Goal: Task Accomplishment & Management: Use online tool/utility

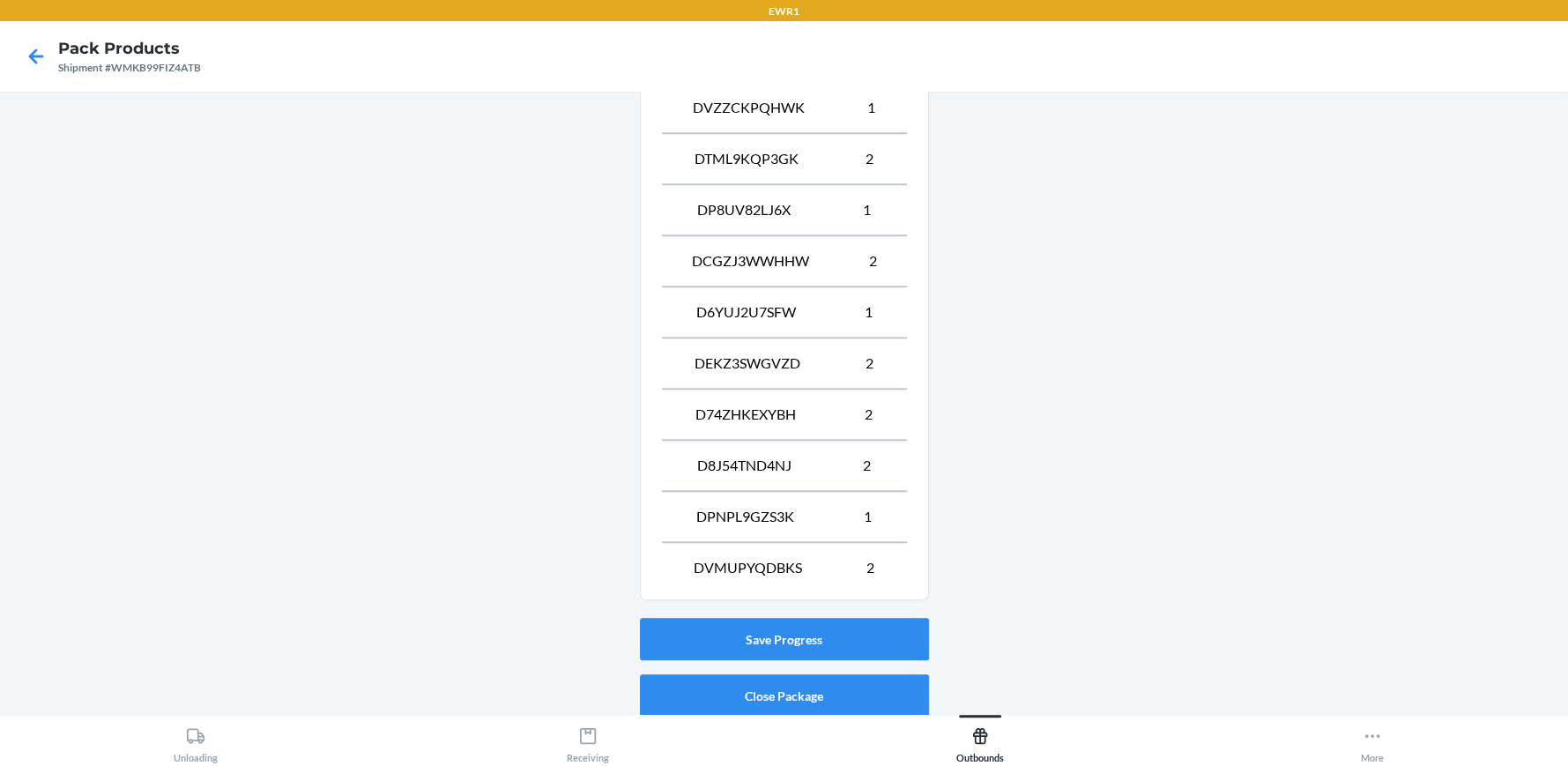
scroll to position [1256, 0]
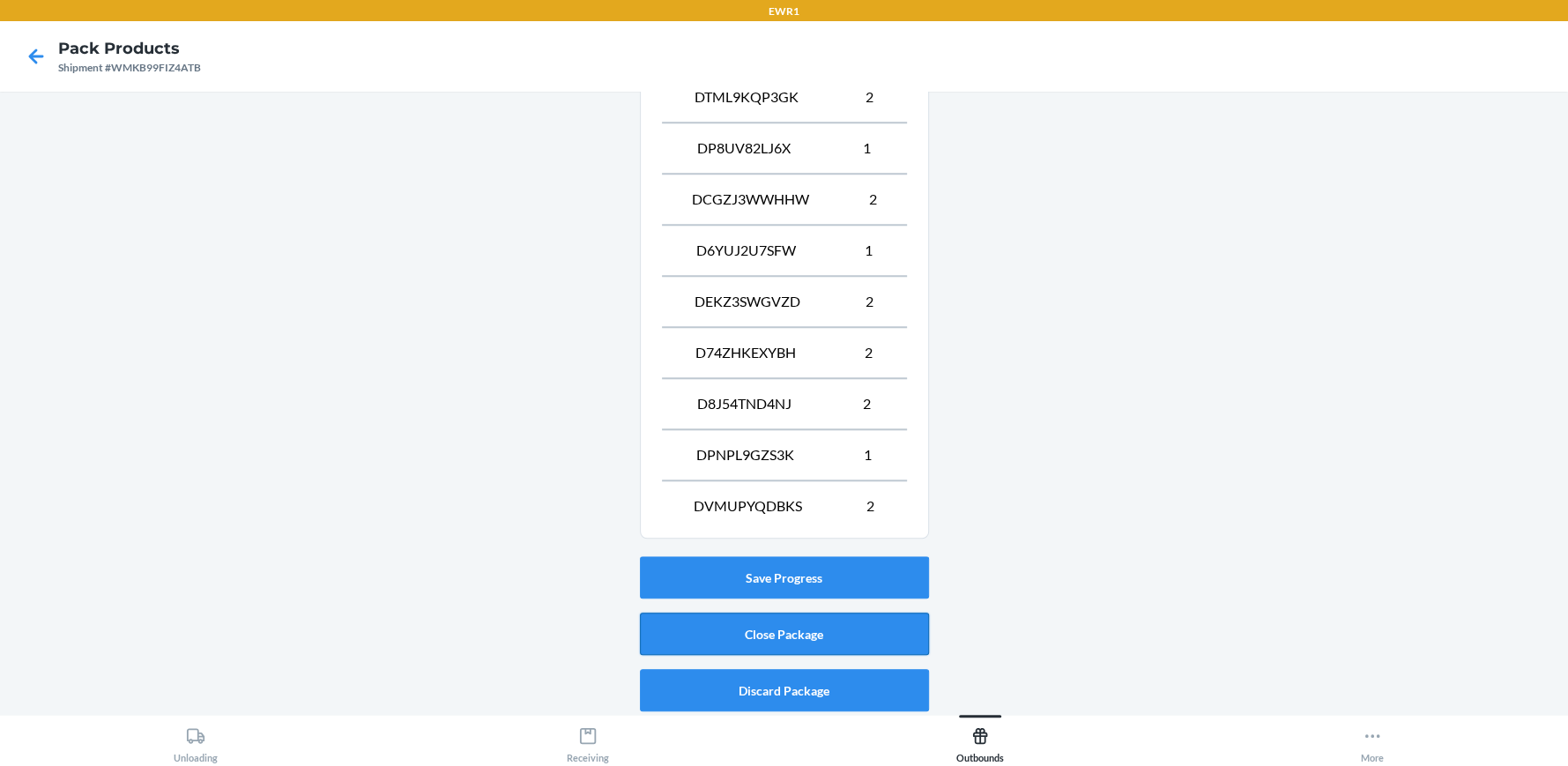
click at [815, 637] on button "Close Package" at bounding box center [784, 633] width 289 height 42
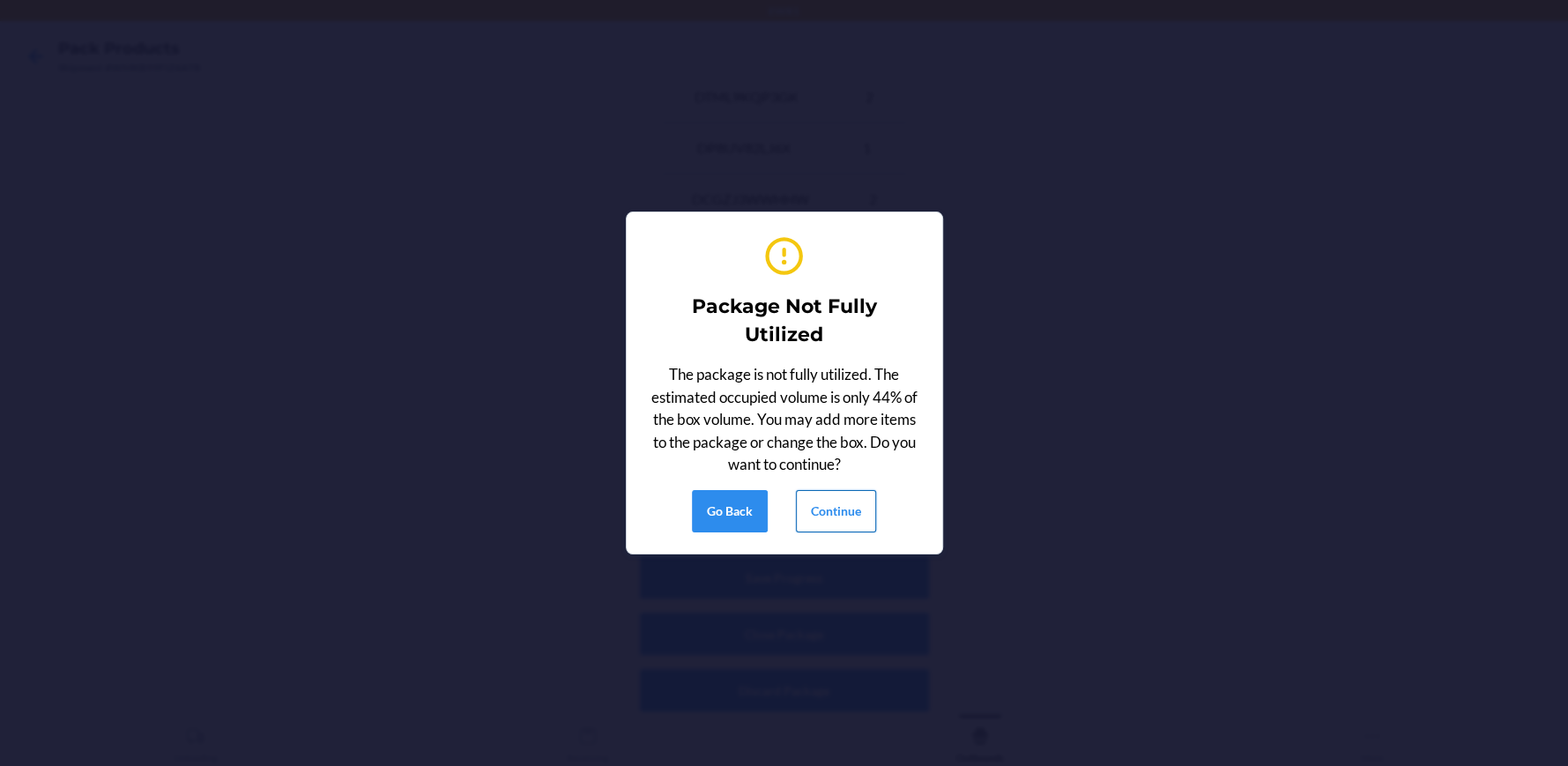
click at [819, 513] on button "Continue" at bounding box center [835, 511] width 80 height 42
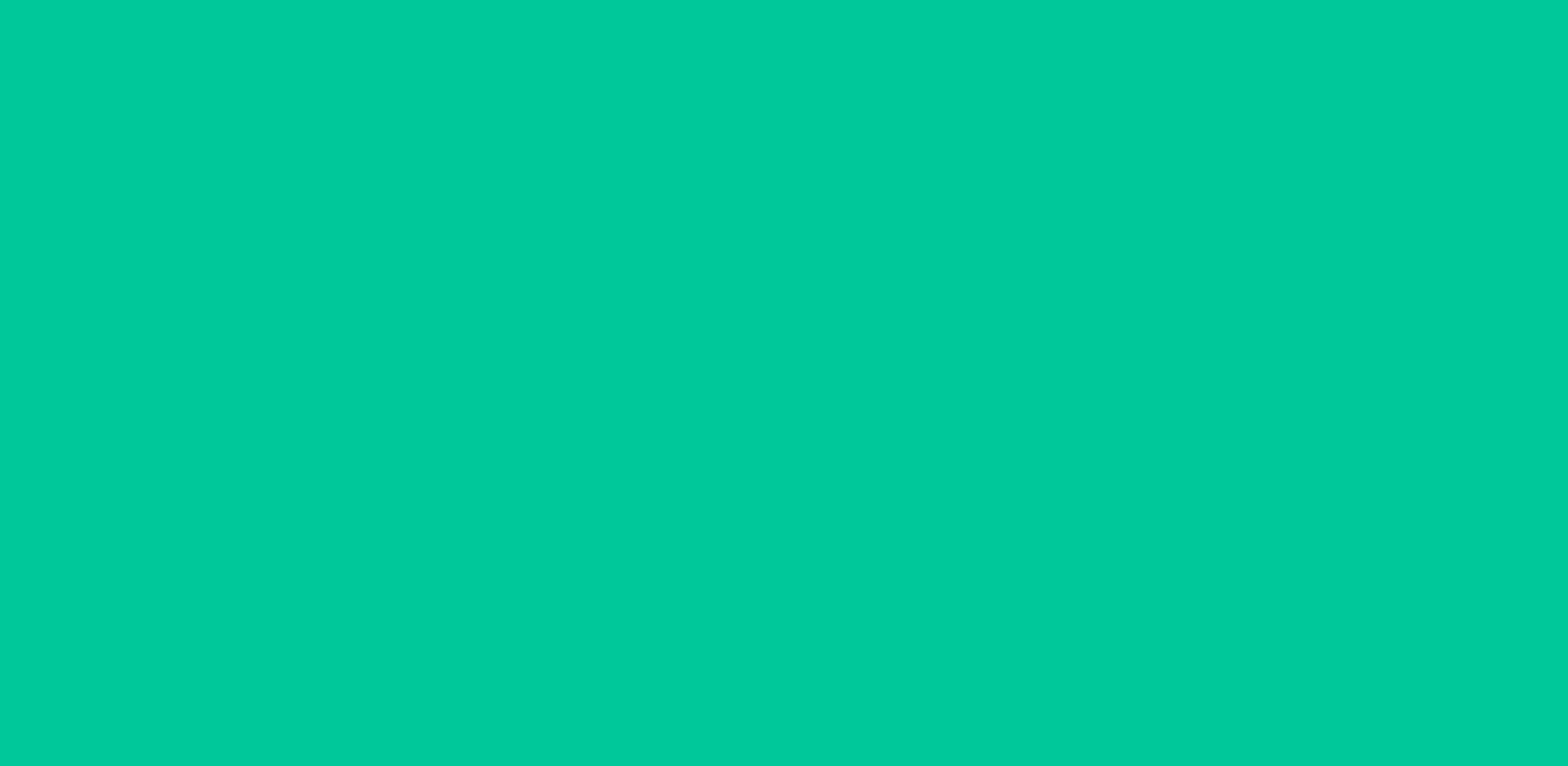
scroll to position [80, 0]
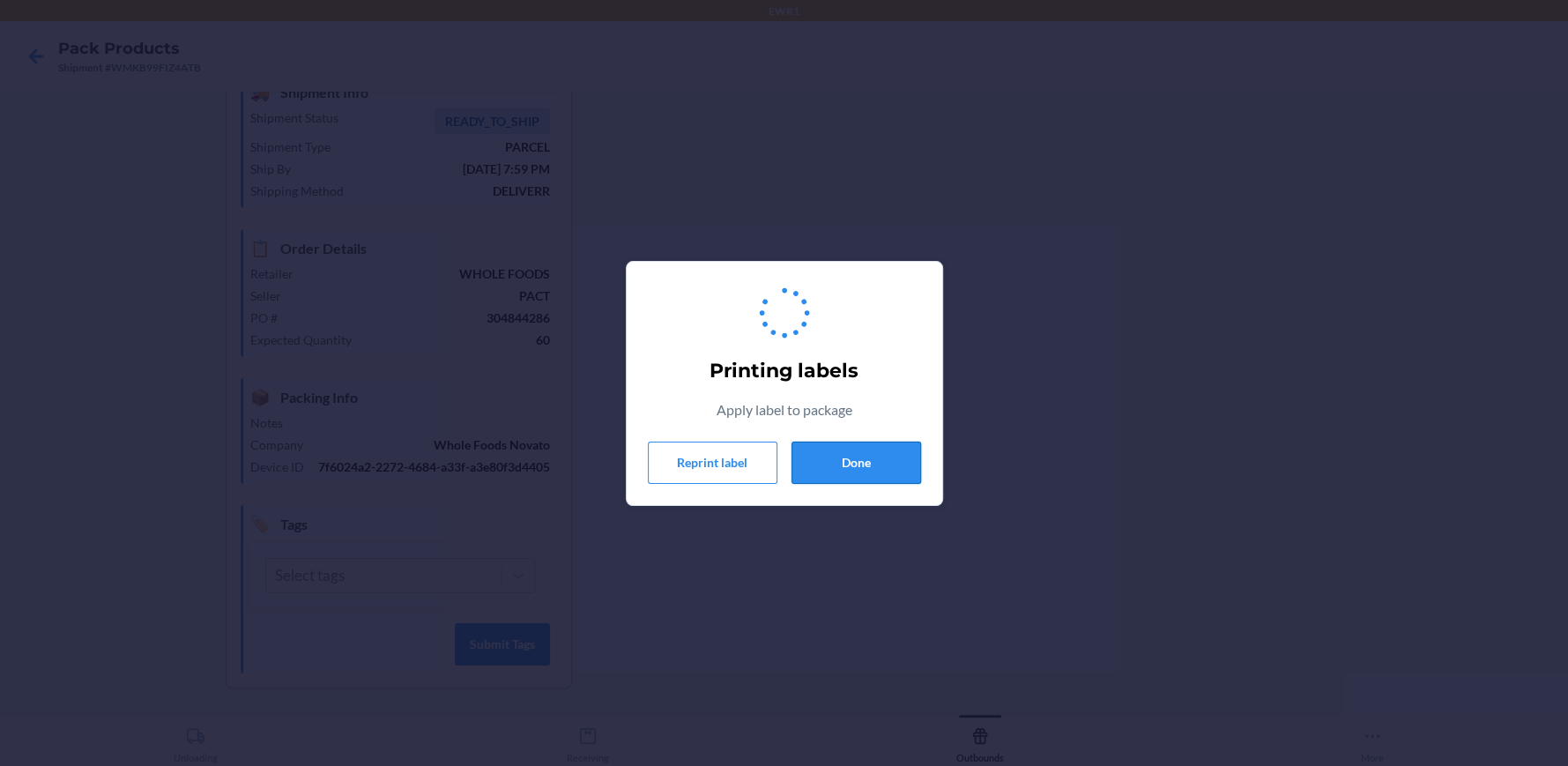
click at [851, 475] on button "Done" at bounding box center [856, 462] width 129 height 42
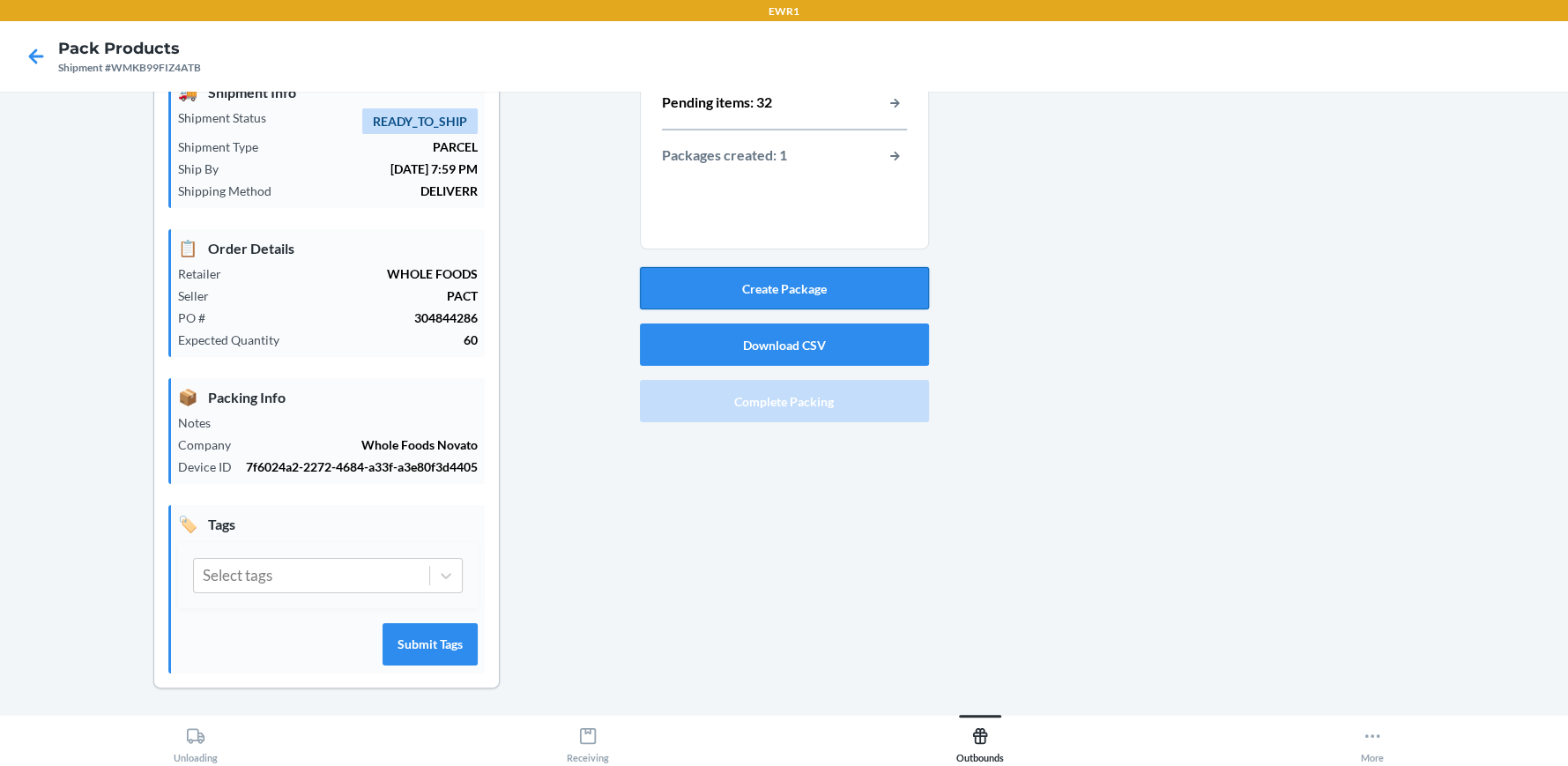
click at [797, 300] on button "Create Package" at bounding box center [784, 288] width 289 height 42
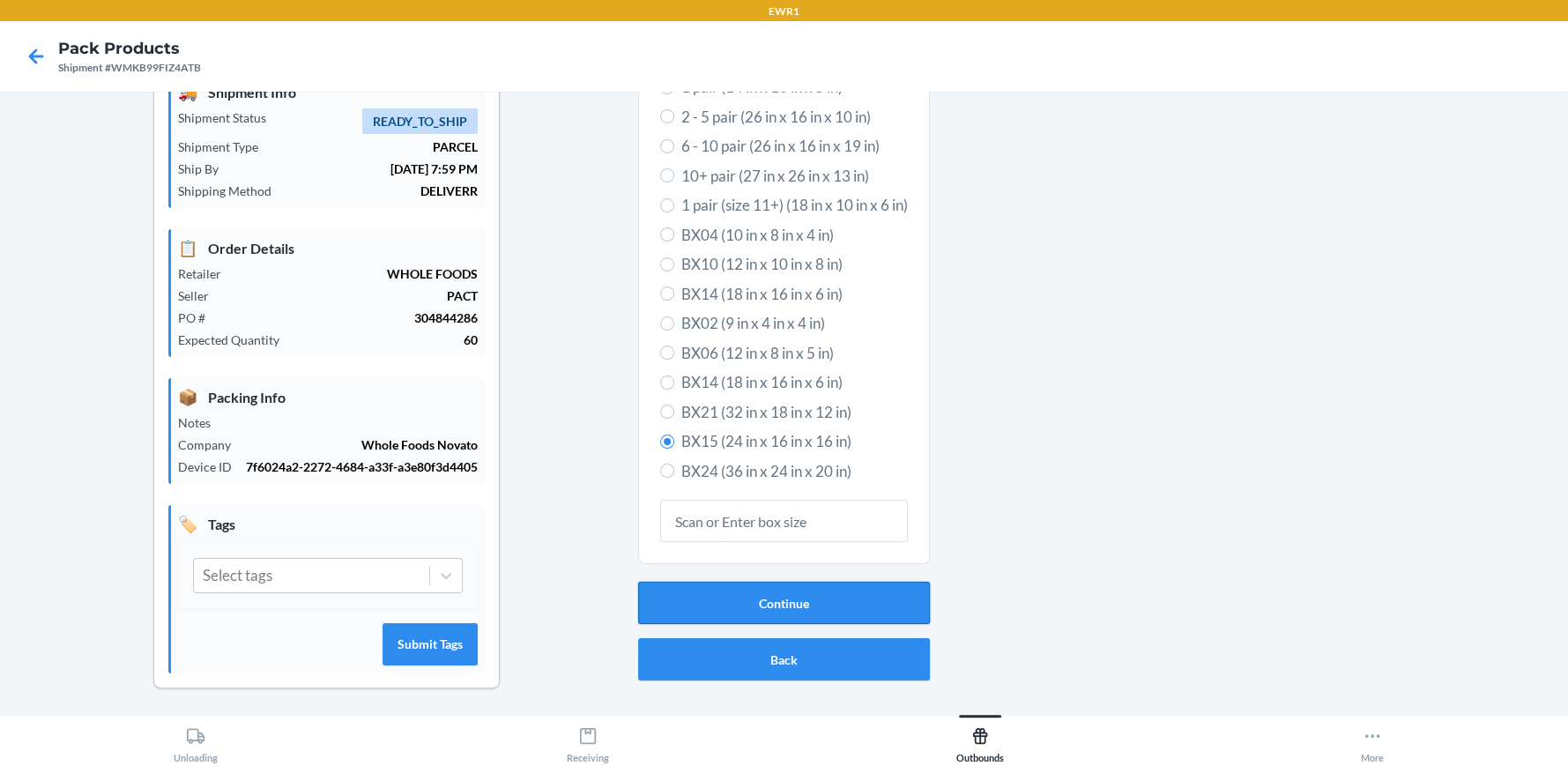
click at [757, 600] on button "Continue" at bounding box center [784, 602] width 292 height 42
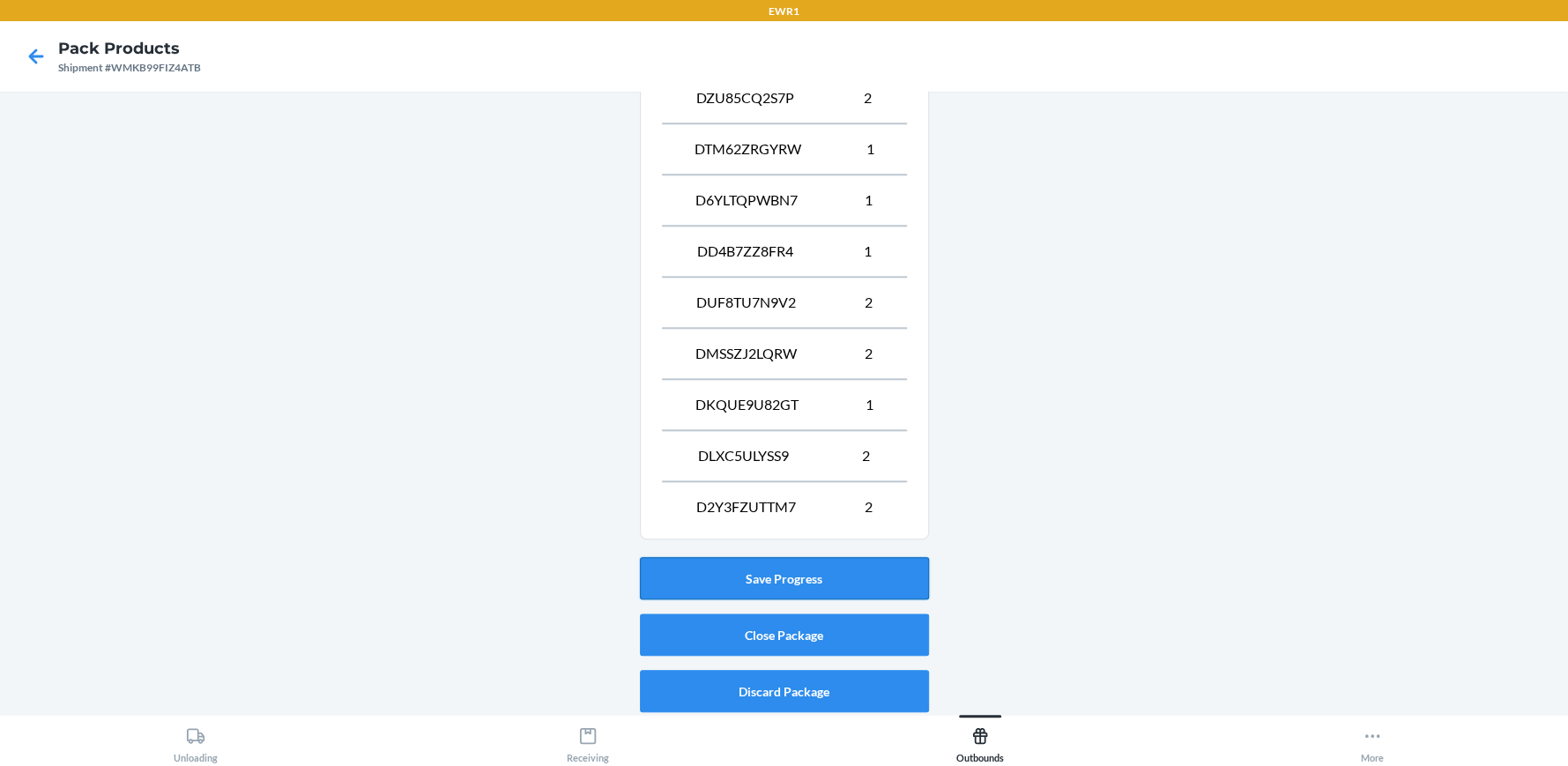
click at [888, 563] on button "Save Progress" at bounding box center [784, 578] width 289 height 42
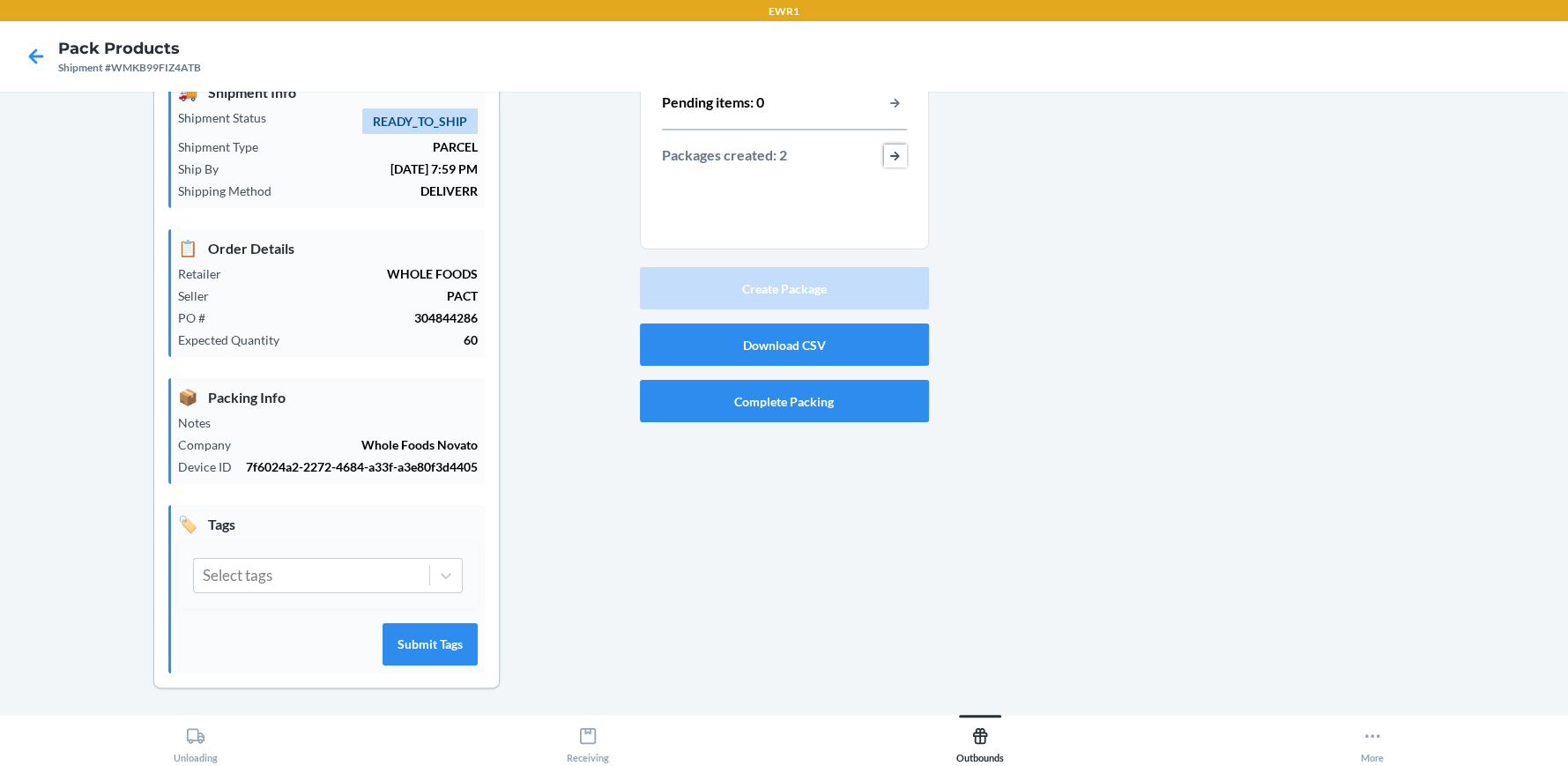
click at [885, 153] on button "button-view-packages-created" at bounding box center [895, 156] width 23 height 23
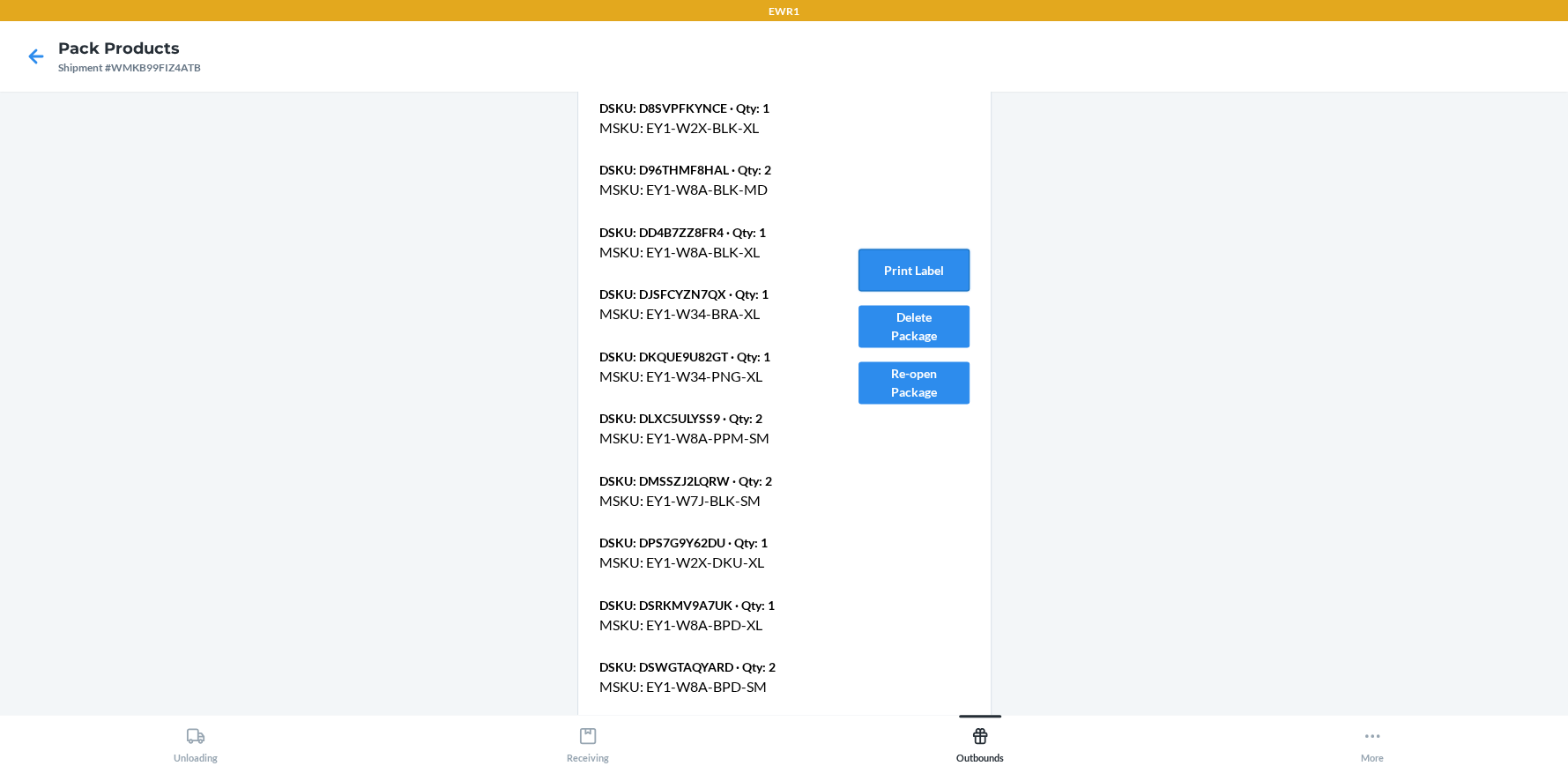
click at [935, 248] on button "Print Label" at bounding box center [914, 269] width 111 height 42
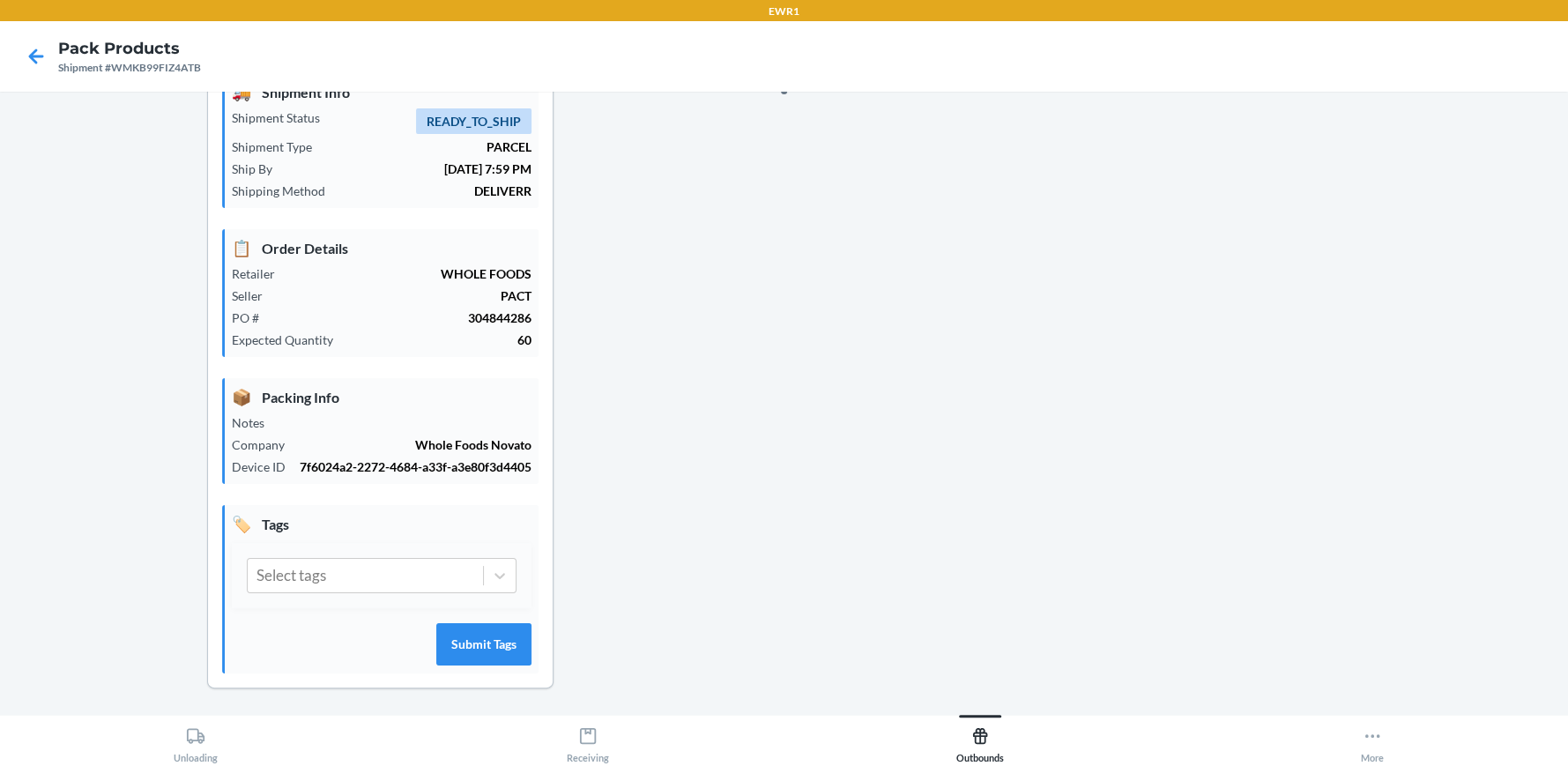
scroll to position [1843, 0]
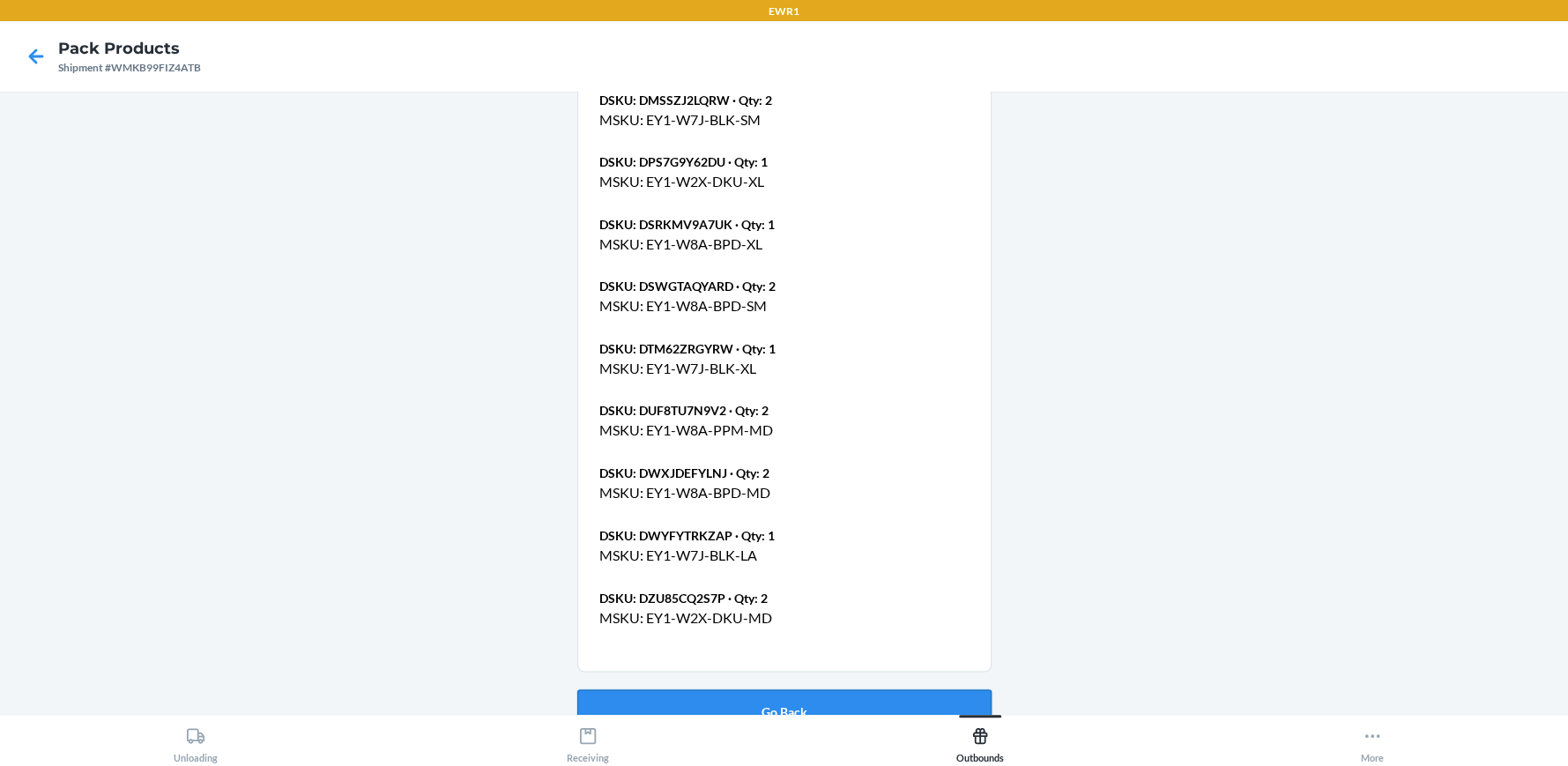
click at [873, 689] on button "Go Back" at bounding box center [784, 710] width 414 height 42
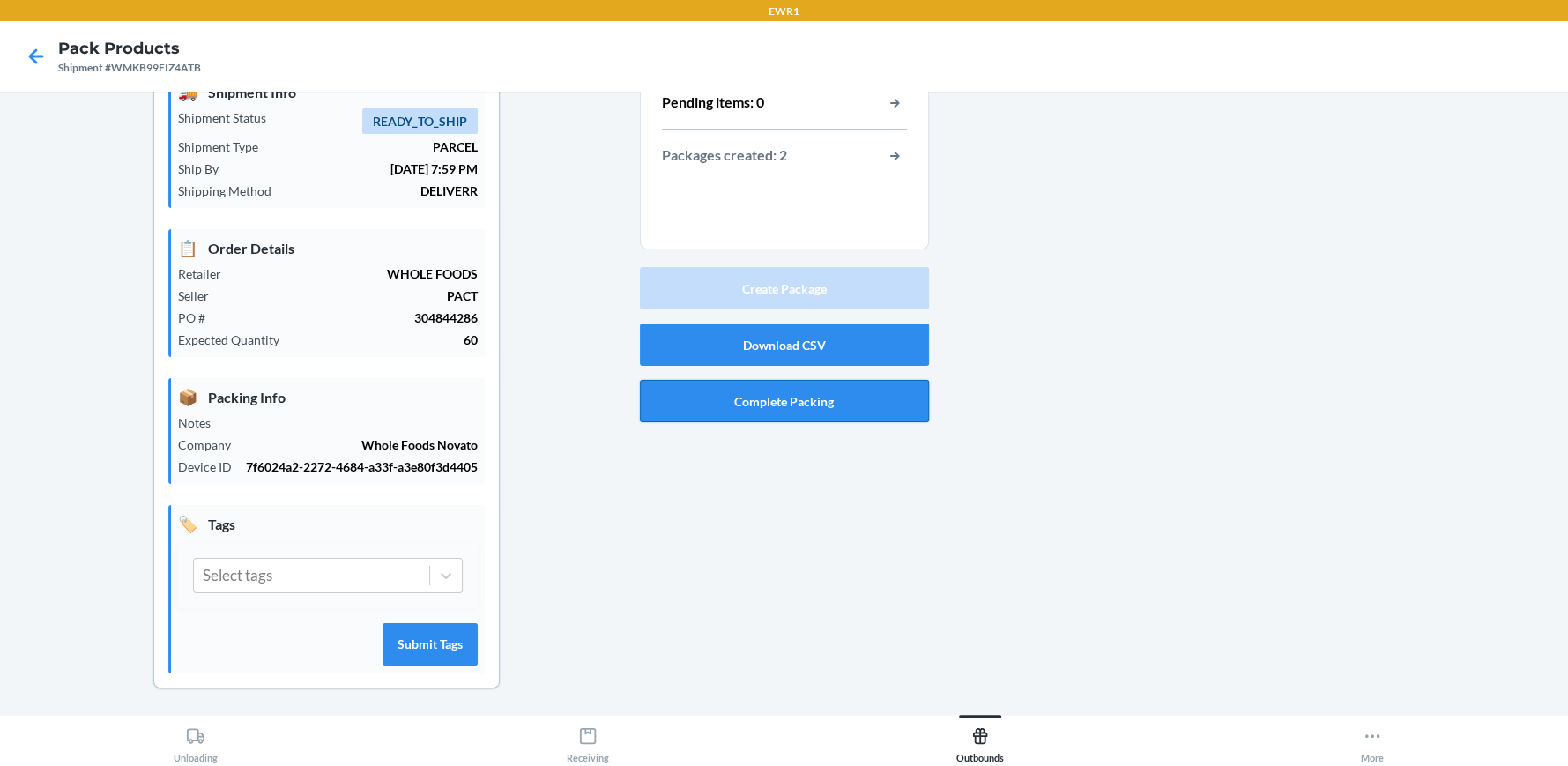
click at [793, 386] on button "Complete Packing" at bounding box center [784, 400] width 289 height 42
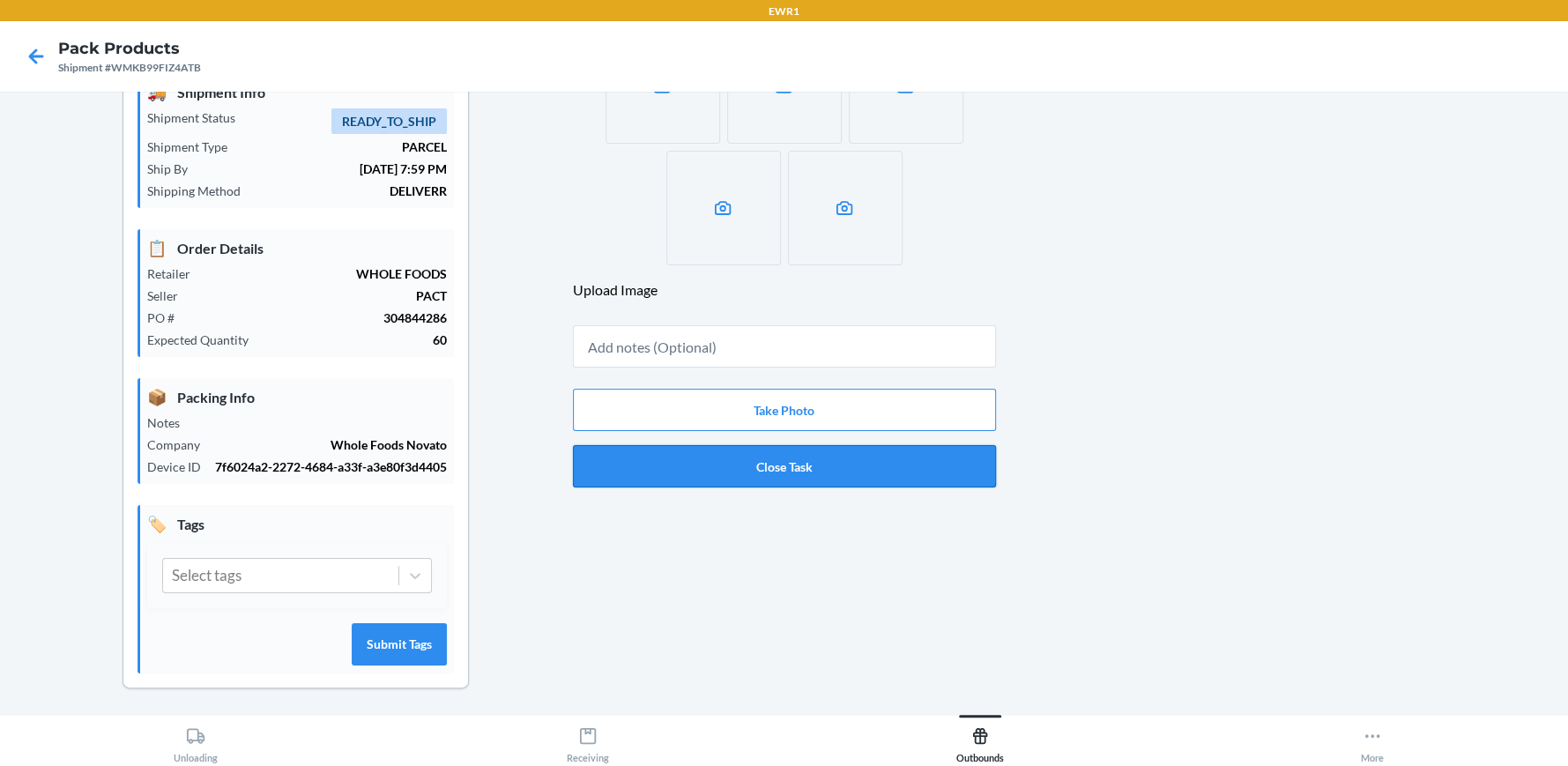
click at [794, 462] on button "Close Task" at bounding box center [784, 465] width 423 height 42
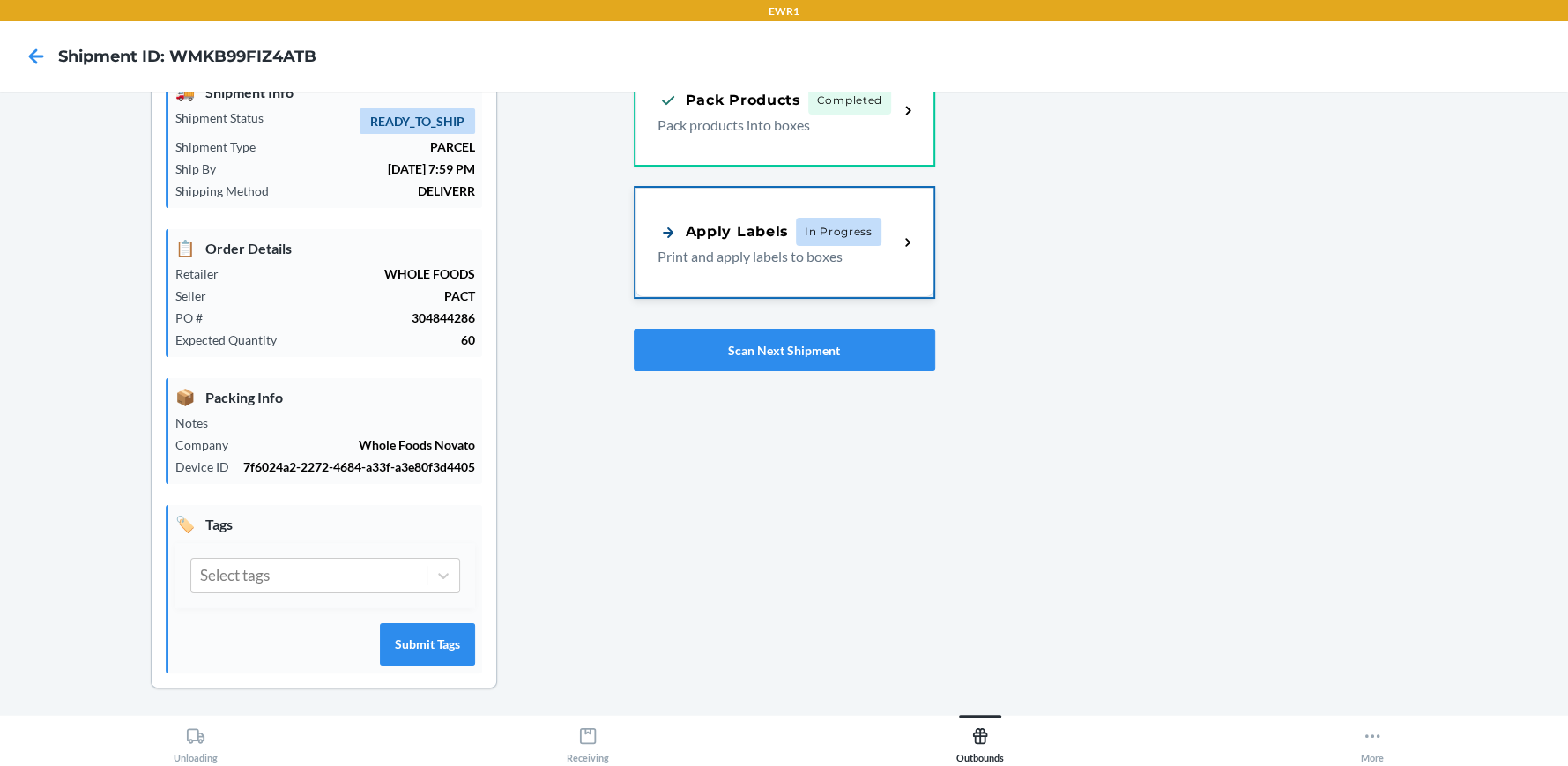
click at [828, 241] on span "In Progress" at bounding box center [838, 232] width 86 height 29
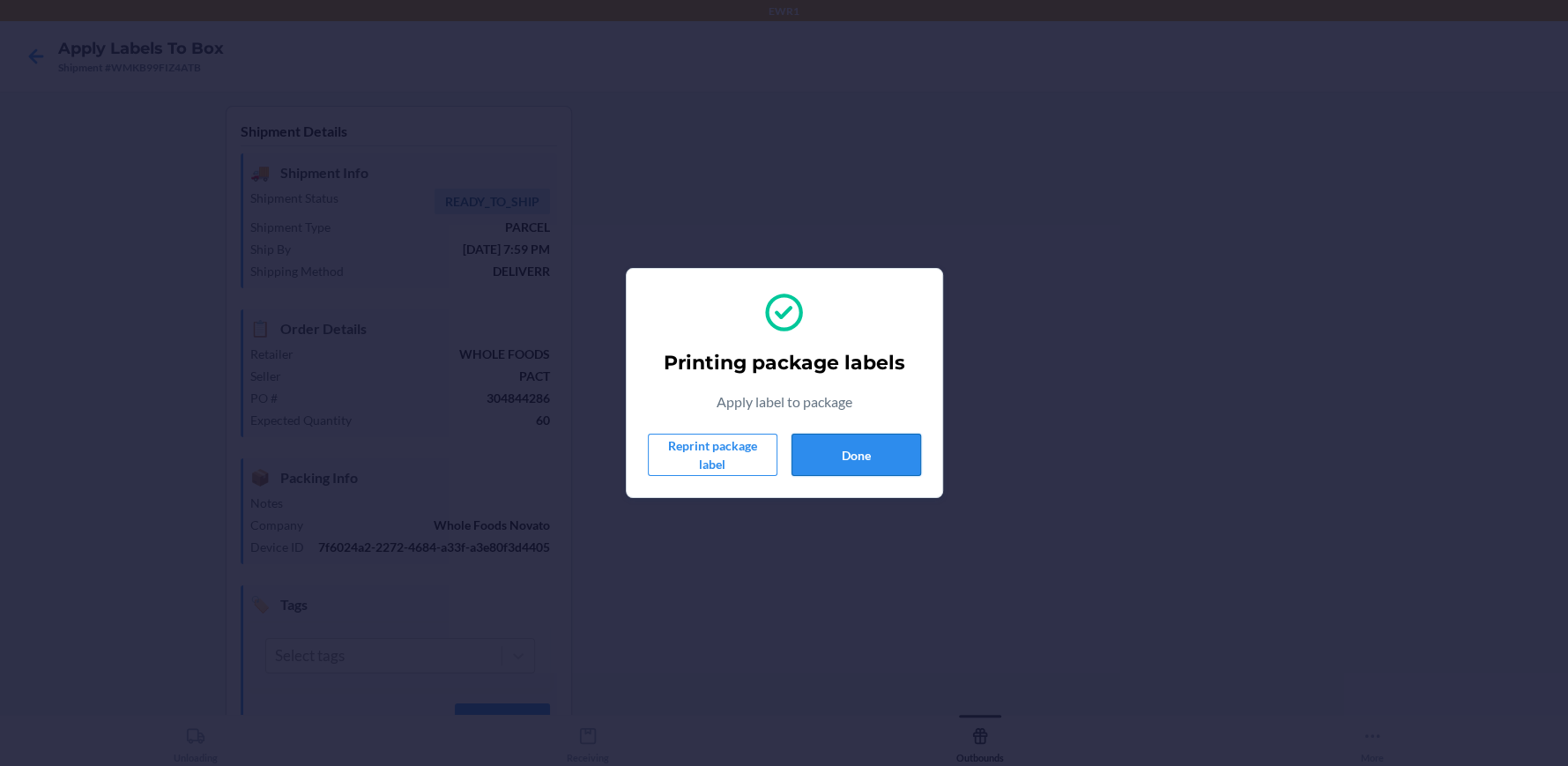
click at [877, 439] on button "Done" at bounding box center [856, 454] width 129 height 42
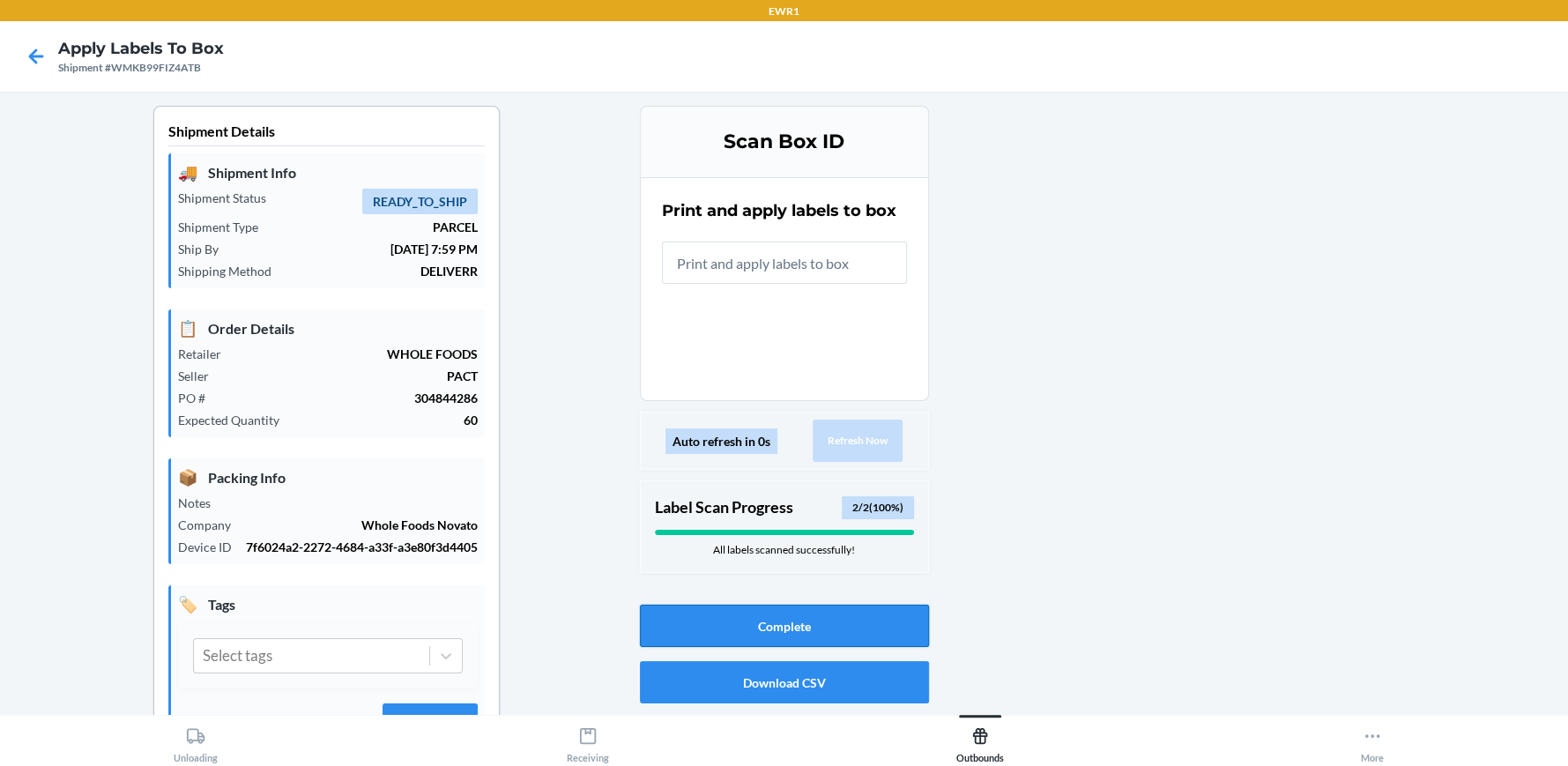
click at [710, 625] on button "Complete" at bounding box center [784, 625] width 289 height 42
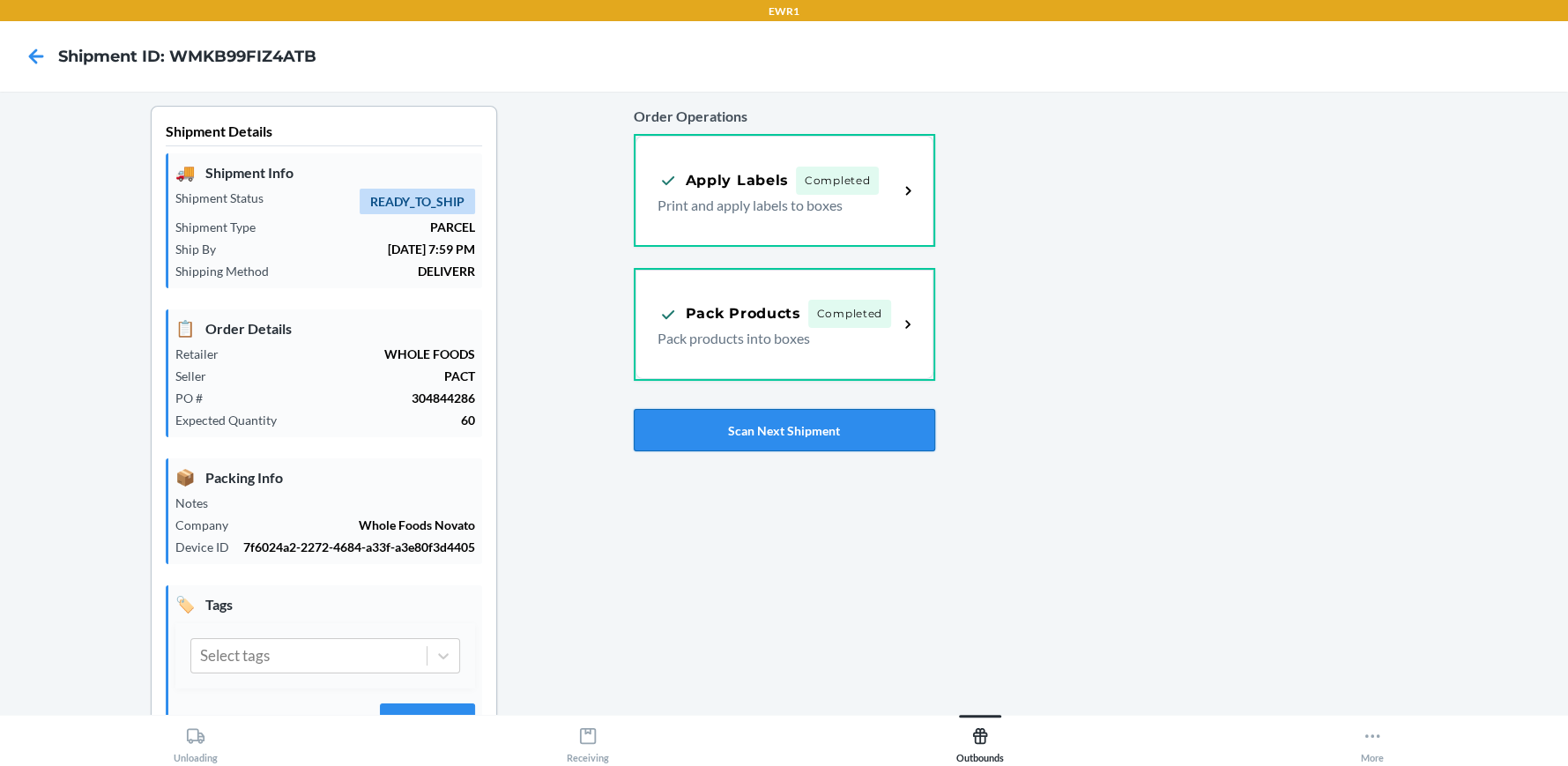
click at [775, 415] on button "Scan Next Shipment" at bounding box center [785, 430] width 302 height 42
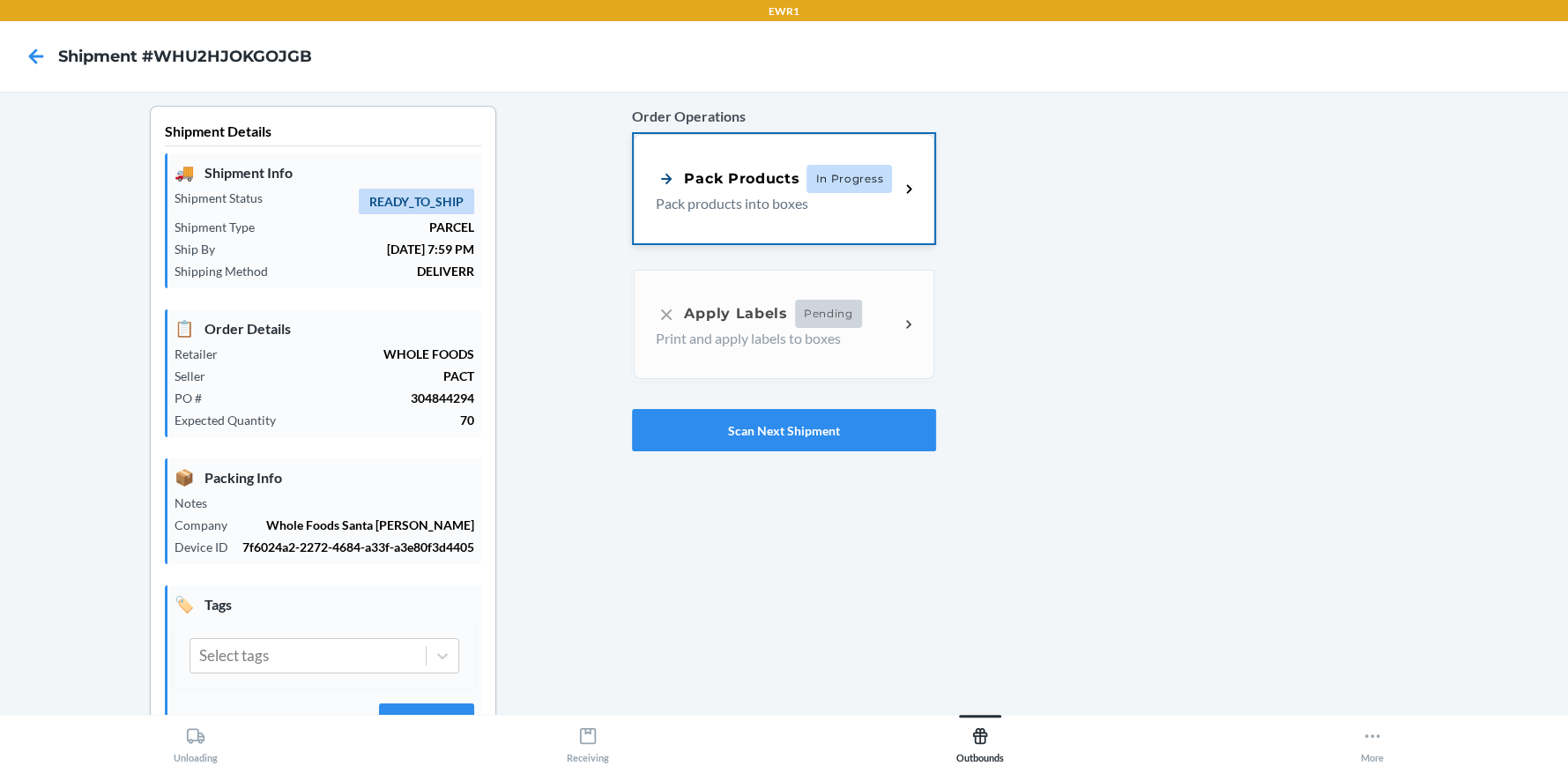
click at [870, 193] on p "Pack products into boxes" at bounding box center [770, 203] width 229 height 21
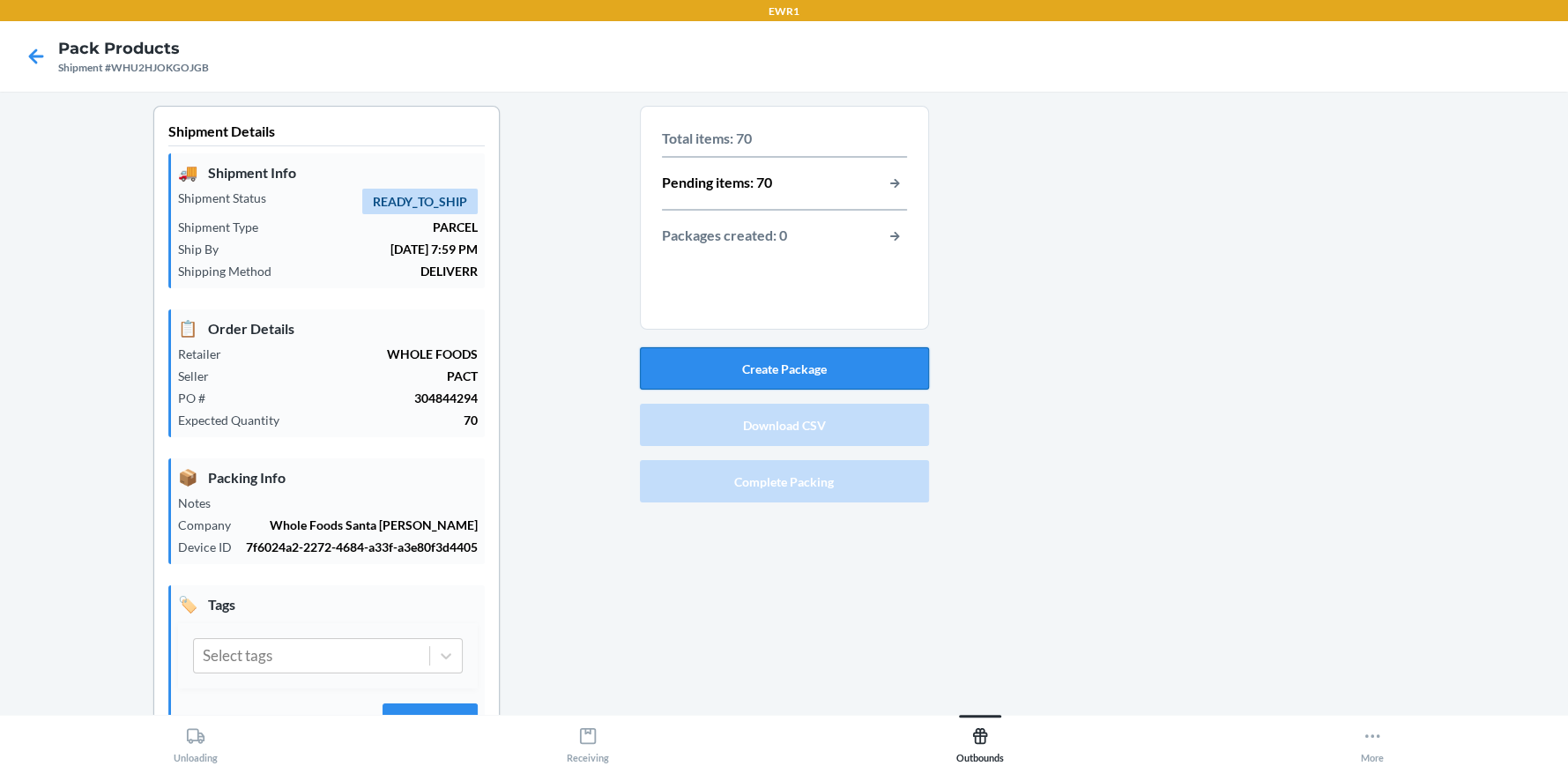
click at [829, 355] on button "Create Package" at bounding box center [784, 368] width 289 height 42
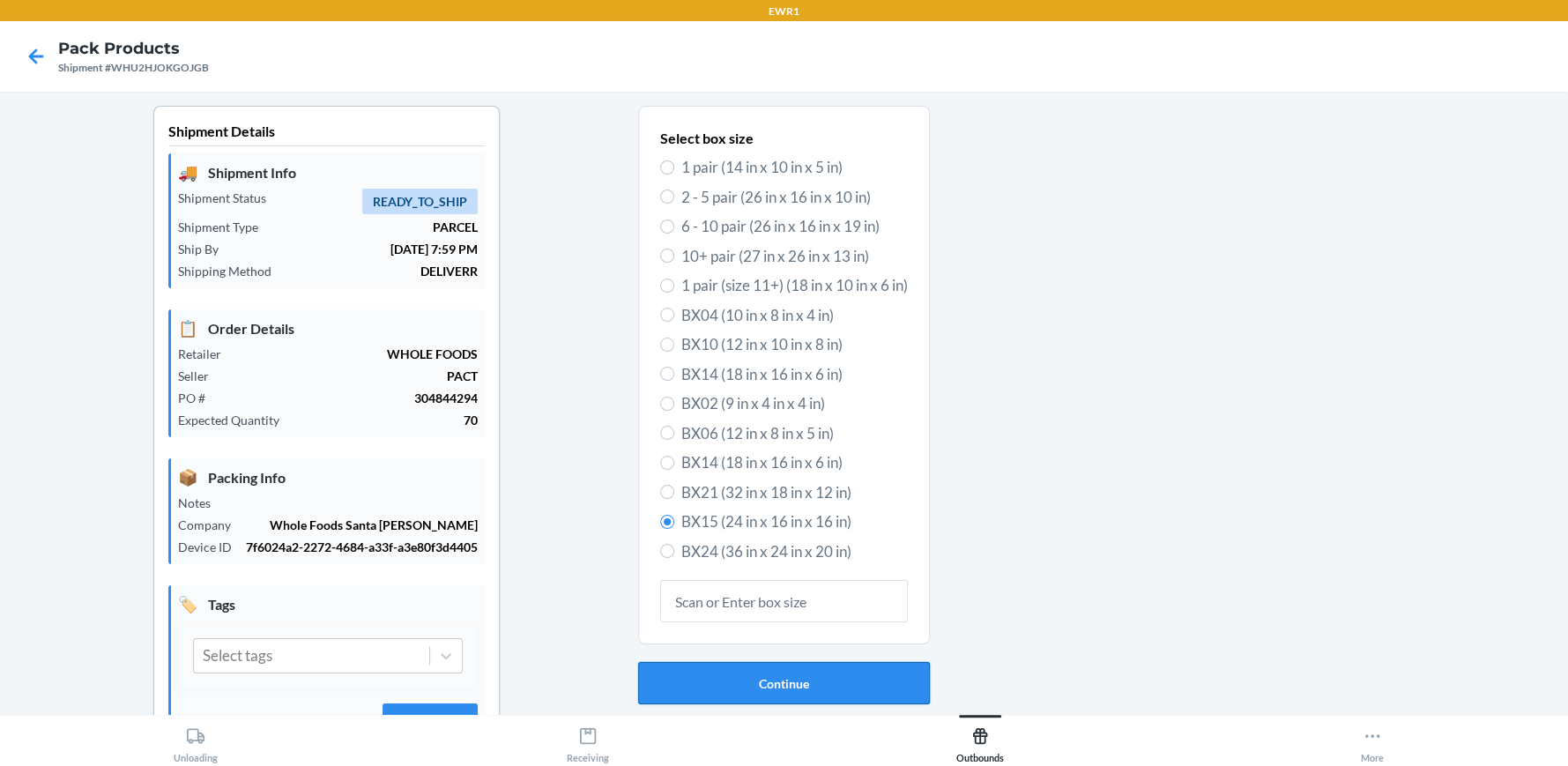
click at [721, 680] on button "Continue" at bounding box center [784, 682] width 292 height 42
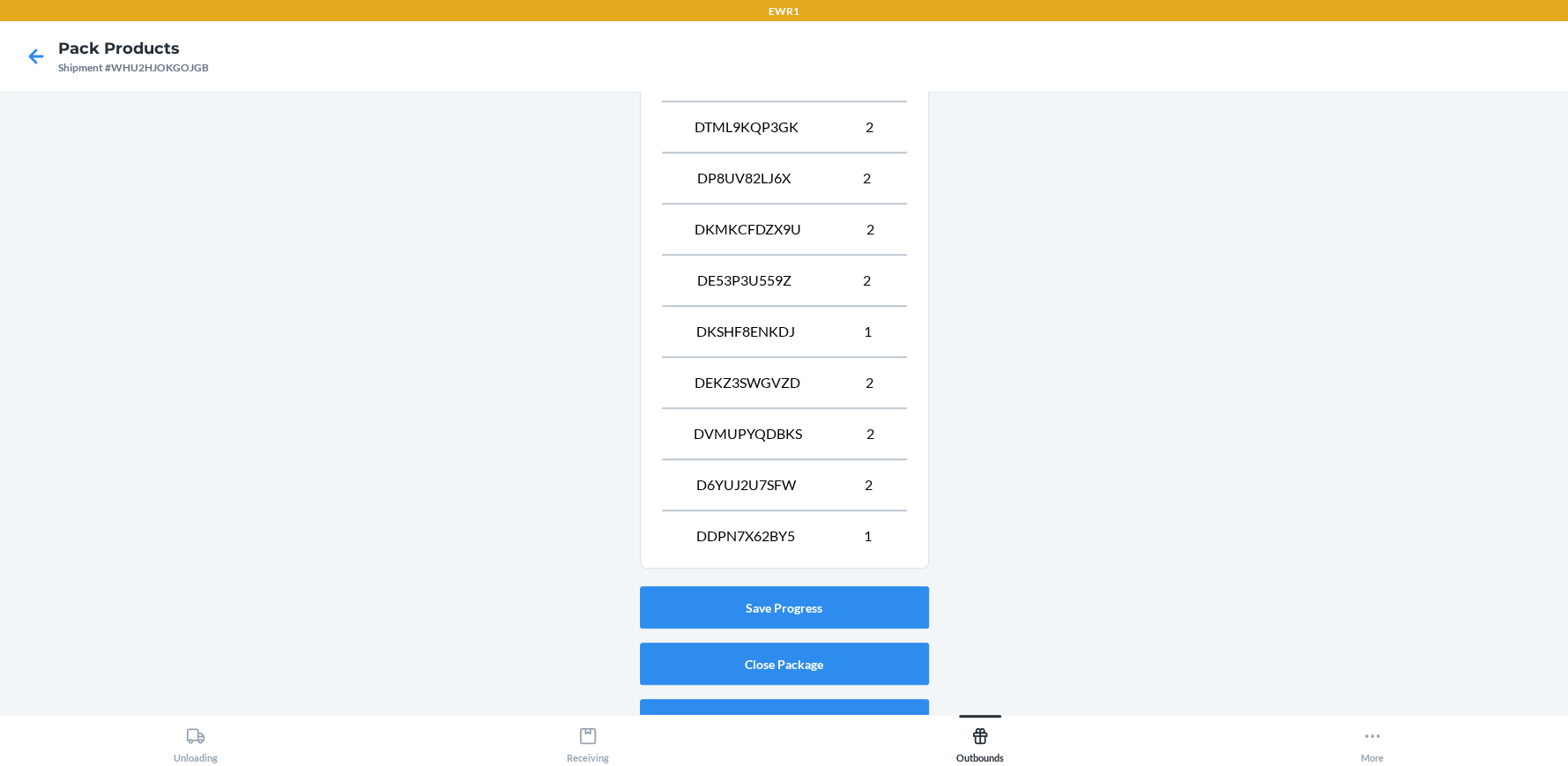
scroll to position [1102, 0]
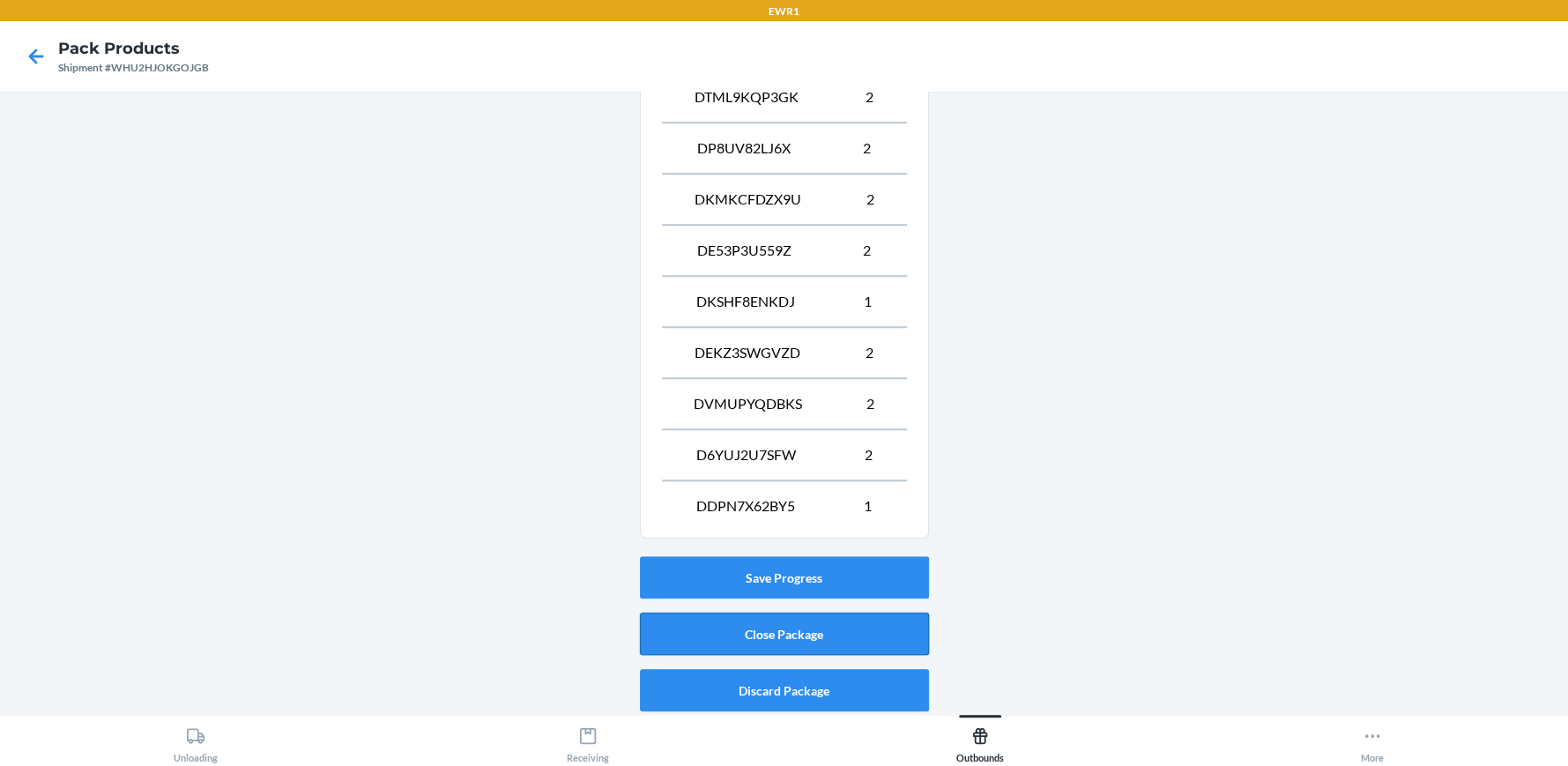
click at [837, 627] on button "Close Package" at bounding box center [784, 633] width 289 height 42
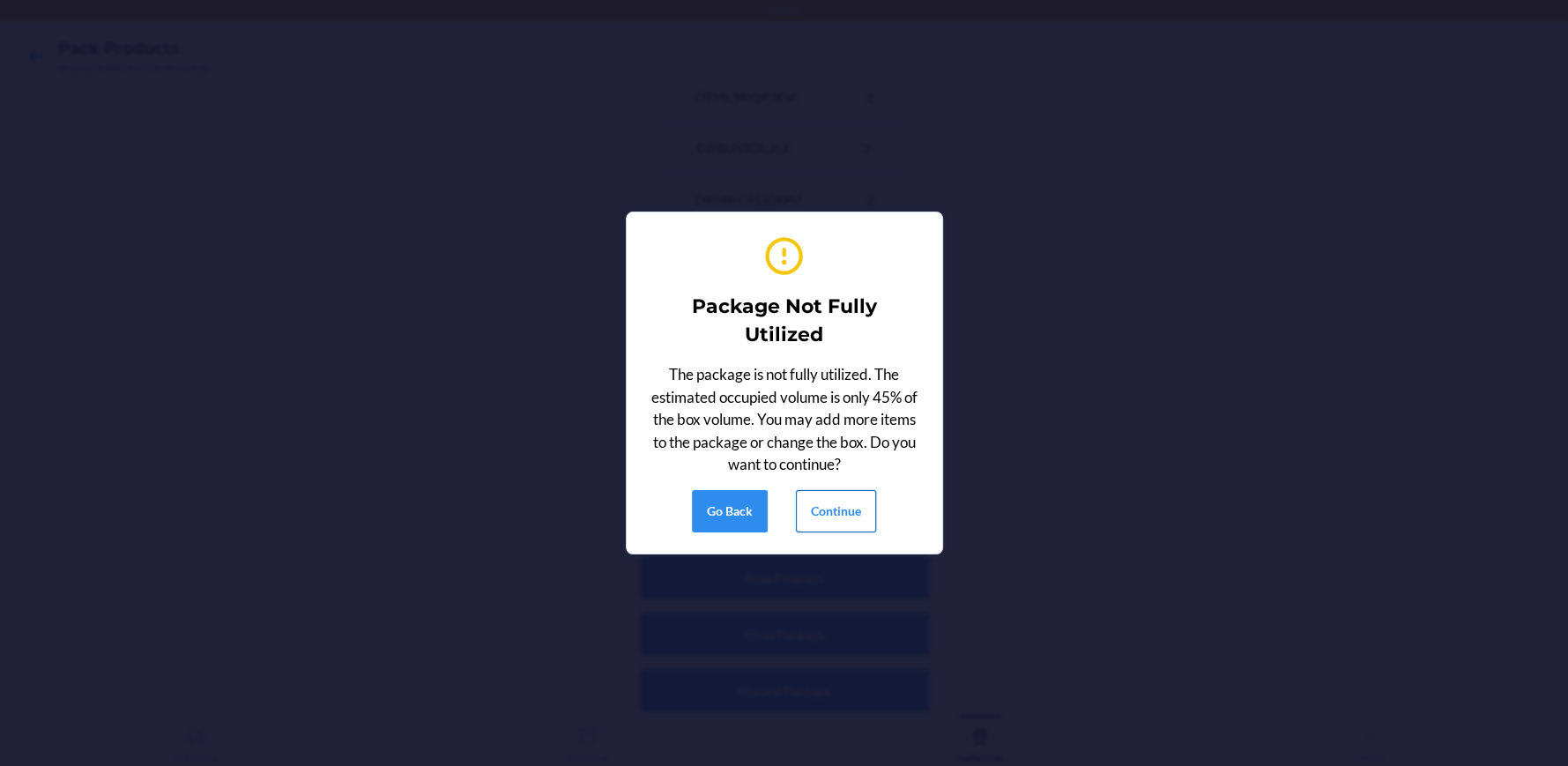
click at [860, 503] on button "Continue" at bounding box center [835, 511] width 80 height 42
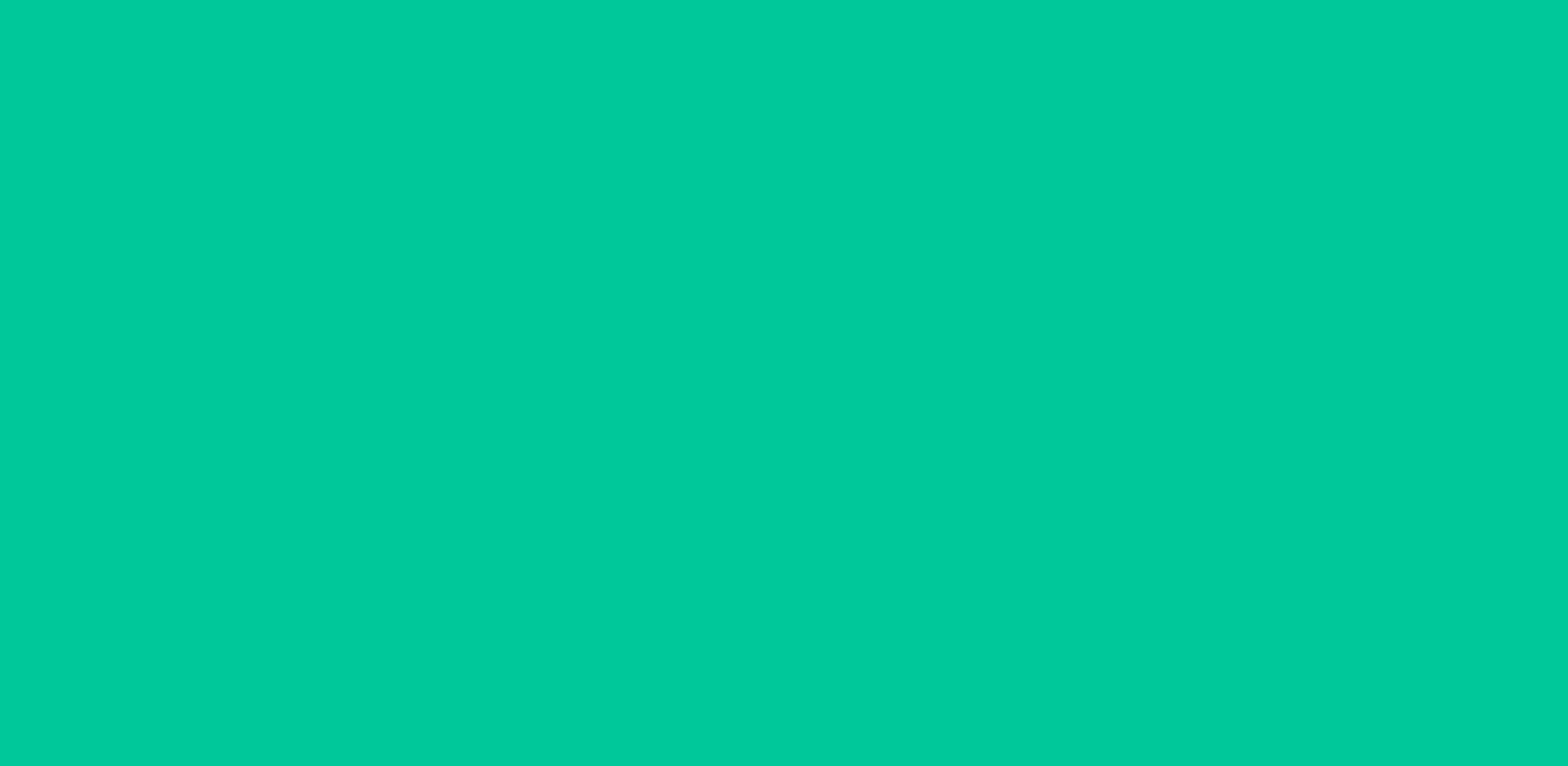
scroll to position [80, 0]
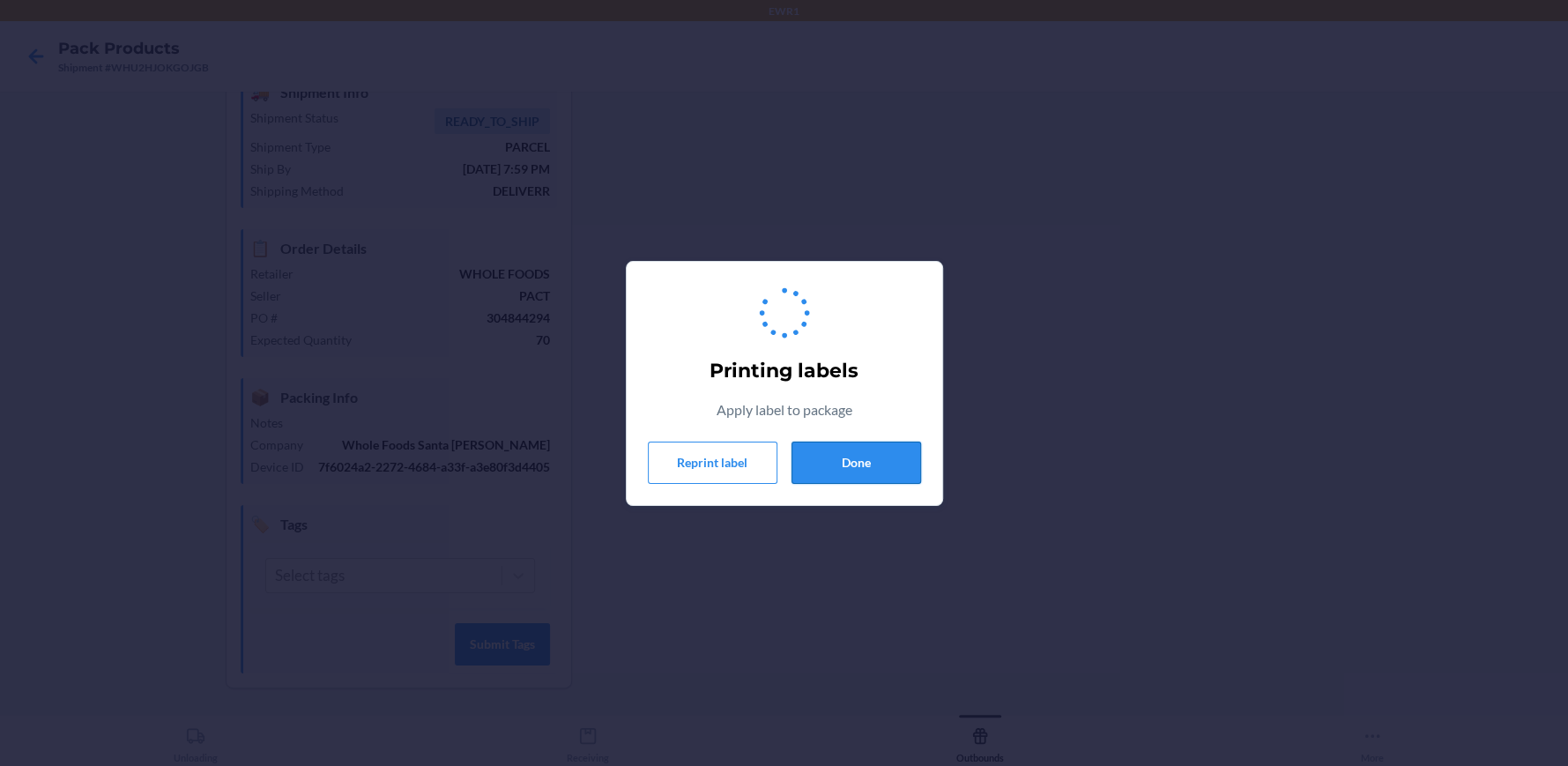
click at [891, 465] on button "Done" at bounding box center [856, 462] width 129 height 42
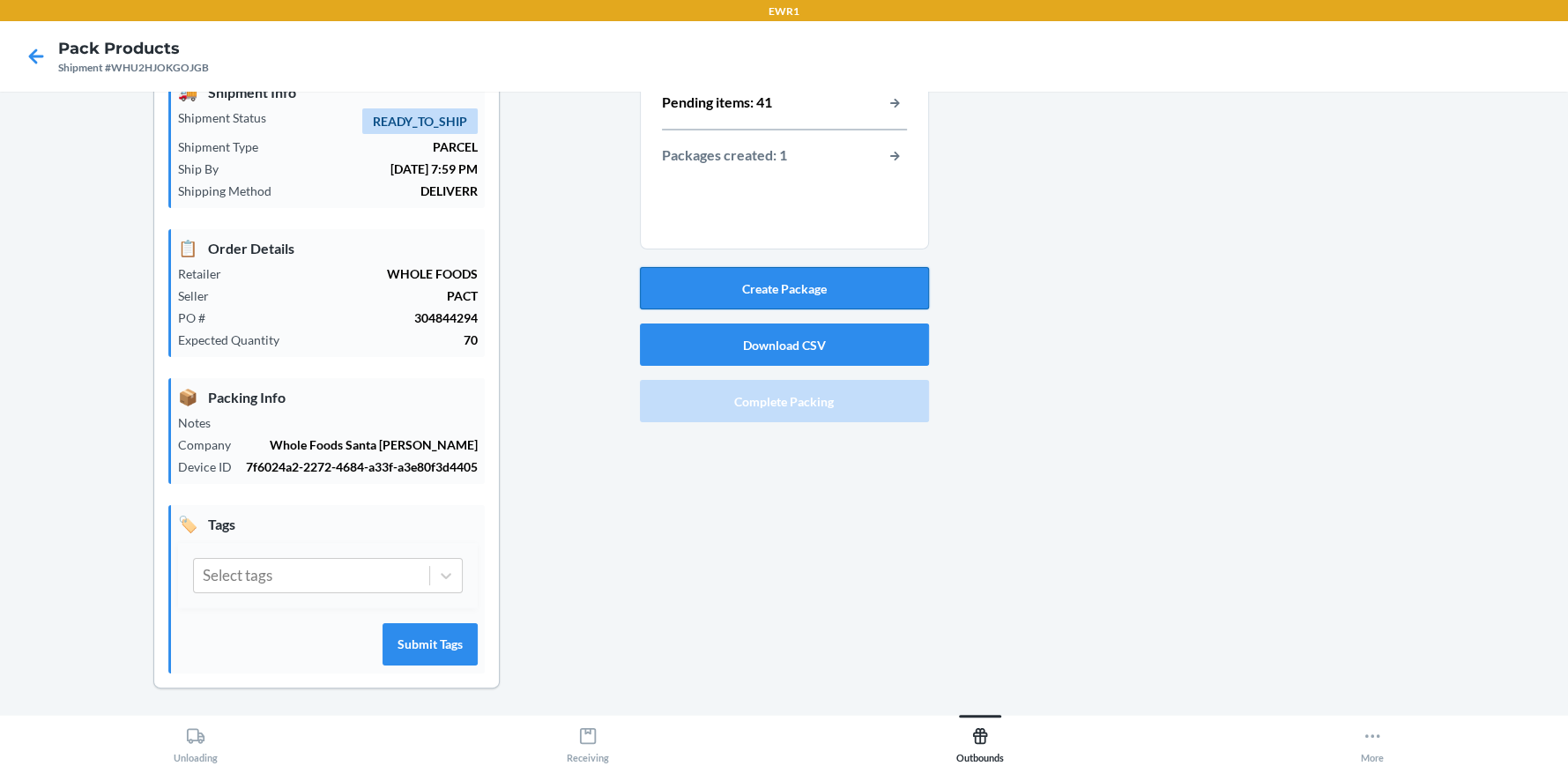
click at [860, 276] on button "Create Package" at bounding box center [784, 288] width 289 height 42
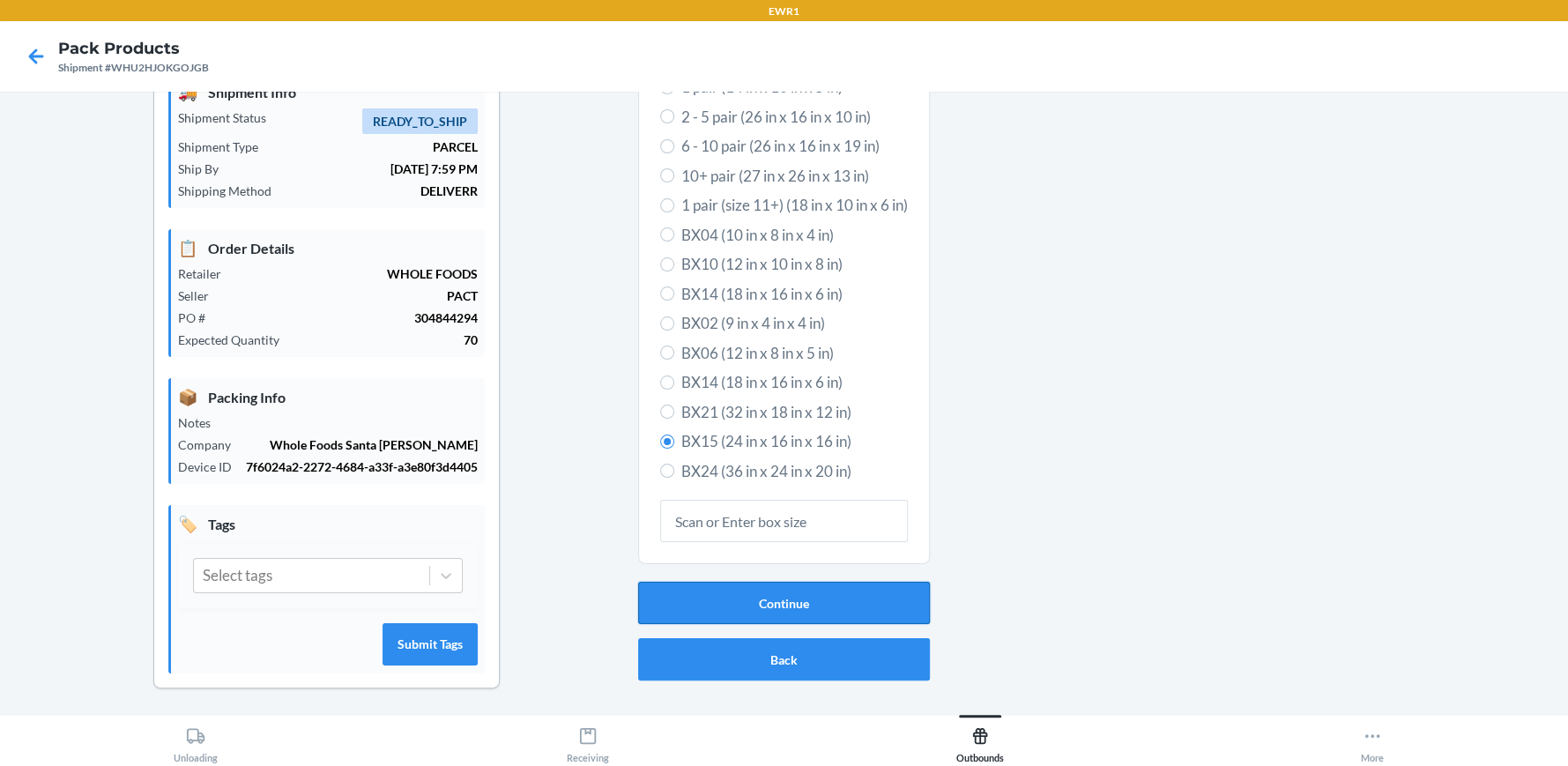
click at [738, 592] on button "Continue" at bounding box center [784, 602] width 292 height 42
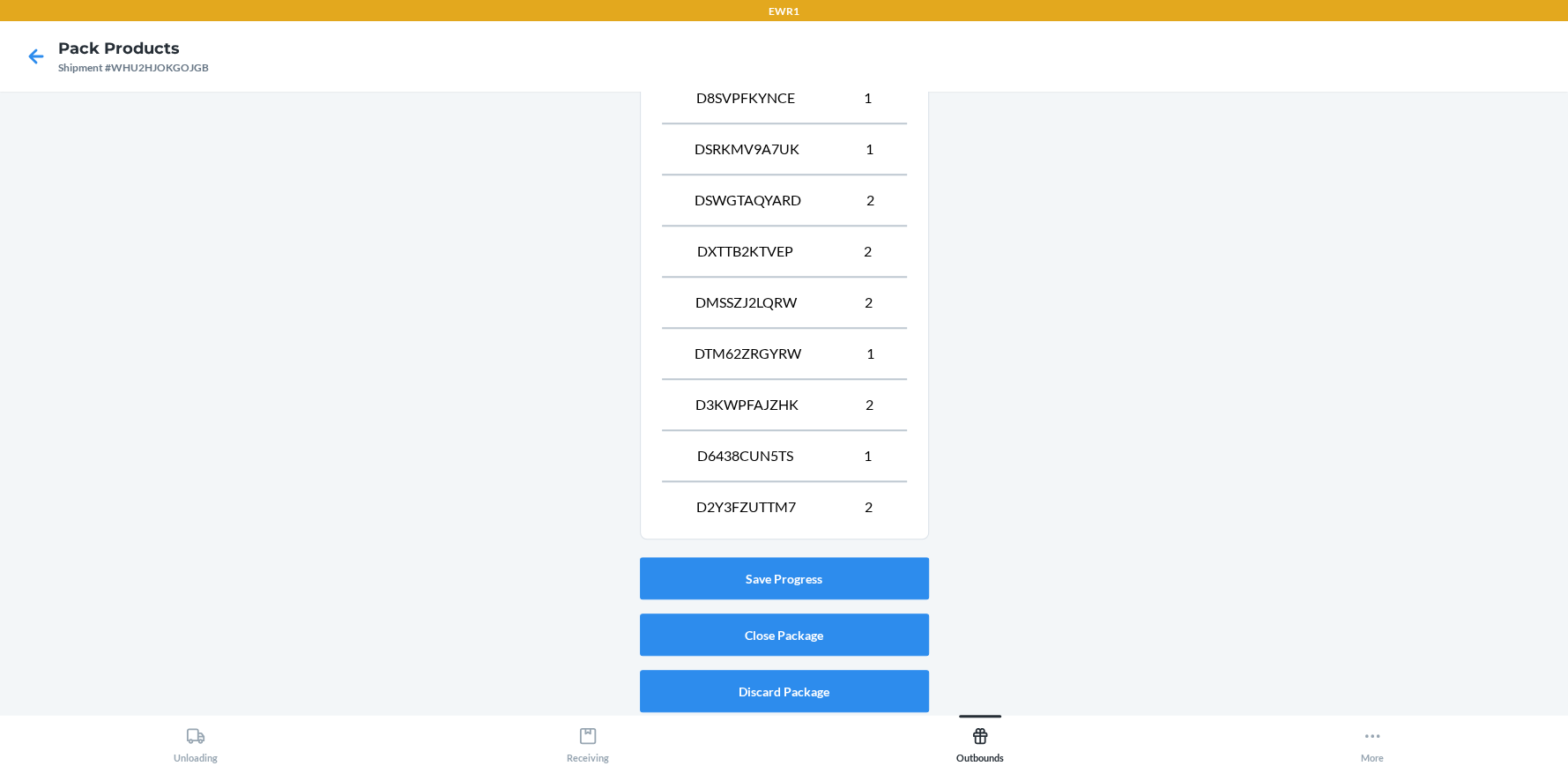
scroll to position [1153, 0]
click at [867, 636] on button "Close Package" at bounding box center [784, 633] width 289 height 42
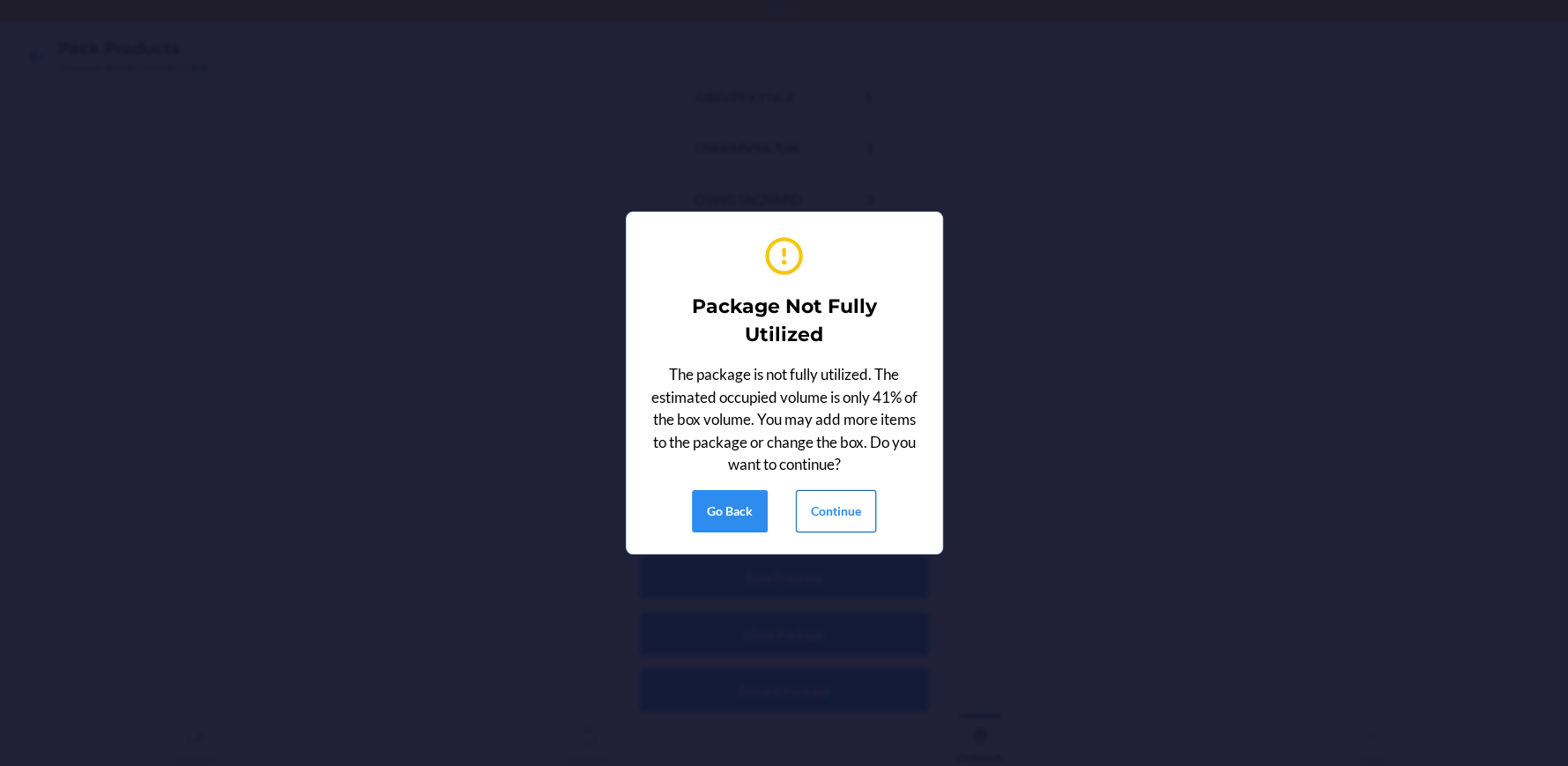
click at [847, 496] on button "Continue" at bounding box center [835, 511] width 80 height 42
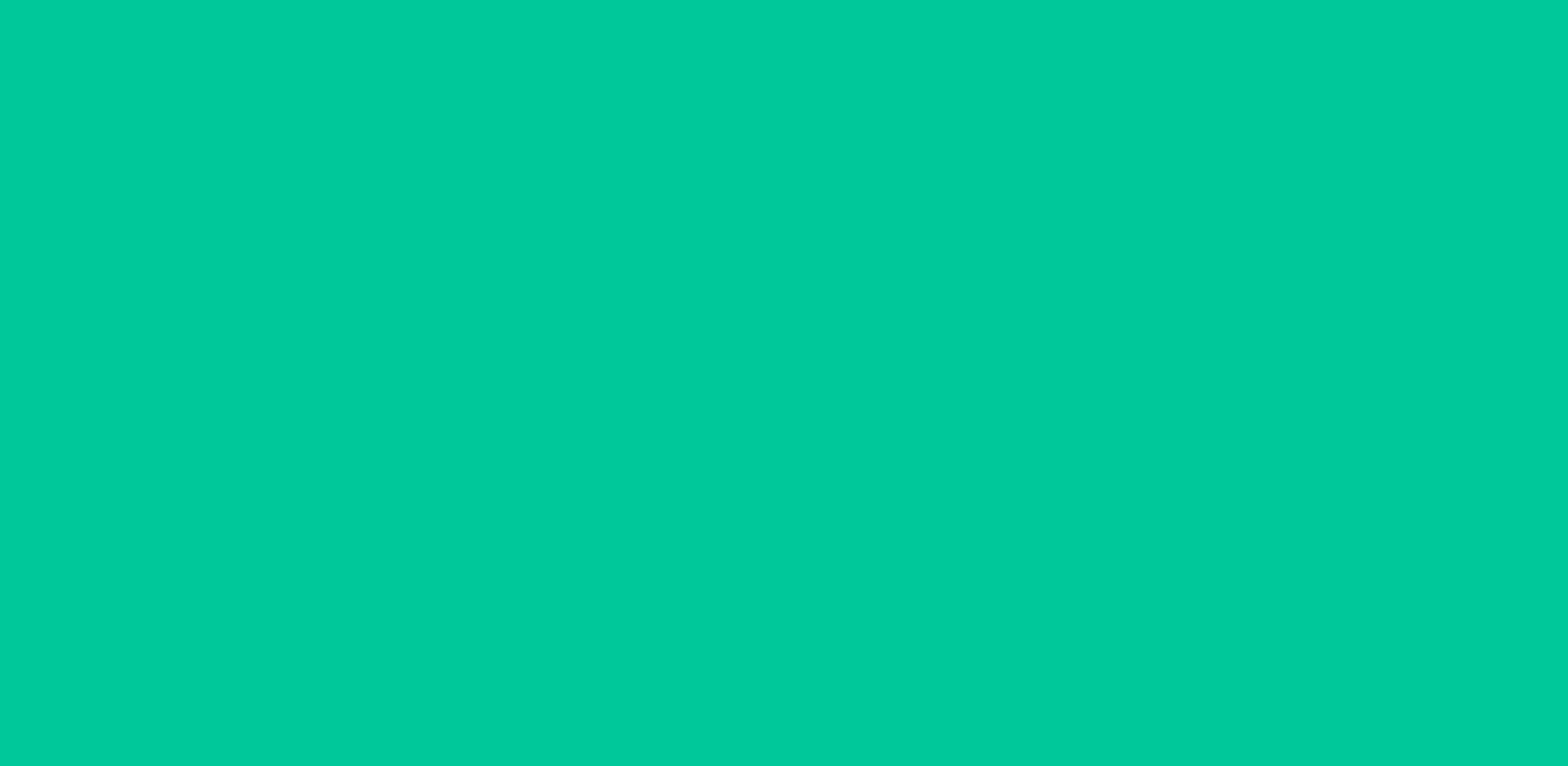
scroll to position [80, 0]
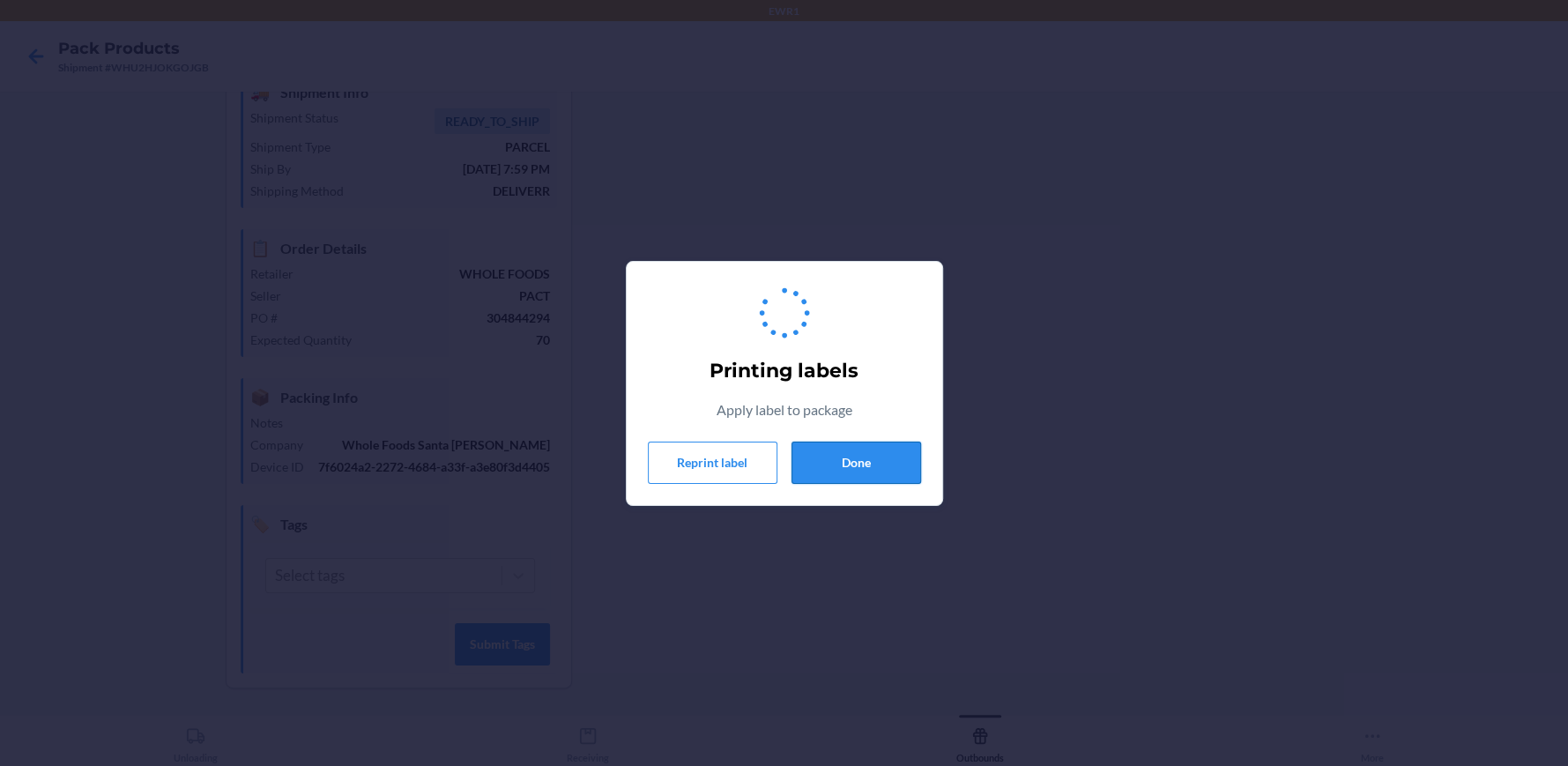
click at [859, 461] on button "Done" at bounding box center [856, 462] width 129 height 42
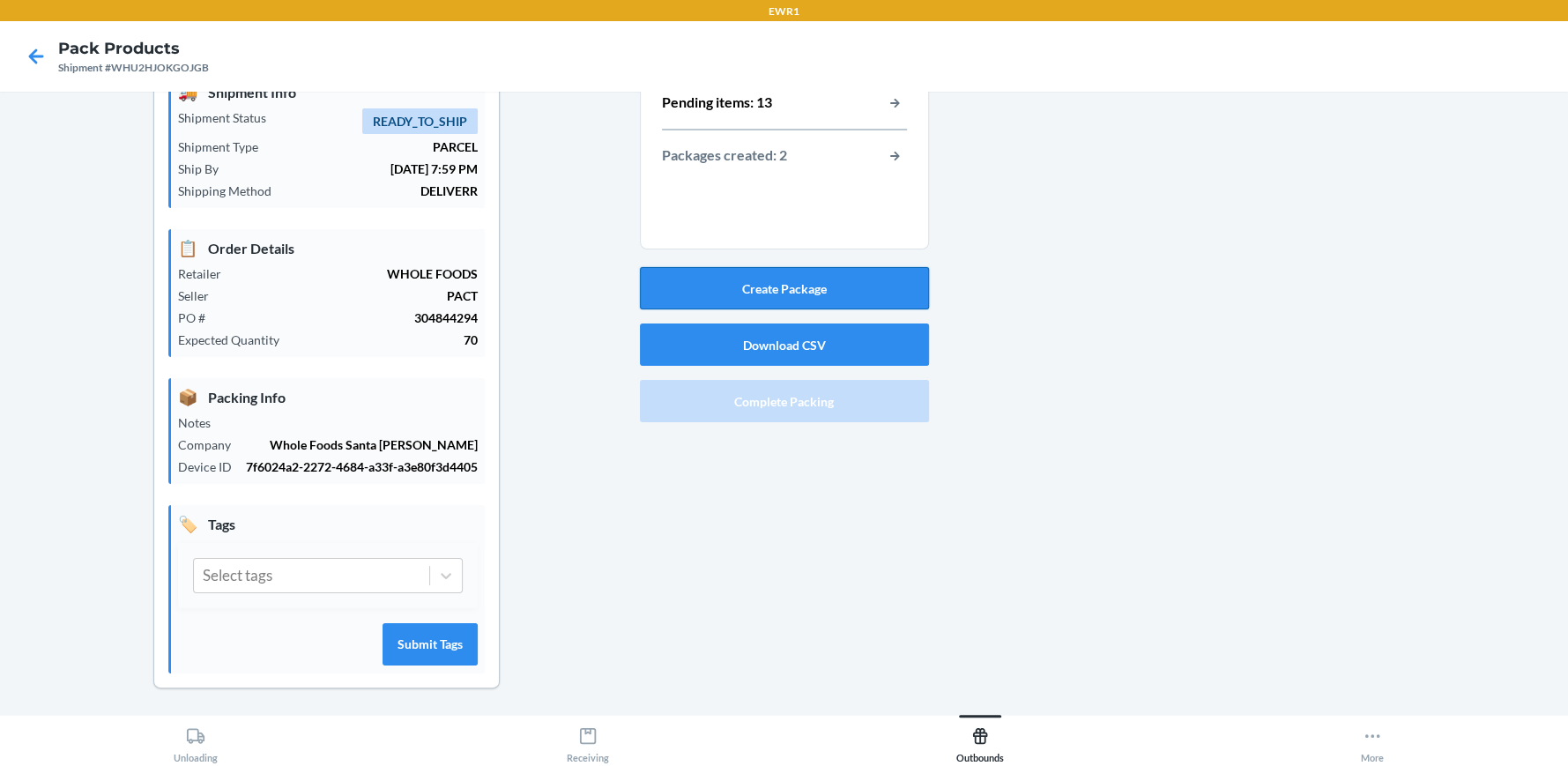
click at [761, 279] on button "Create Package" at bounding box center [784, 288] width 289 height 42
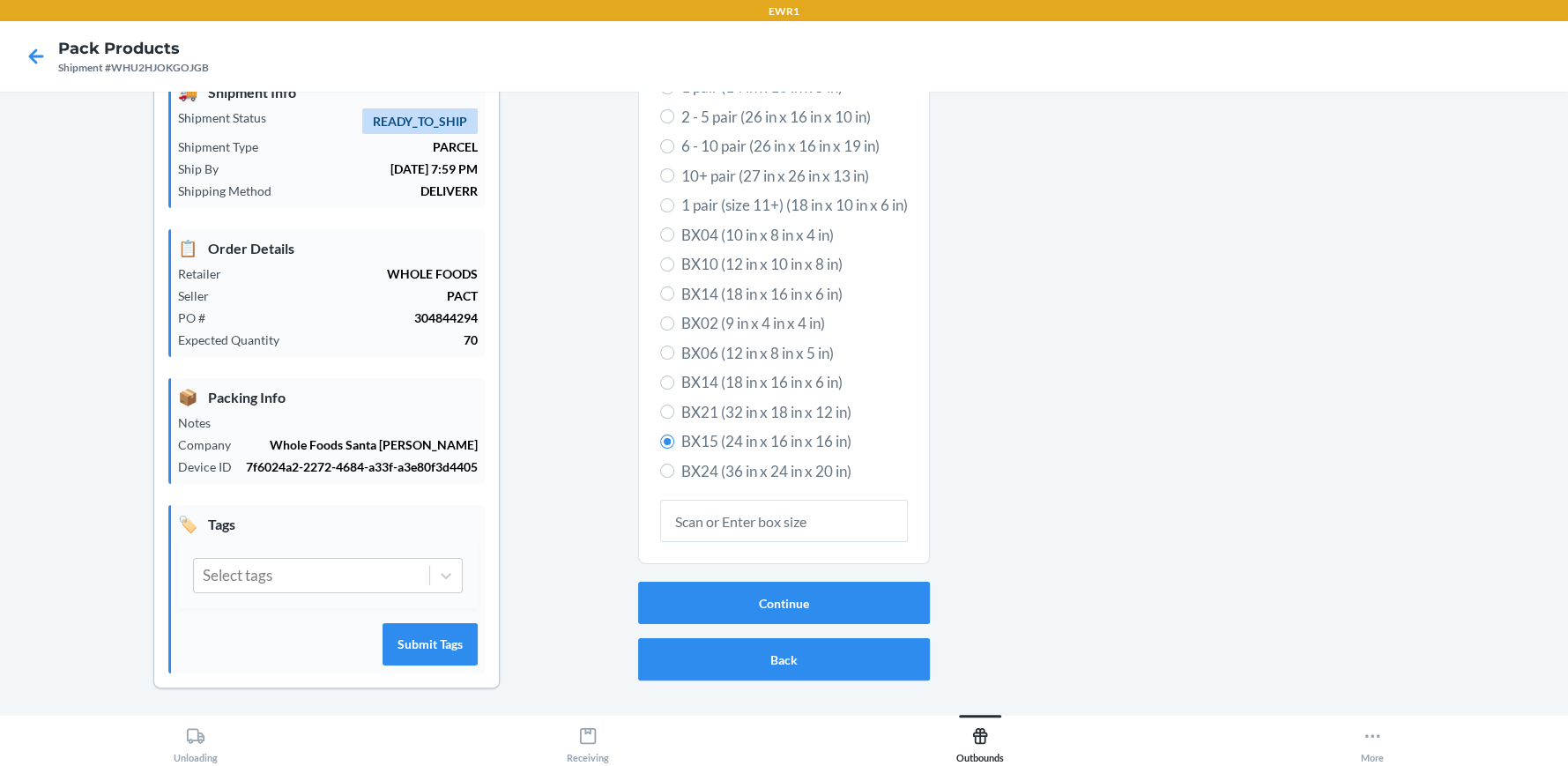
click at [748, 261] on span "BX10 (12 in x 10 in x 8 in)" at bounding box center [795, 264] width 227 height 23
click at [675, 261] on input "BX10 (12 in x 10 in x 8 in)" at bounding box center [668, 264] width 14 height 14
radio input "true"
radio input "false"
click at [771, 586] on button "Continue" at bounding box center [784, 602] width 292 height 42
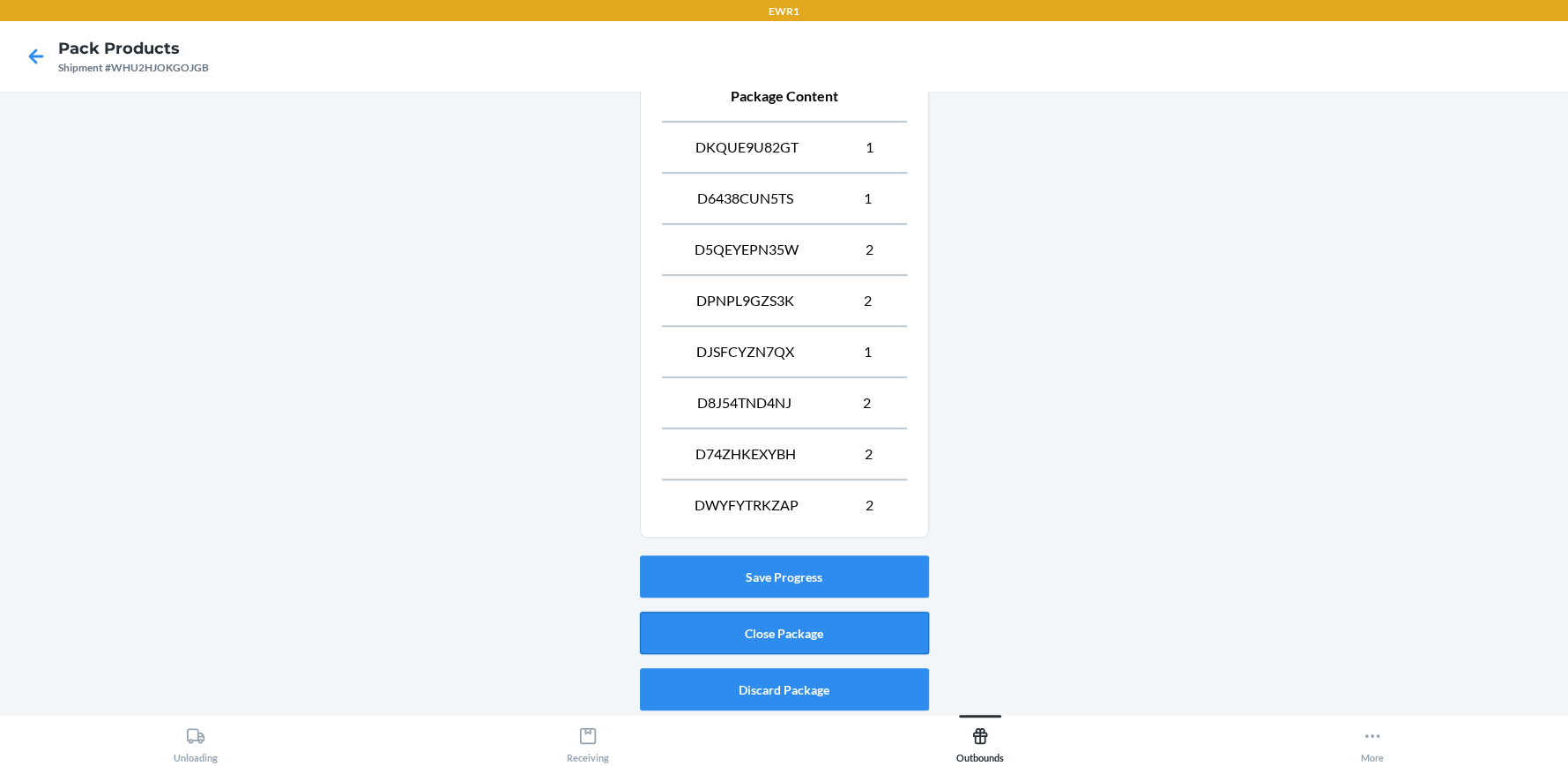
click at [814, 624] on button "Close Package" at bounding box center [784, 632] width 289 height 42
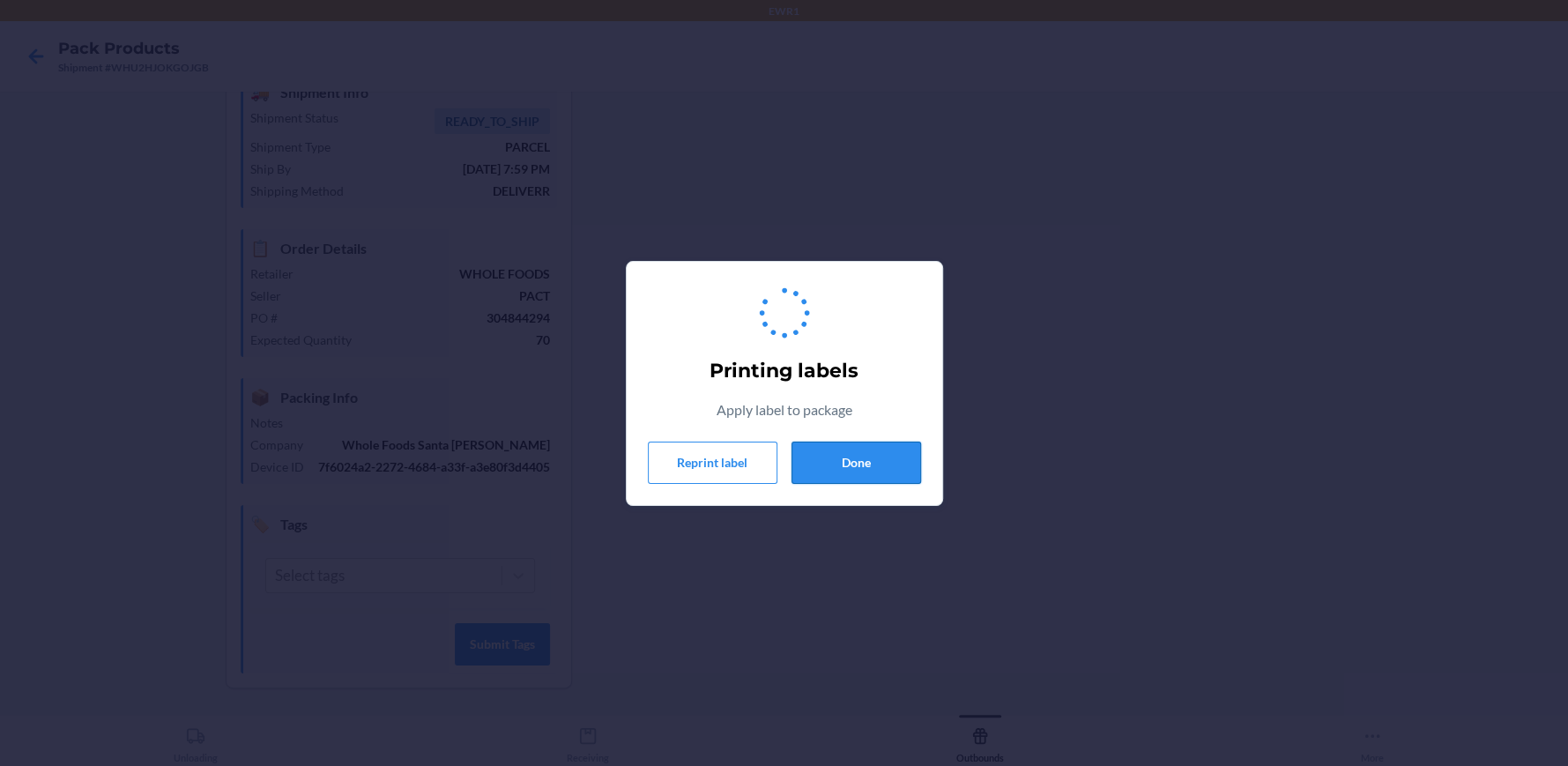
click at [868, 472] on button "Done" at bounding box center [856, 462] width 129 height 42
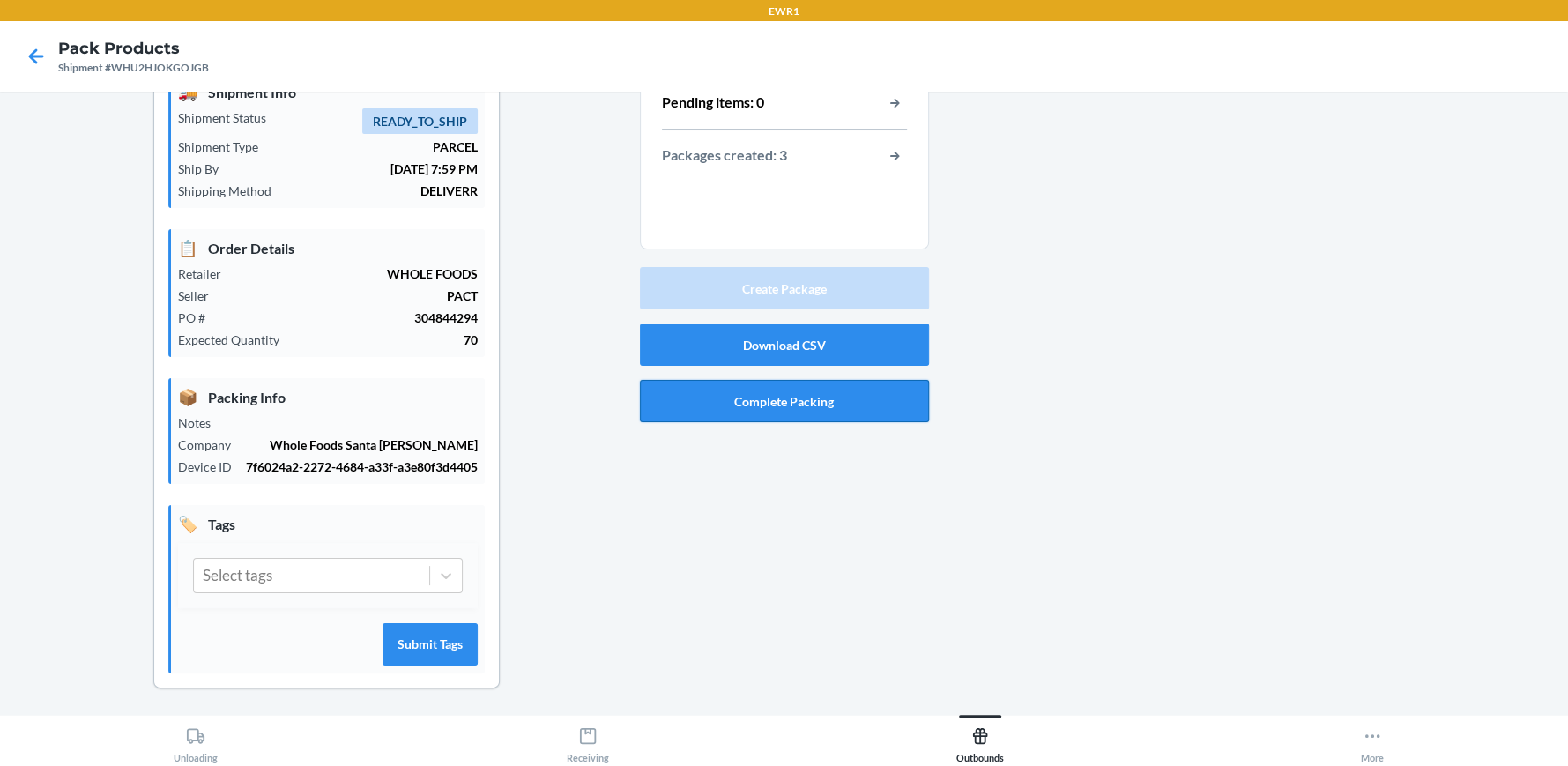
click at [881, 403] on button "Complete Packing" at bounding box center [784, 400] width 289 height 42
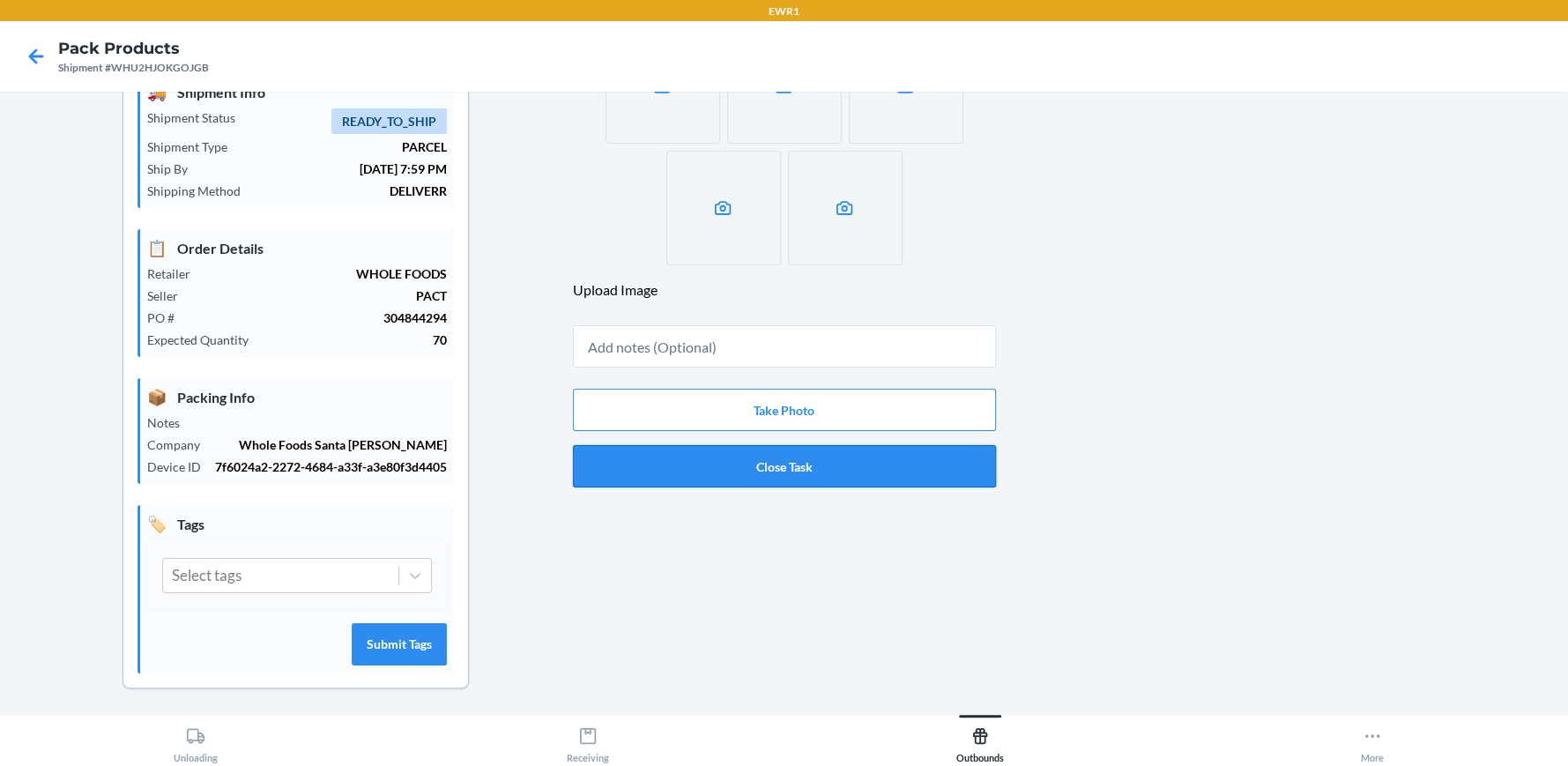
click at [800, 474] on button "Close Task" at bounding box center [784, 465] width 423 height 42
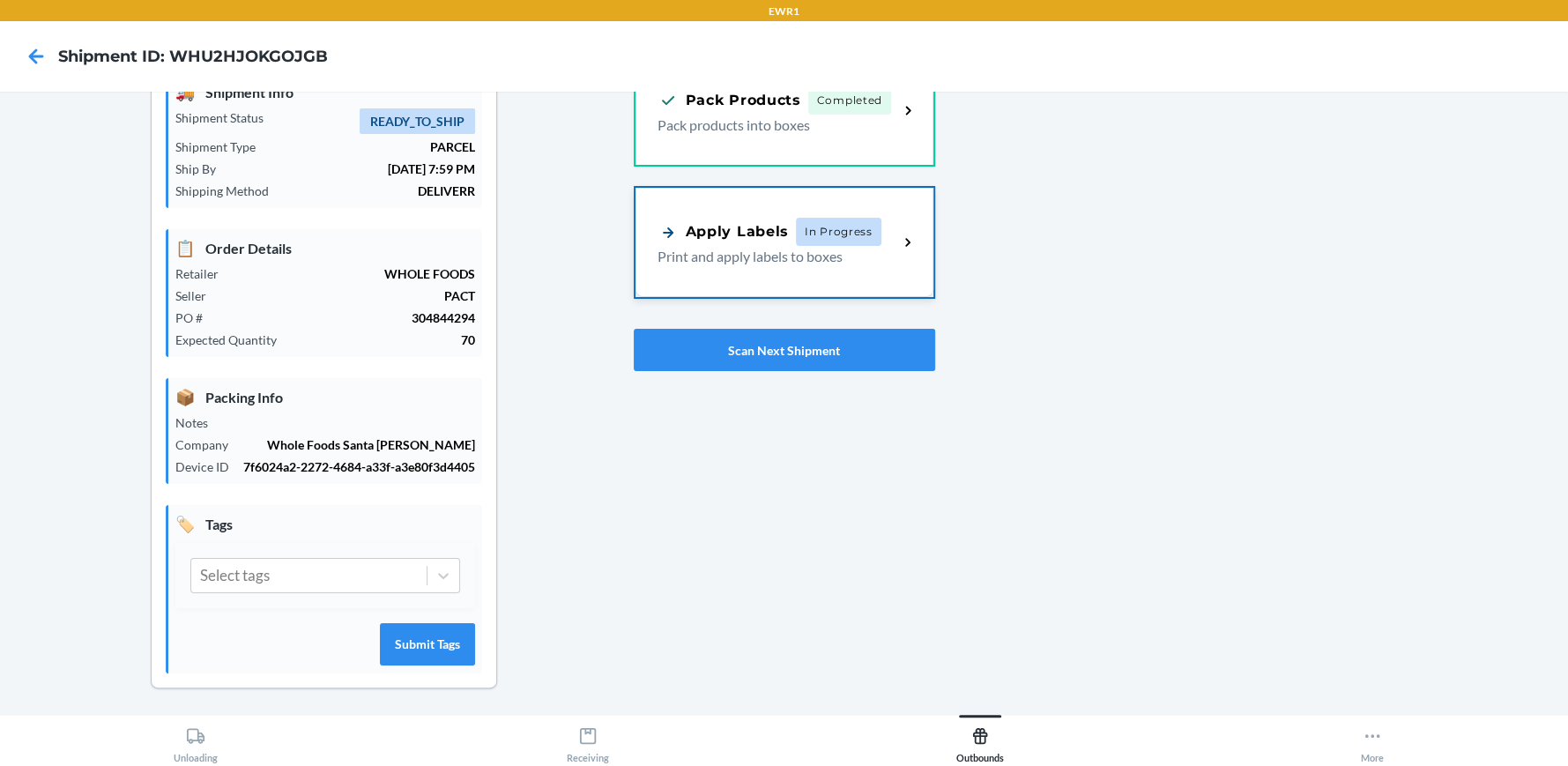
click at [771, 266] on div "Apply Labels In Progress Print and apply labels to boxes" at bounding box center [784, 242] width 298 height 109
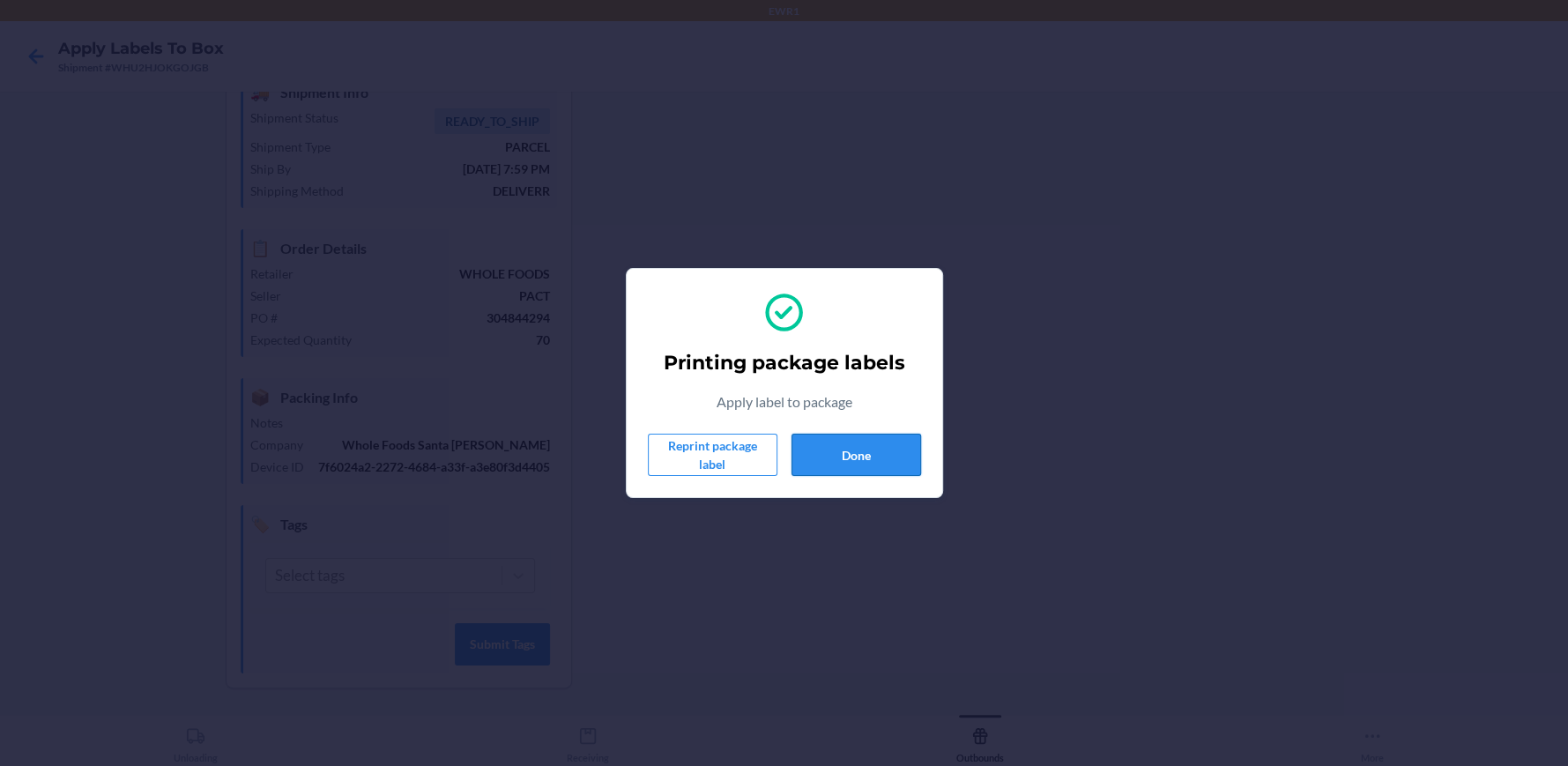
click at [851, 444] on button "Done" at bounding box center [856, 454] width 129 height 42
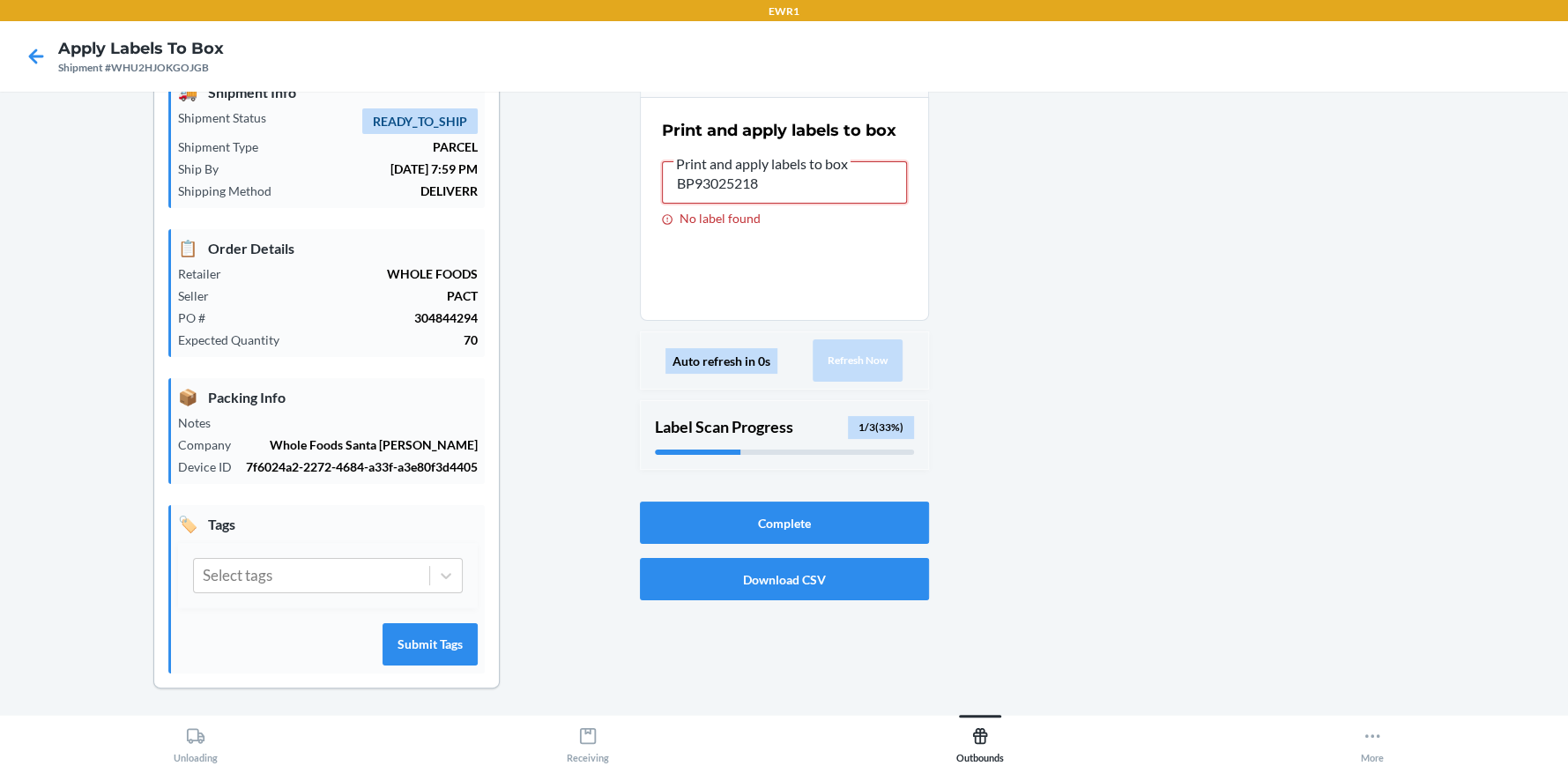
drag, startPoint x: 869, startPoint y: 185, endPoint x: 426, endPoint y: 257, distance: 448.8
click at [426, 257] on div "Shipment Details 🚚 Shipment Info Shipment Status READY_TO_SHIP Shipment Type PA…" at bounding box center [784, 371] width 1540 height 691
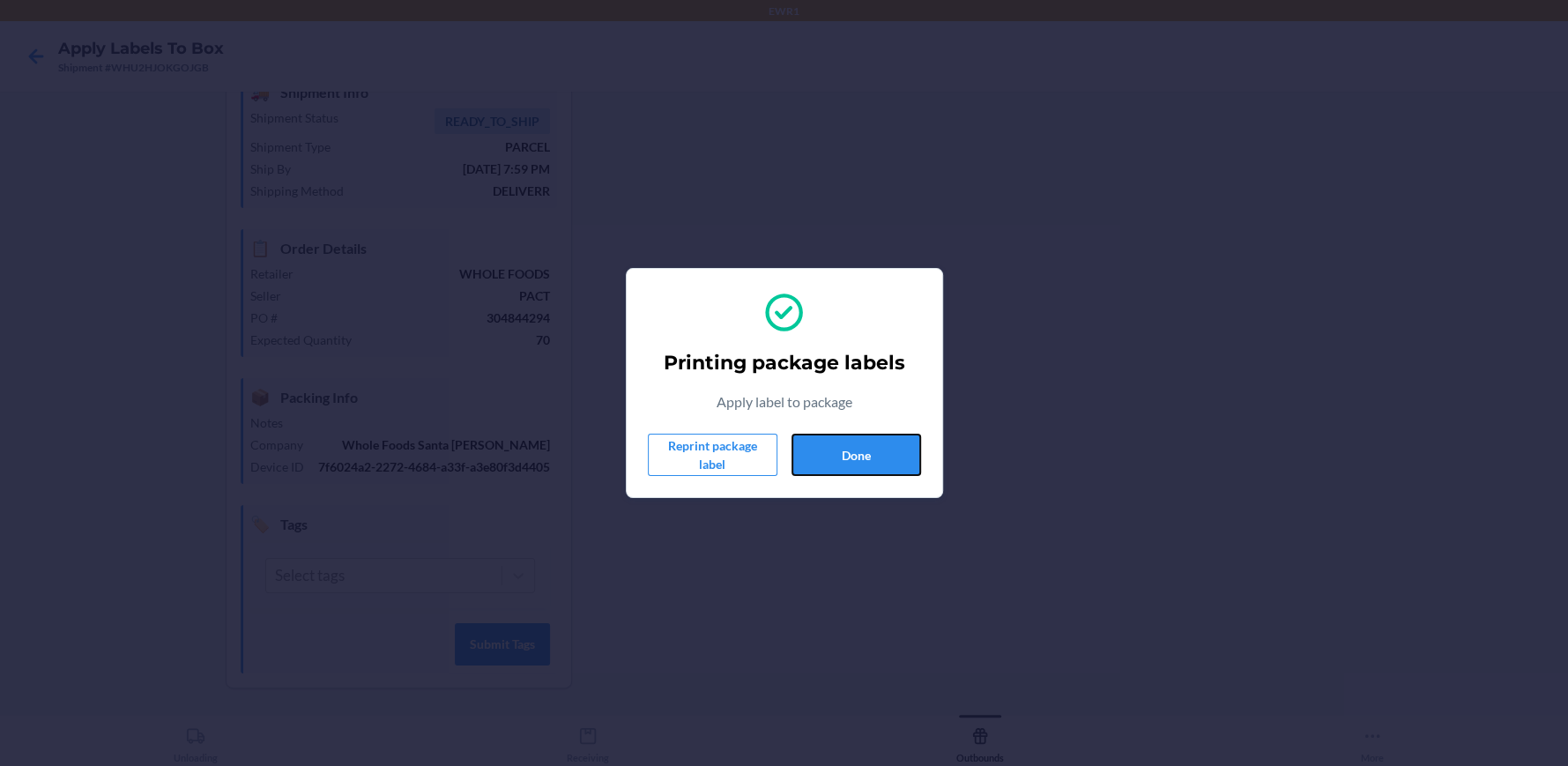
click at [931, 424] on section "Printing package labels Apply label to package Reprint package label Done" at bounding box center [785, 383] width 318 height 230
drag, startPoint x: 926, startPoint y: 423, endPoint x: 868, endPoint y: 471, distance: 75.3
click at [868, 471] on section "Printing package labels Apply label to package Reprint package label Done" at bounding box center [785, 383] width 318 height 230
click at [852, 474] on button "Done" at bounding box center [856, 454] width 129 height 42
click at [849, 448] on button "Done" at bounding box center [856, 454] width 129 height 42
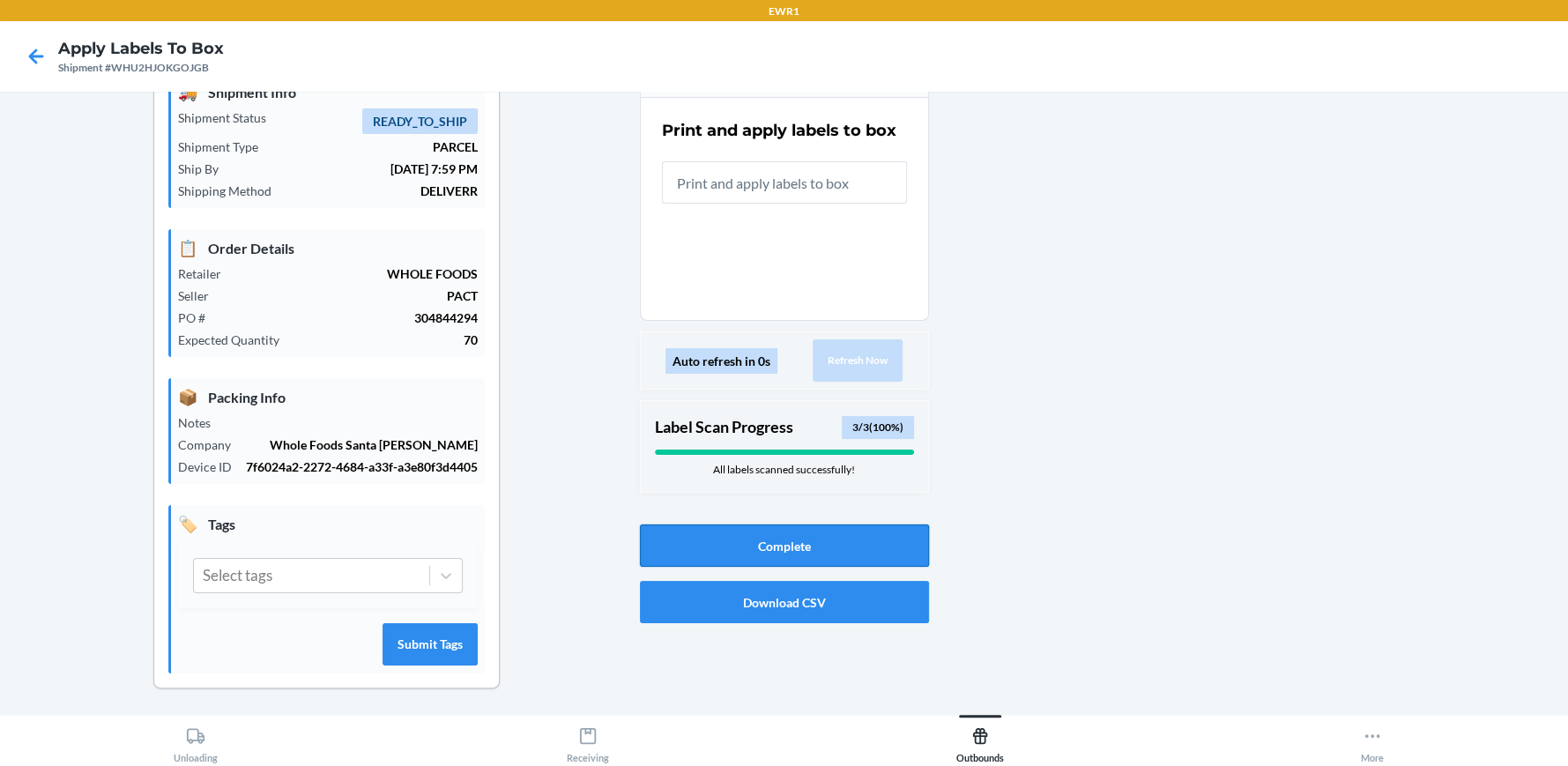
click at [793, 558] on button "Complete" at bounding box center [784, 545] width 289 height 42
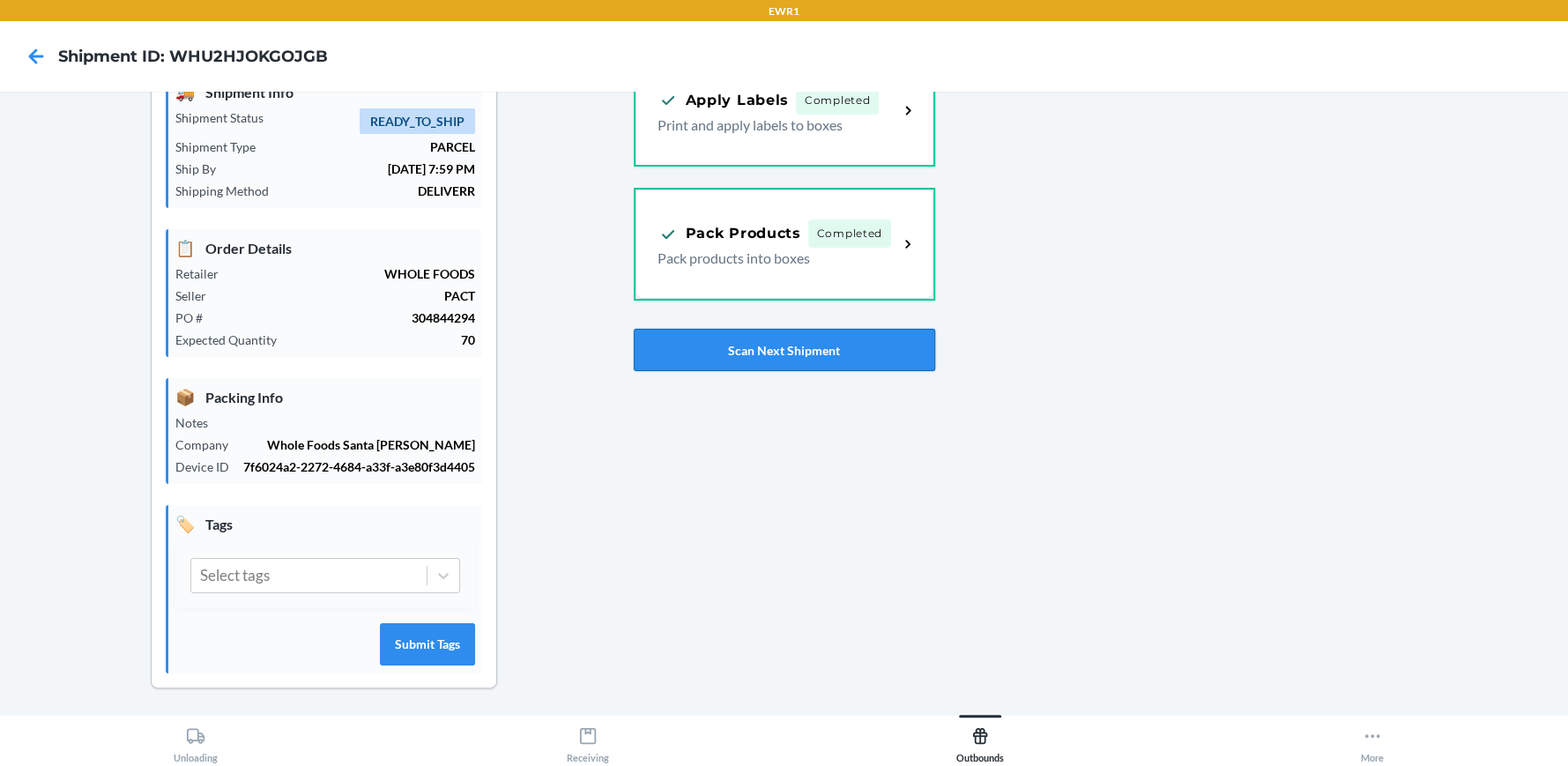
click at [818, 352] on button "Scan Next Shipment" at bounding box center [785, 349] width 302 height 42
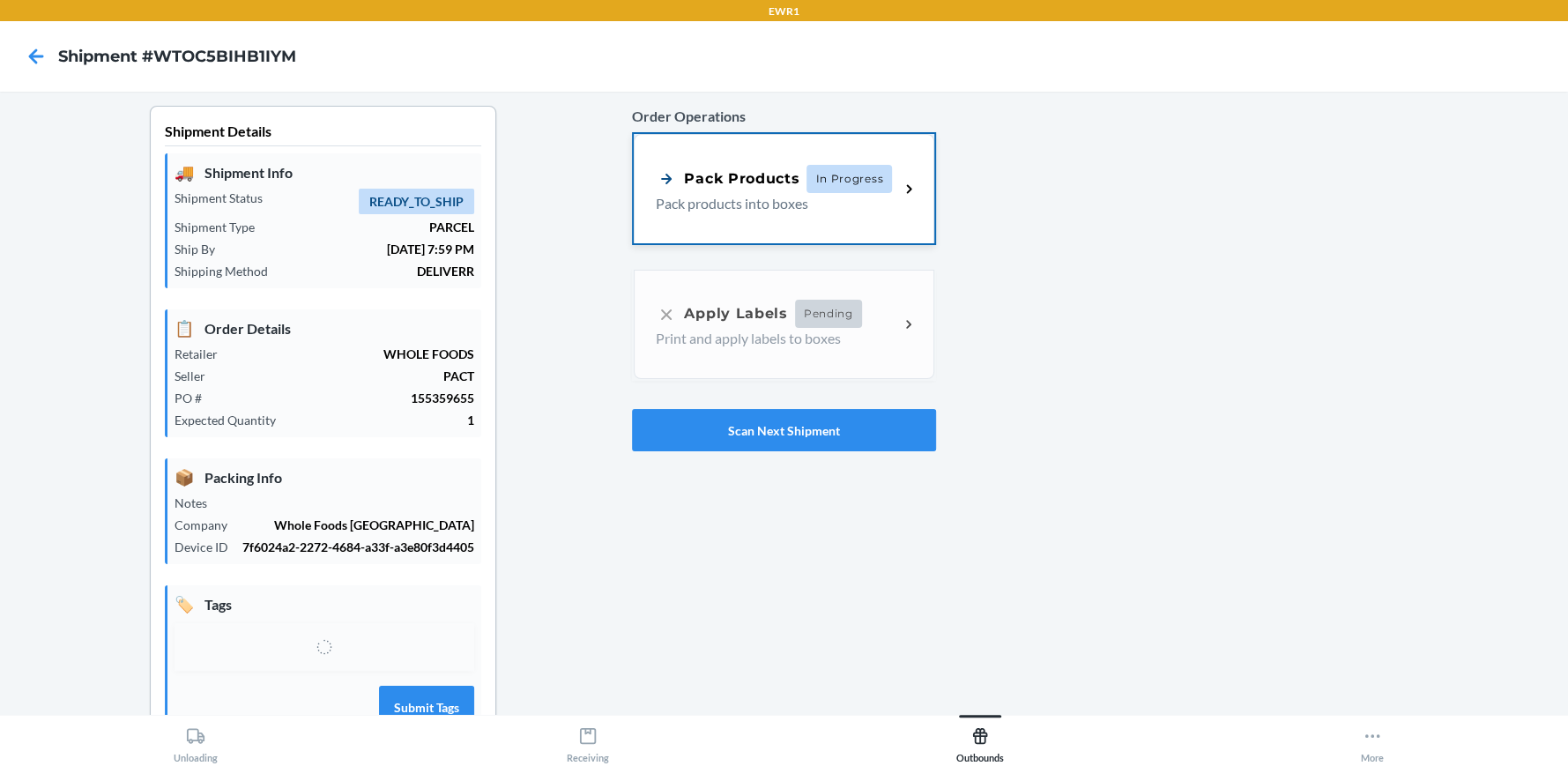
click at [816, 178] on span "In Progress" at bounding box center [849, 178] width 86 height 29
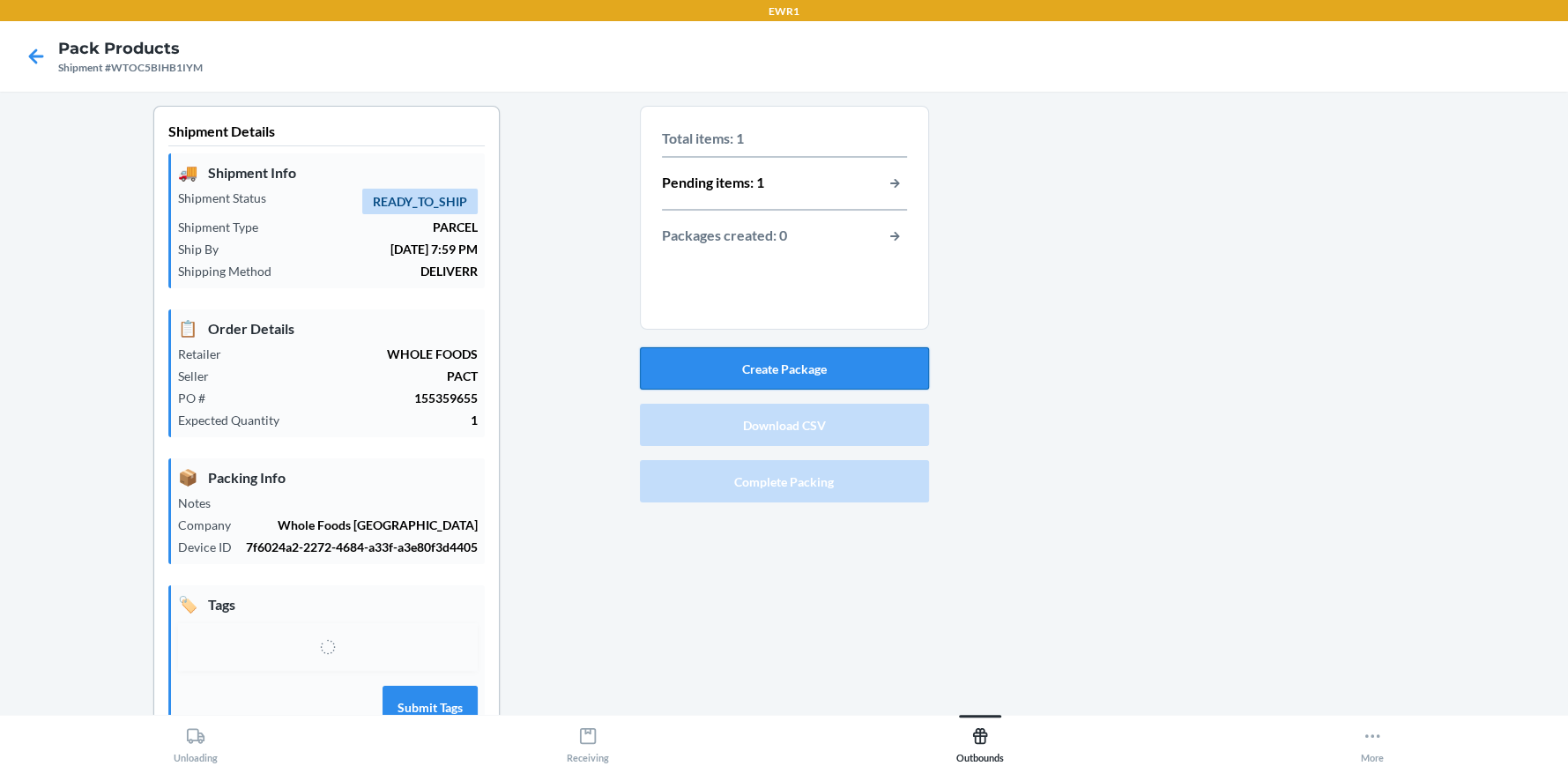
click at [771, 370] on button "Create Package" at bounding box center [784, 368] width 289 height 42
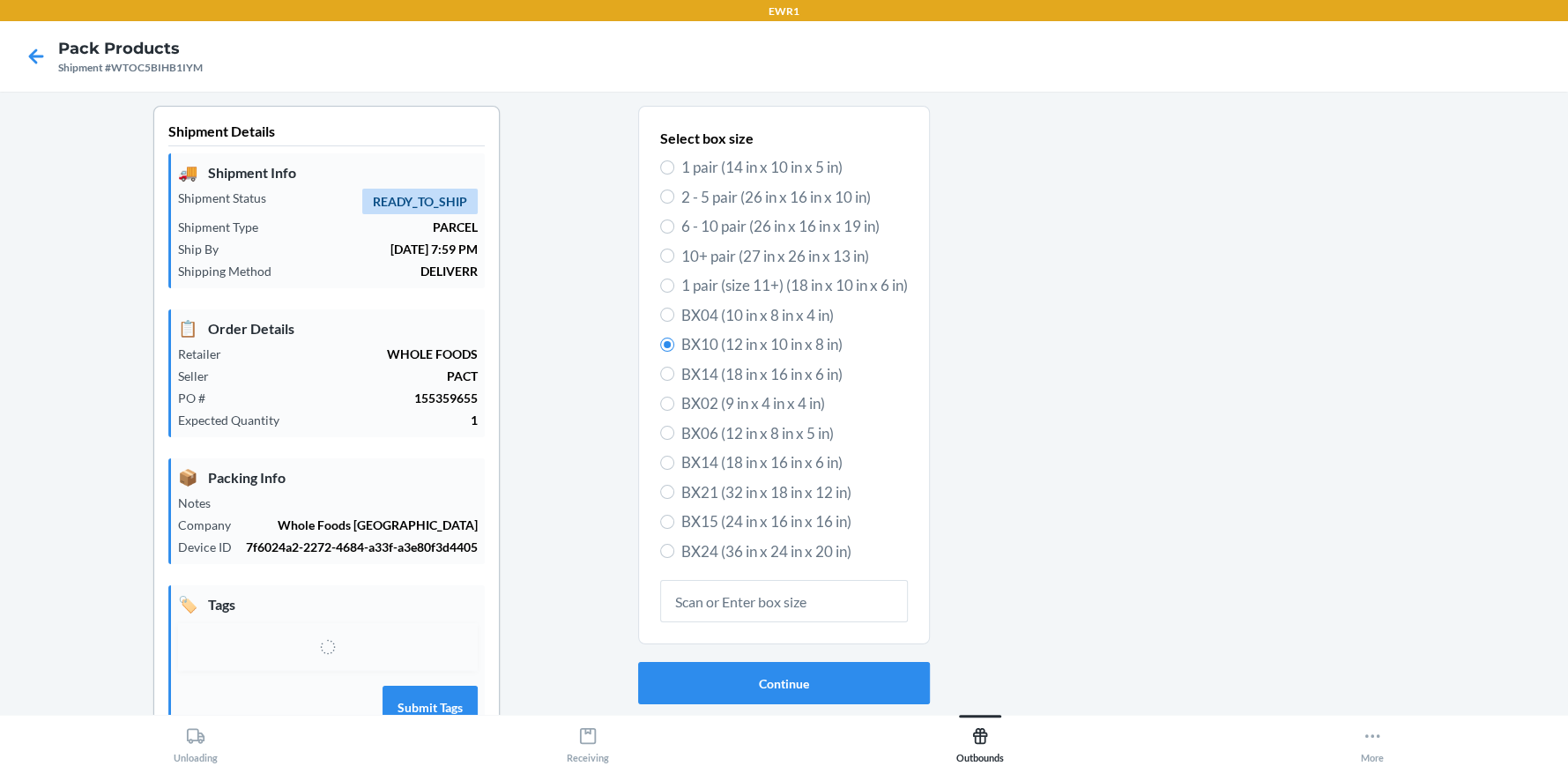
click at [748, 423] on span "BX06 (12 in x 8 in x 5 in)" at bounding box center [795, 433] width 227 height 23
click at [675, 426] on input "BX06 (12 in x 8 in x 5 in)" at bounding box center [668, 433] width 14 height 14
radio input "true"
radio input "false"
click at [798, 672] on button "Continue" at bounding box center [784, 682] width 292 height 42
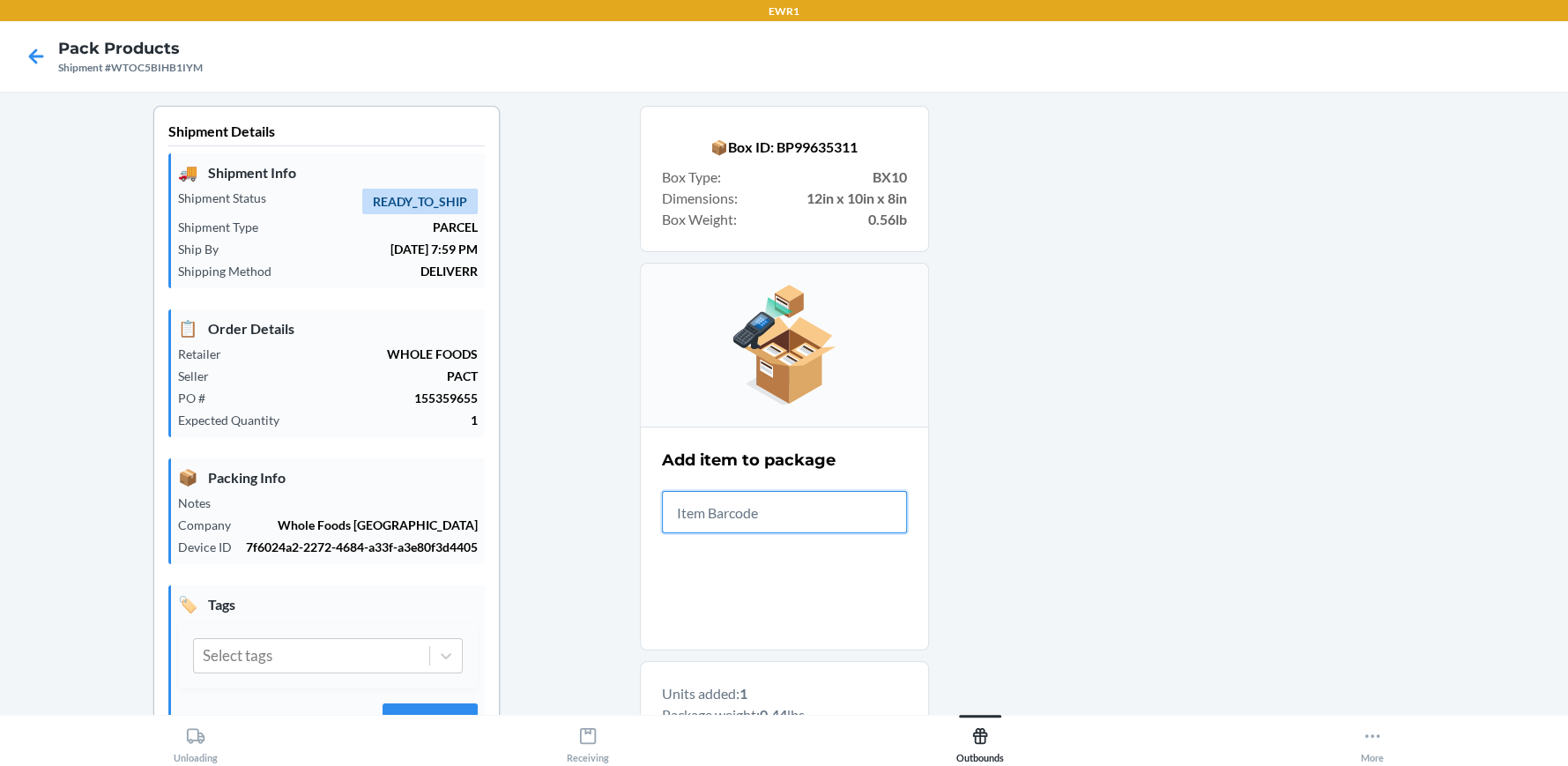
scroll to position [338, 0]
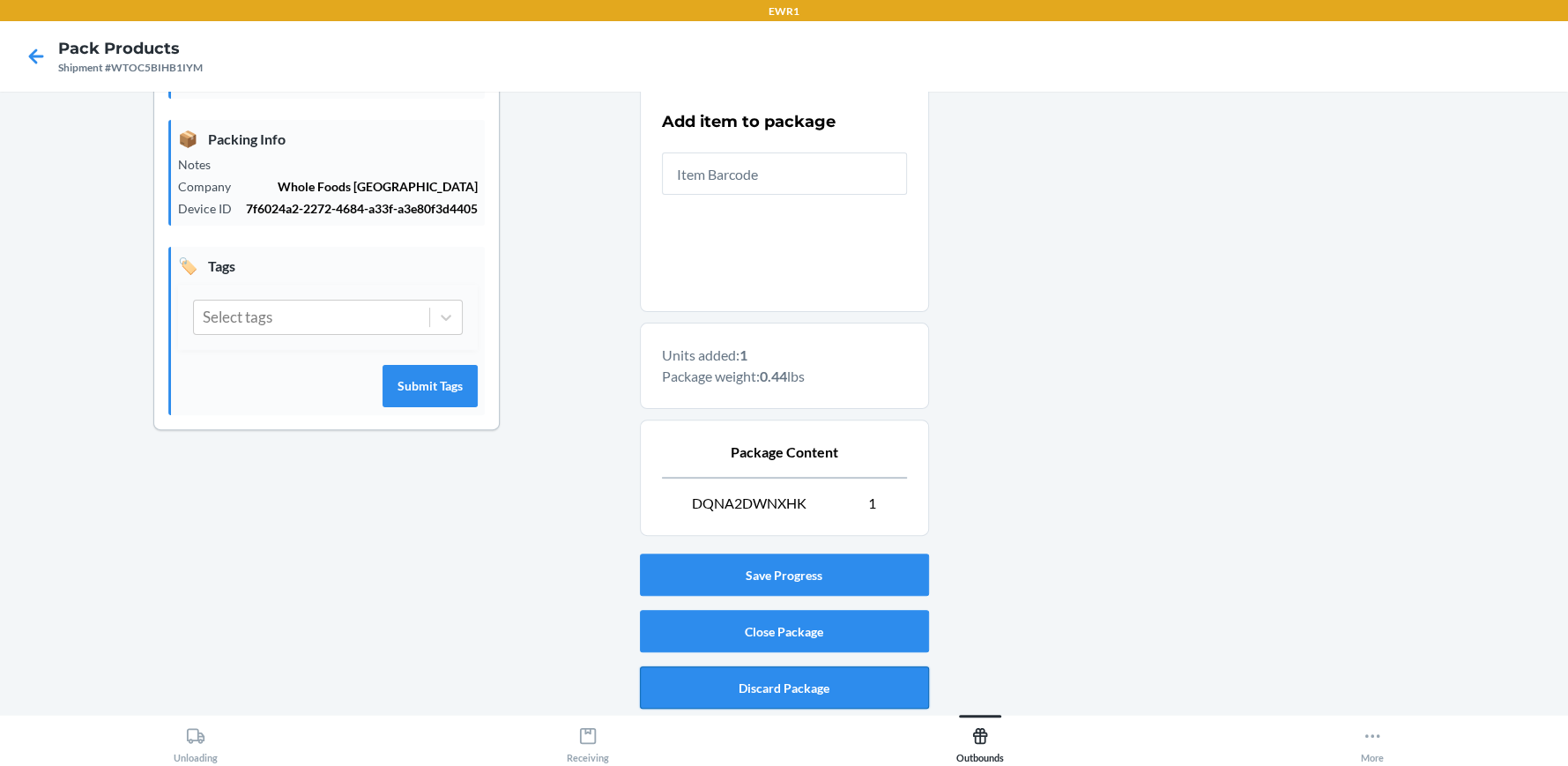
click at [797, 702] on button "Discard Package" at bounding box center [784, 687] width 289 height 42
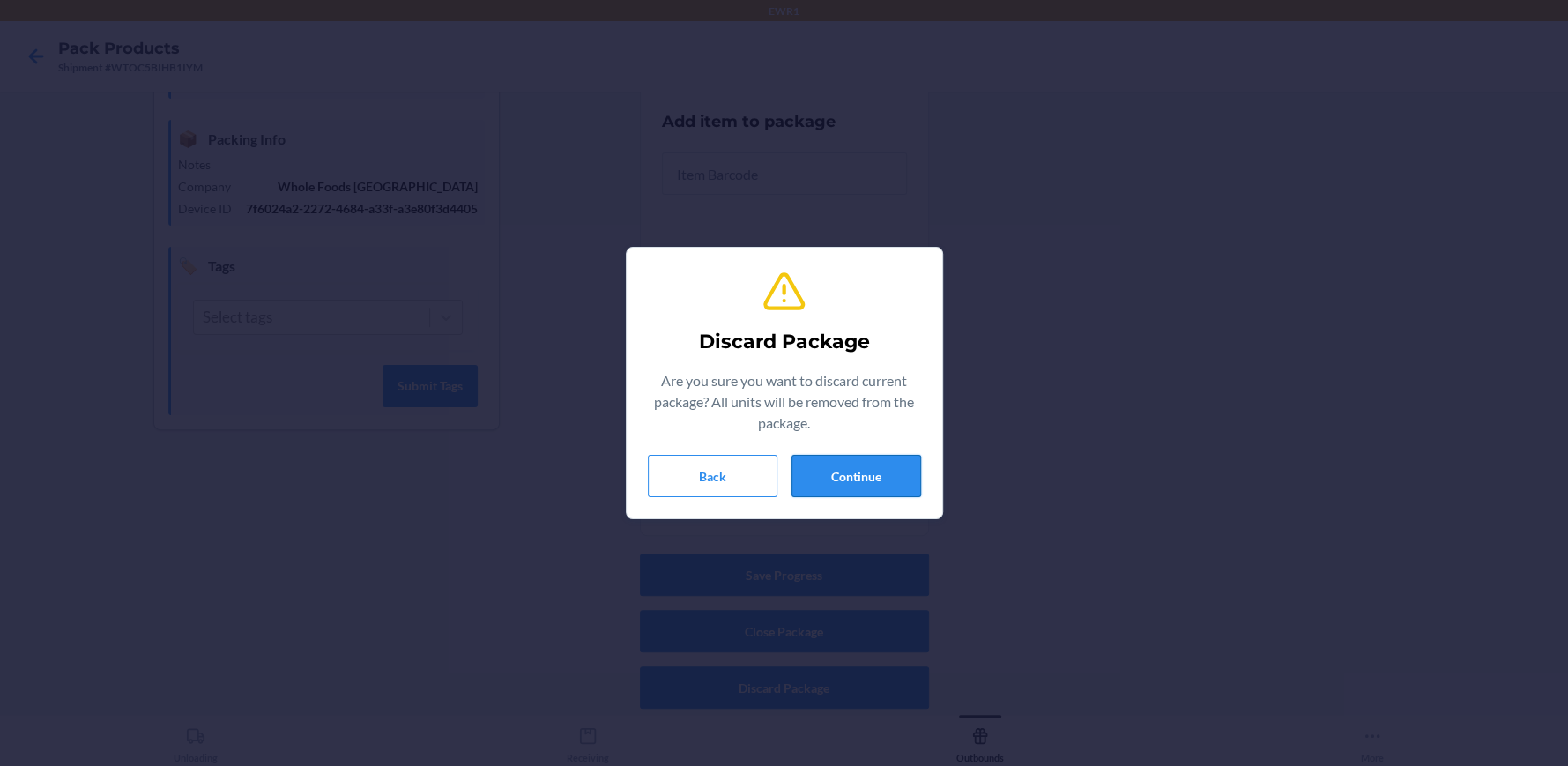
click at [888, 466] on button "Continue" at bounding box center [856, 475] width 129 height 42
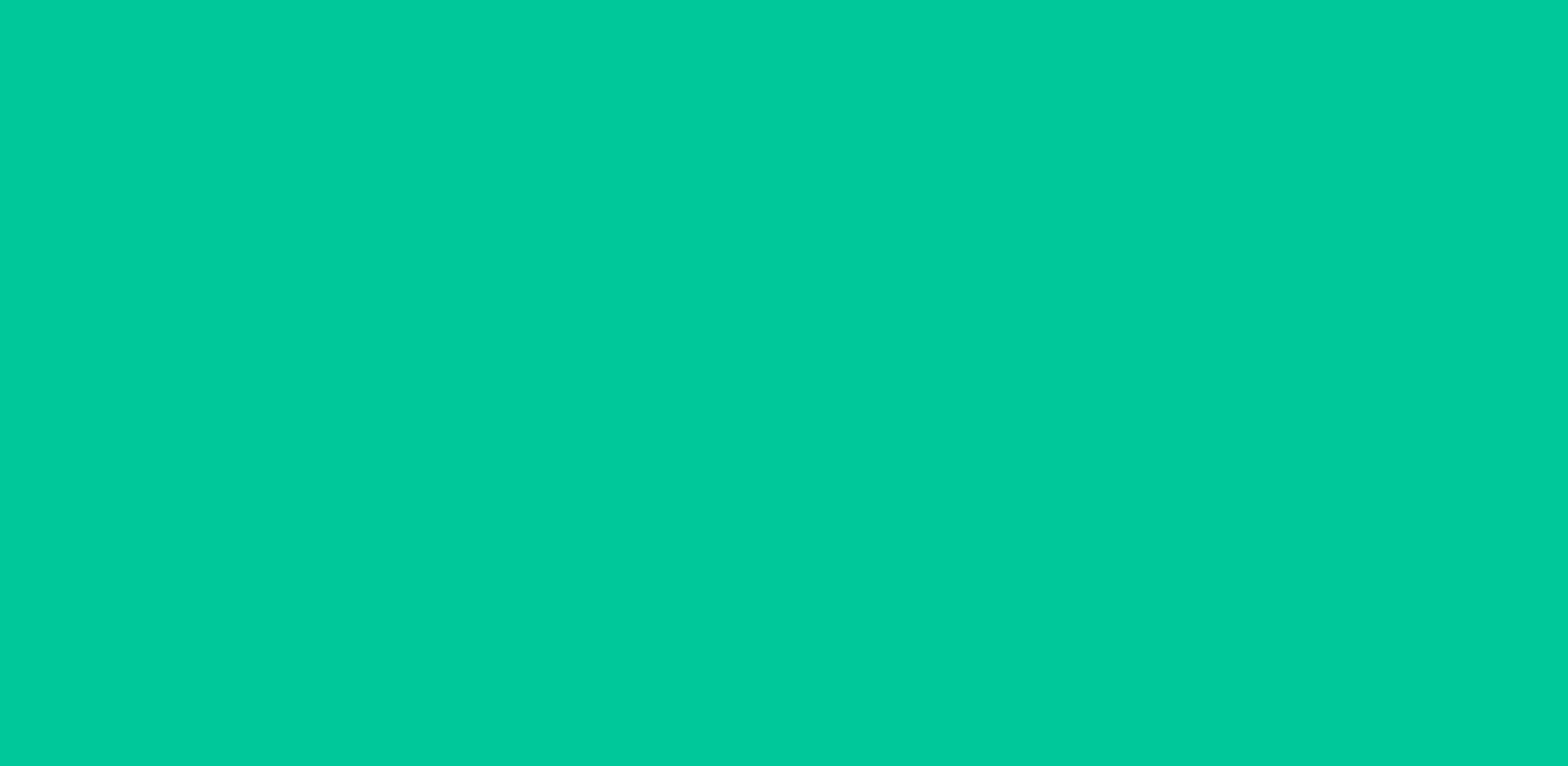
scroll to position [80, 0]
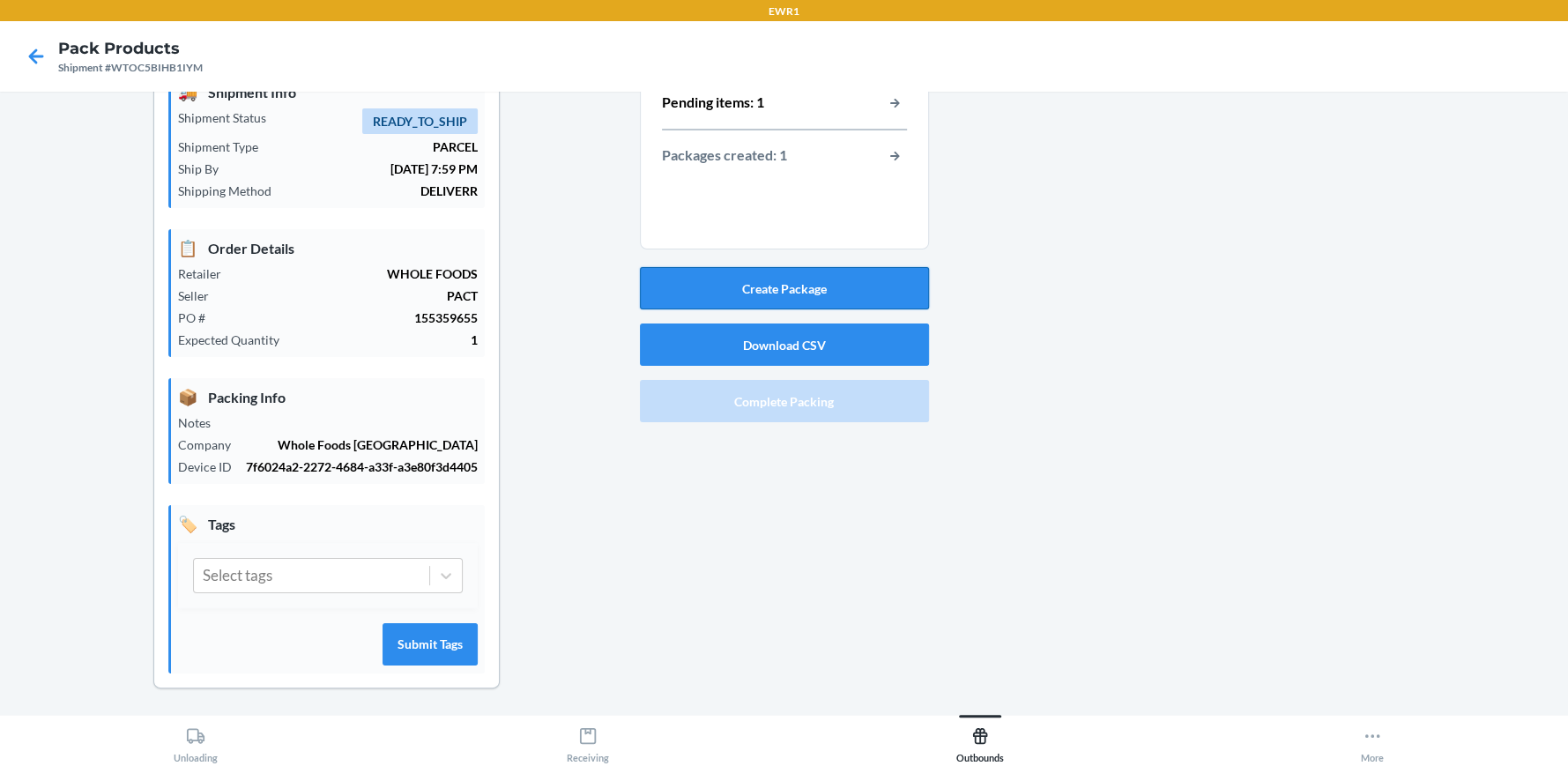
click at [806, 287] on button "Create Package" at bounding box center [784, 288] width 289 height 42
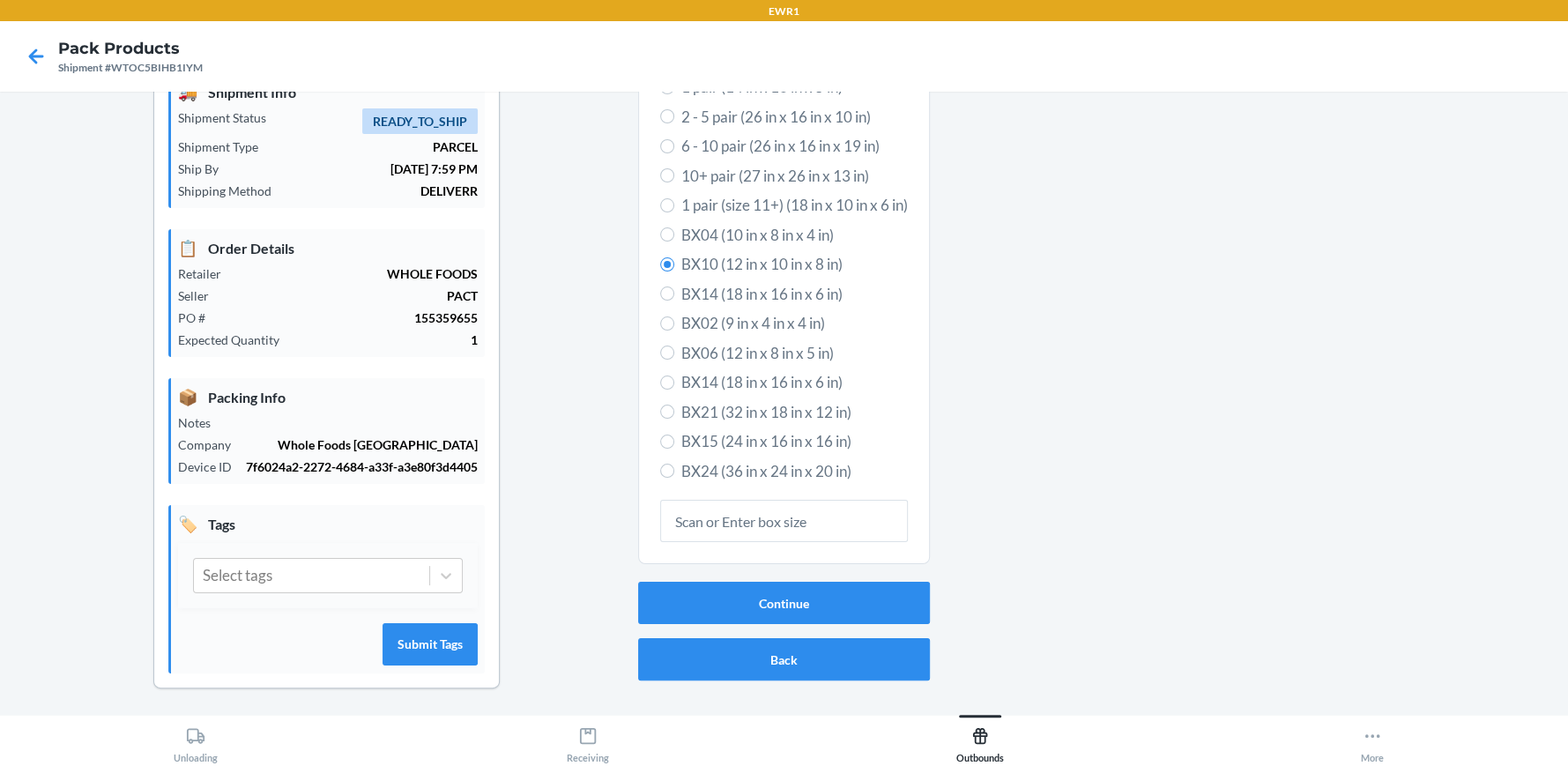
click at [709, 229] on span "BX04 (10 in x 8 in x 4 in)" at bounding box center [795, 235] width 227 height 23
click at [675, 229] on input "BX04 (10 in x 8 in x 4 in)" at bounding box center [668, 235] width 14 height 14
radio input "true"
radio input "false"
click at [761, 588] on button "Continue" at bounding box center [784, 602] width 292 height 42
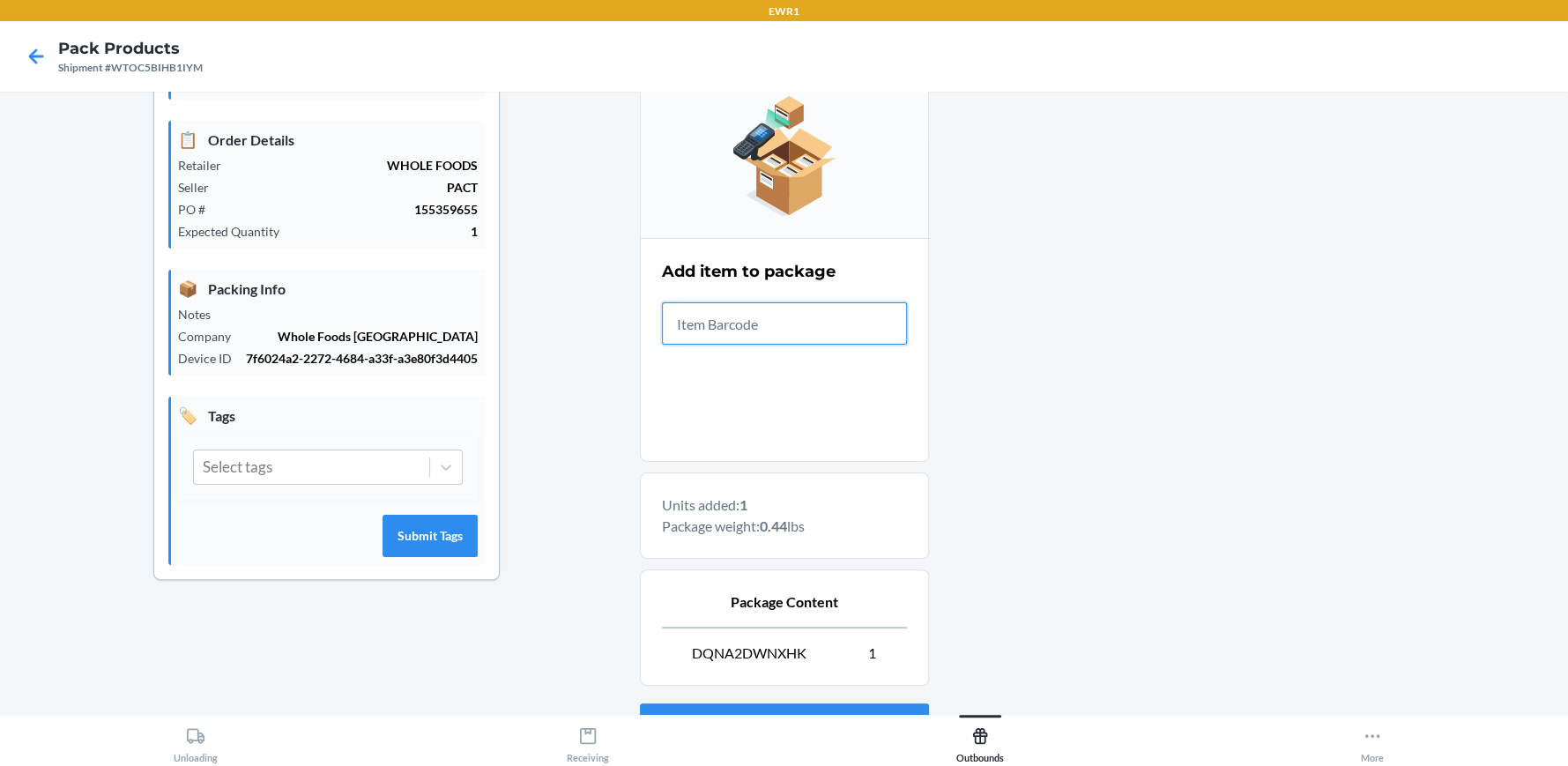
scroll to position [338, 0]
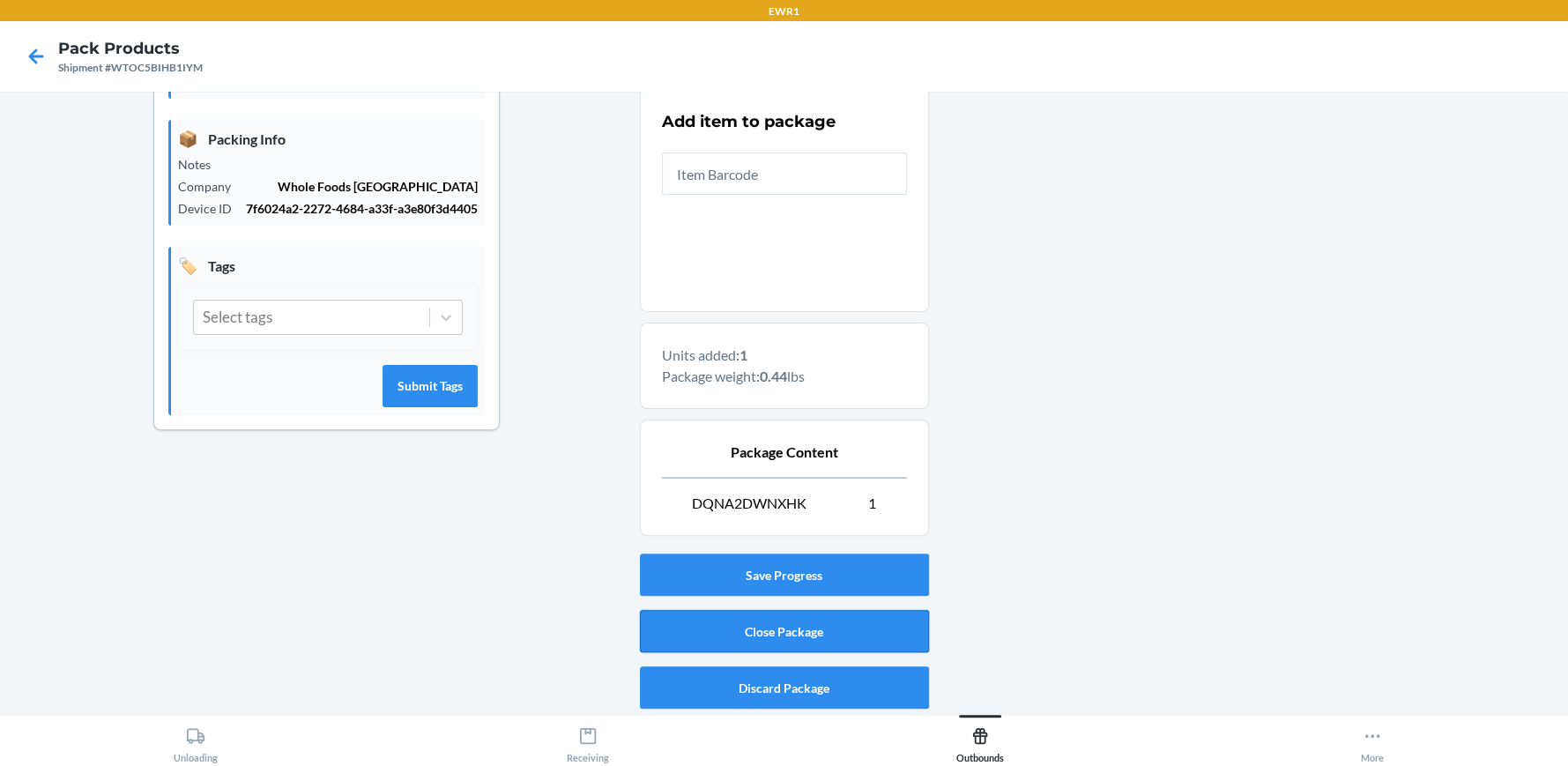
click at [782, 623] on button "Close Package" at bounding box center [784, 631] width 289 height 42
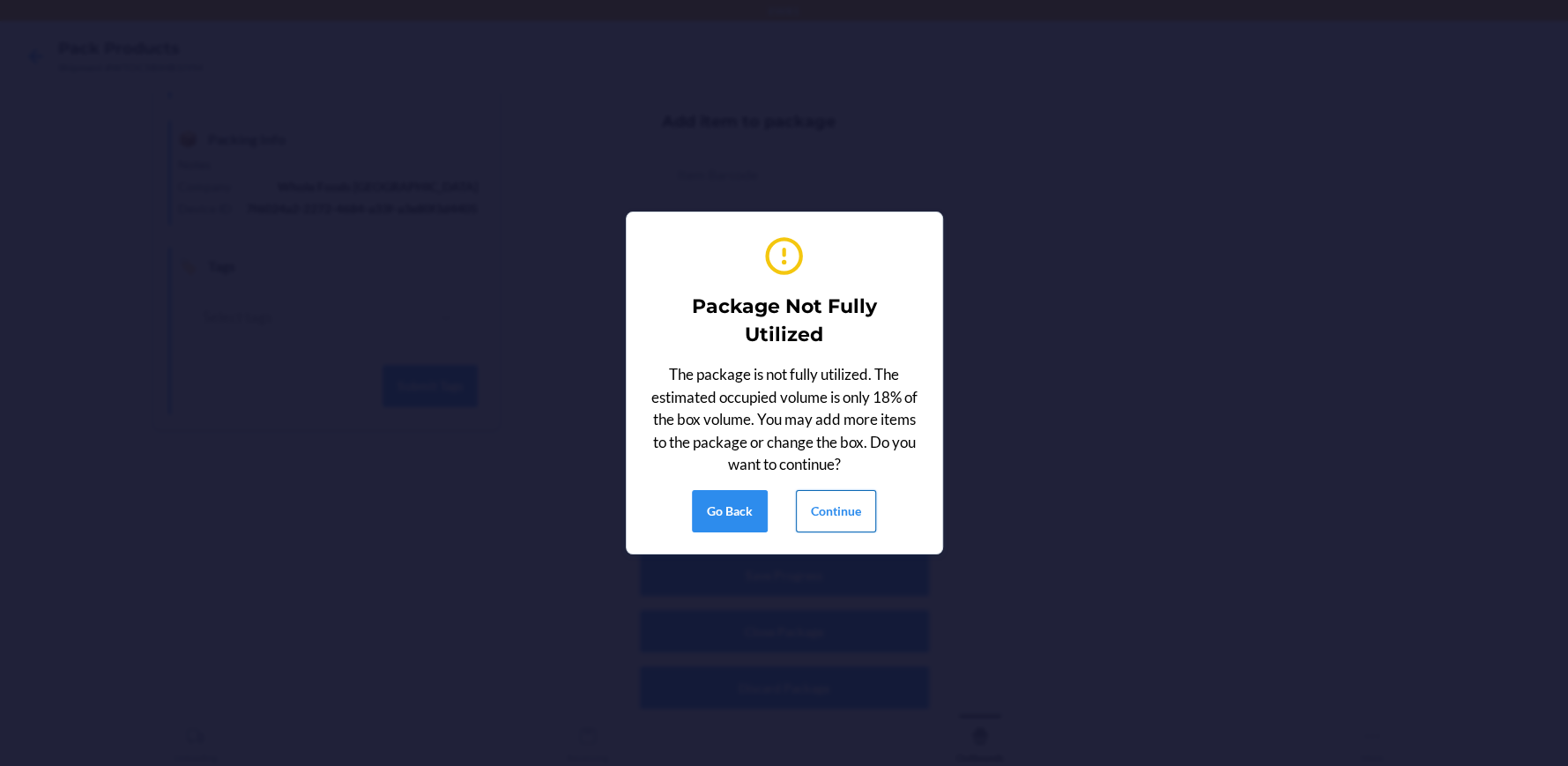
click at [870, 513] on button "Continue" at bounding box center [835, 511] width 80 height 42
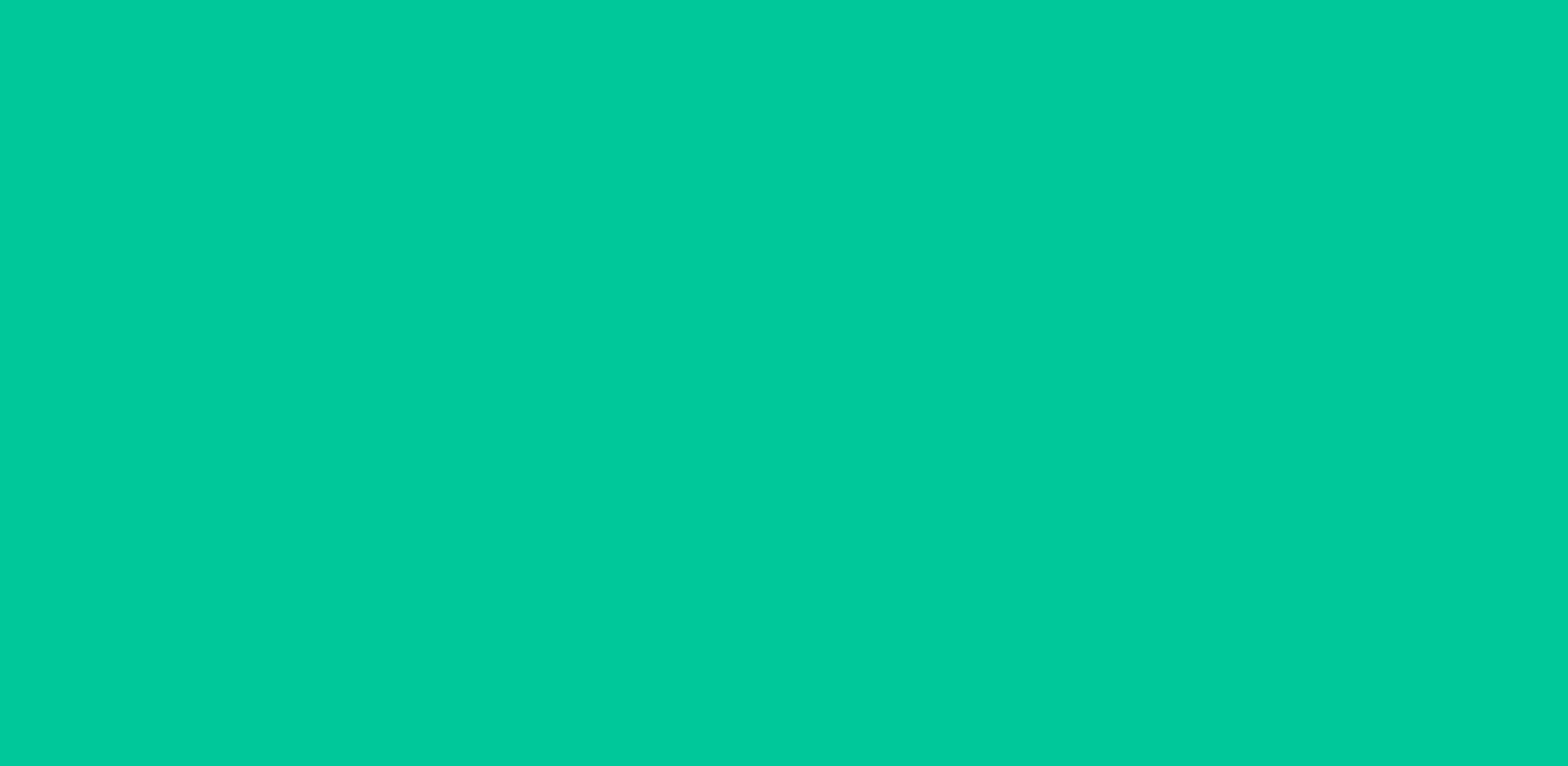
scroll to position [80, 0]
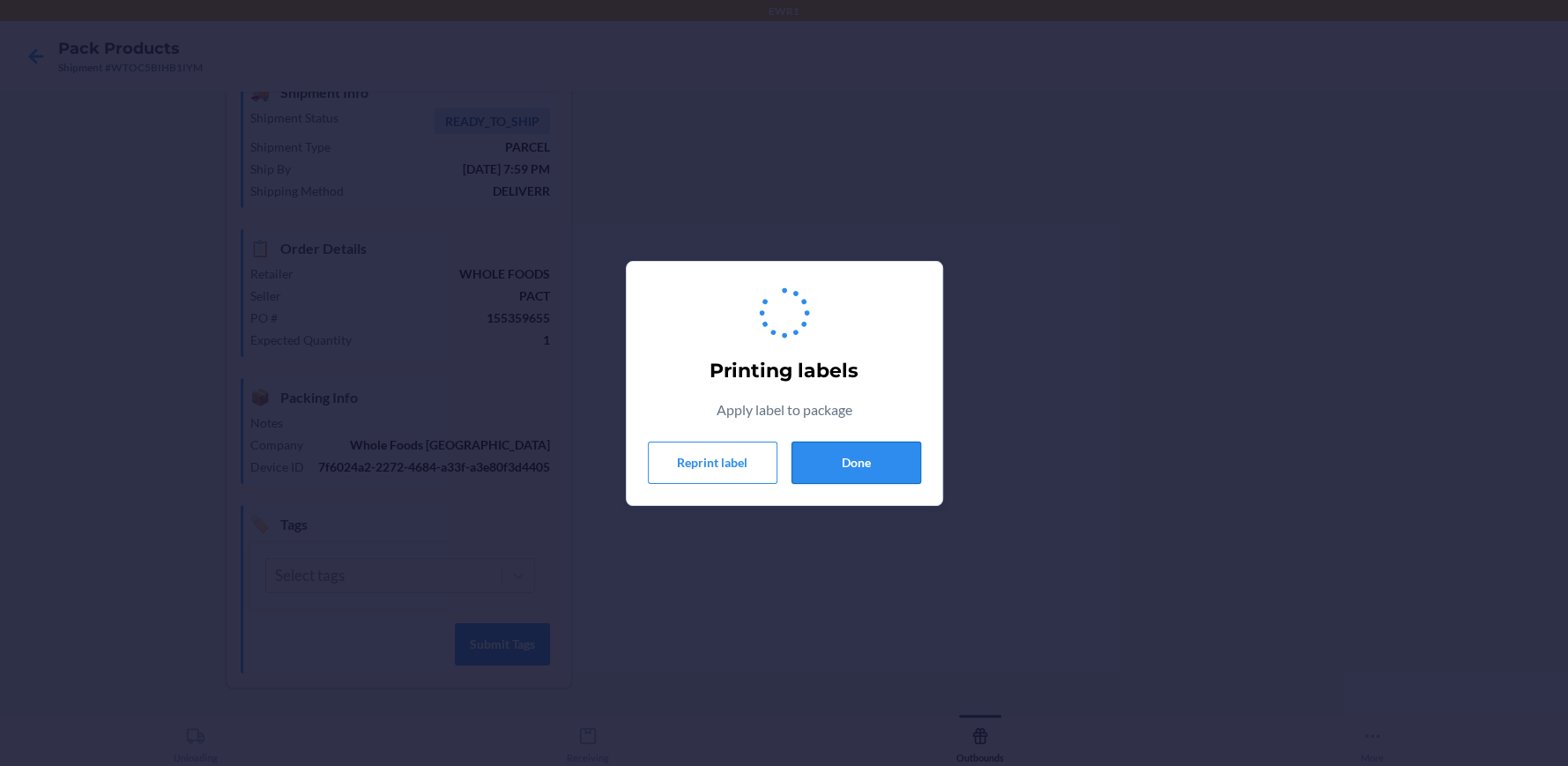
click at [859, 472] on button "Done" at bounding box center [856, 462] width 129 height 42
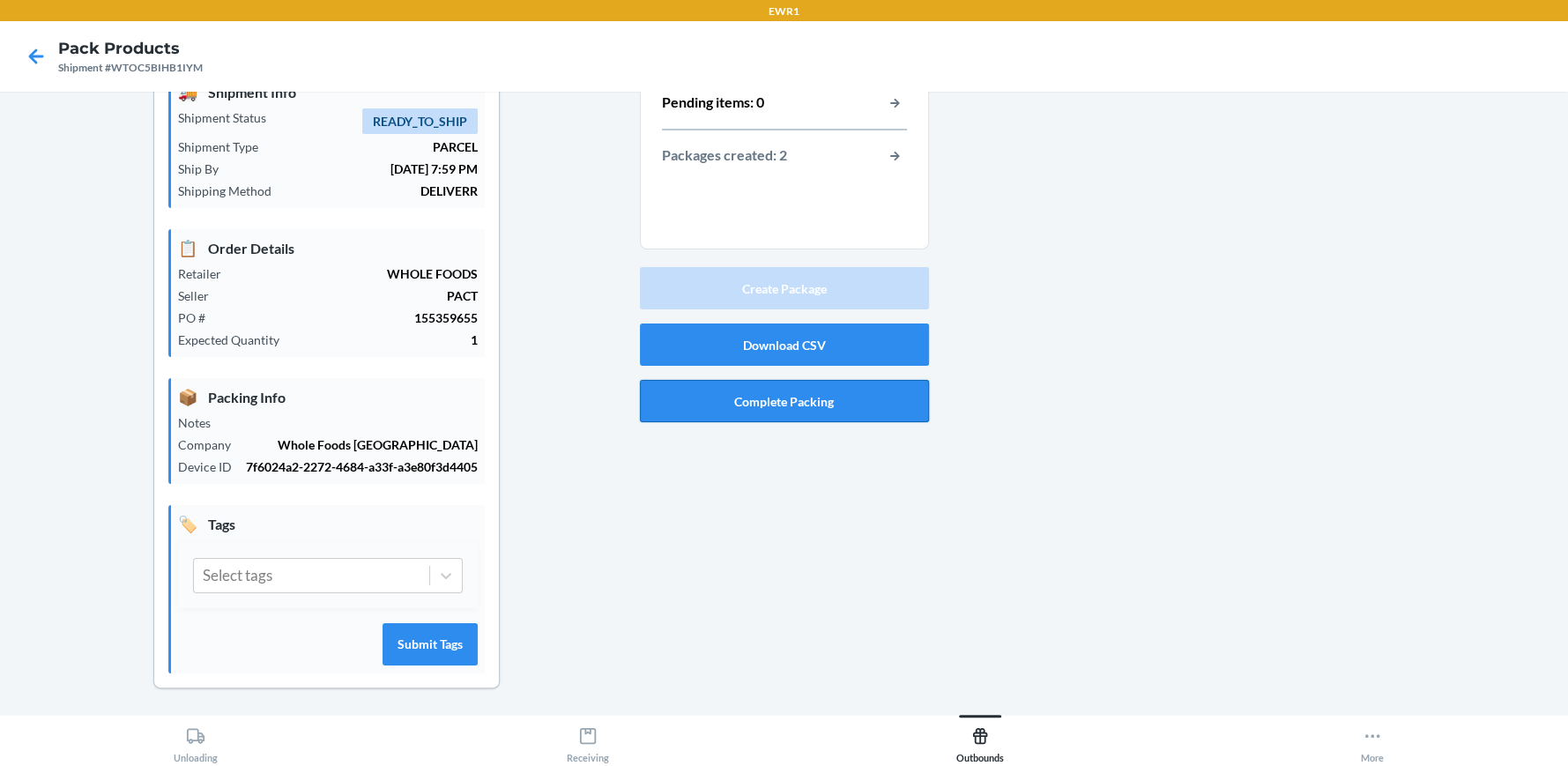
click at [793, 388] on button "Complete Packing" at bounding box center [784, 400] width 289 height 42
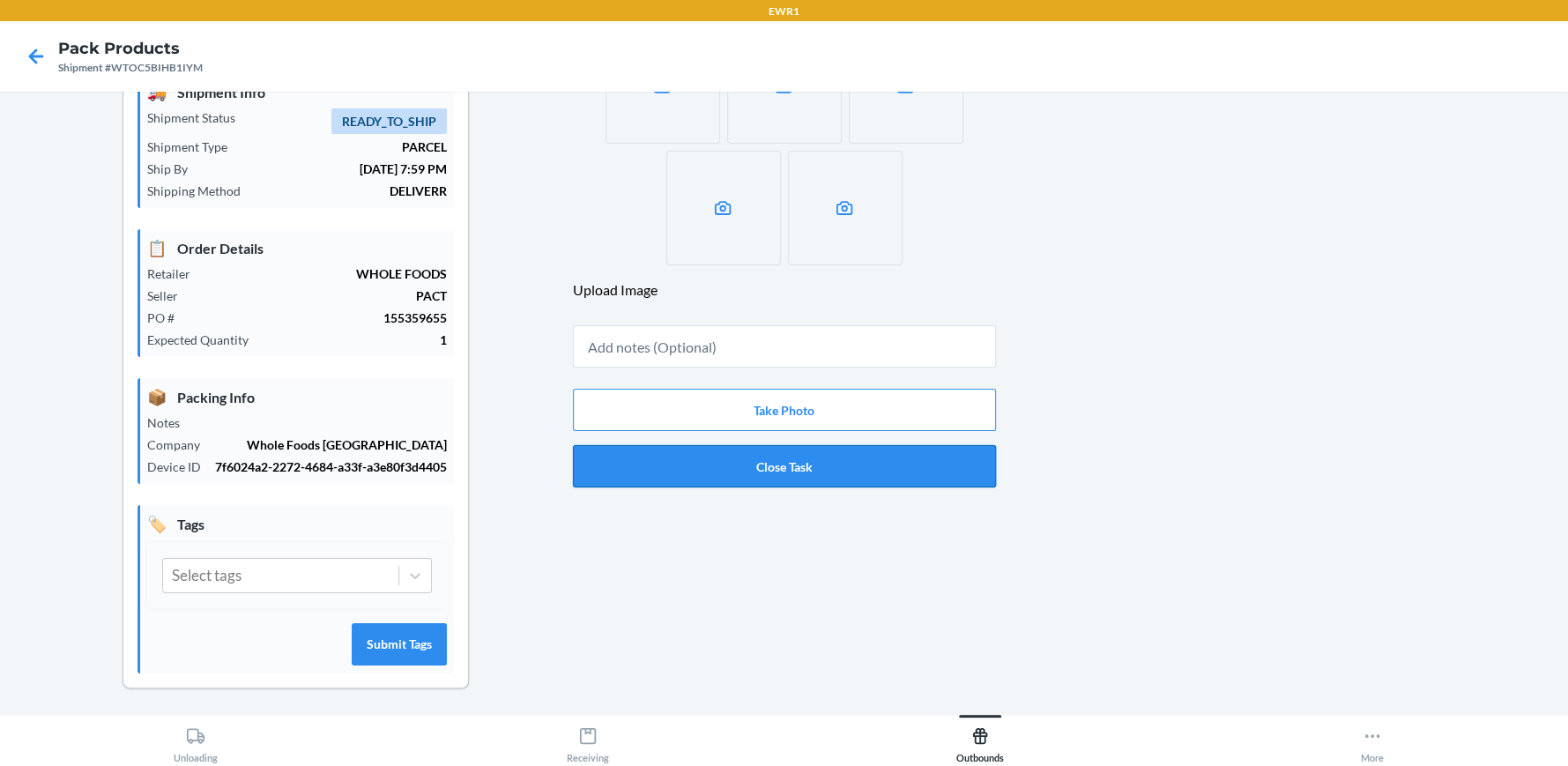
click at [726, 466] on button "Close Task" at bounding box center [784, 465] width 423 height 42
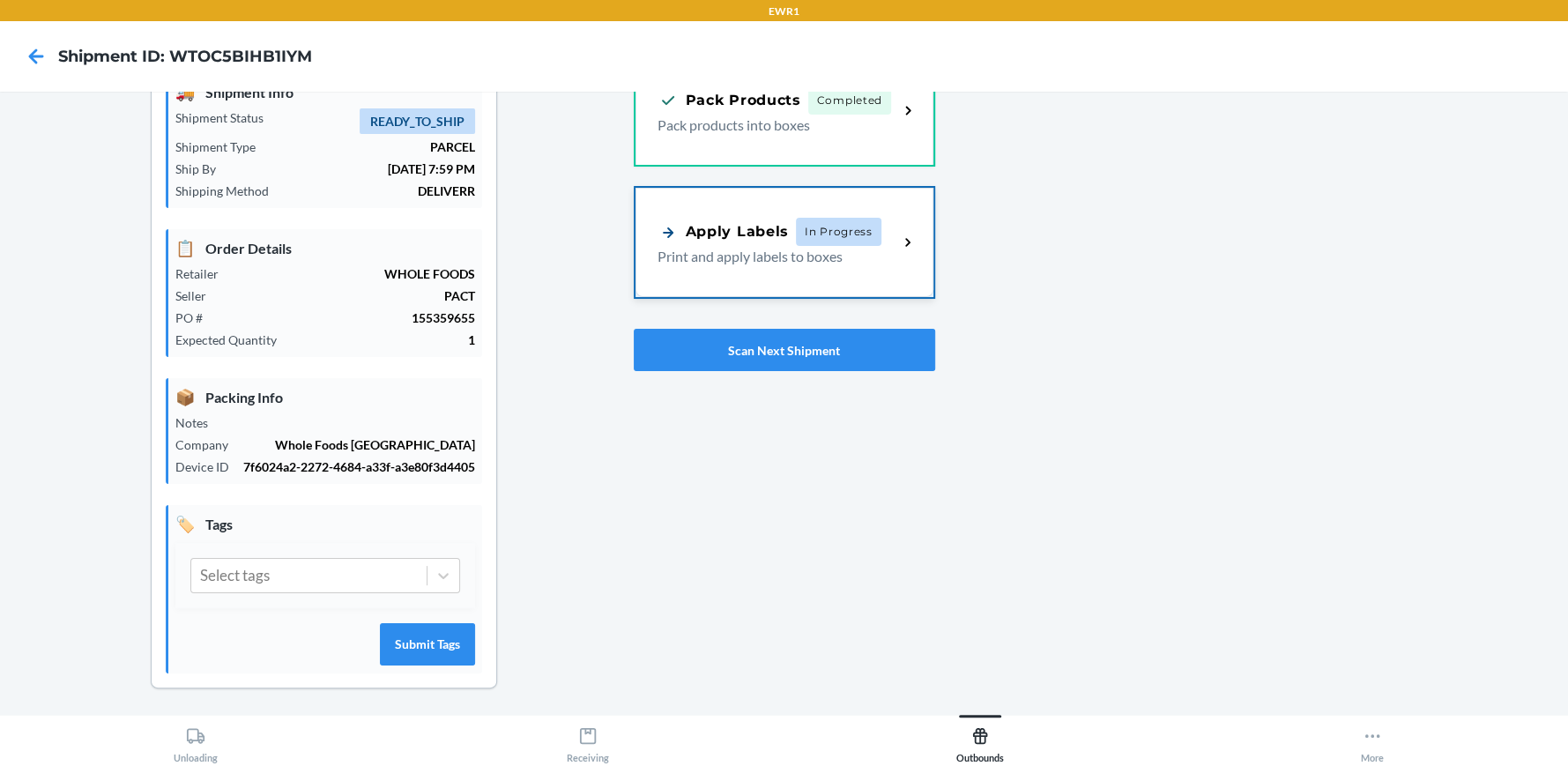
click at [757, 193] on div "Apply Labels In Progress Print and apply labels to boxes" at bounding box center [784, 242] width 298 height 109
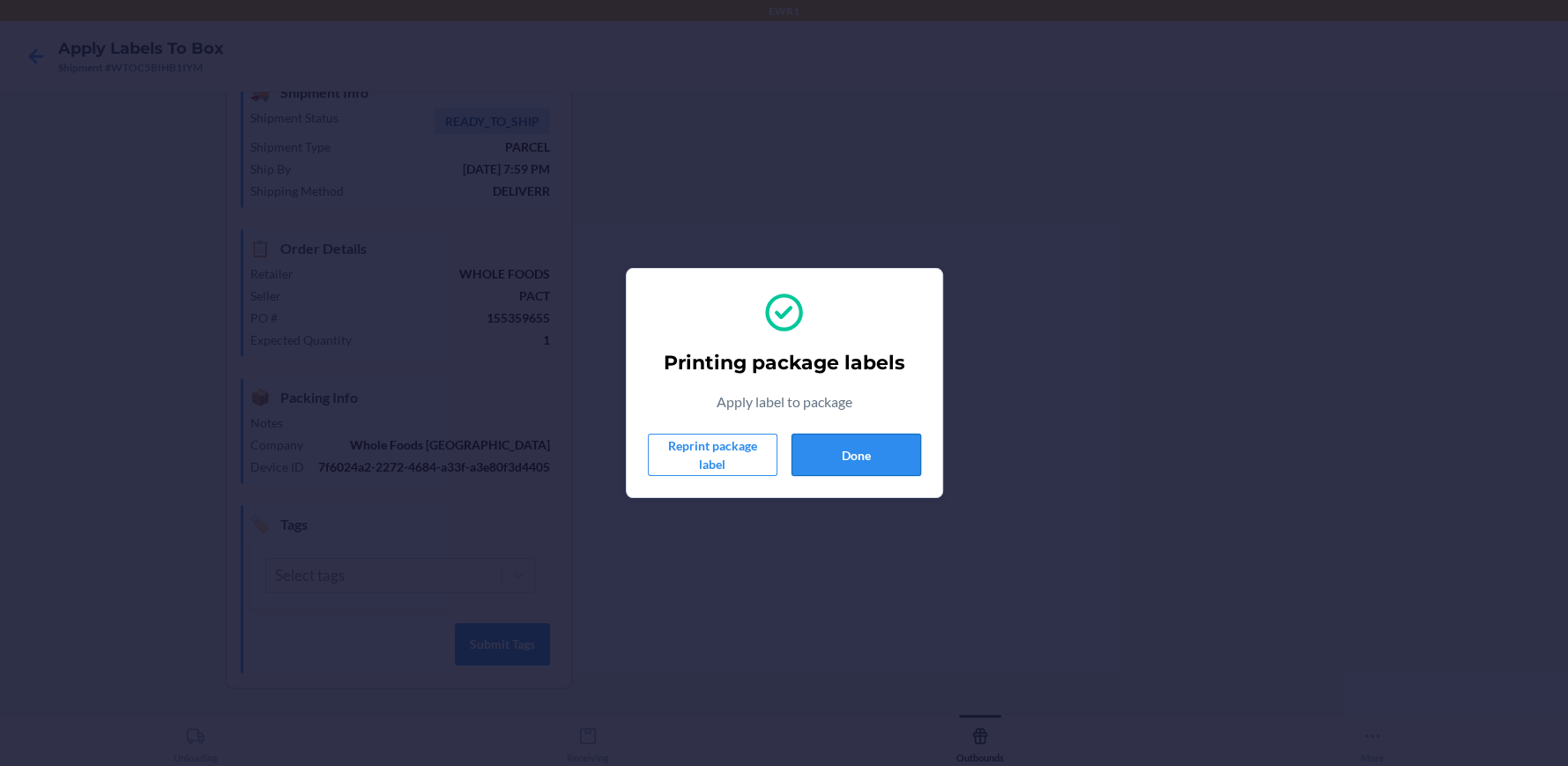
click at [850, 467] on button "Done" at bounding box center [856, 454] width 129 height 42
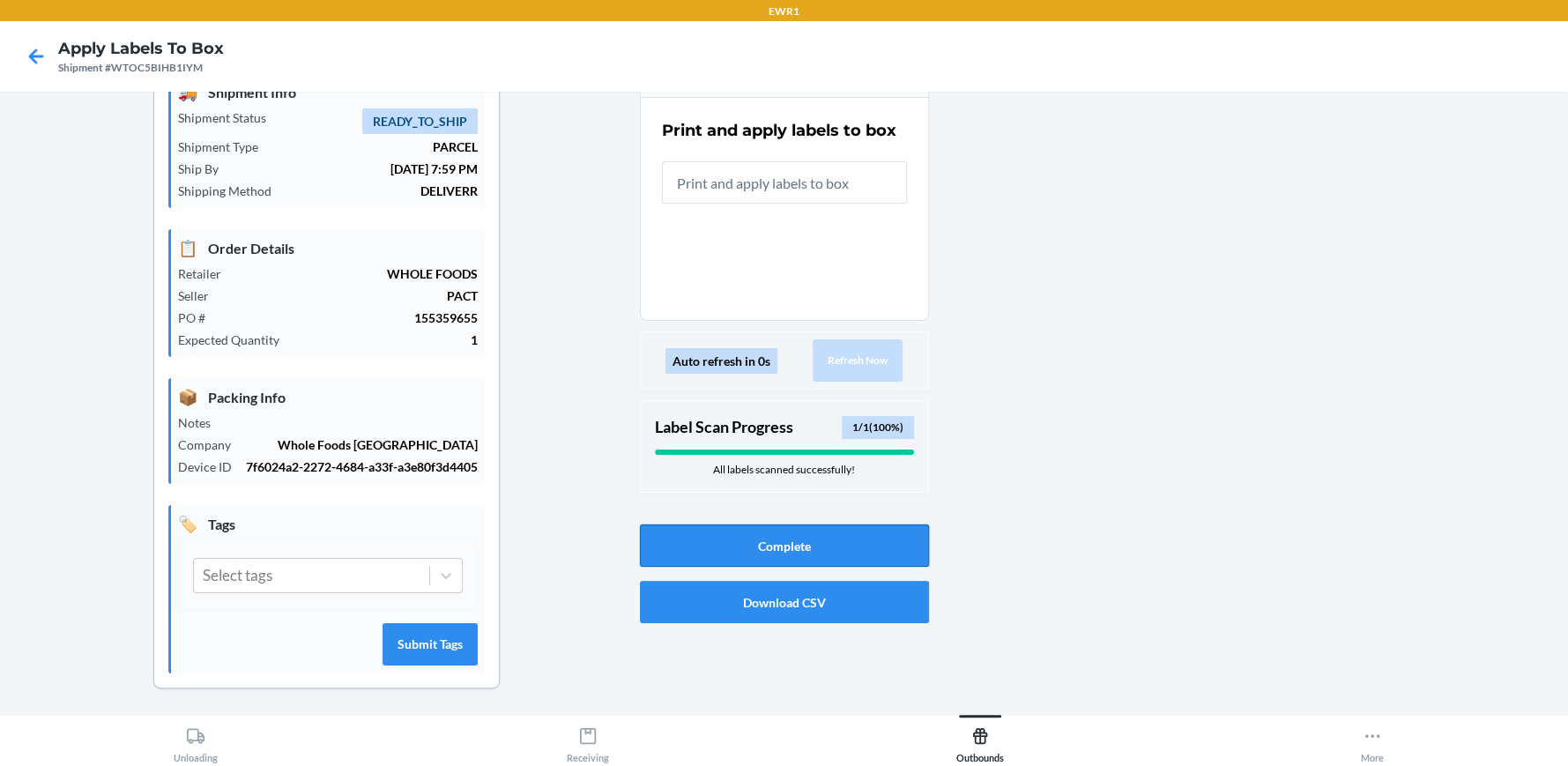
click at [806, 539] on button "Complete" at bounding box center [784, 545] width 289 height 42
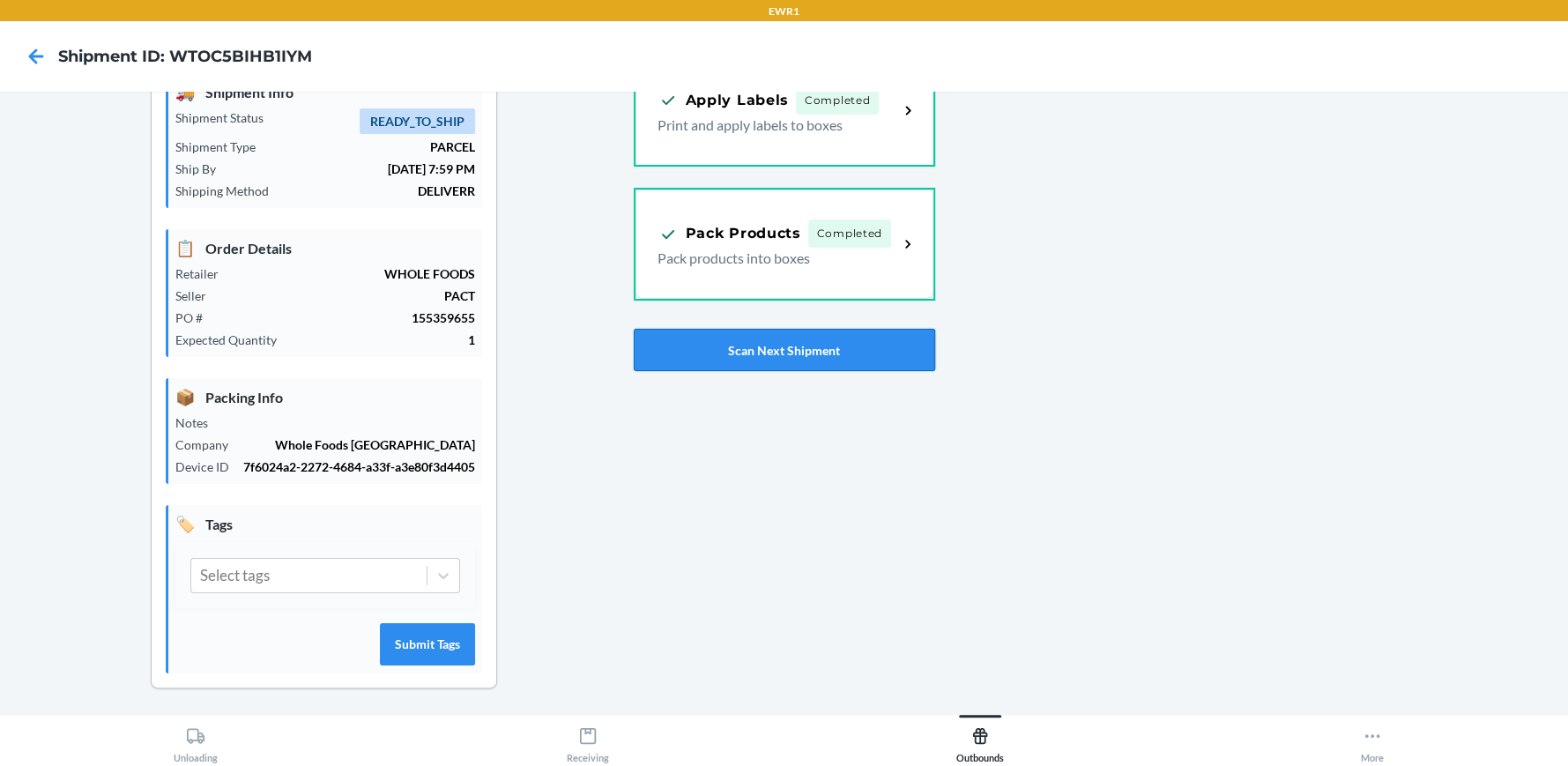
click at [887, 337] on button "Scan Next Shipment" at bounding box center [785, 349] width 302 height 42
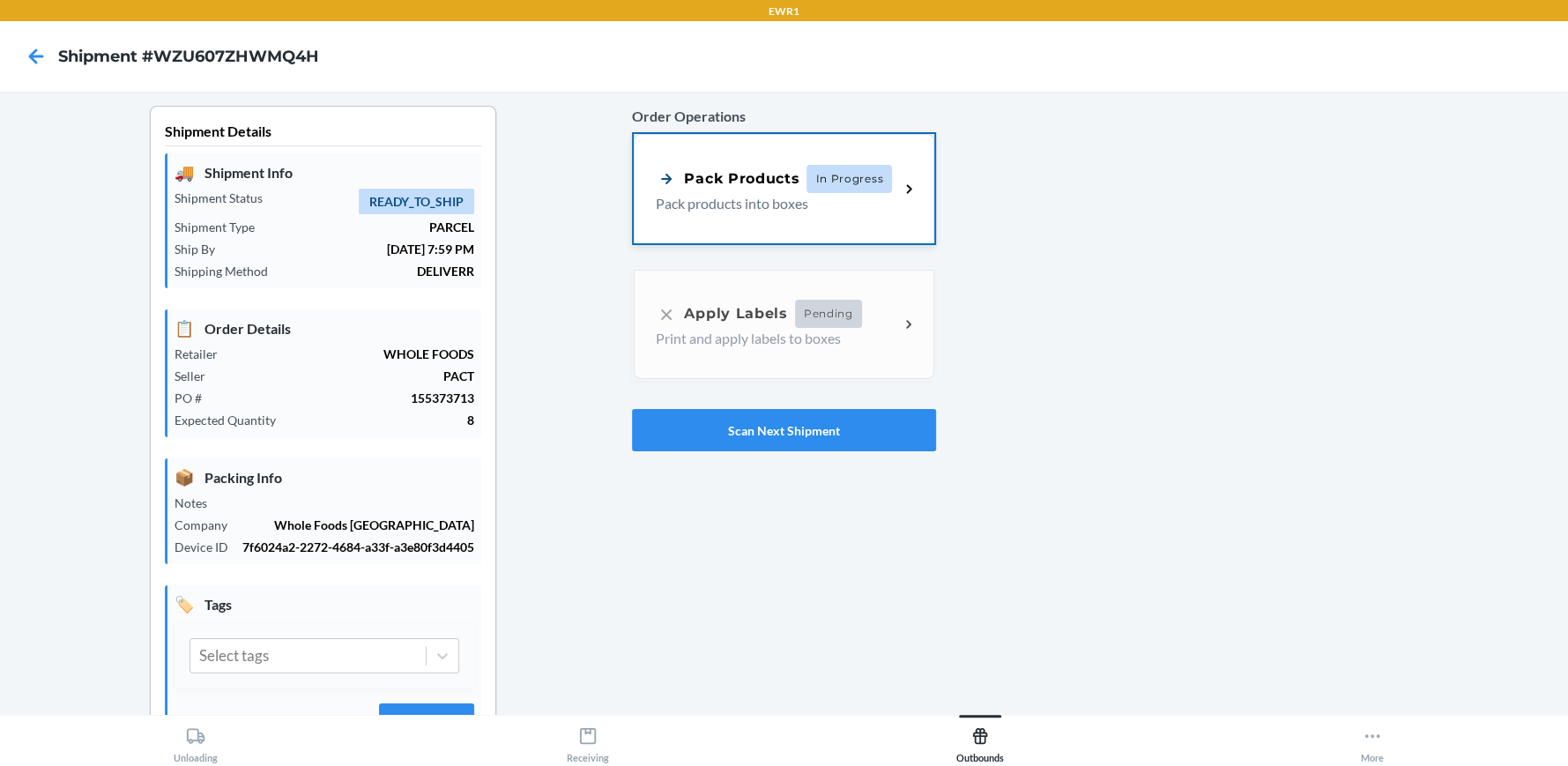
click at [811, 162] on div "Pack Products In Progress Pack products into boxes" at bounding box center [784, 188] width 300 height 109
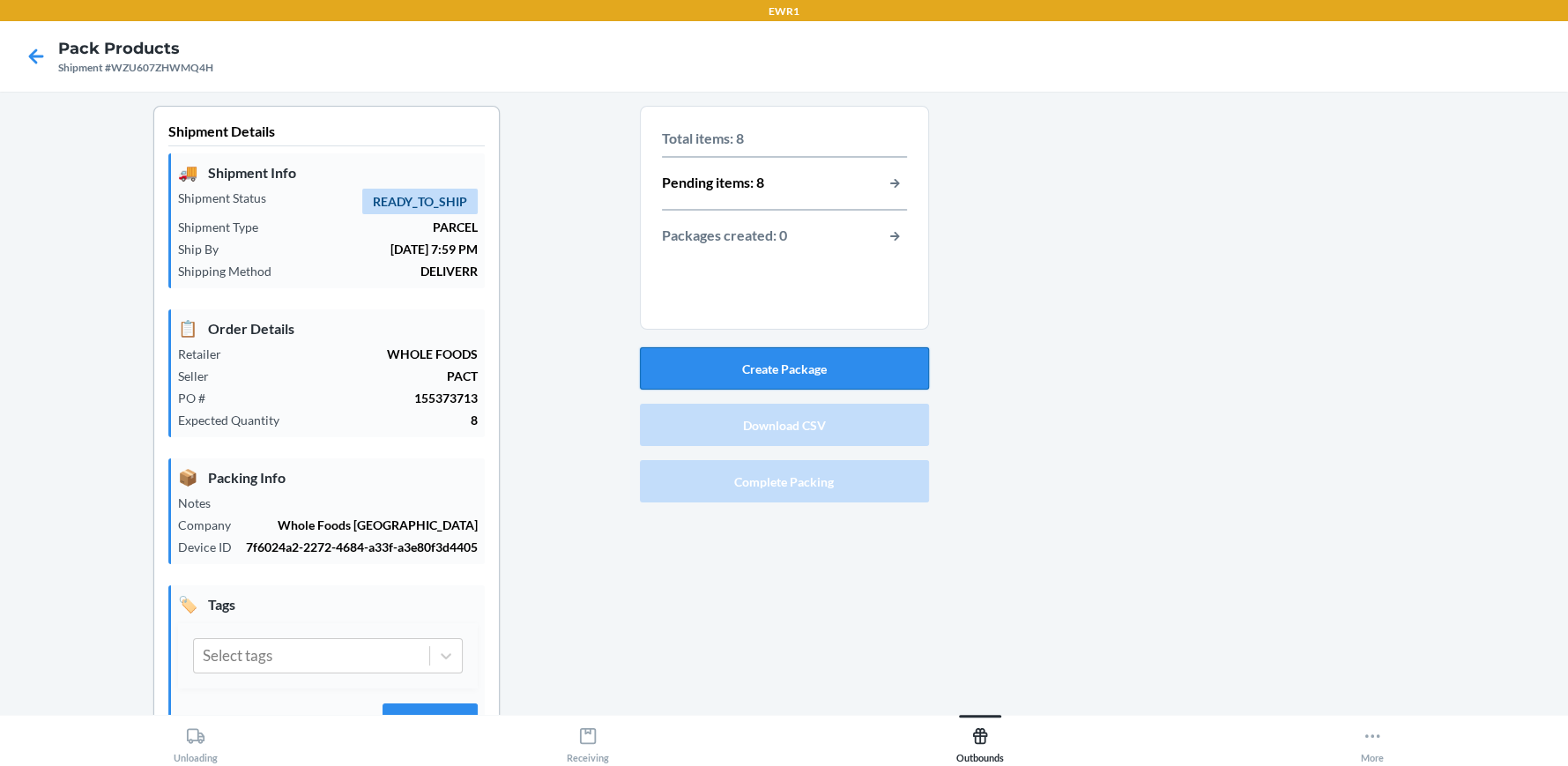
click at [833, 364] on button "Create Package" at bounding box center [784, 368] width 289 height 42
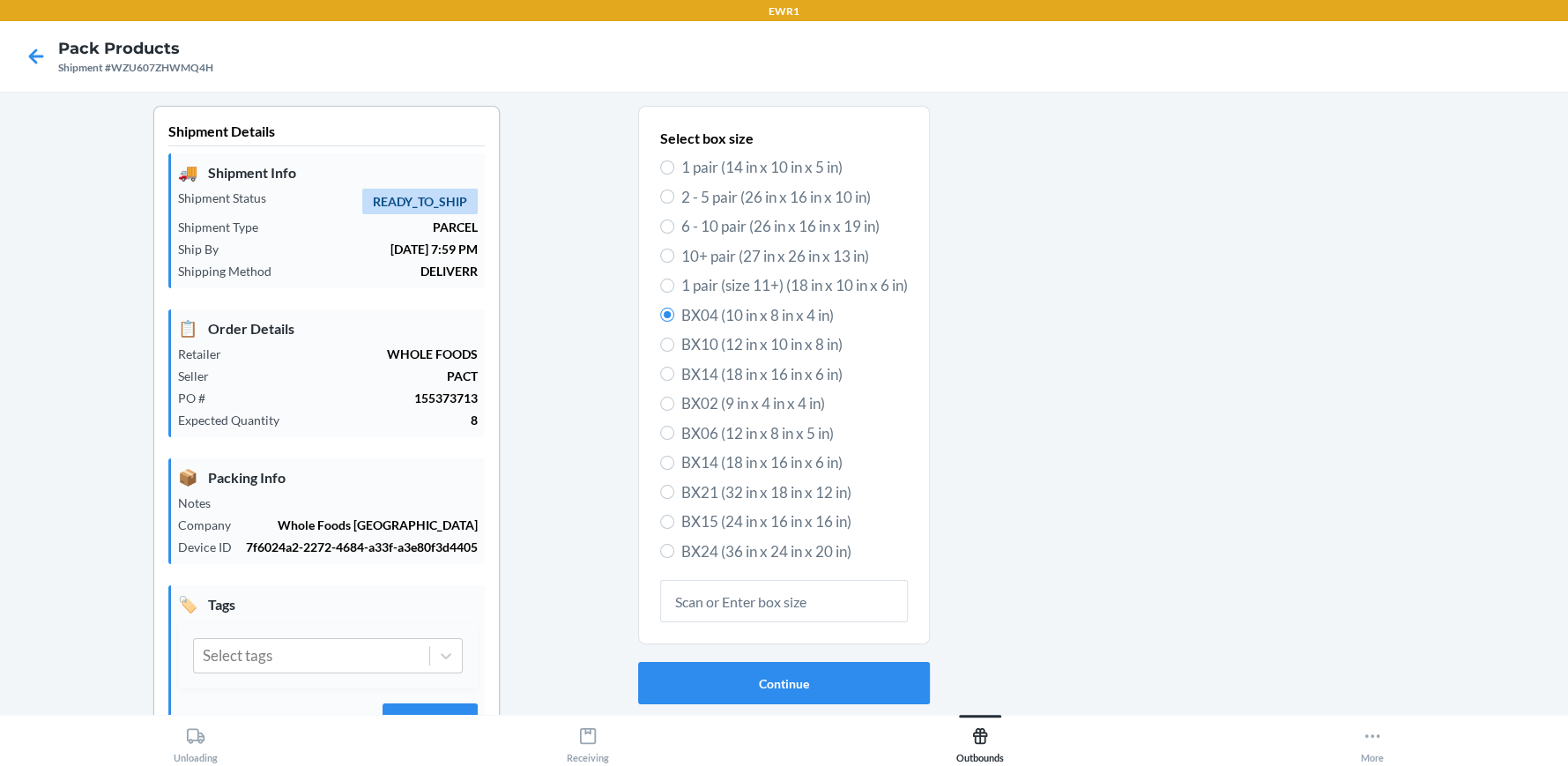
click at [758, 330] on div "Select box size 1 pair (14 in x 10 in x 5 in) 2 - 5 pair (26 in x 16 in x 10 in…" at bounding box center [784, 345] width 248 height 442
click at [760, 336] on span "BX10 (12 in x 10 in x 8 in)" at bounding box center [795, 344] width 227 height 23
click at [675, 337] on input "BX10 (12 in x 10 in x 8 in)" at bounding box center [668, 344] width 14 height 14
radio input "true"
radio input "false"
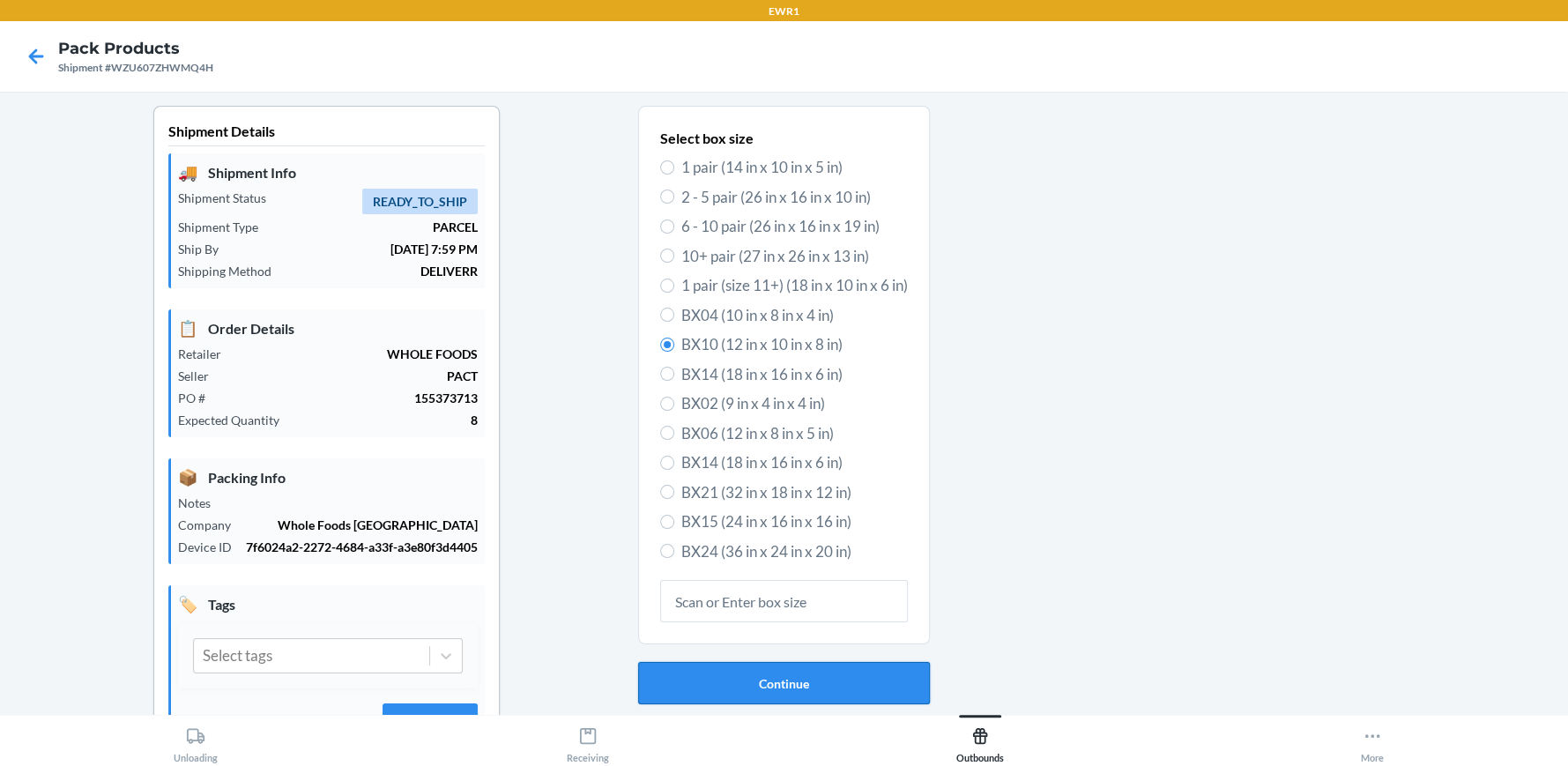
click at [768, 672] on button "Continue" at bounding box center [784, 682] width 292 height 42
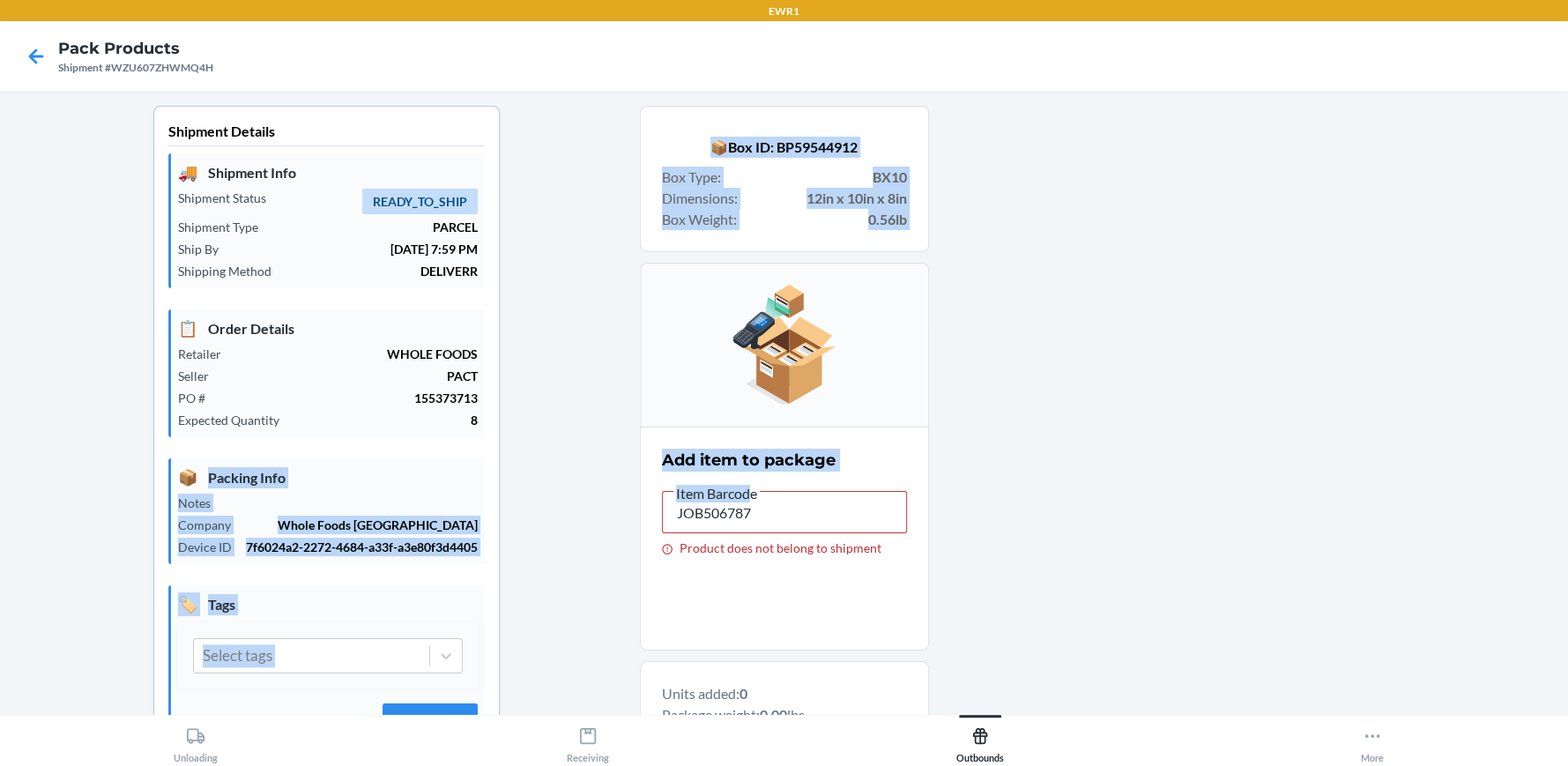
drag, startPoint x: 748, startPoint y: 501, endPoint x: 993, endPoint y: 492, distance: 245.2
click at [475, 484] on div "Shipment Details 🚚 Shipment Info Shipment Status READY_TO_SHIP Shipment Type PA…" at bounding box center [784, 562] width 1540 height 913
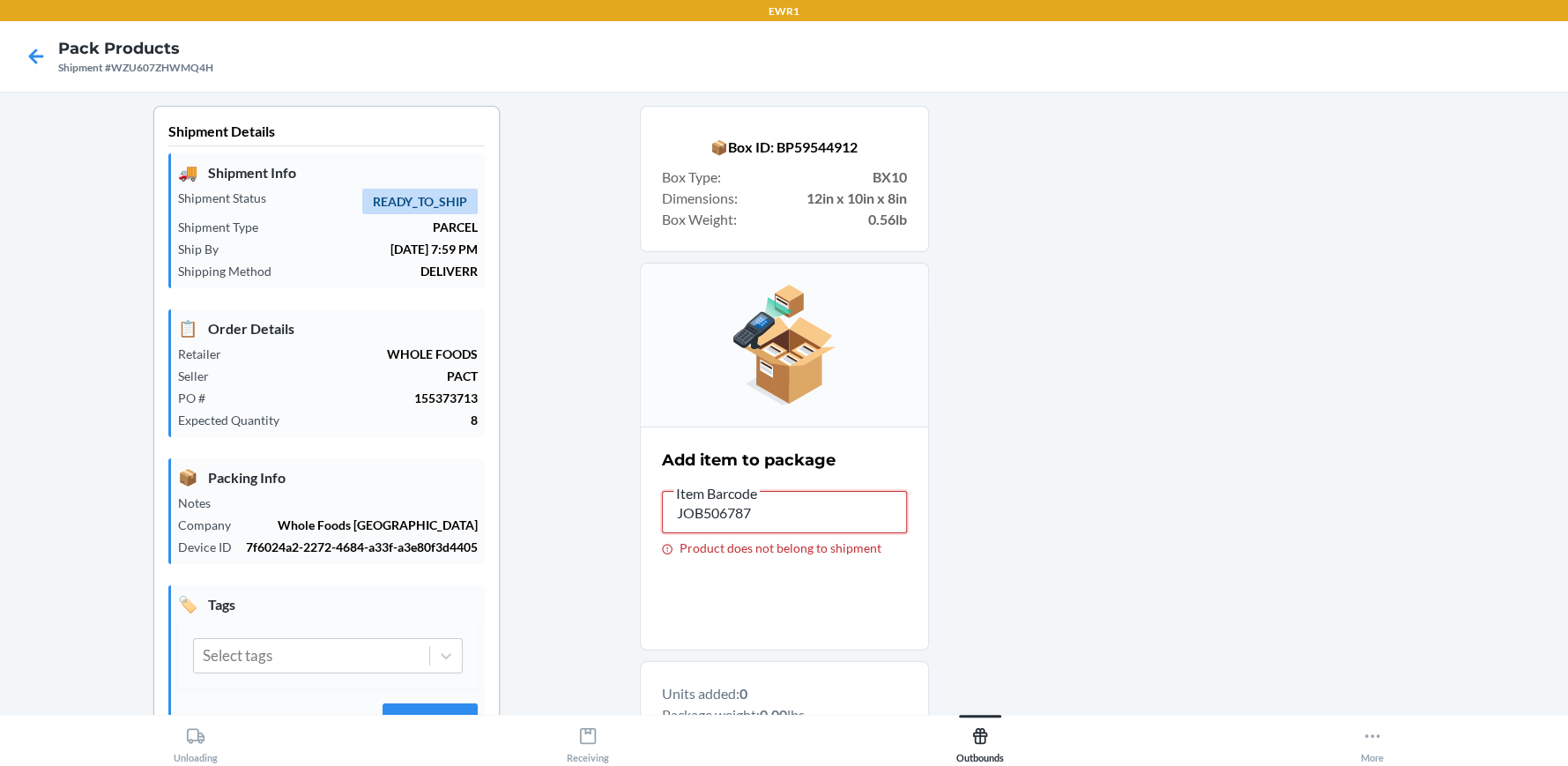
click at [835, 520] on input "JOB506787" at bounding box center [784, 512] width 246 height 42
drag, startPoint x: 759, startPoint y: 524, endPoint x: 517, endPoint y: 490, distance: 244.4
click at [517, 490] on div "Shipment Details 🚚 Shipment Info Shipment Status READY_TO_SHIP Shipment Type PA…" at bounding box center [784, 562] width 1540 height 913
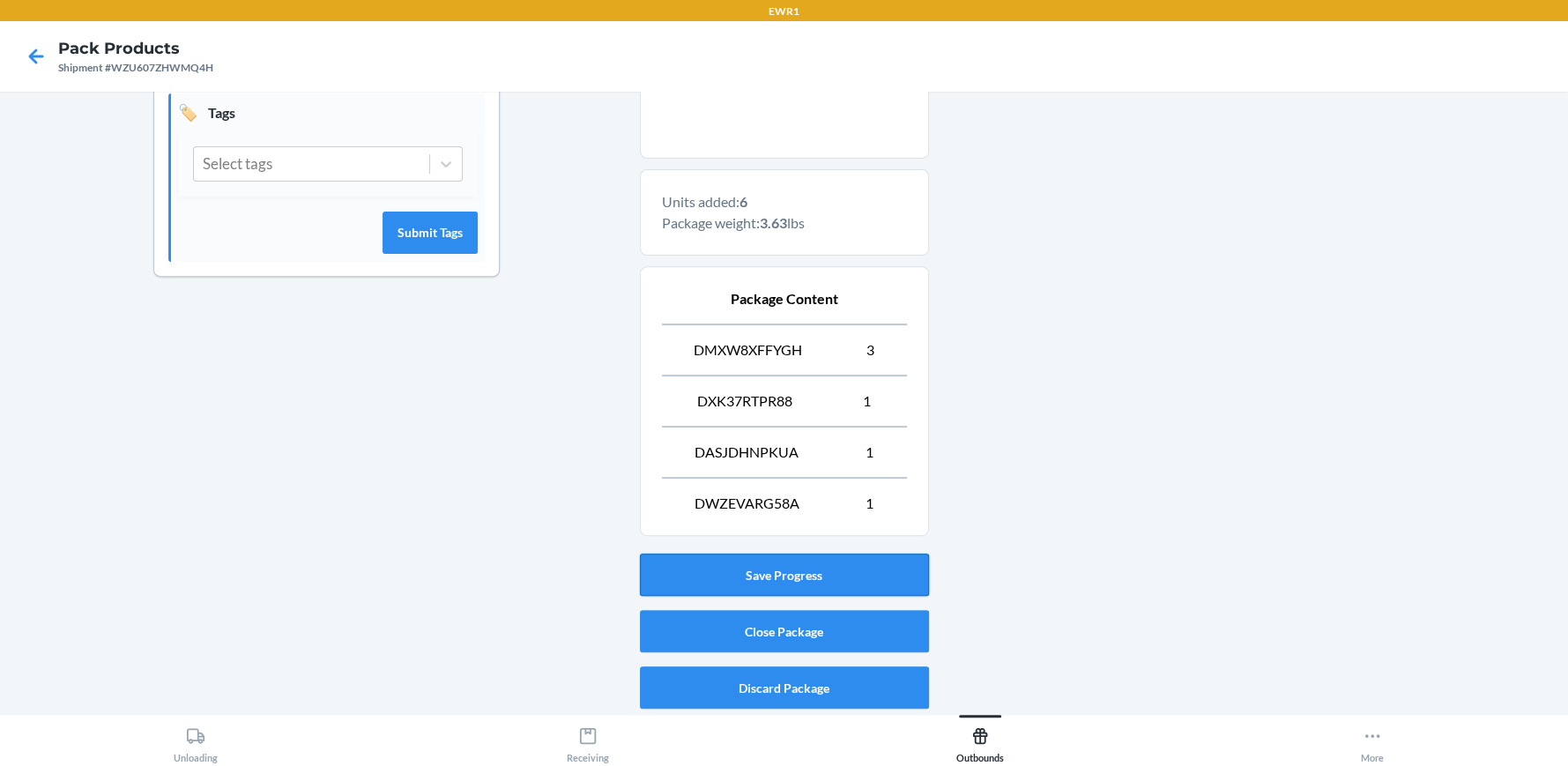
click at [837, 580] on button "Save Progress" at bounding box center [784, 574] width 289 height 42
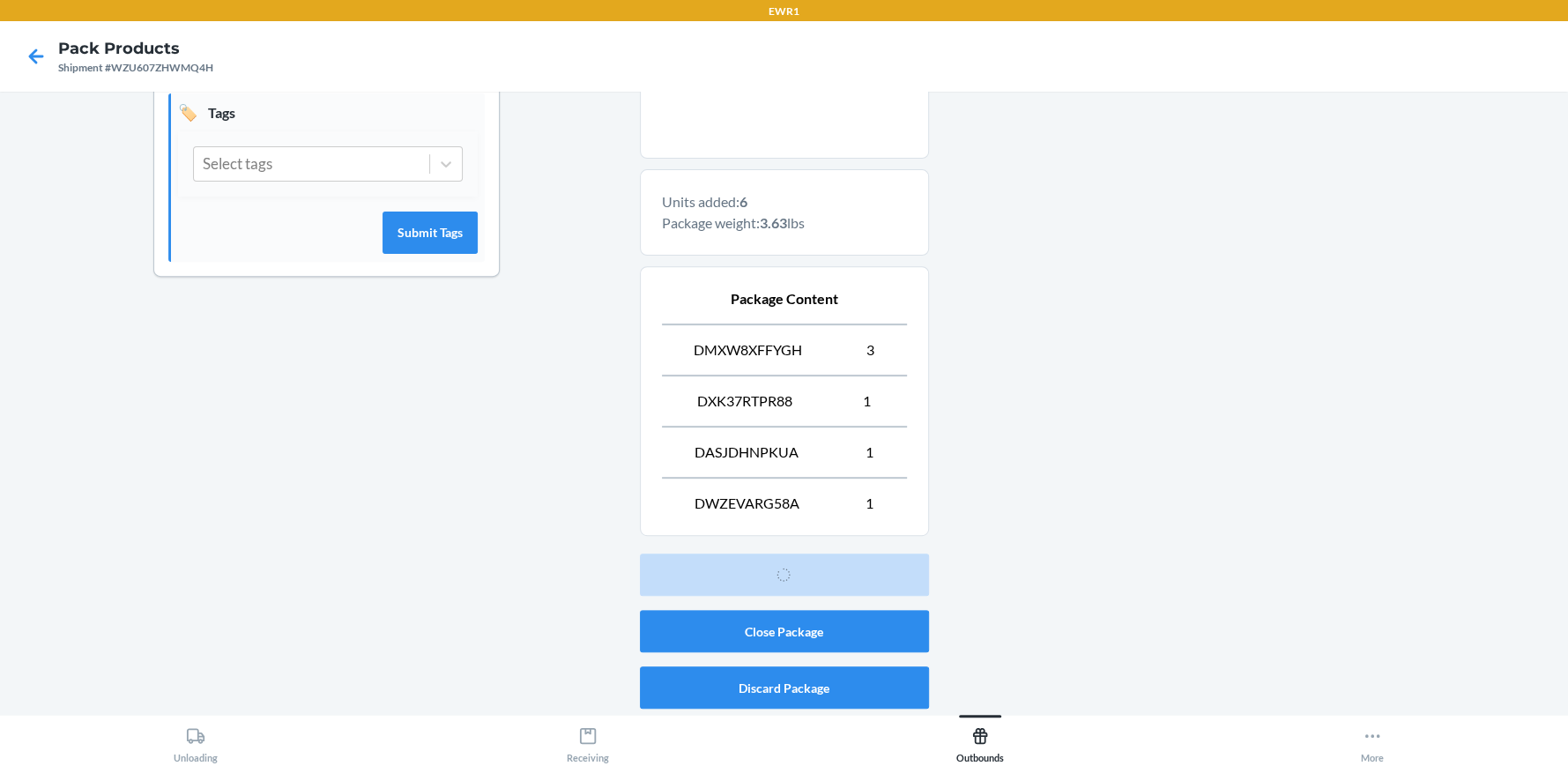
scroll to position [80, 0]
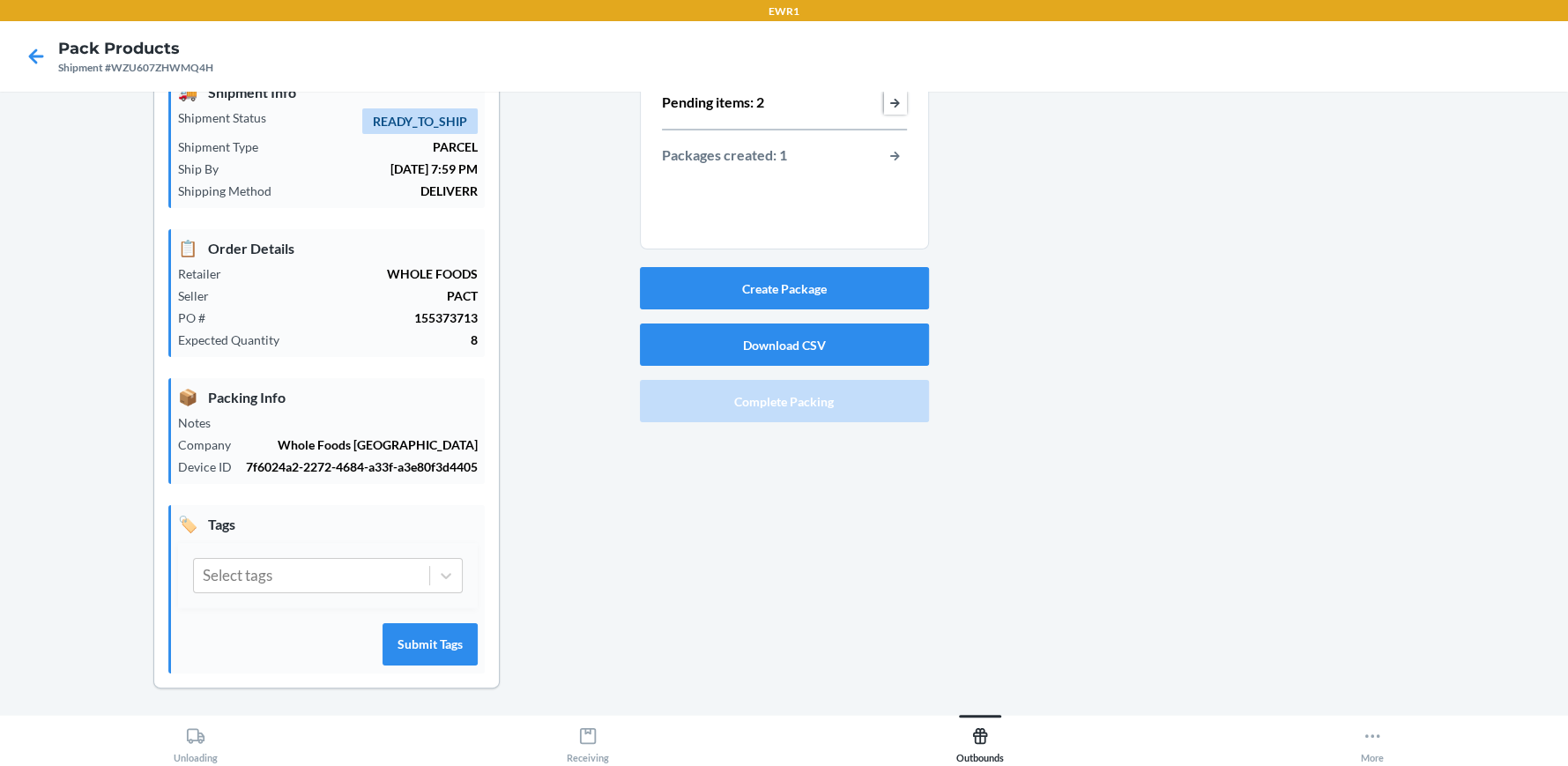
click at [885, 104] on button "button-view-pending-items" at bounding box center [895, 103] width 23 height 23
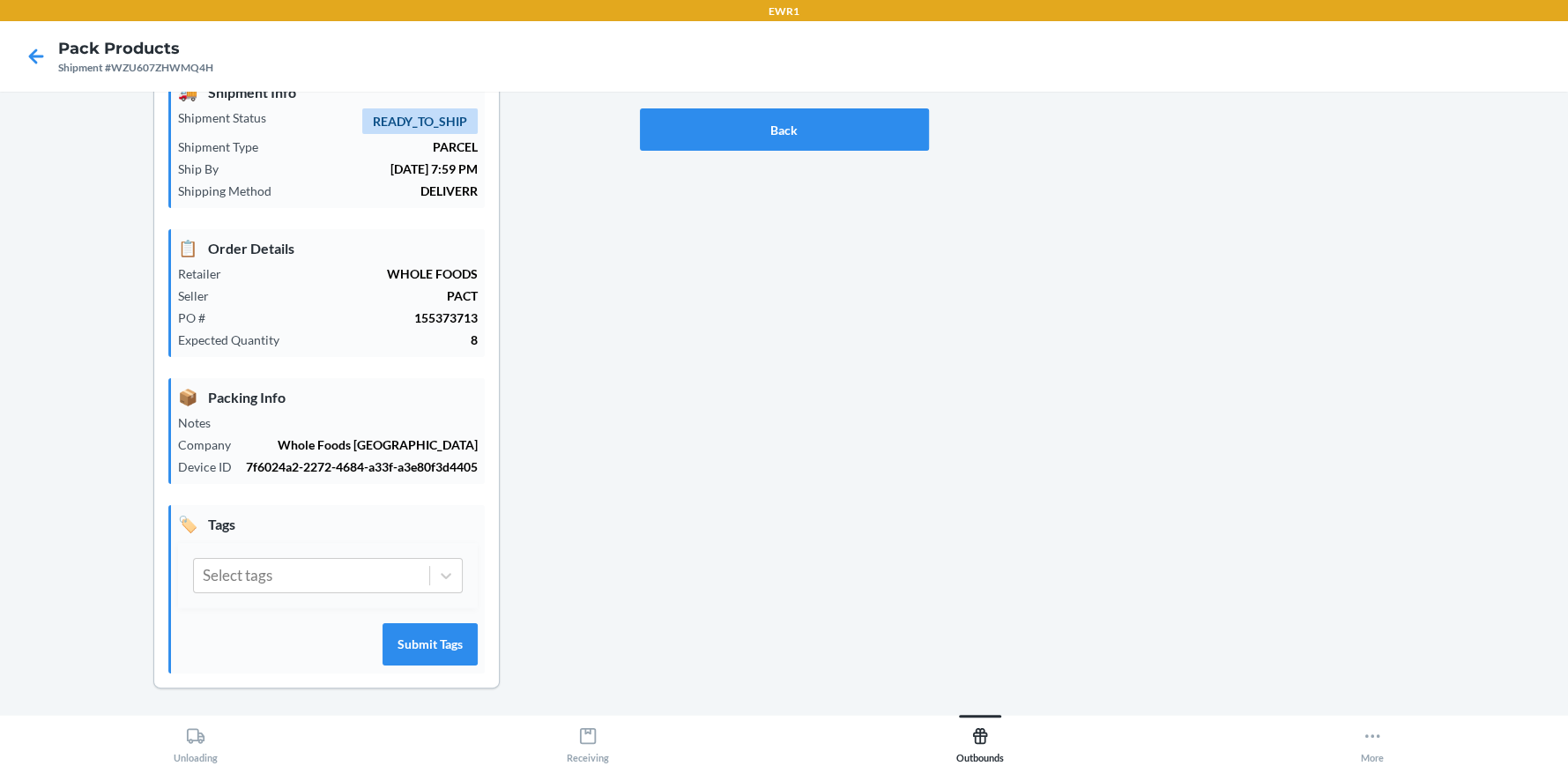
scroll to position [0, 0]
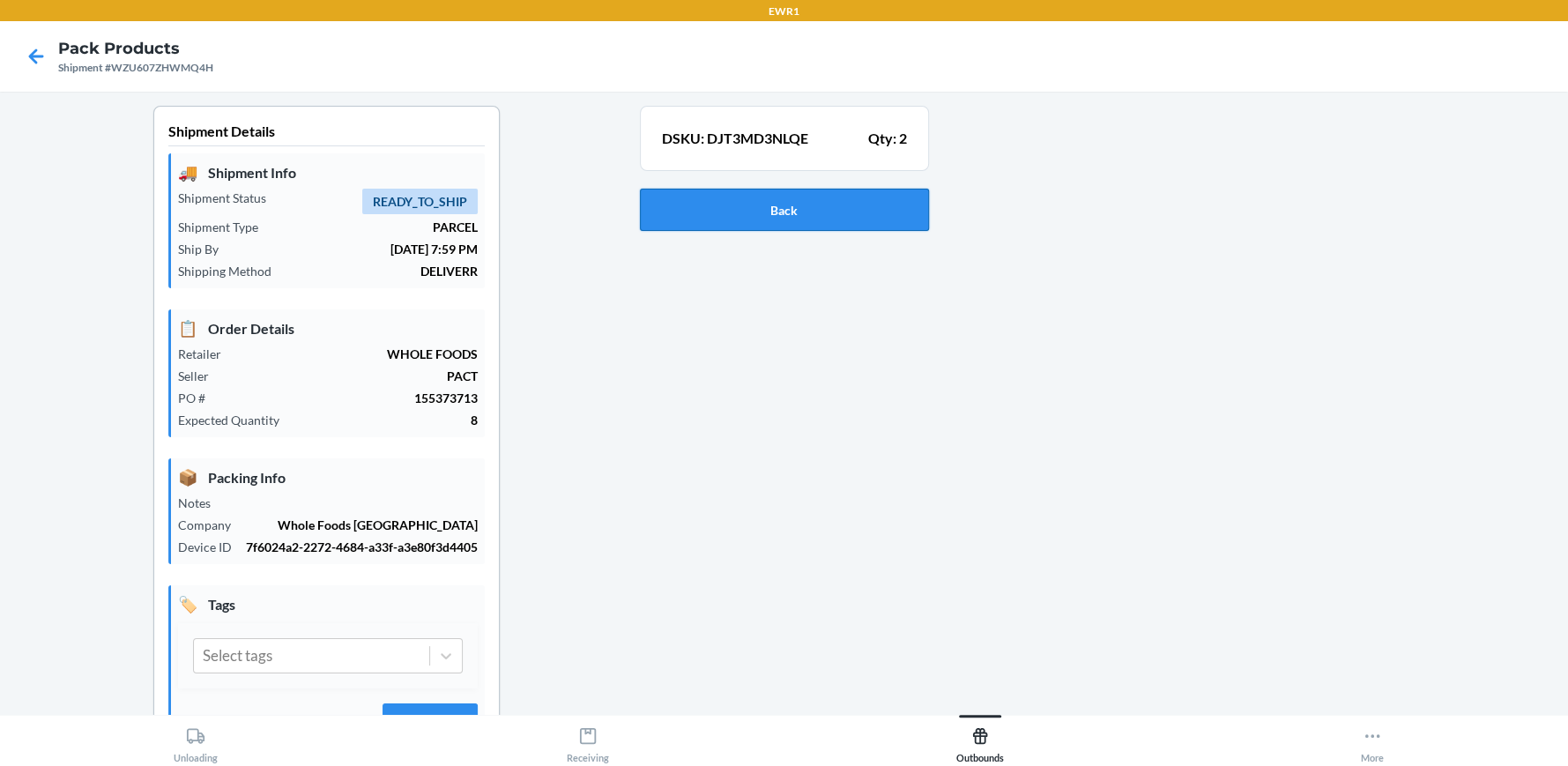
click at [763, 195] on button "Back" at bounding box center [784, 209] width 289 height 42
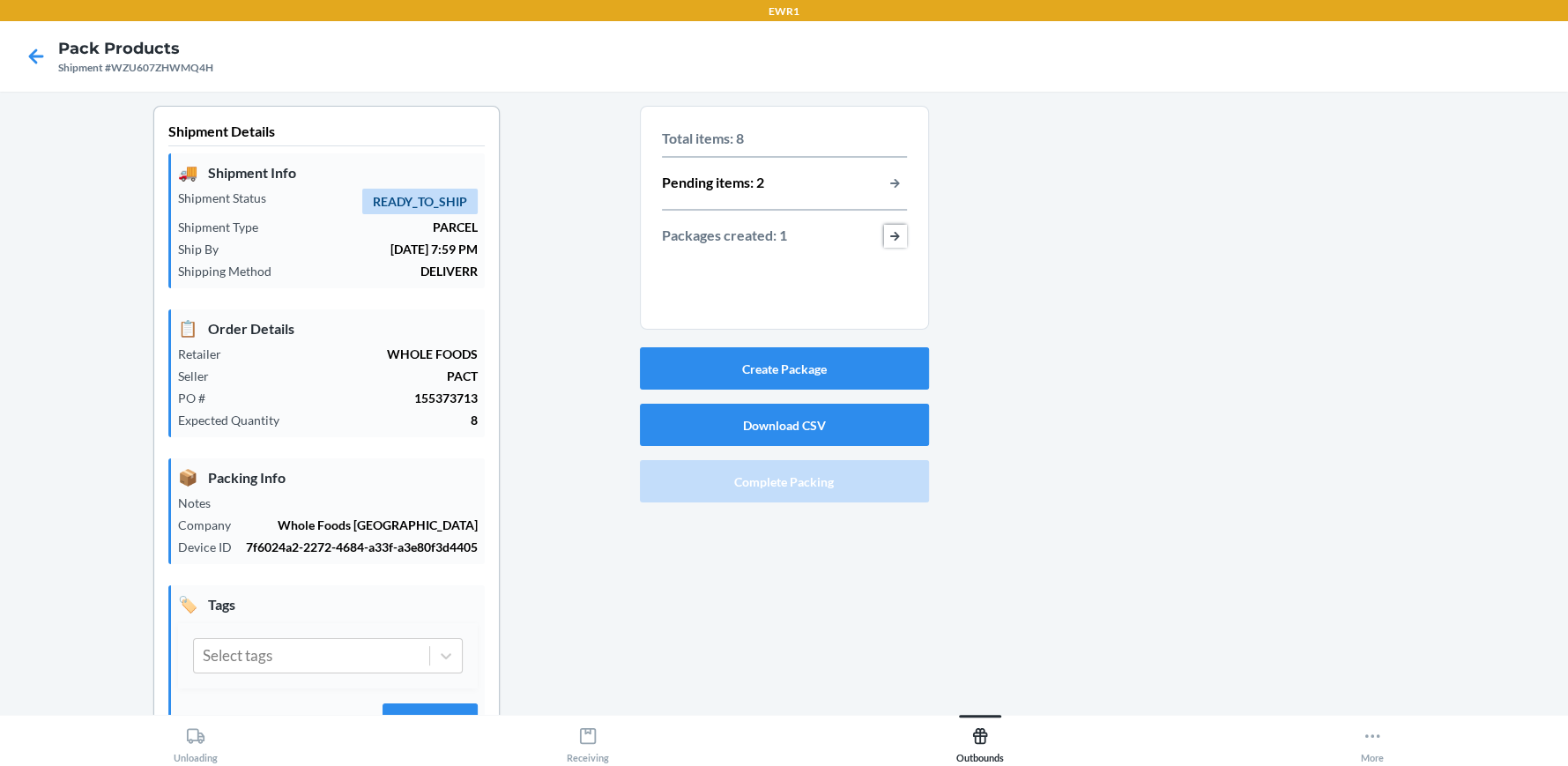
click at [893, 229] on button "button-view-packages-created" at bounding box center [895, 236] width 23 height 23
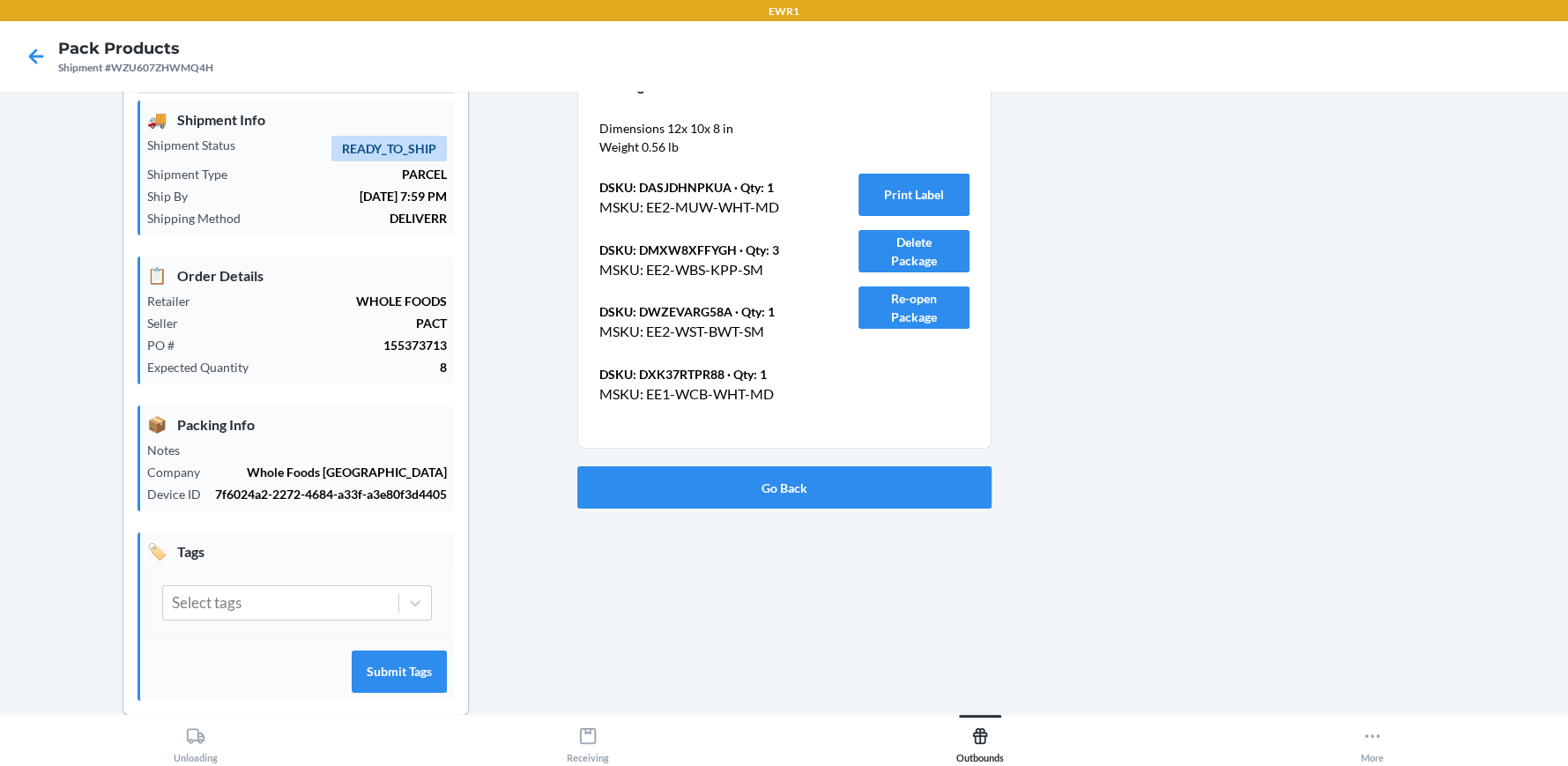
scroll to position [80, 0]
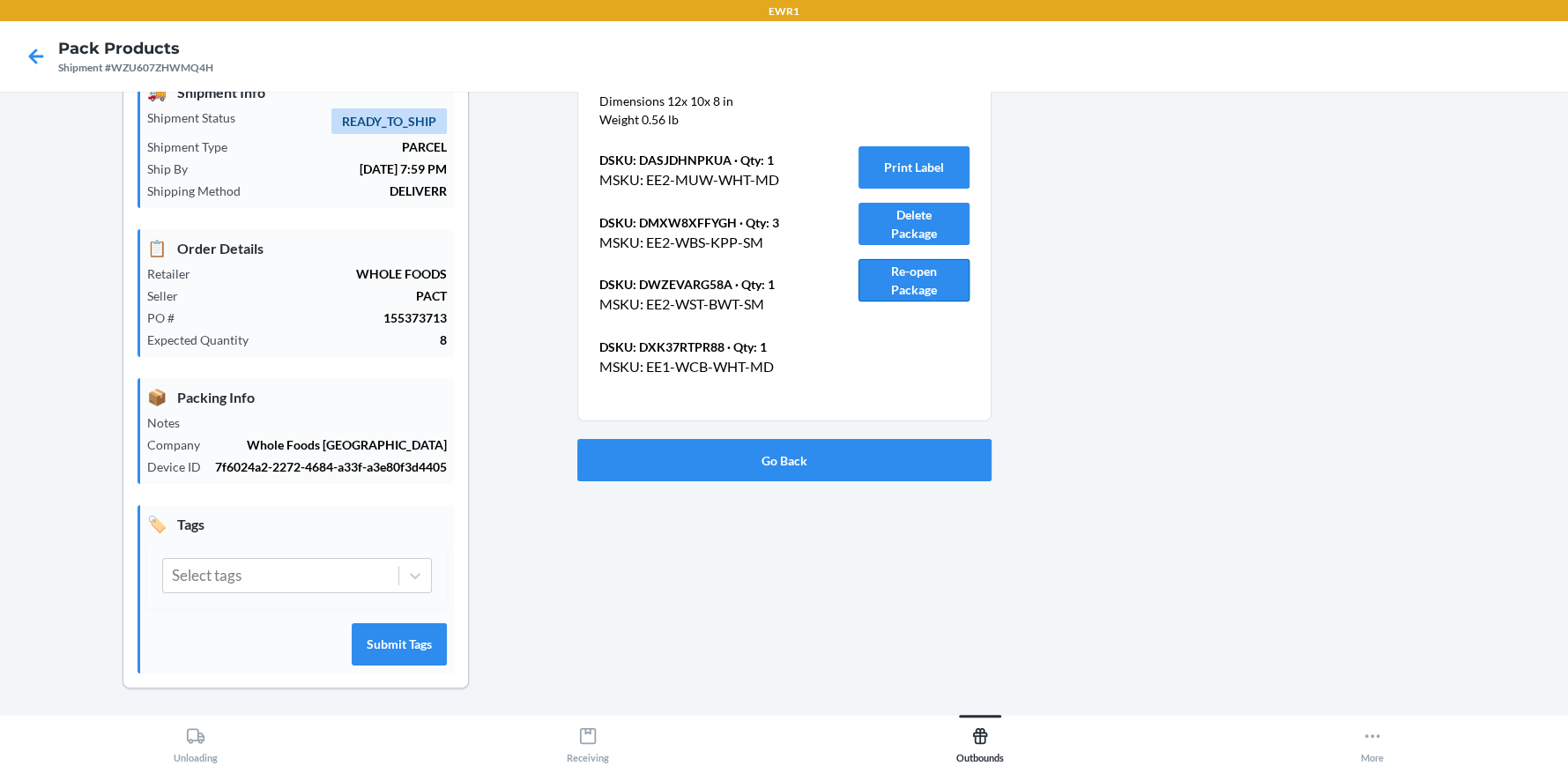
click at [936, 293] on button "Re-open Package" at bounding box center [914, 280] width 111 height 42
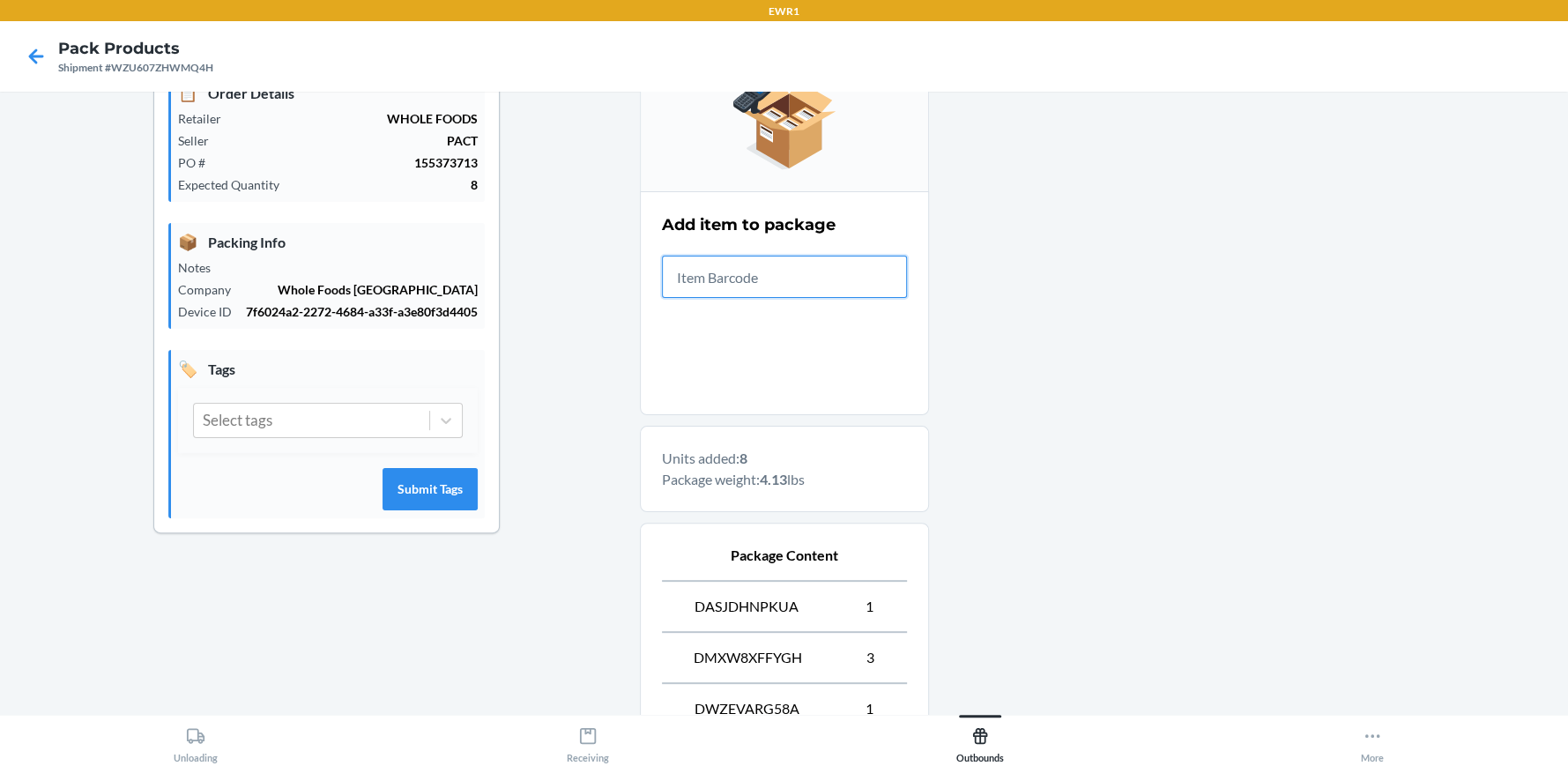
scroll to position [542, 0]
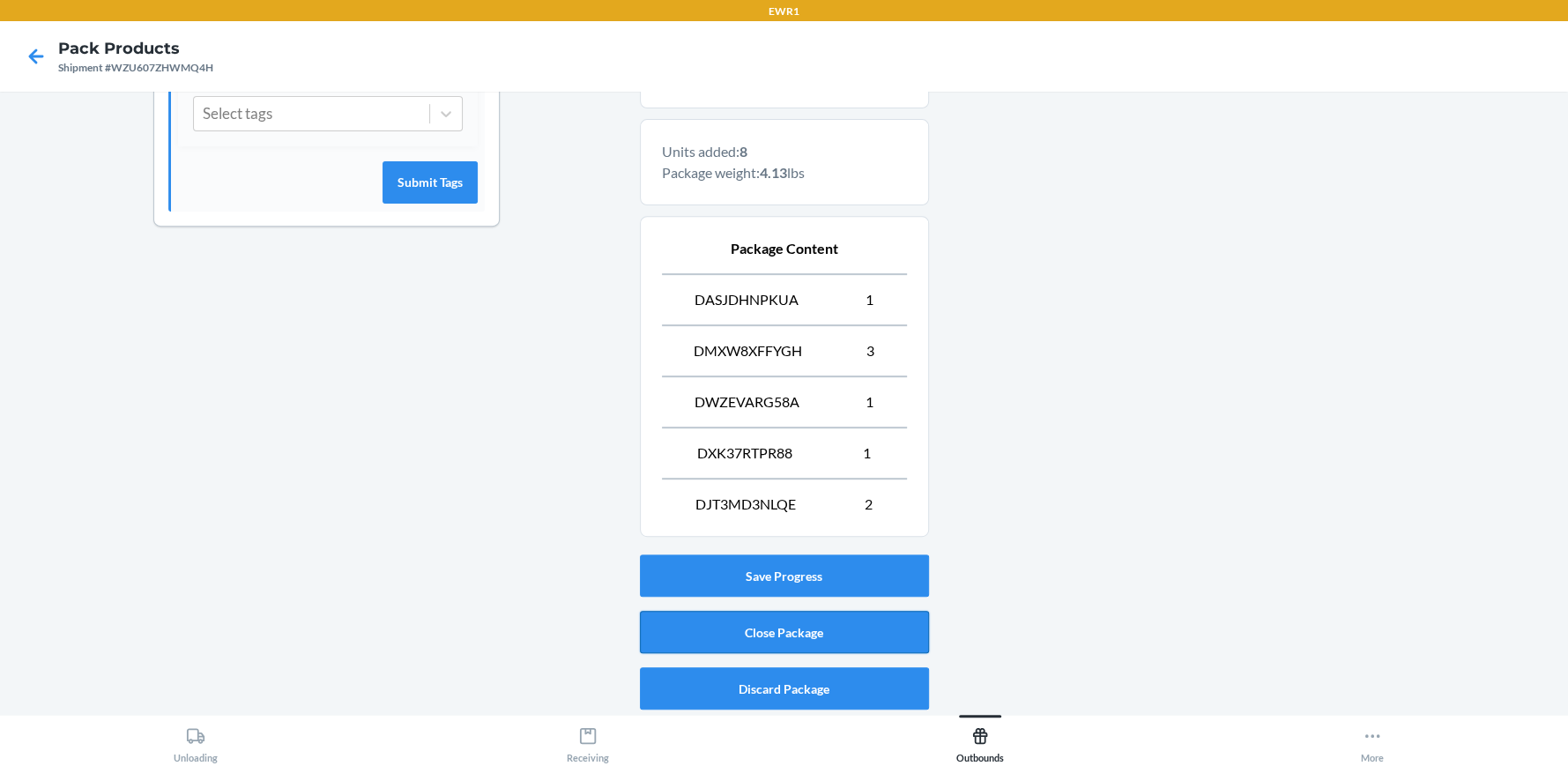
click at [817, 635] on button "Close Package" at bounding box center [784, 631] width 289 height 42
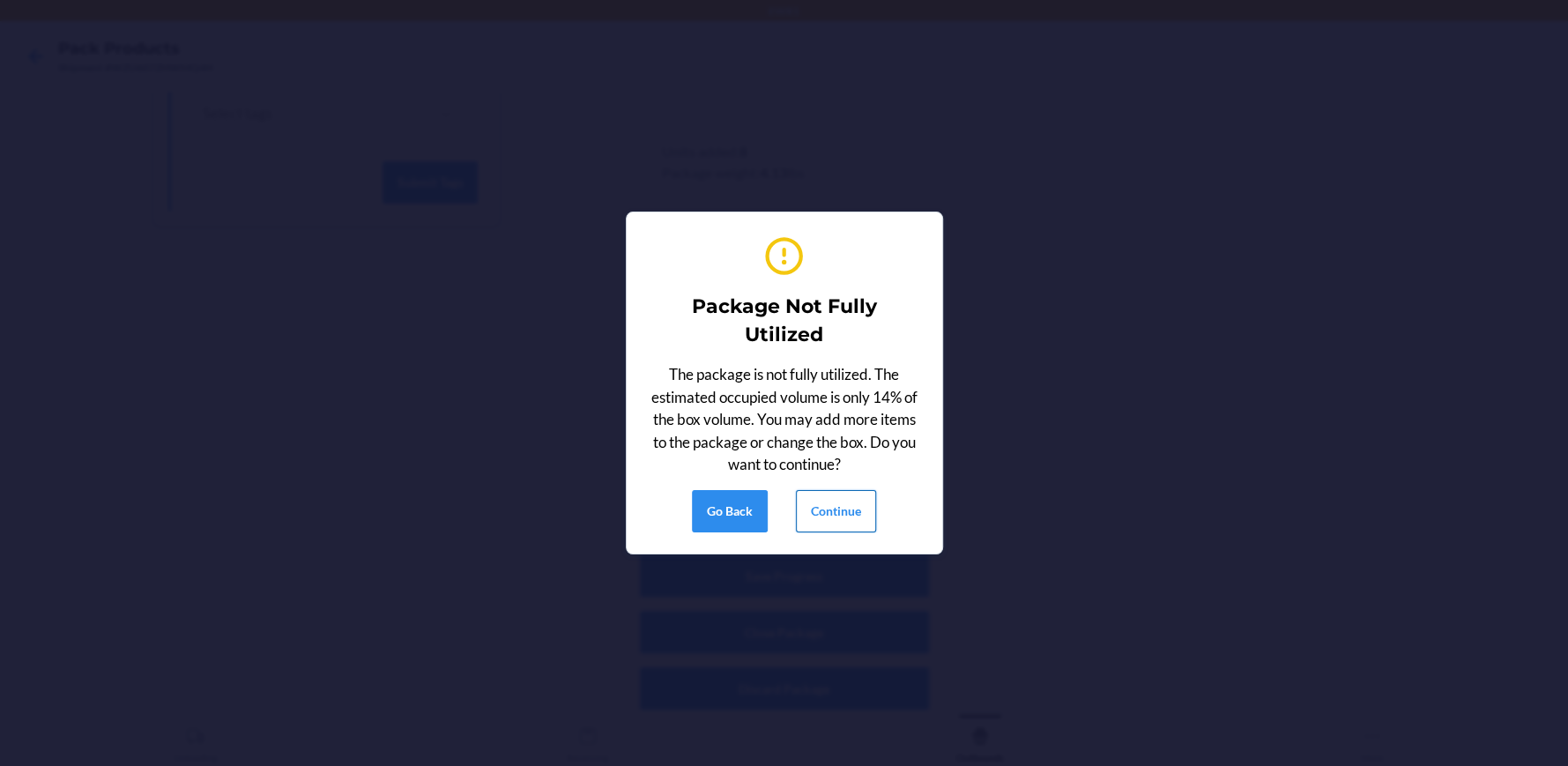
click at [832, 503] on button "Continue" at bounding box center [835, 511] width 80 height 42
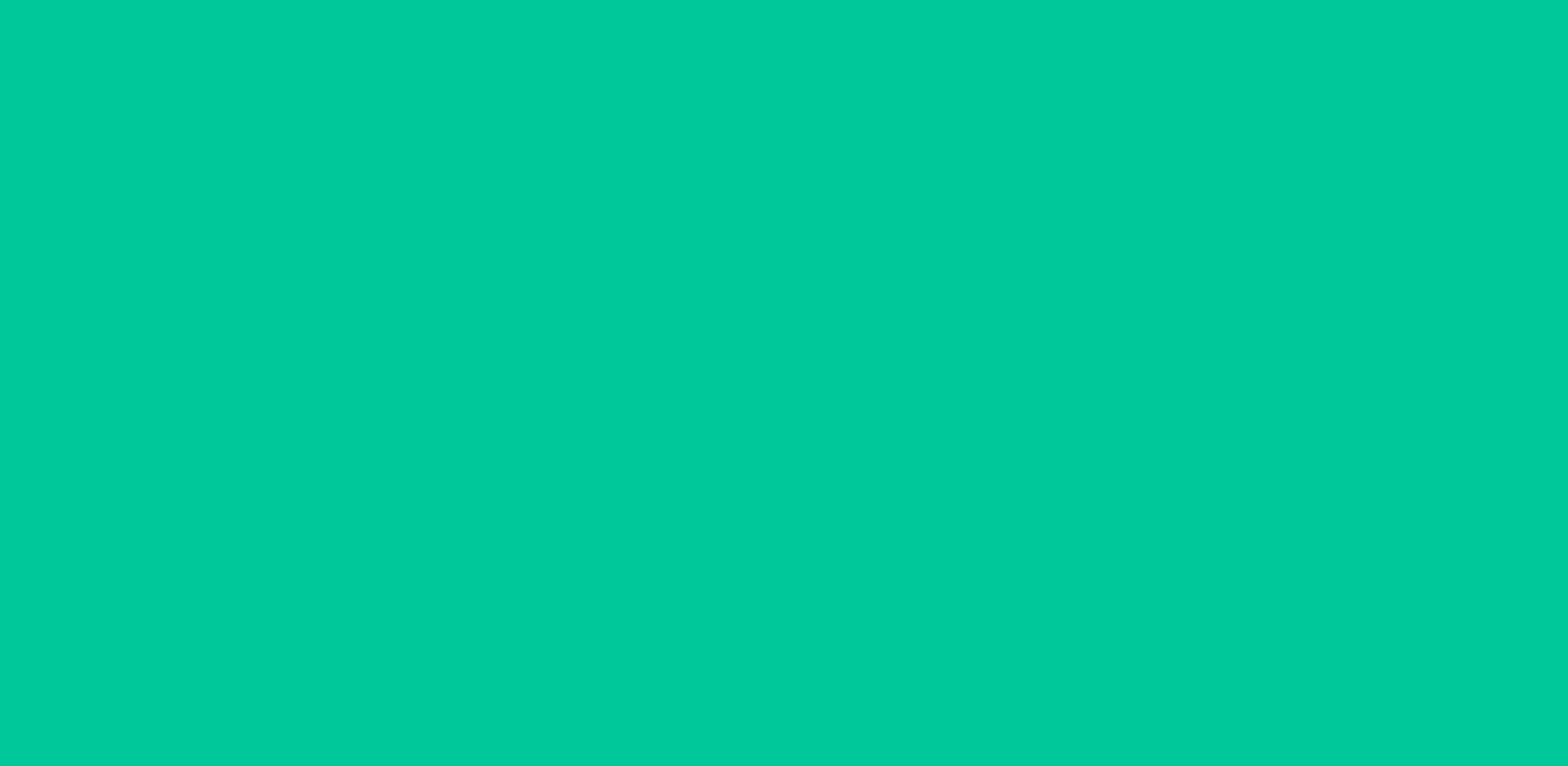
scroll to position [80, 0]
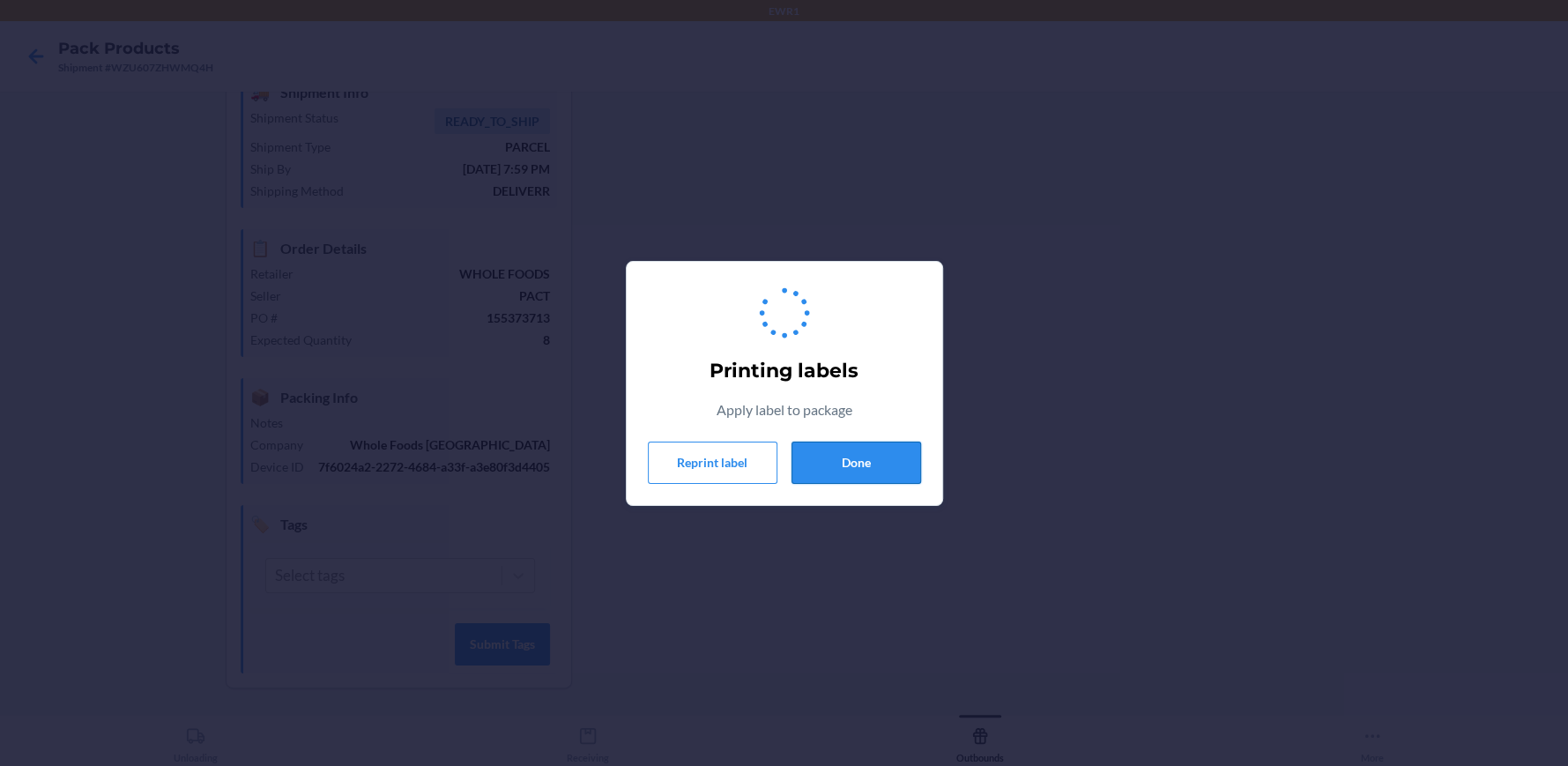
click at [835, 453] on button "Done" at bounding box center [856, 462] width 129 height 42
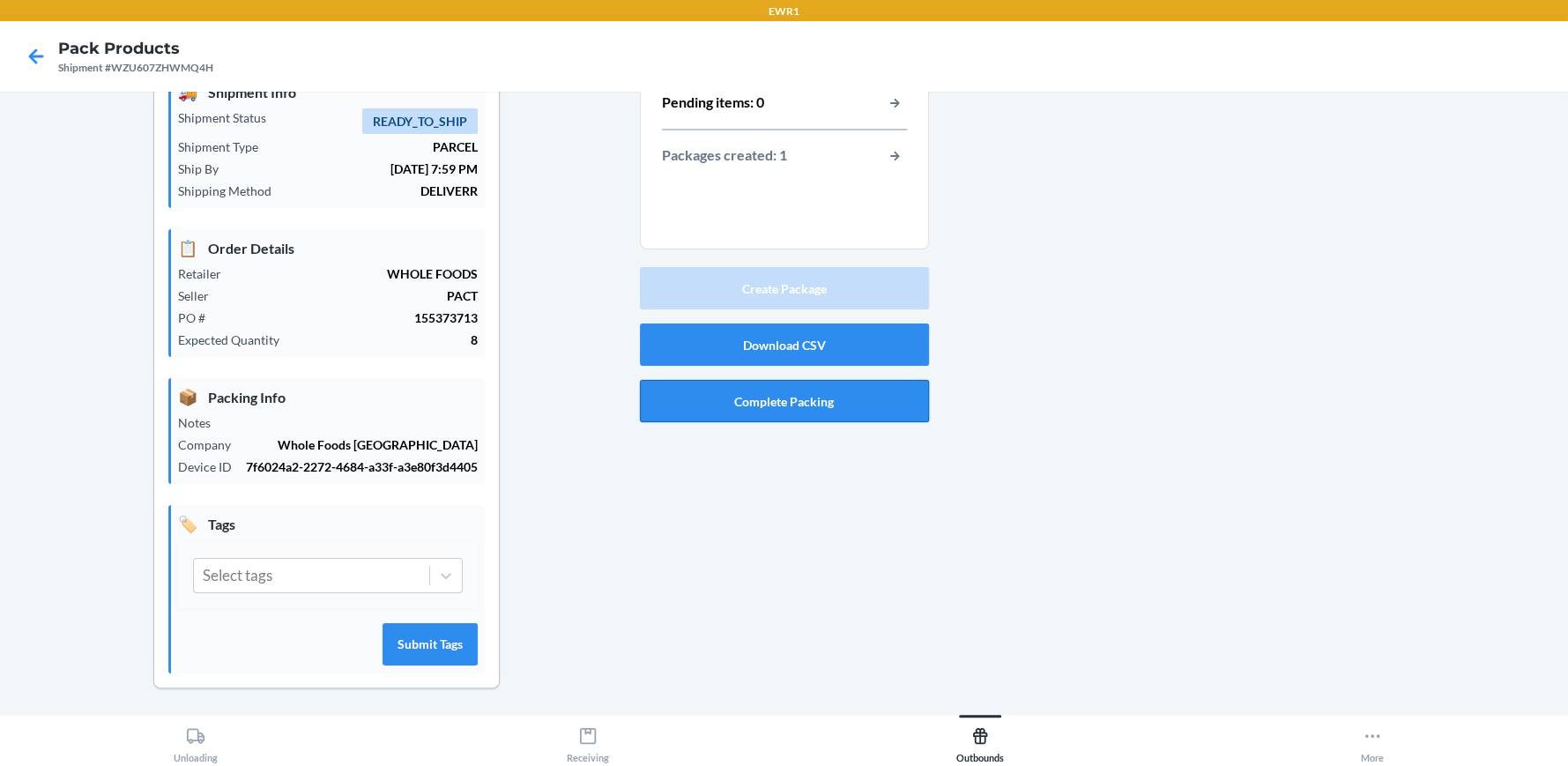
click at [808, 397] on button "Complete Packing" at bounding box center [784, 400] width 289 height 42
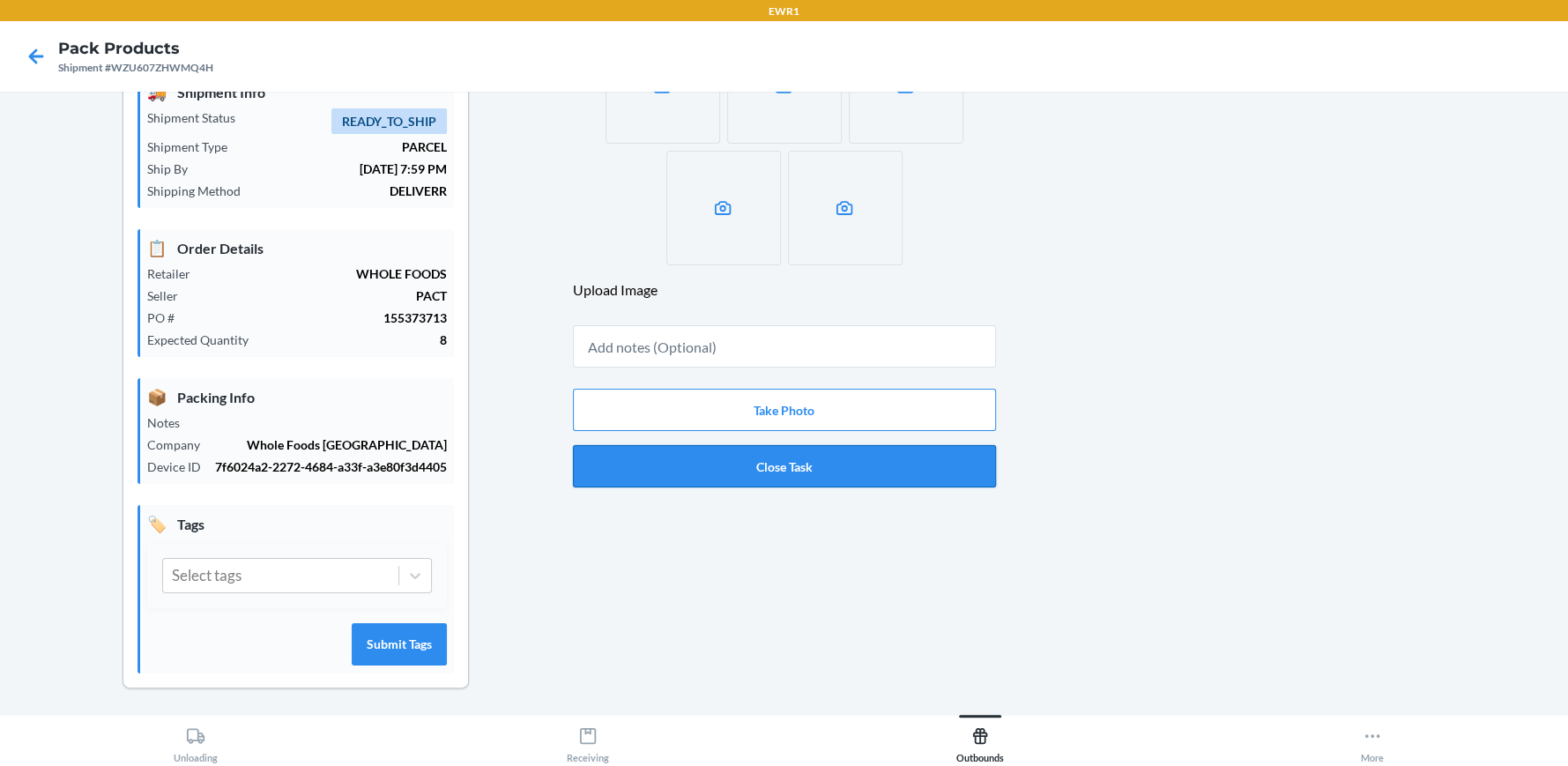
click at [773, 453] on button "Close Task" at bounding box center [784, 465] width 423 height 42
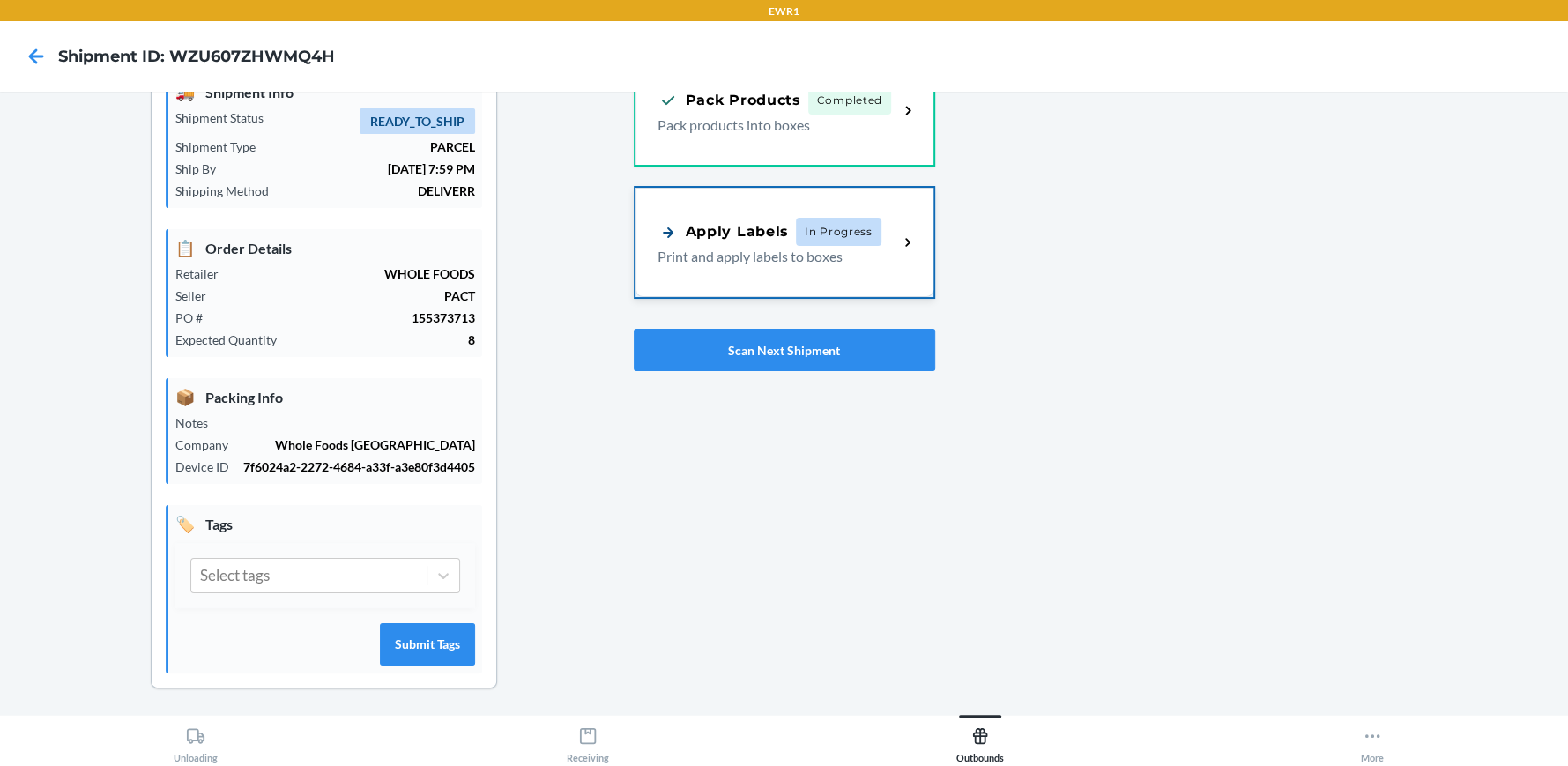
click at [785, 251] on p "Print and apply labels to boxes" at bounding box center [771, 255] width 228 height 21
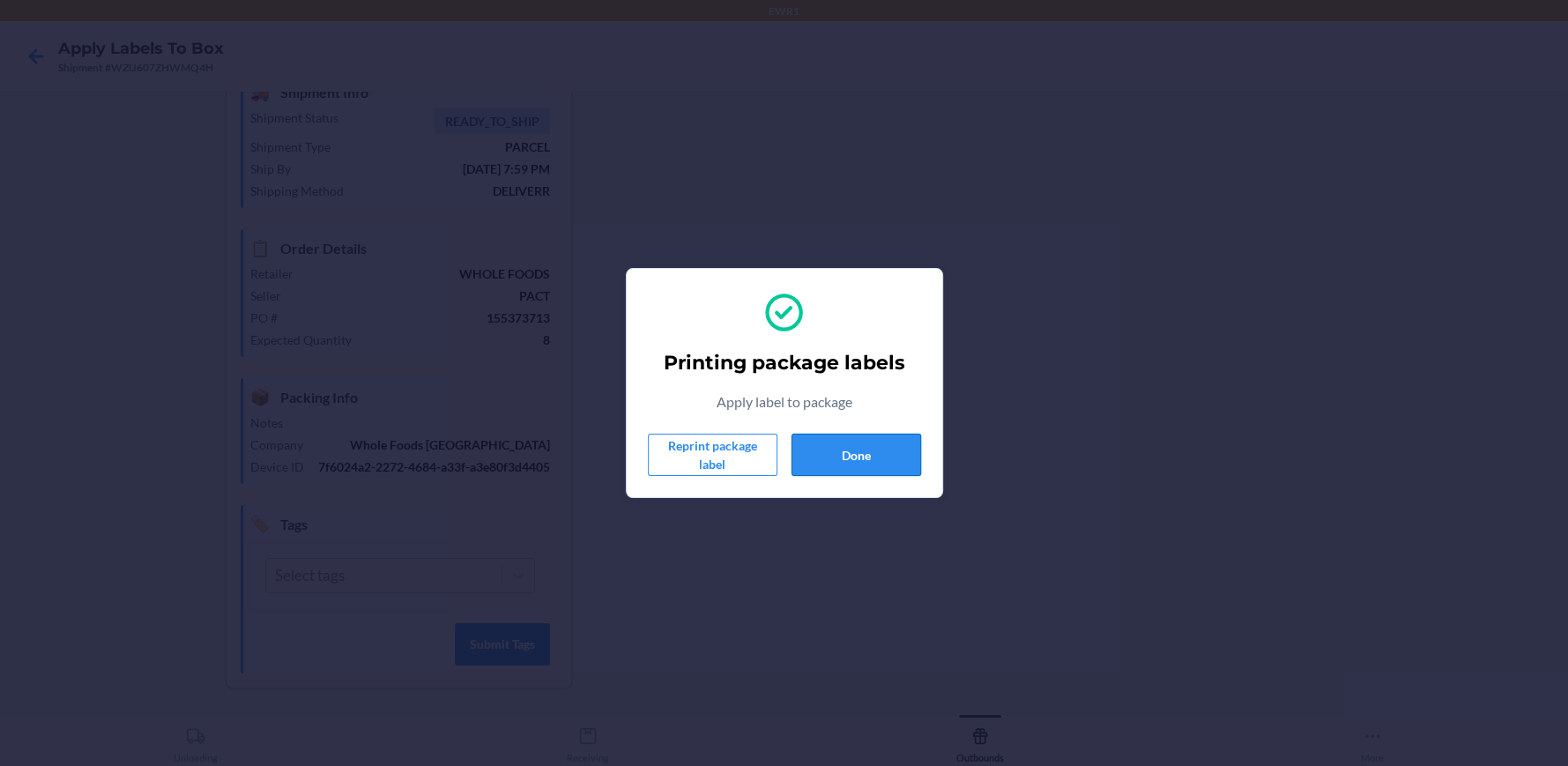
click at [853, 472] on button "Done" at bounding box center [856, 454] width 129 height 42
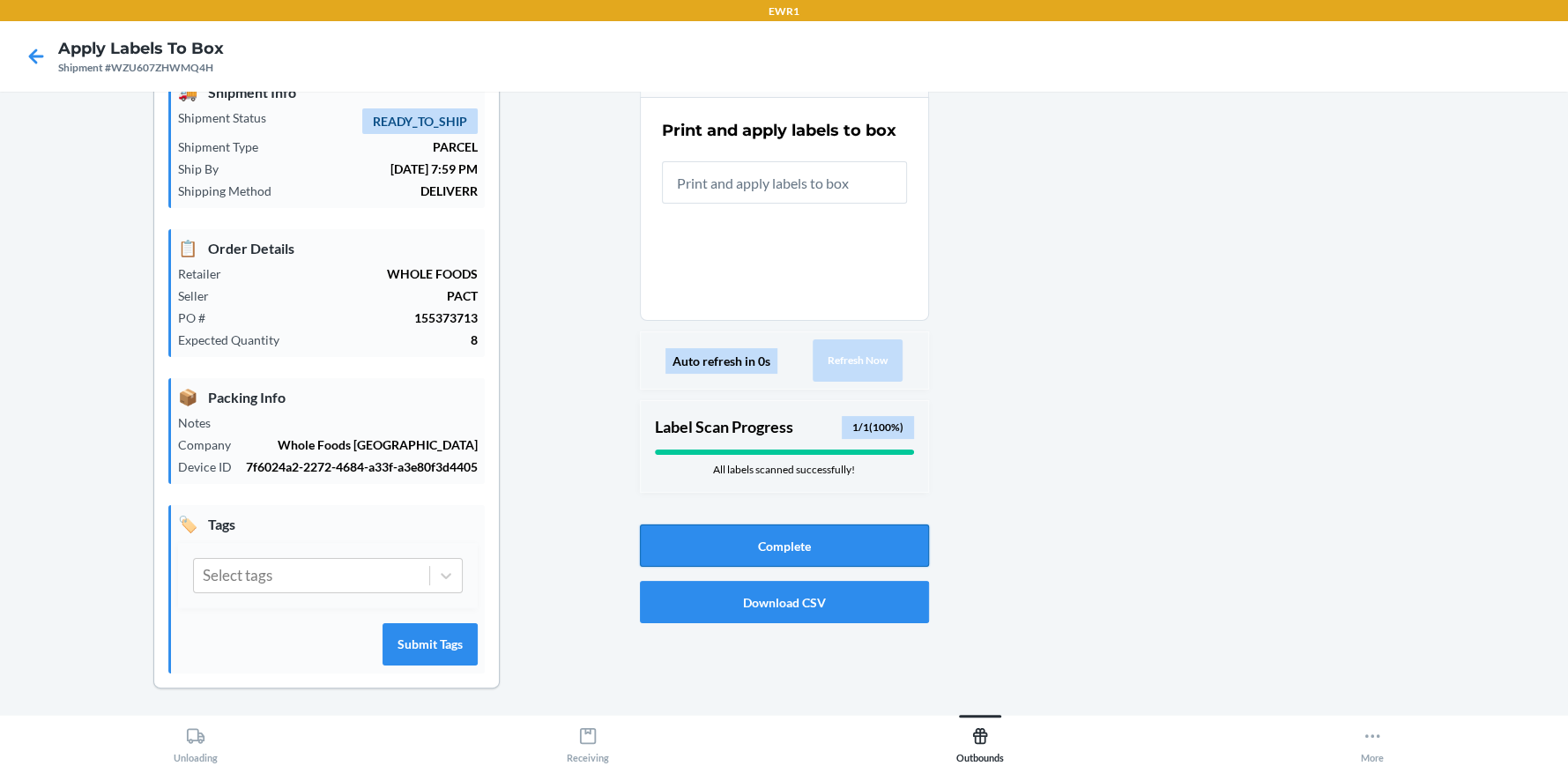
click at [838, 541] on button "Complete" at bounding box center [784, 545] width 289 height 42
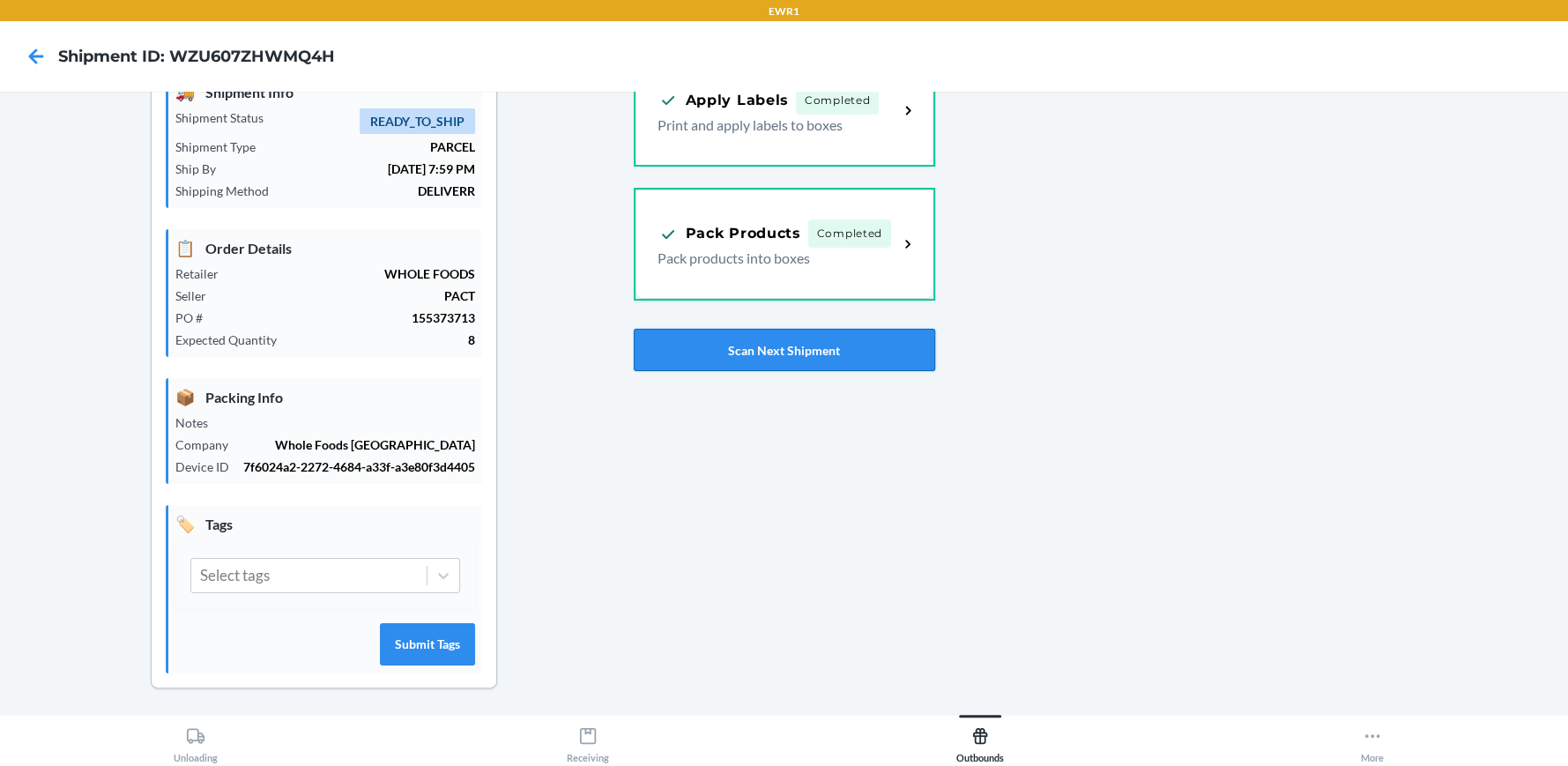
click at [875, 340] on button "Scan Next Shipment" at bounding box center [785, 349] width 302 height 42
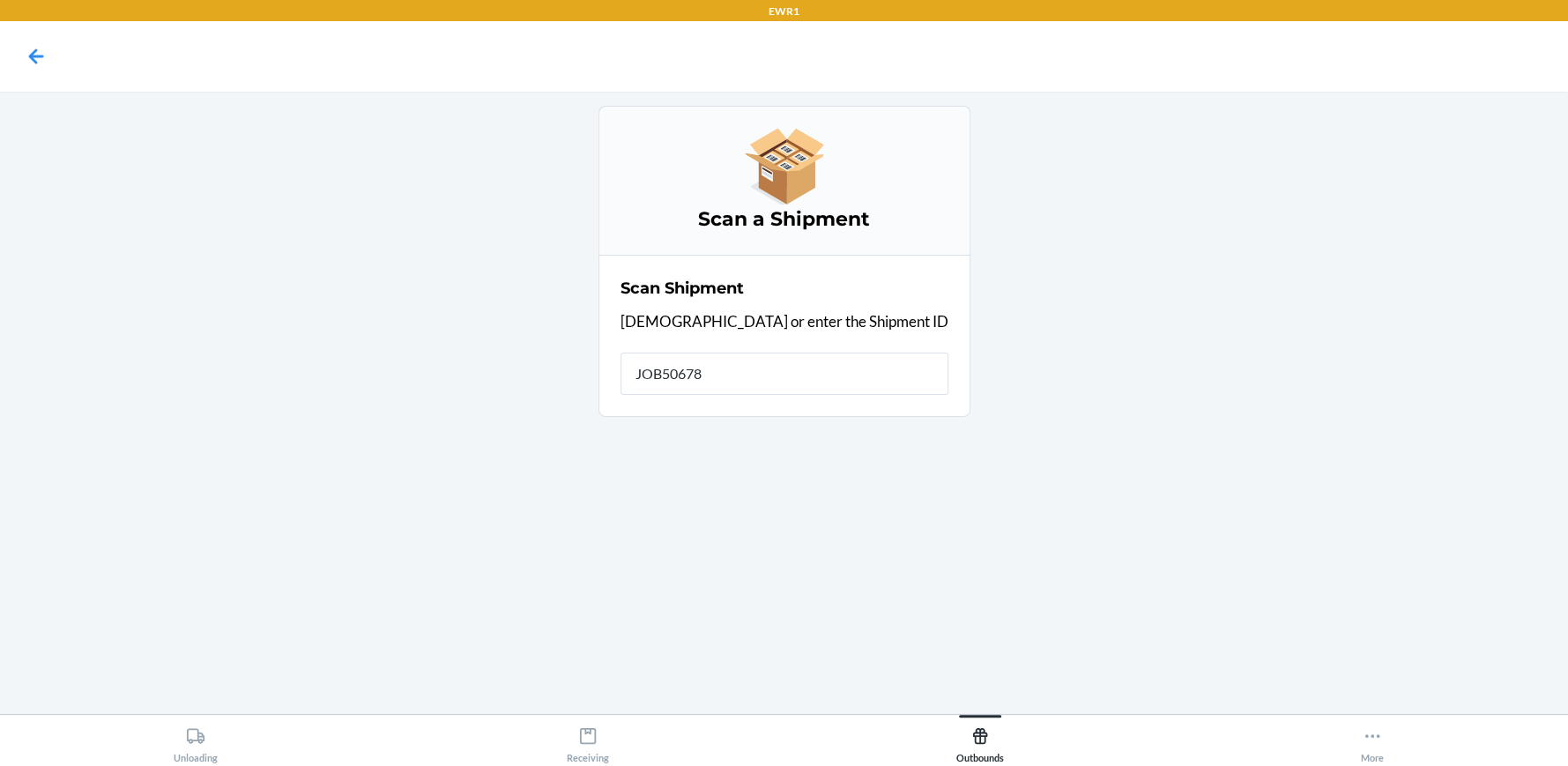
type input "JOB506789"
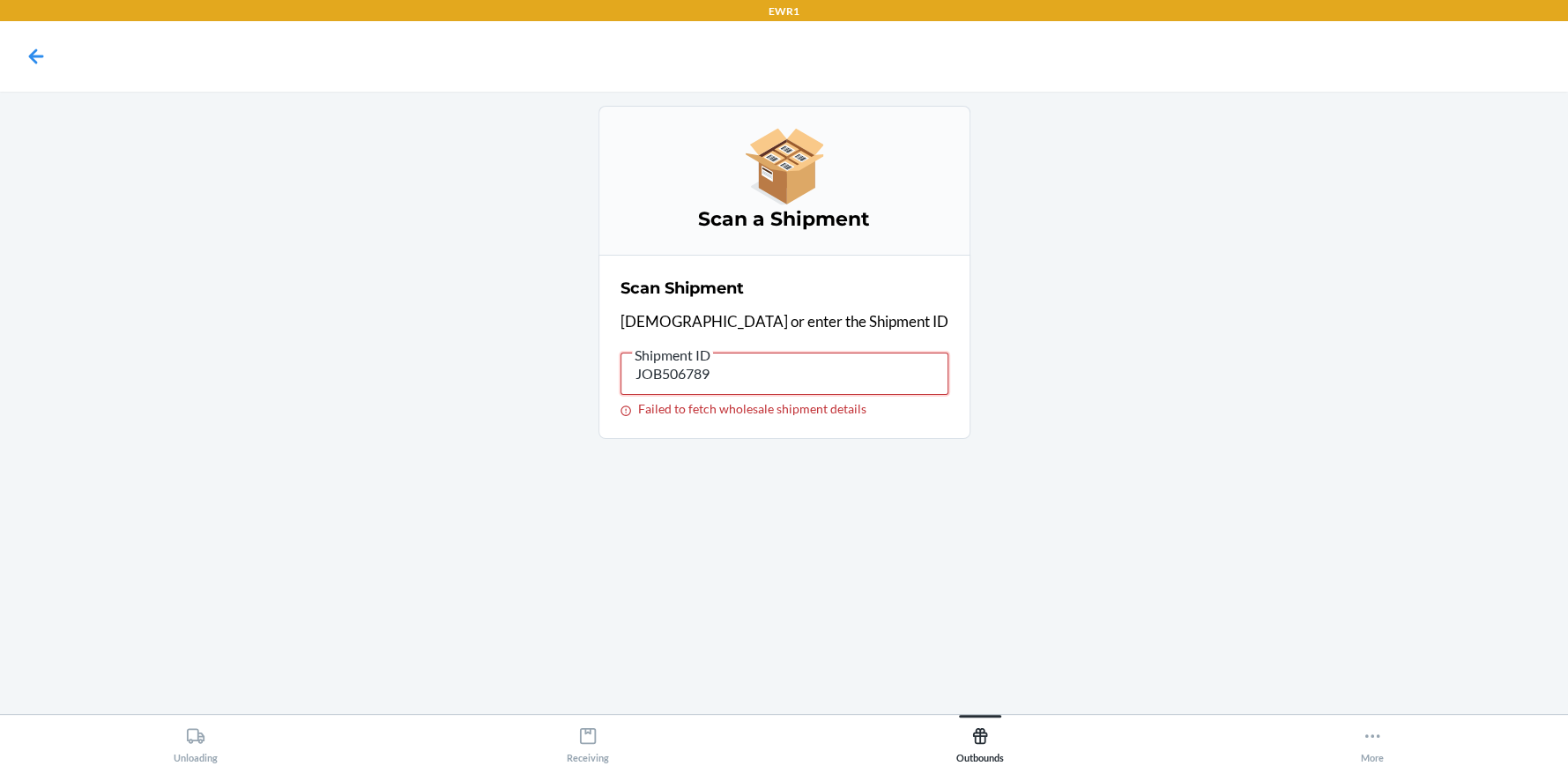
drag, startPoint x: 847, startPoint y: 375, endPoint x: 524, endPoint y: 401, distance: 324.0
click at [524, 401] on div "Scan a Shipment Scan Shipment Scan or enter the Shipment ID Shipment ID JOB5067…" at bounding box center [784, 272] width 1540 height 333
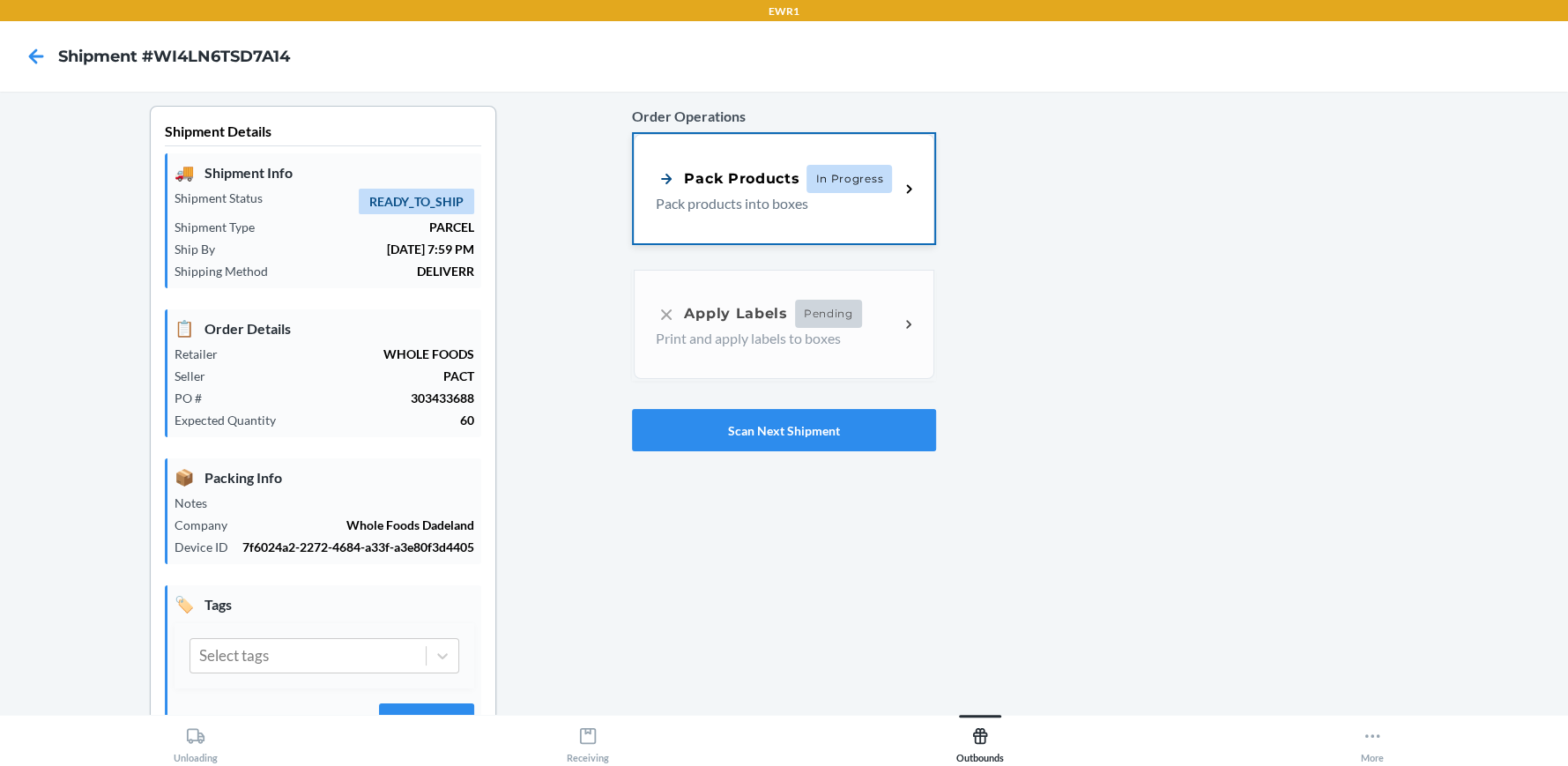
click at [741, 187] on div "Pack Products" at bounding box center [728, 178] width 144 height 22
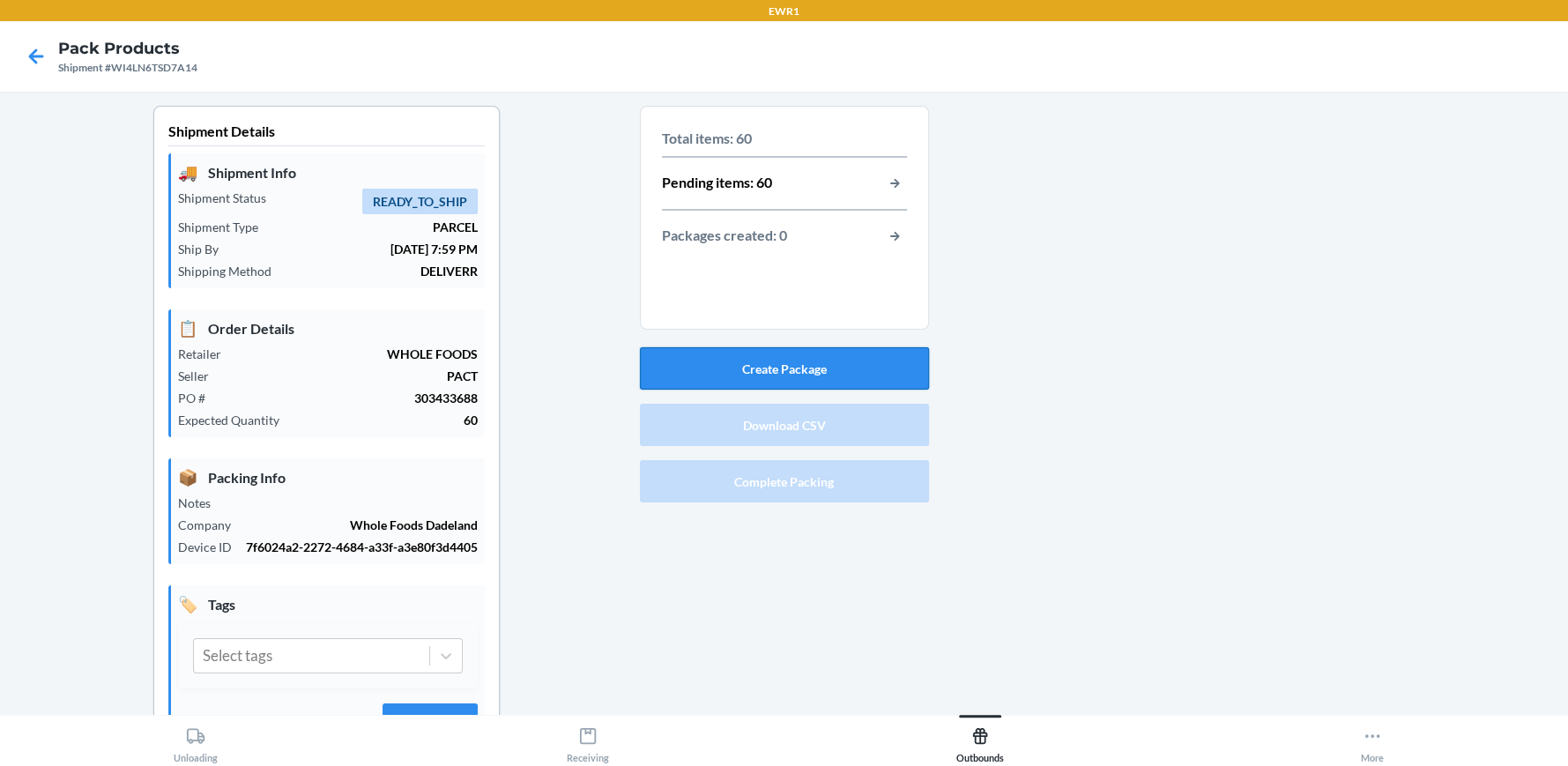
click at [738, 368] on button "Create Package" at bounding box center [784, 368] width 289 height 42
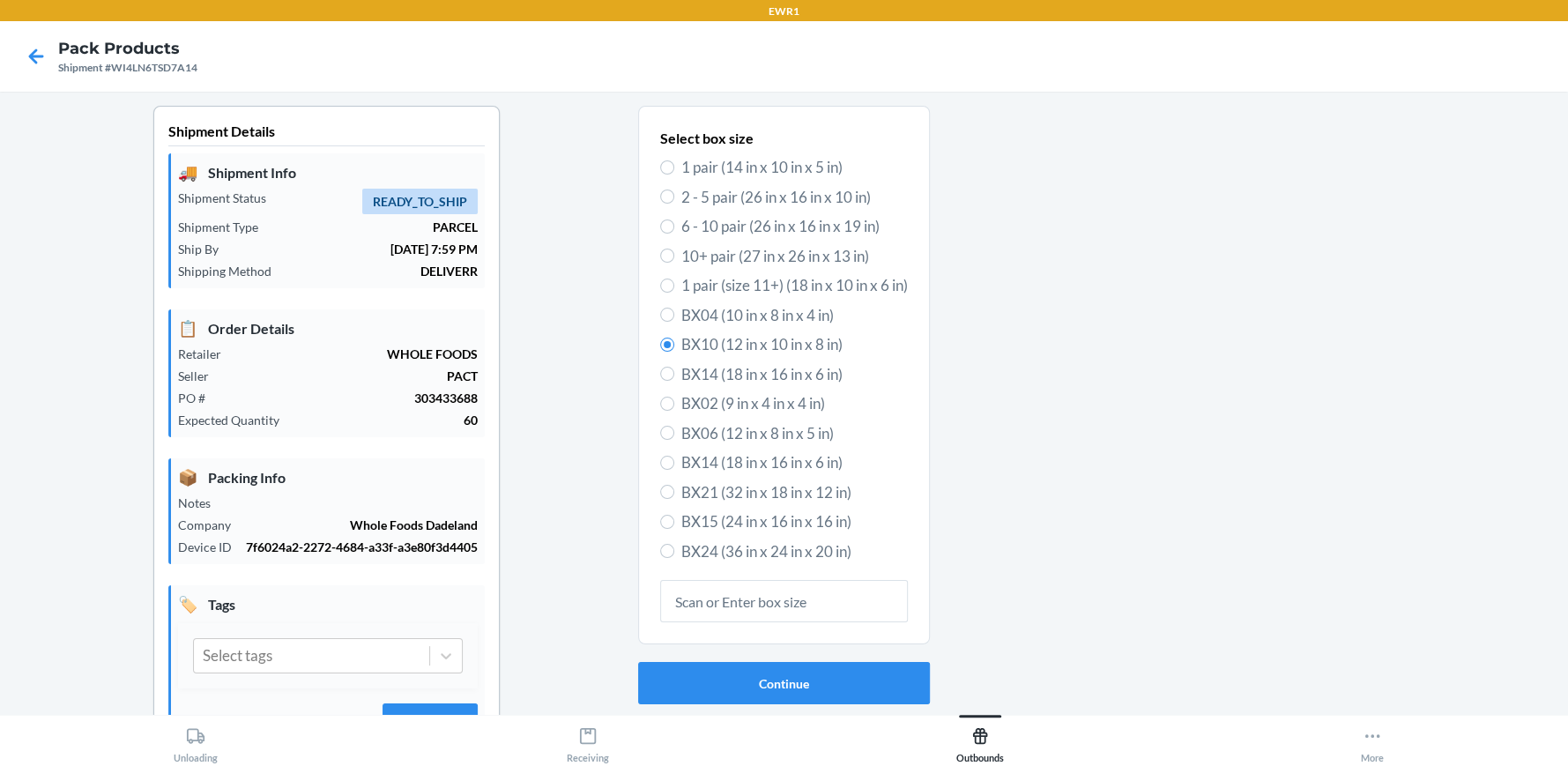
click at [736, 521] on span "BX15 (24 in x 16 in x 16 in)" at bounding box center [795, 522] width 227 height 23
click at [675, 521] on input "BX15 (24 in x 16 in x 16 in)" at bounding box center [668, 522] width 14 height 14
radio input "true"
radio input "false"
click at [738, 683] on button "Continue" at bounding box center [784, 682] width 292 height 42
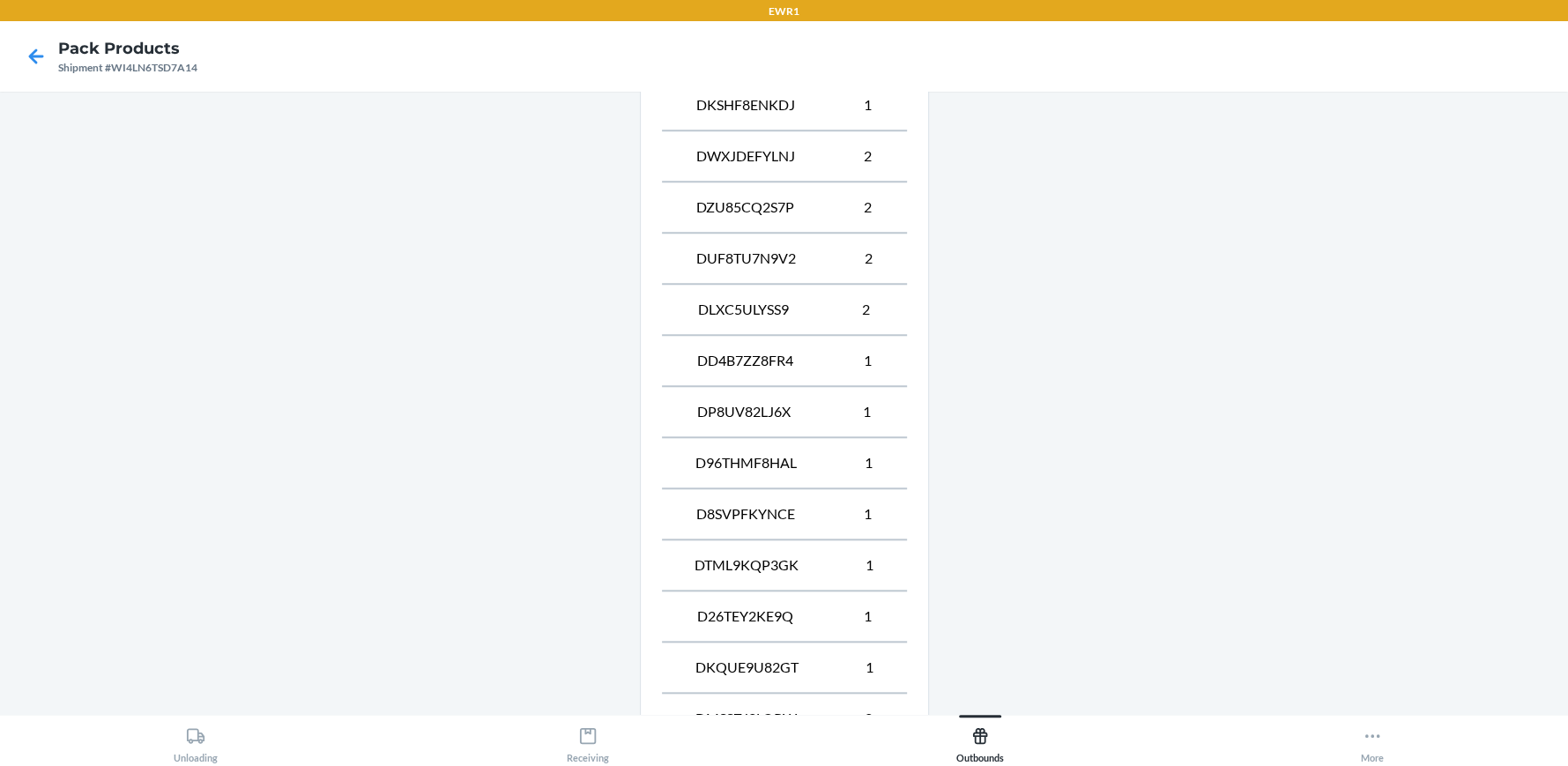
scroll to position [1459, 0]
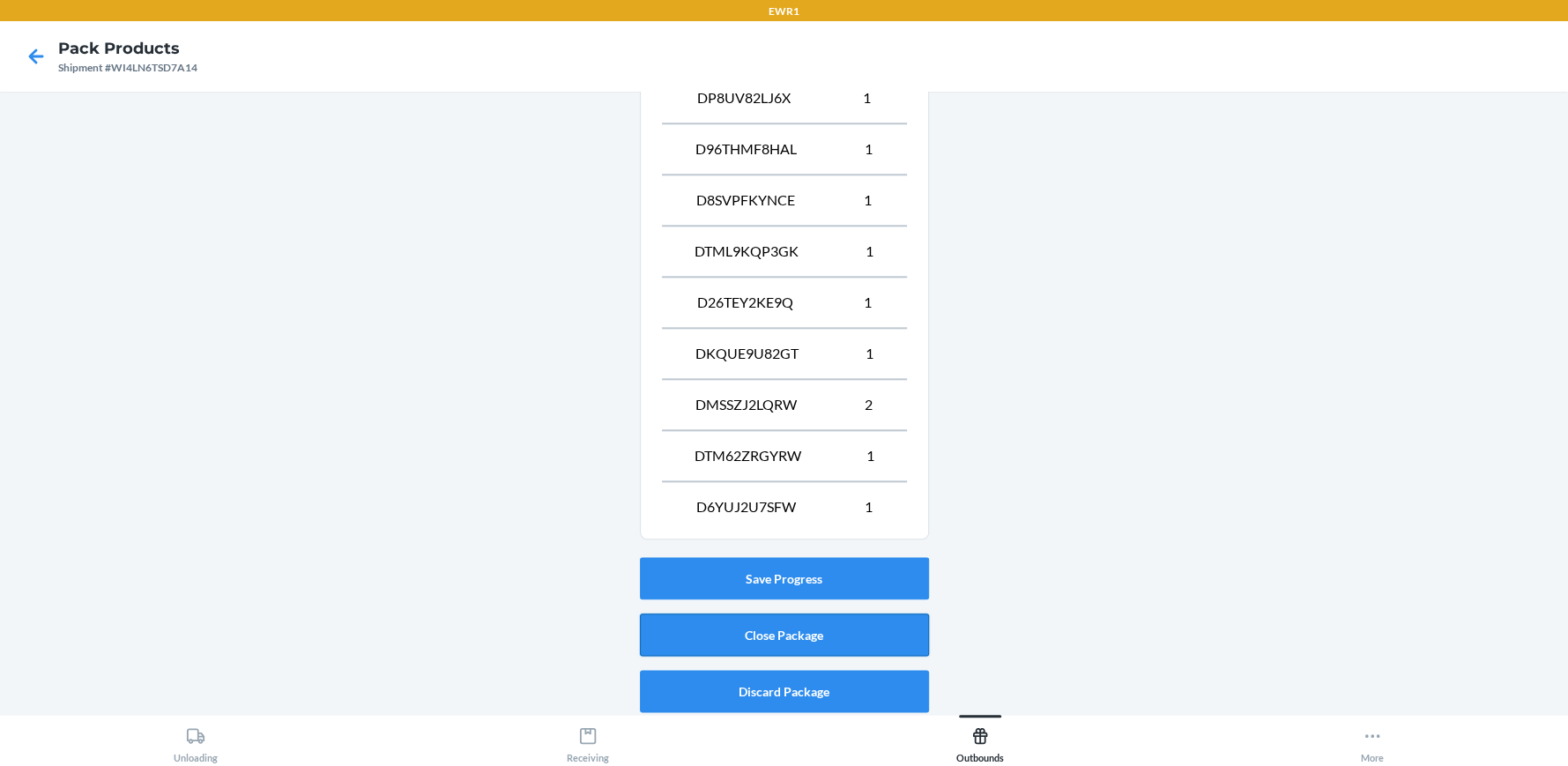
click at [823, 614] on button "Close Package" at bounding box center [784, 634] width 289 height 42
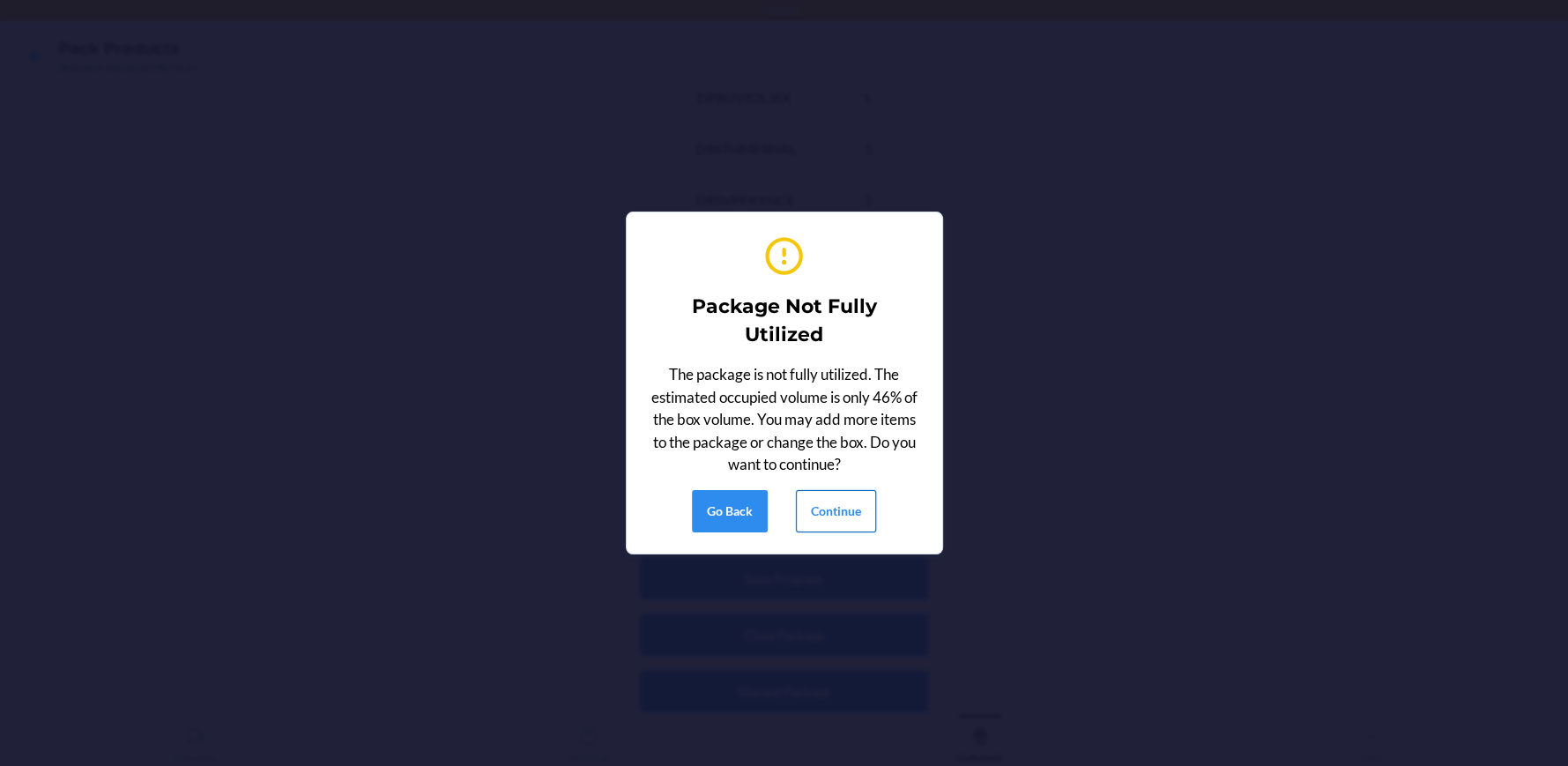
click at [829, 512] on button "Continue" at bounding box center [835, 511] width 80 height 42
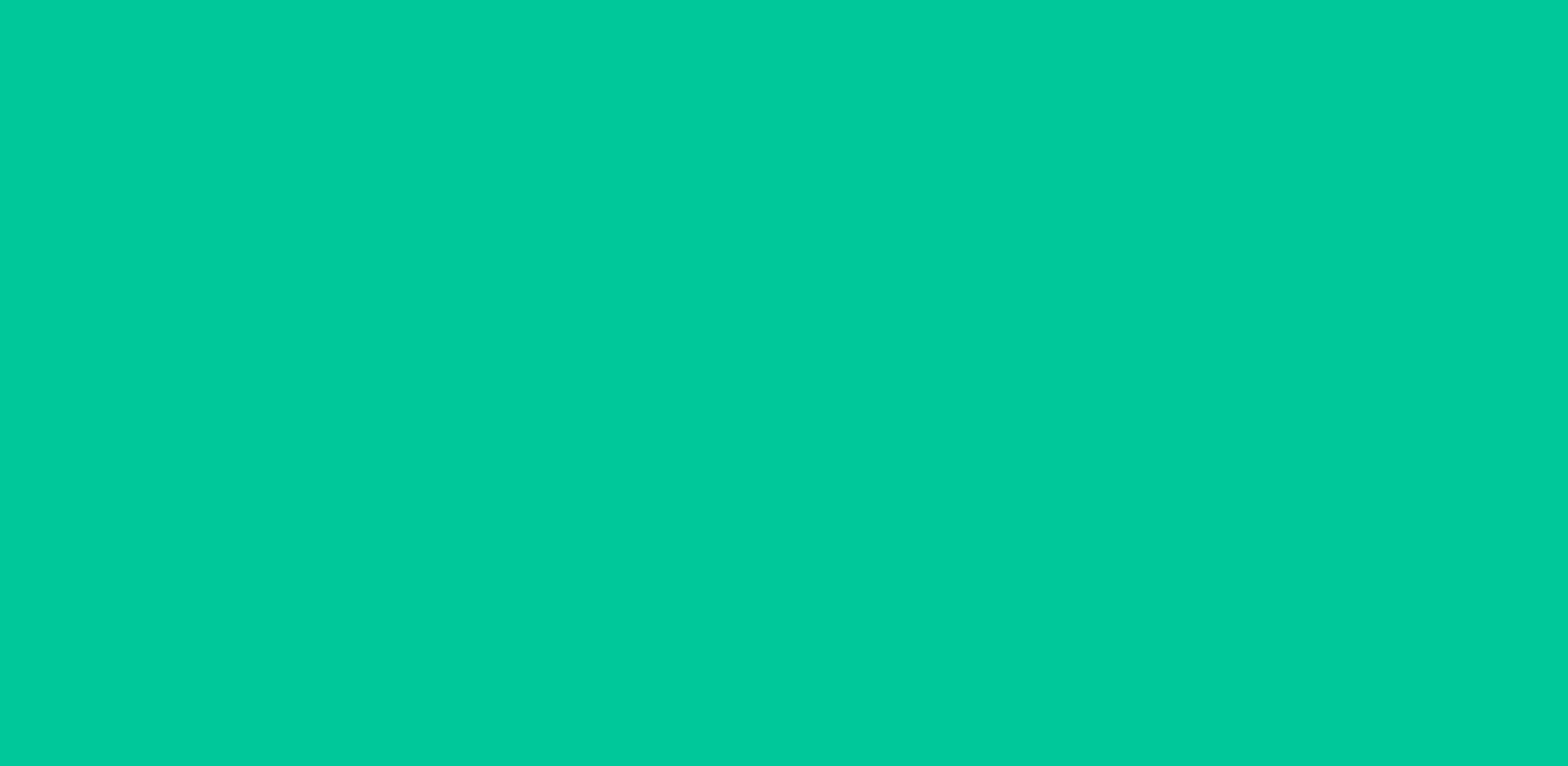
scroll to position [80, 0]
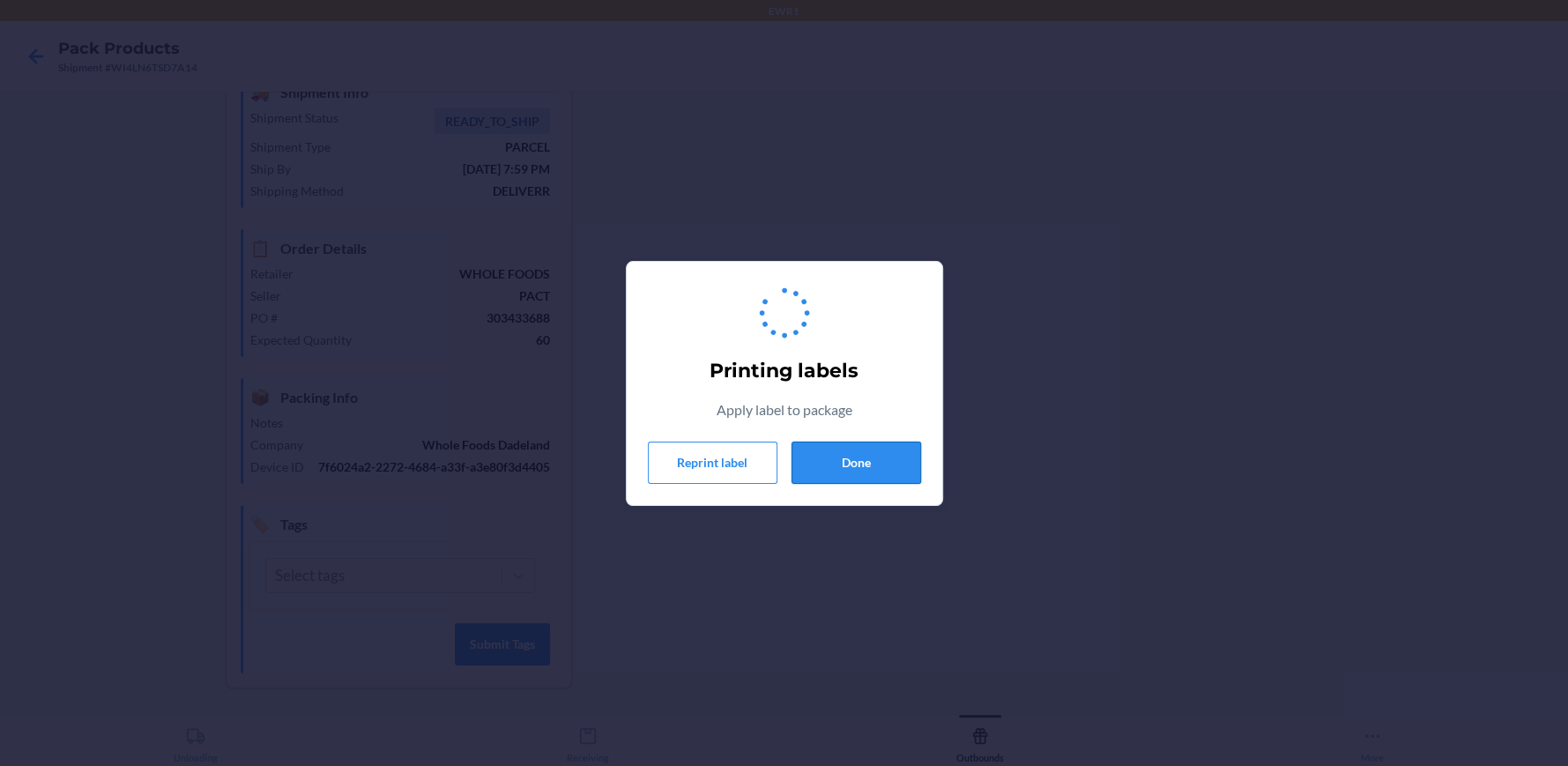
click at [849, 469] on button "Done" at bounding box center [856, 462] width 129 height 42
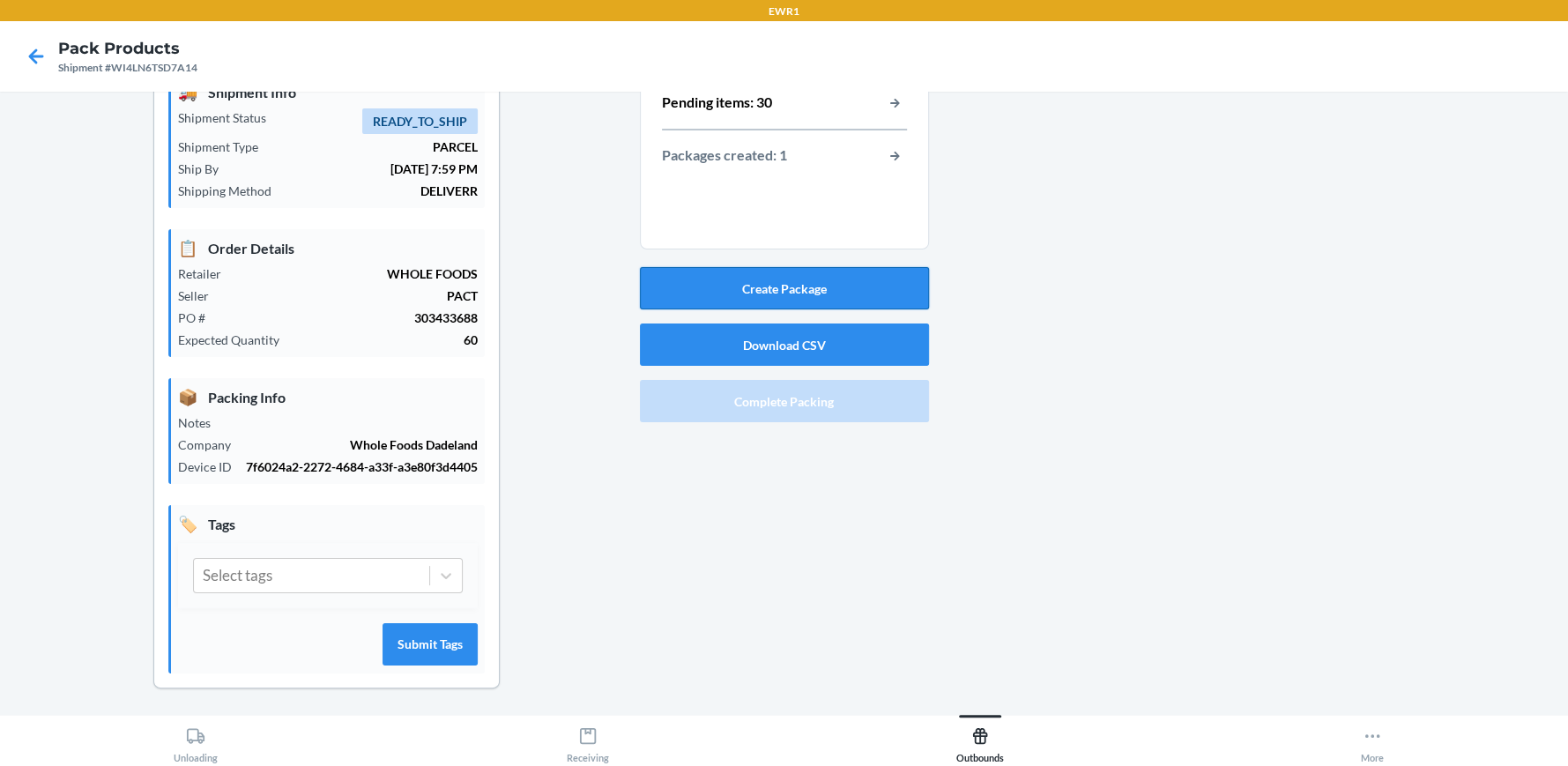
click at [848, 297] on button "Create Package" at bounding box center [784, 288] width 289 height 42
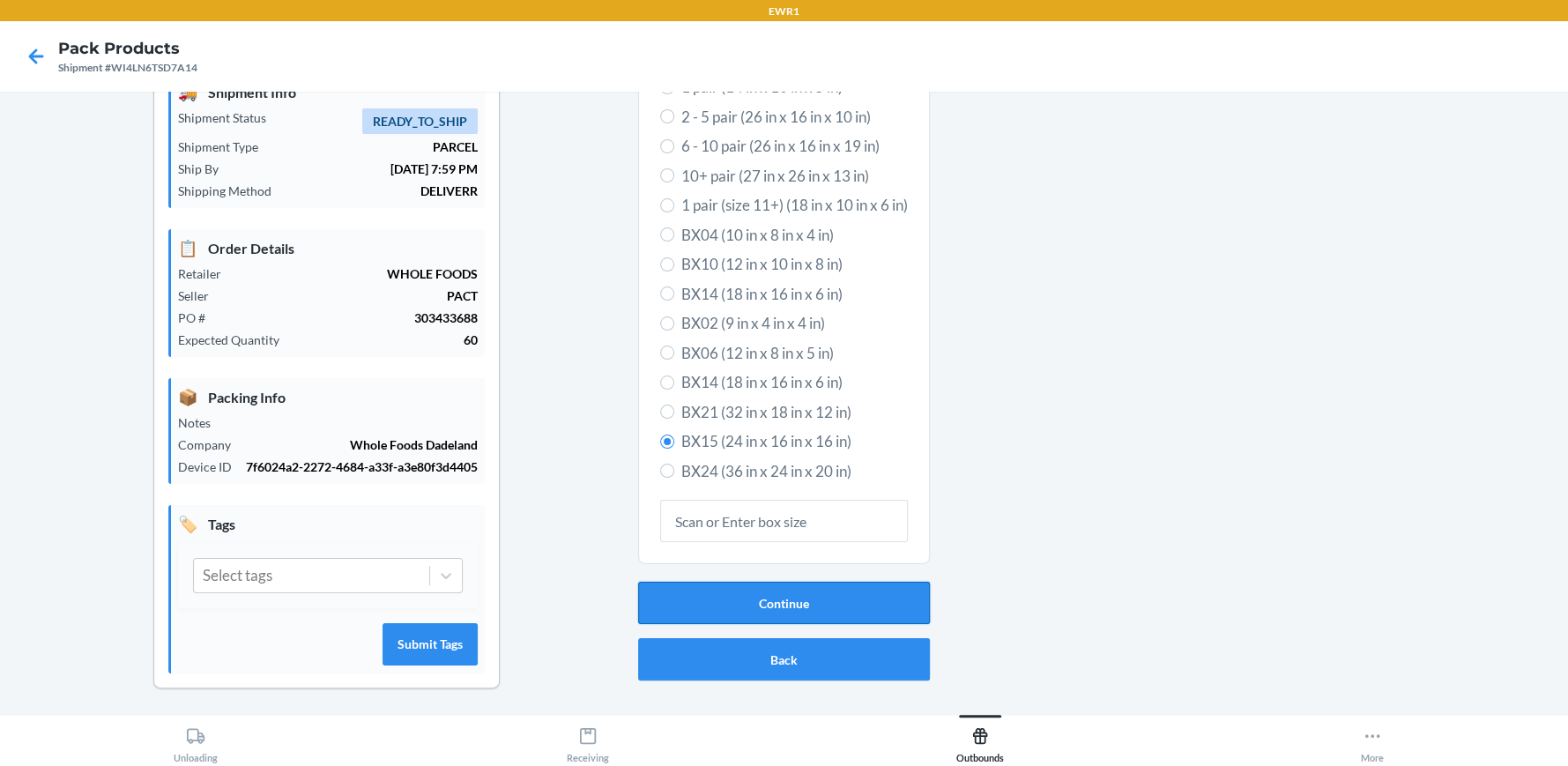
click at [800, 602] on button "Continue" at bounding box center [784, 602] width 292 height 42
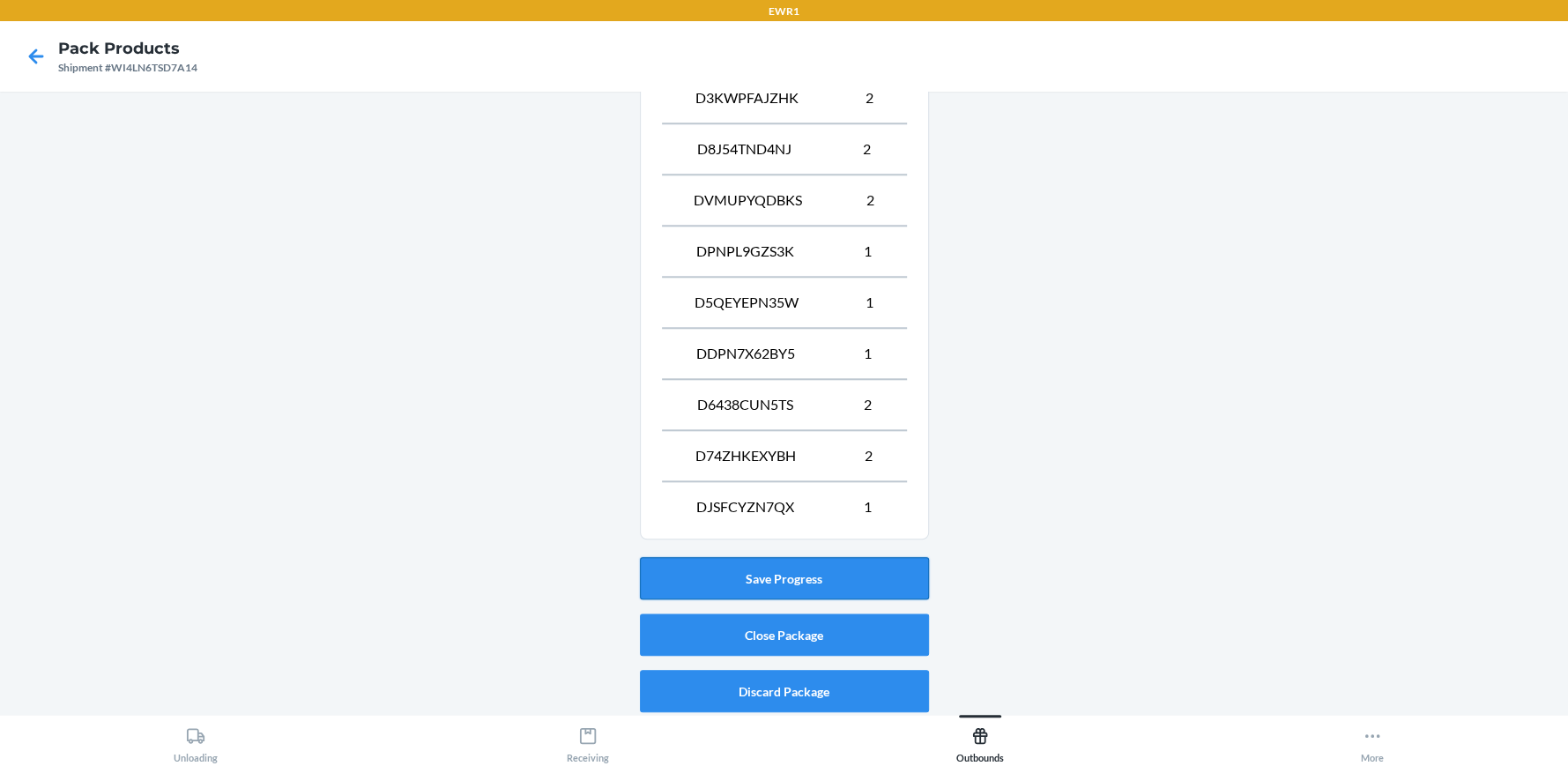
click at [816, 557] on button "Save Progress" at bounding box center [784, 578] width 289 height 42
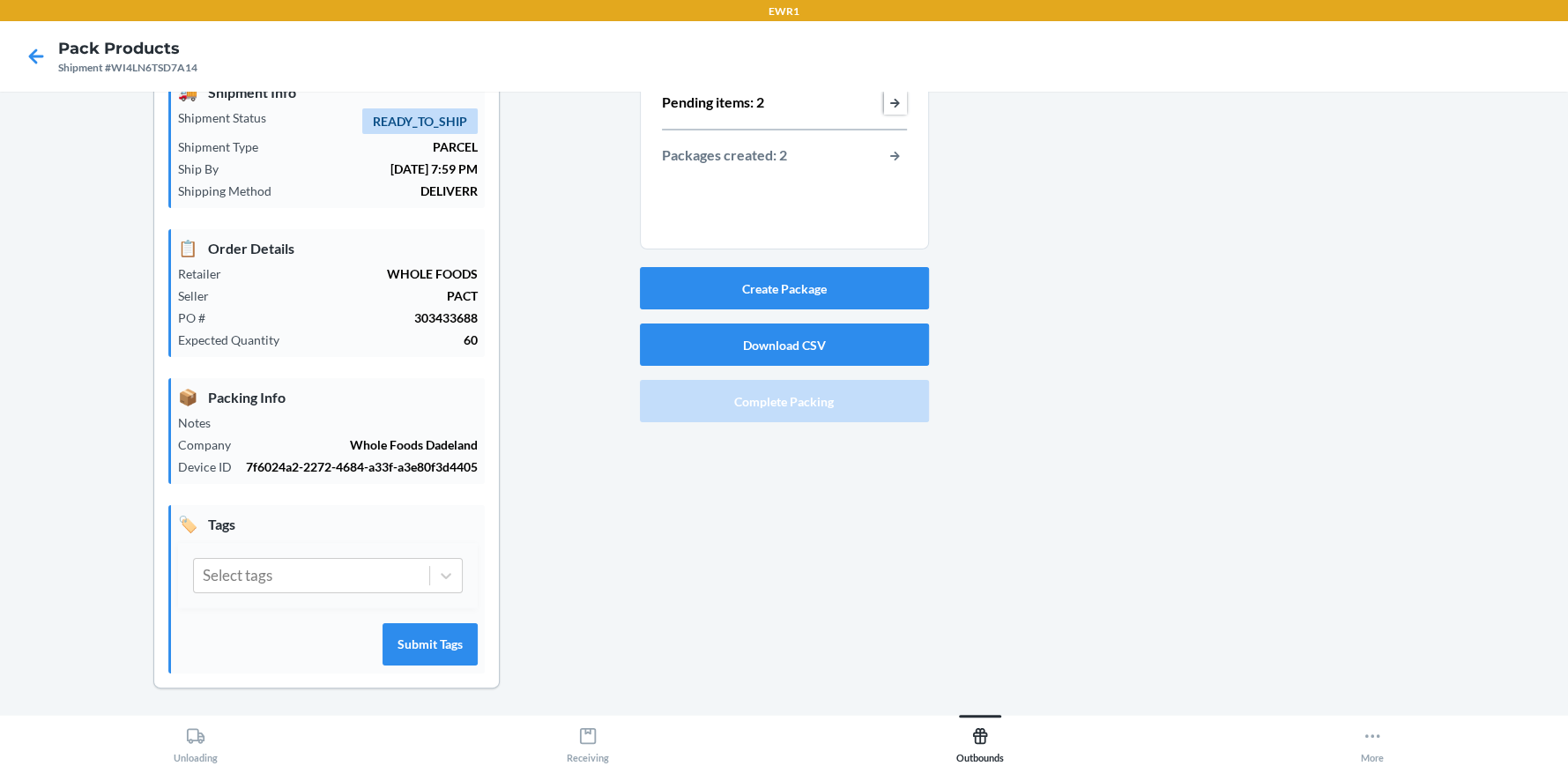
click at [893, 100] on button "button-view-pending-items" at bounding box center [895, 103] width 23 height 23
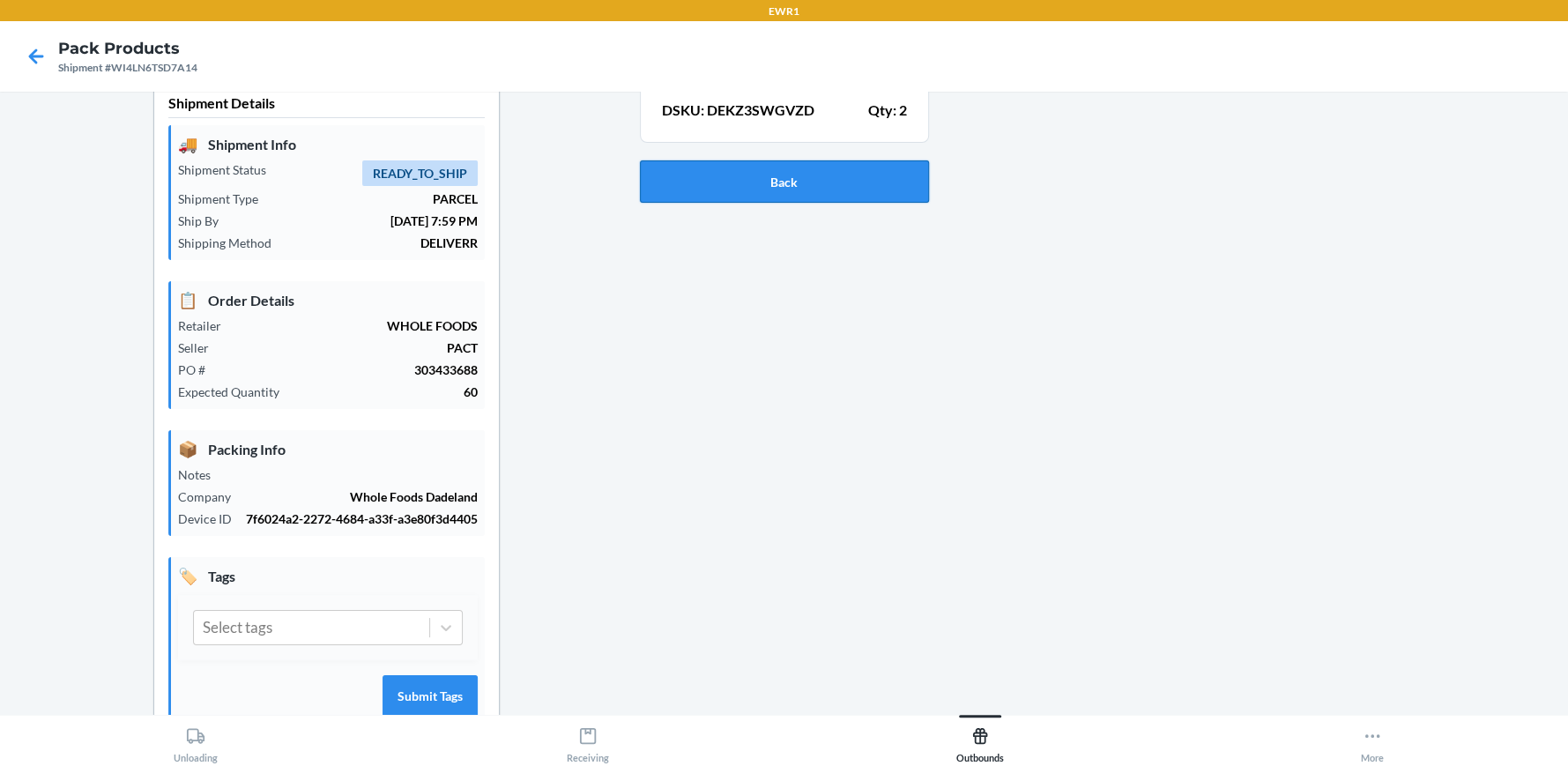
scroll to position [0, 0]
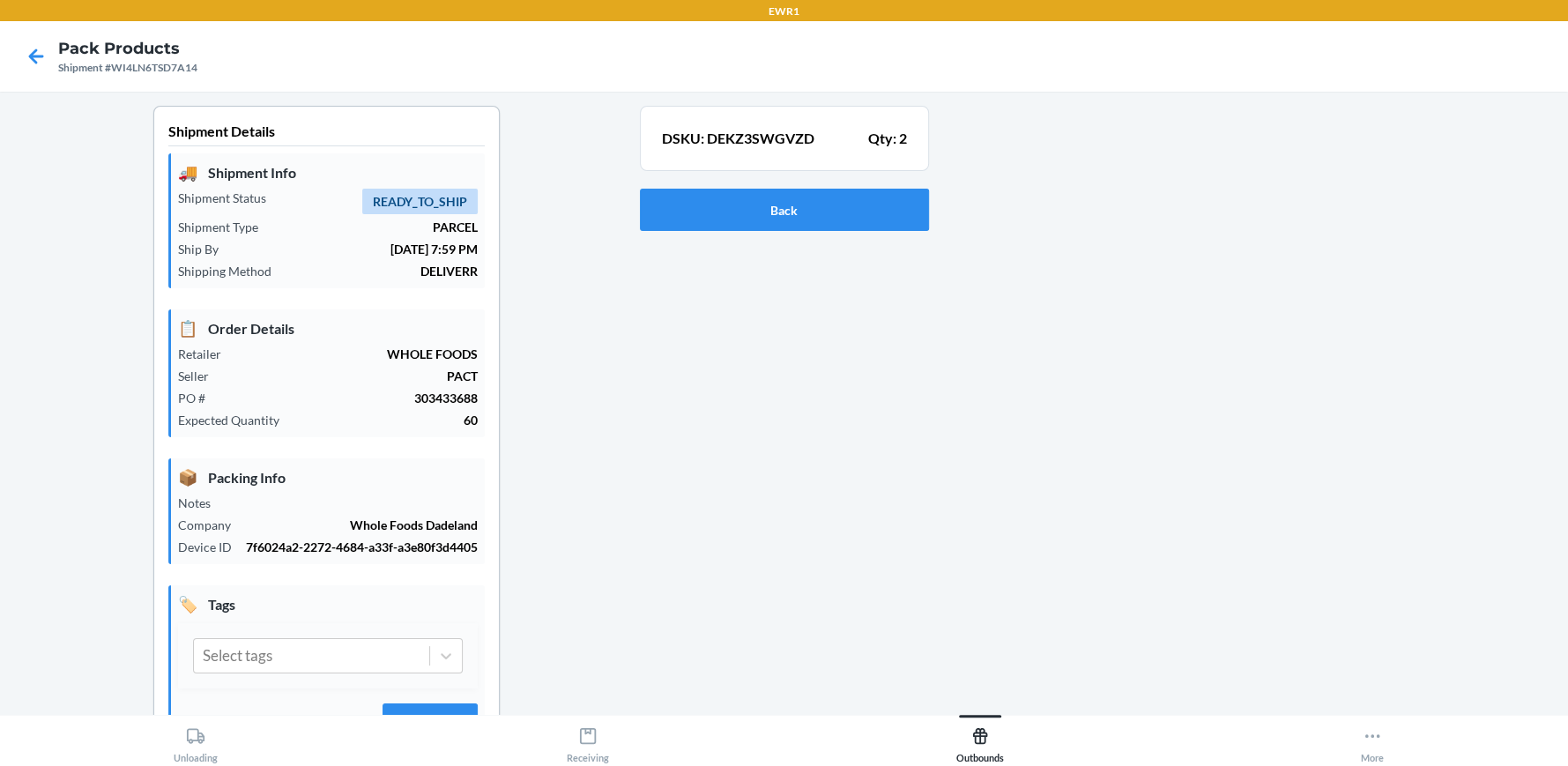
click at [840, 234] on div "Back" at bounding box center [784, 209] width 289 height 56
click at [843, 212] on button "Back" at bounding box center [784, 209] width 289 height 42
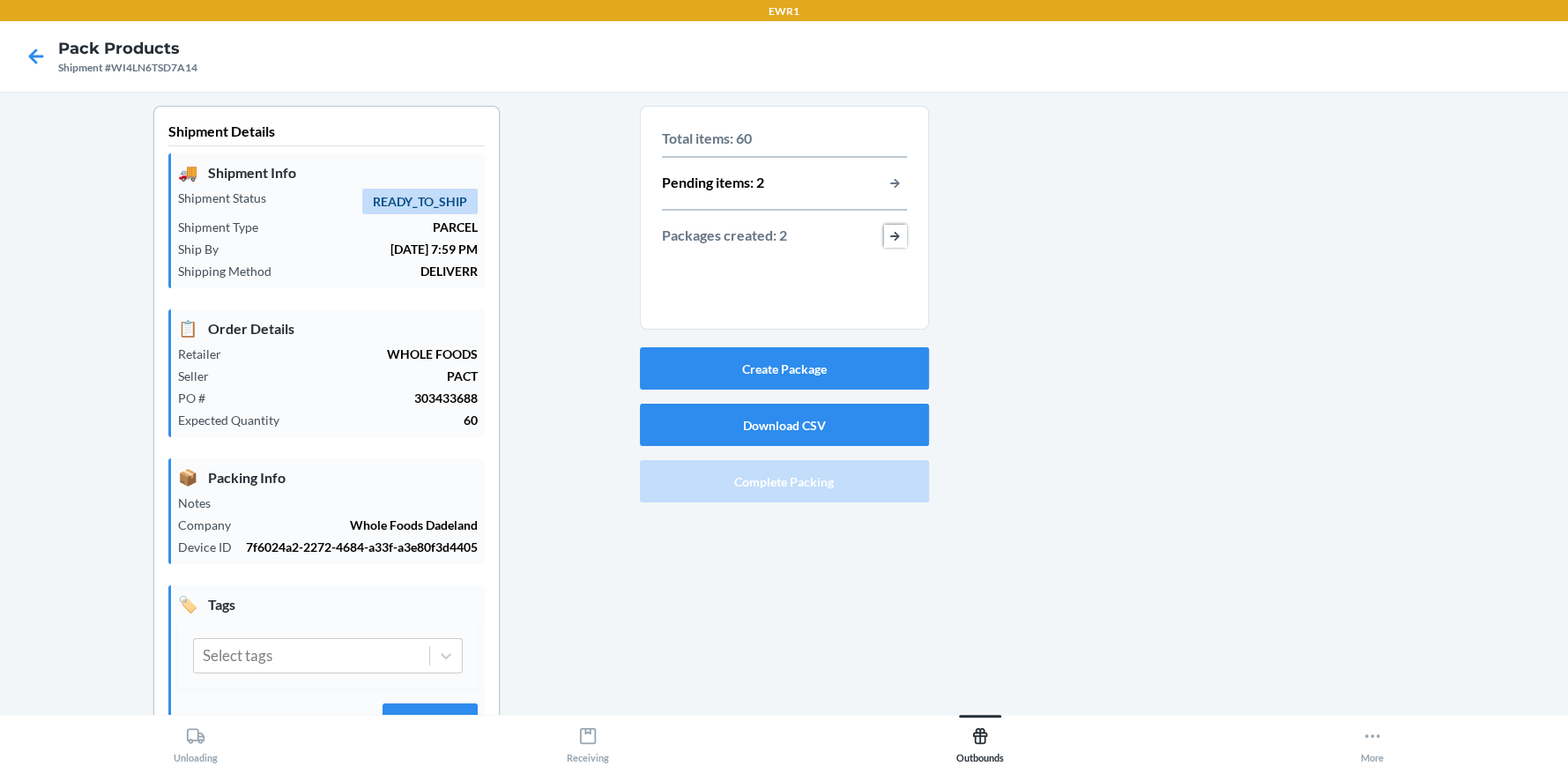
click at [891, 232] on button "button-view-packages-created" at bounding box center [895, 236] width 23 height 23
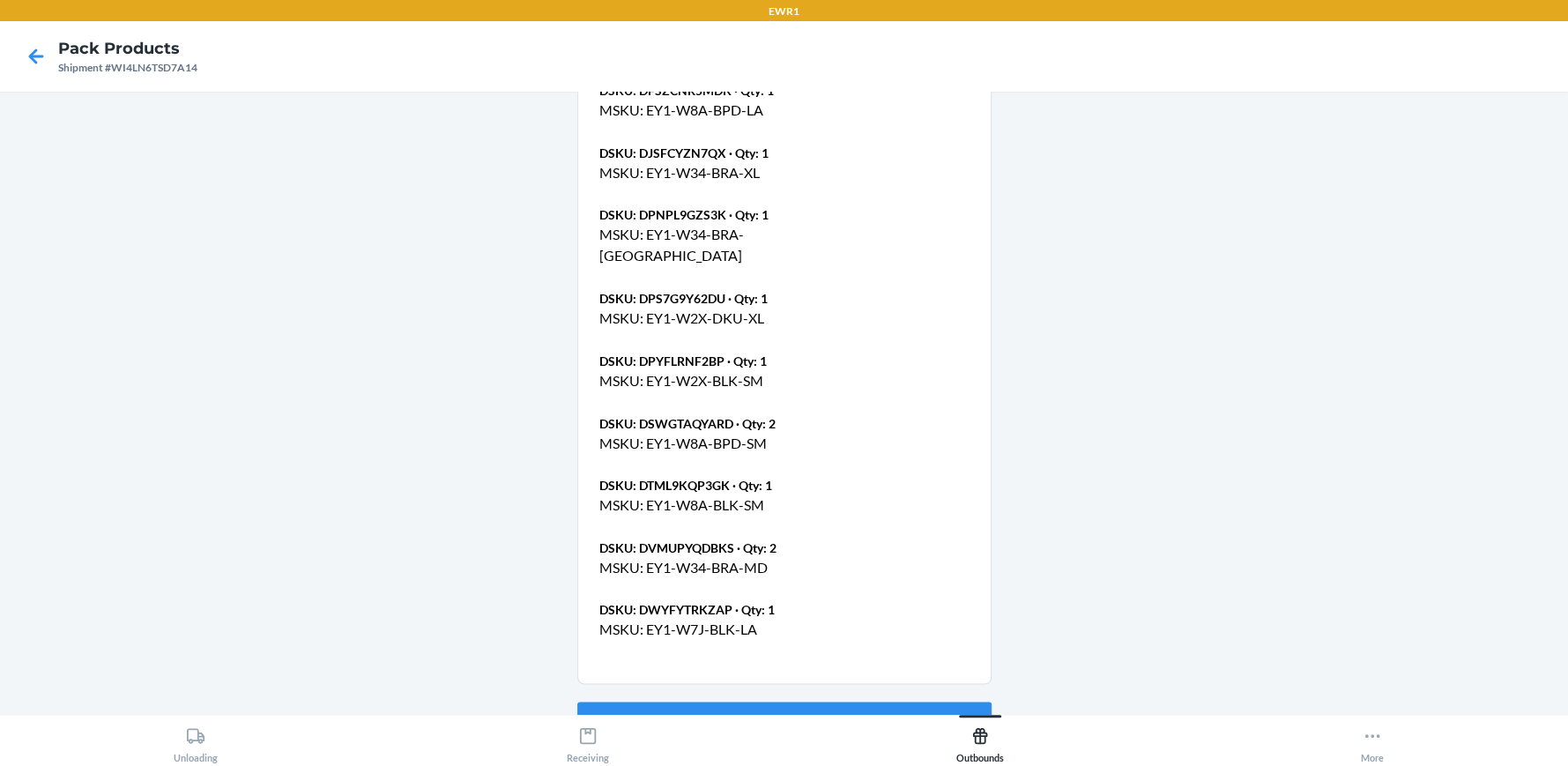
scroll to position [2115, 0]
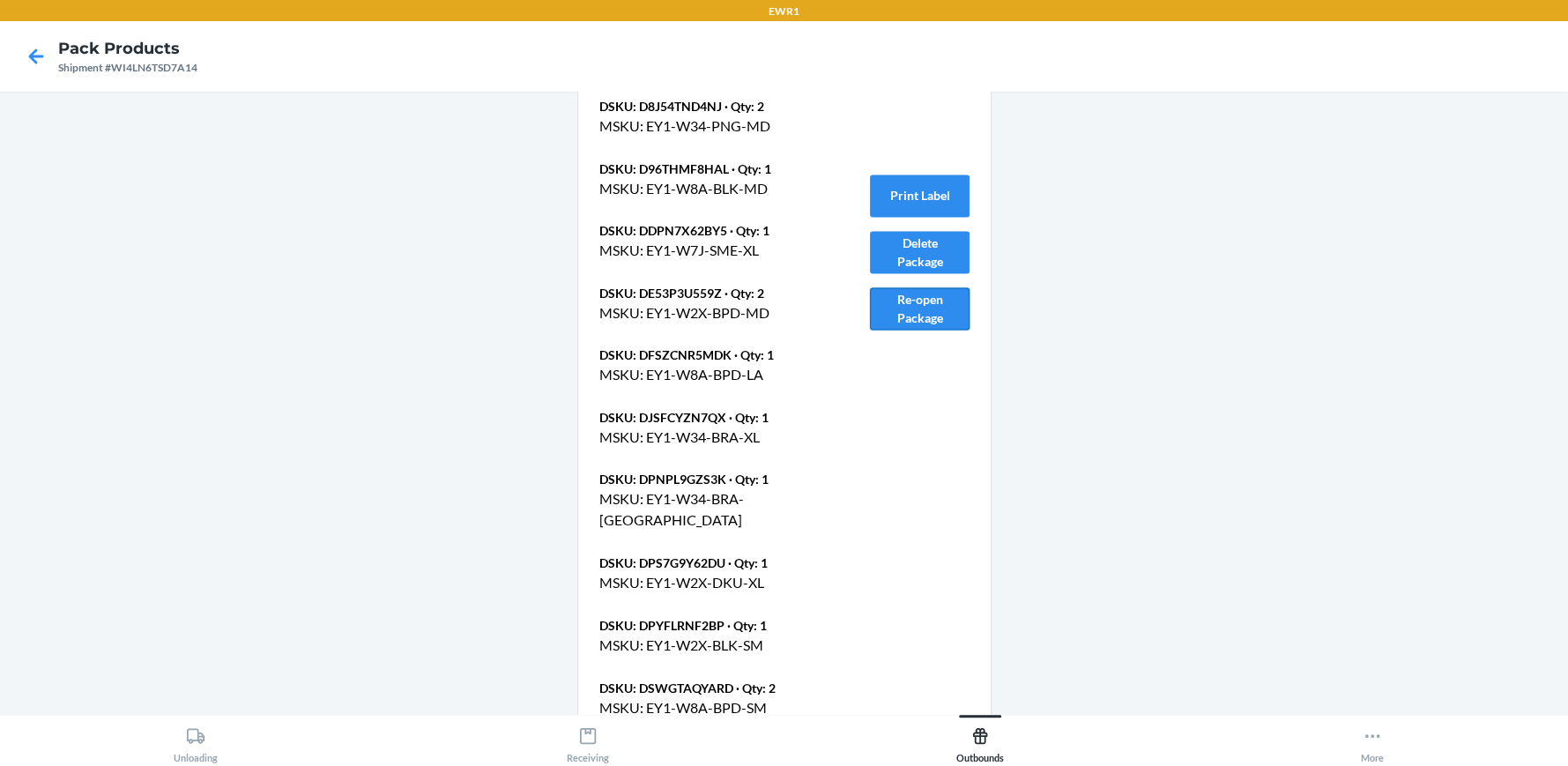
click at [935, 300] on button "Re-open Package" at bounding box center [919, 308] width 99 height 42
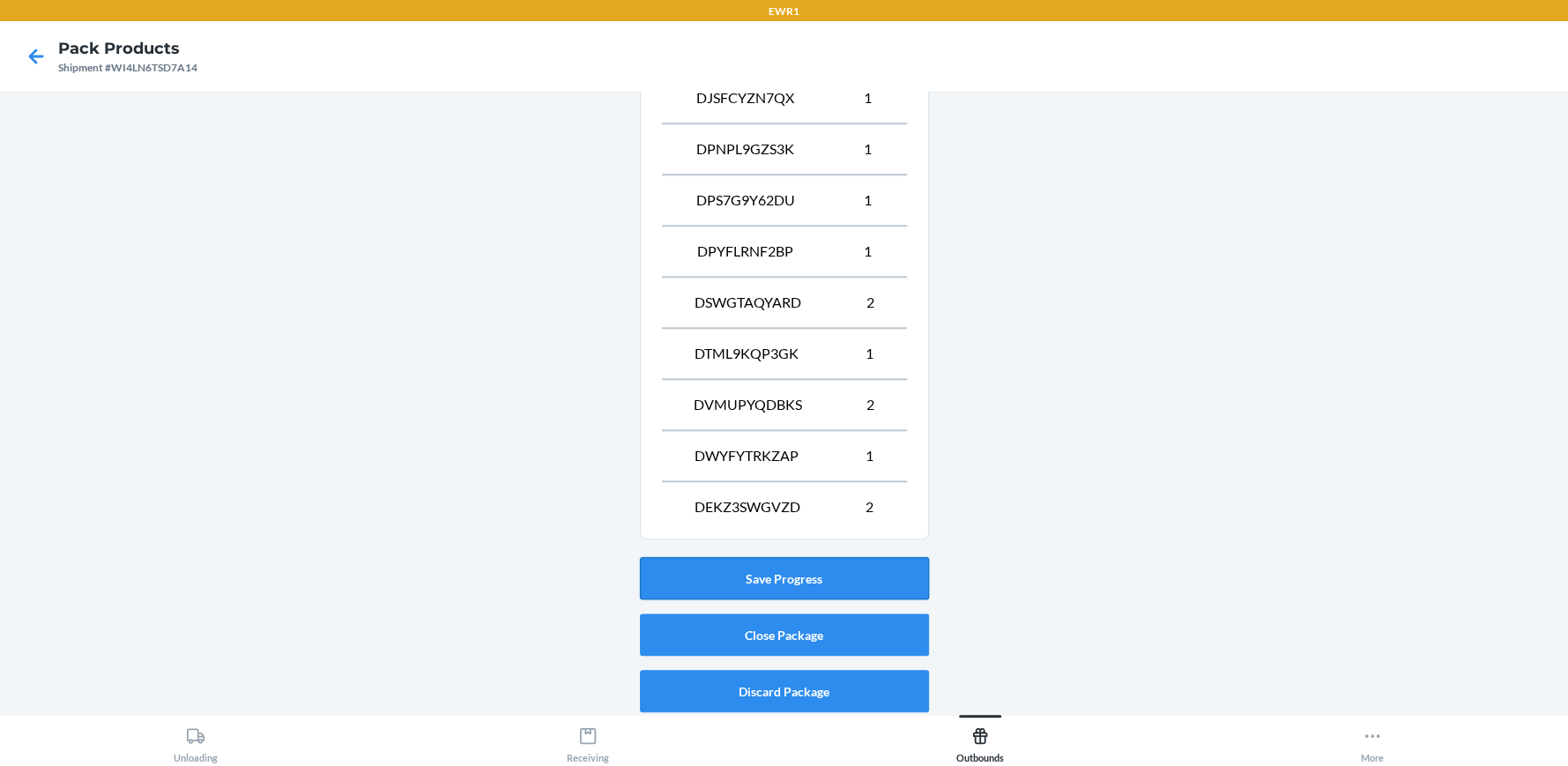
click at [860, 578] on button "Save Progress" at bounding box center [784, 578] width 289 height 42
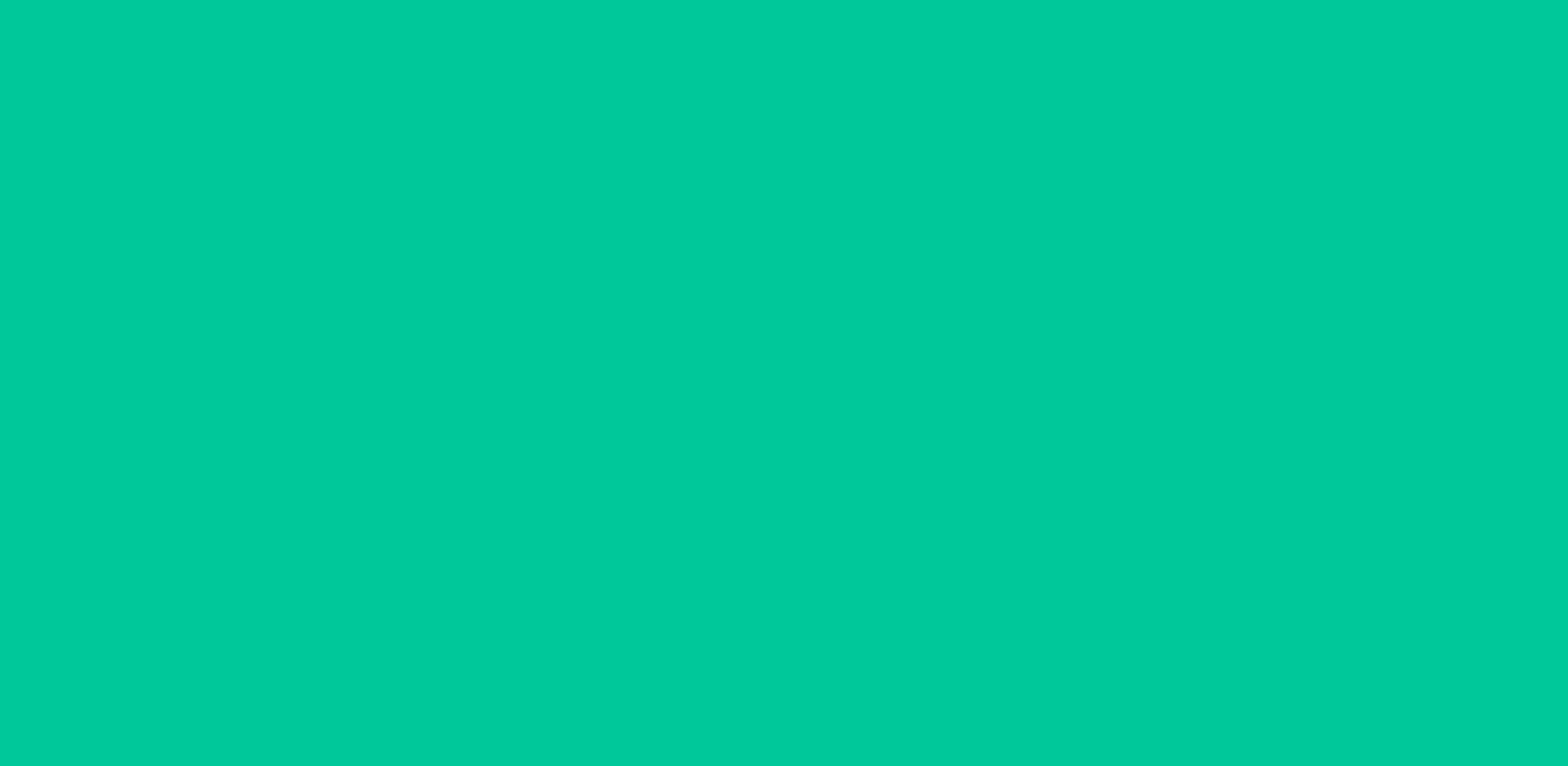
scroll to position [80, 0]
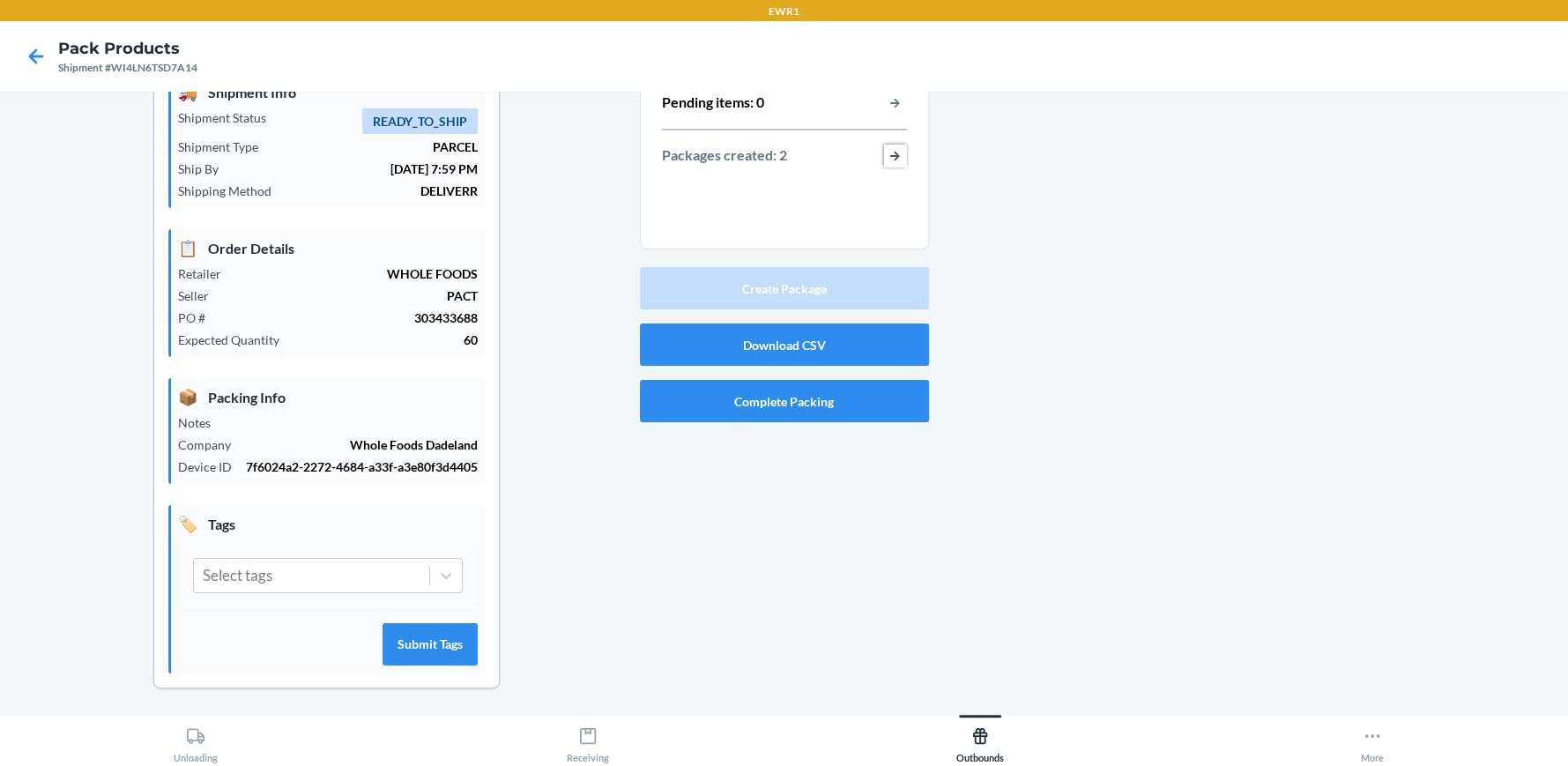
click at [885, 156] on button "button-view-packages-created" at bounding box center [895, 156] width 23 height 23
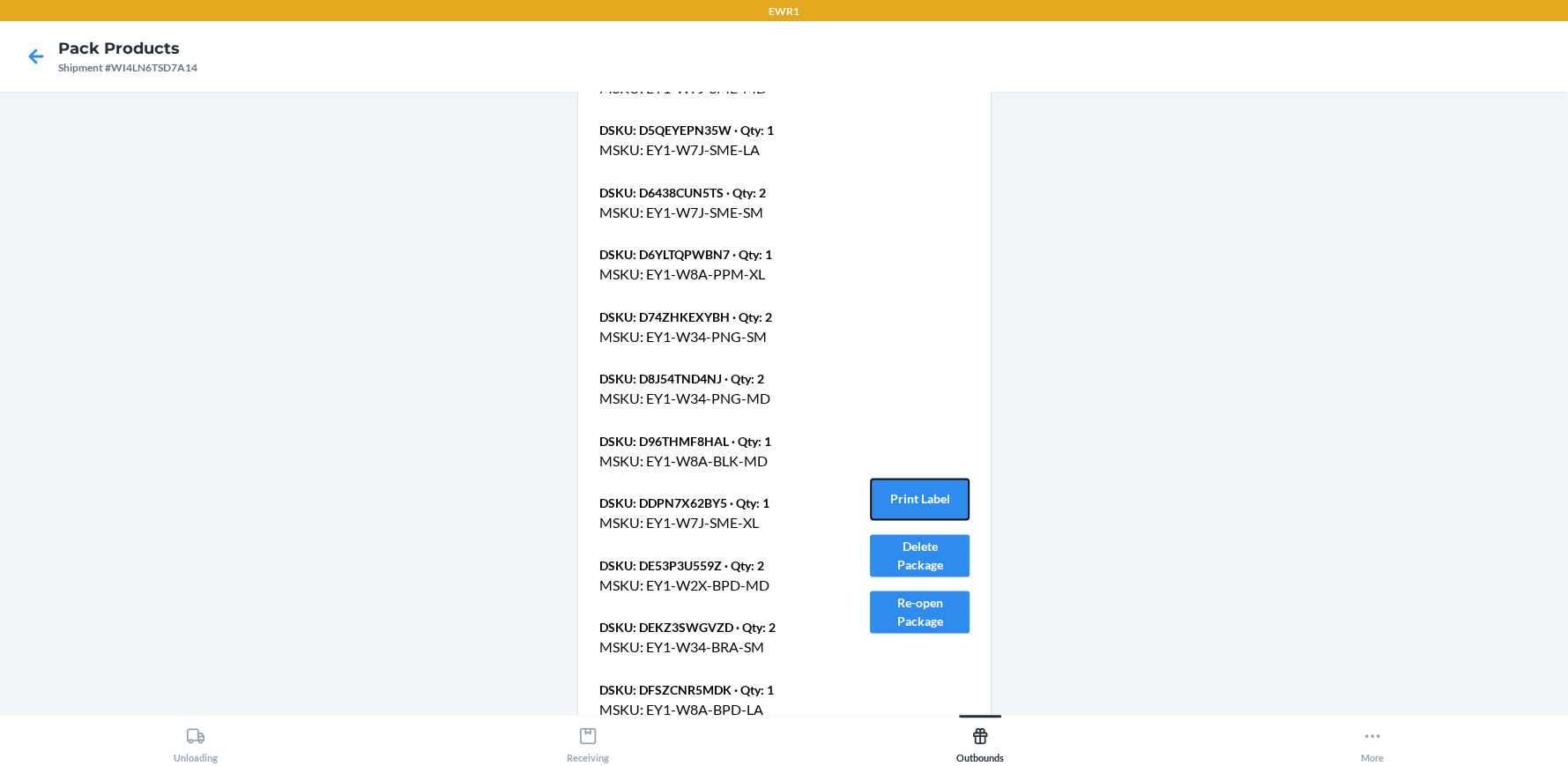
click at [899, 488] on button "Print Label" at bounding box center [919, 498] width 99 height 42
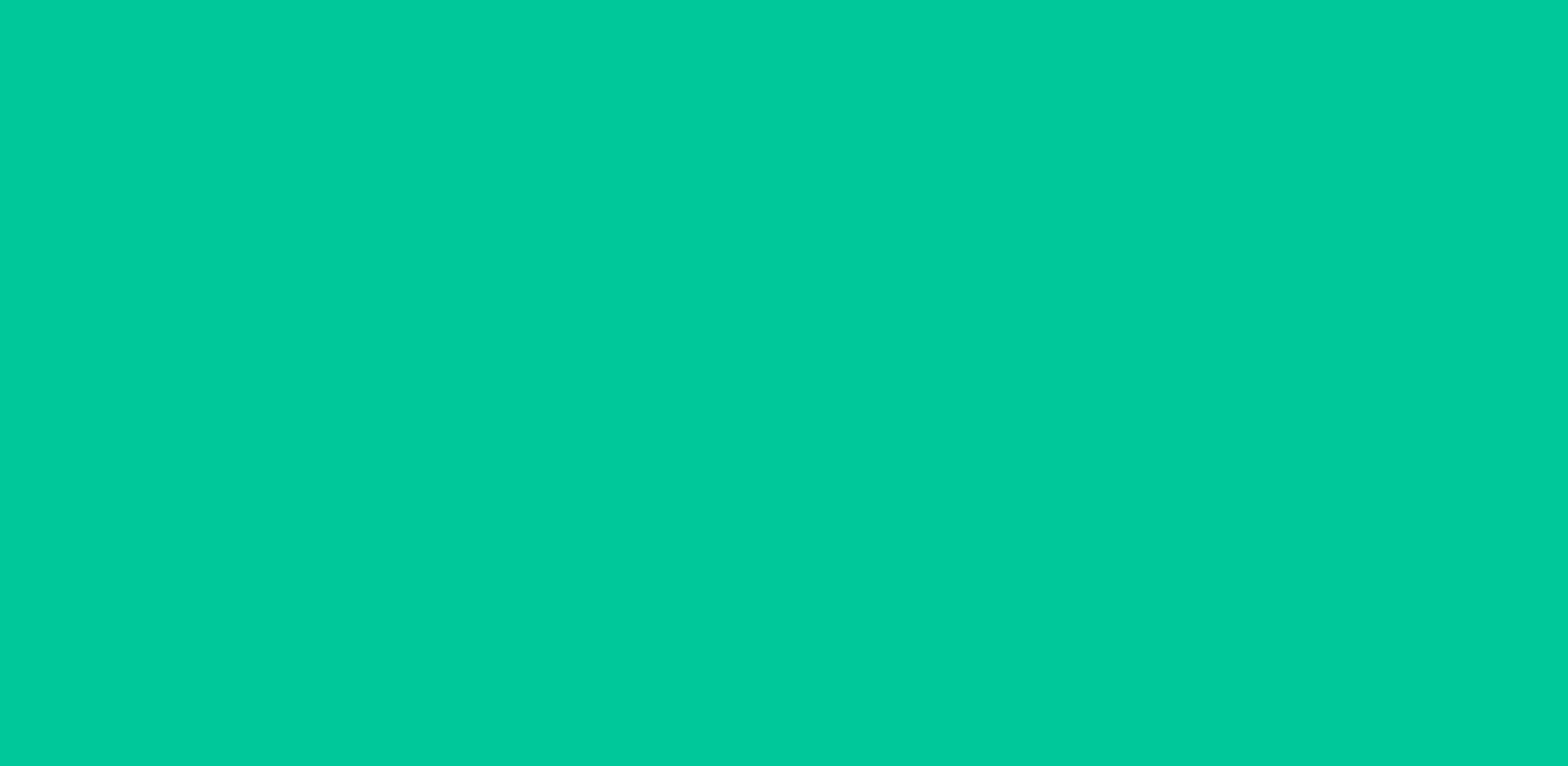
scroll to position [1843, 0]
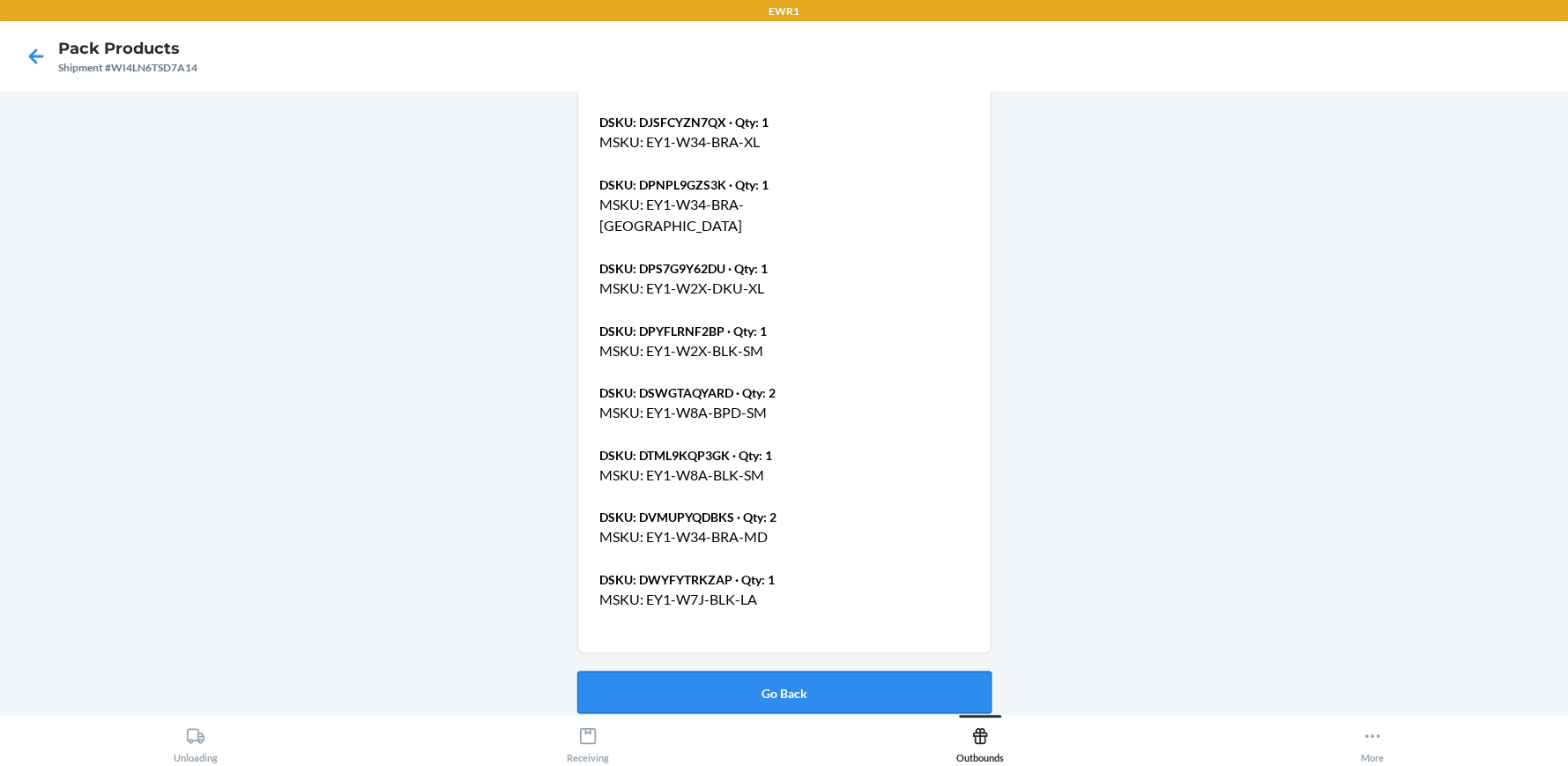
click at [816, 697] on button "Go Back" at bounding box center [784, 691] width 414 height 42
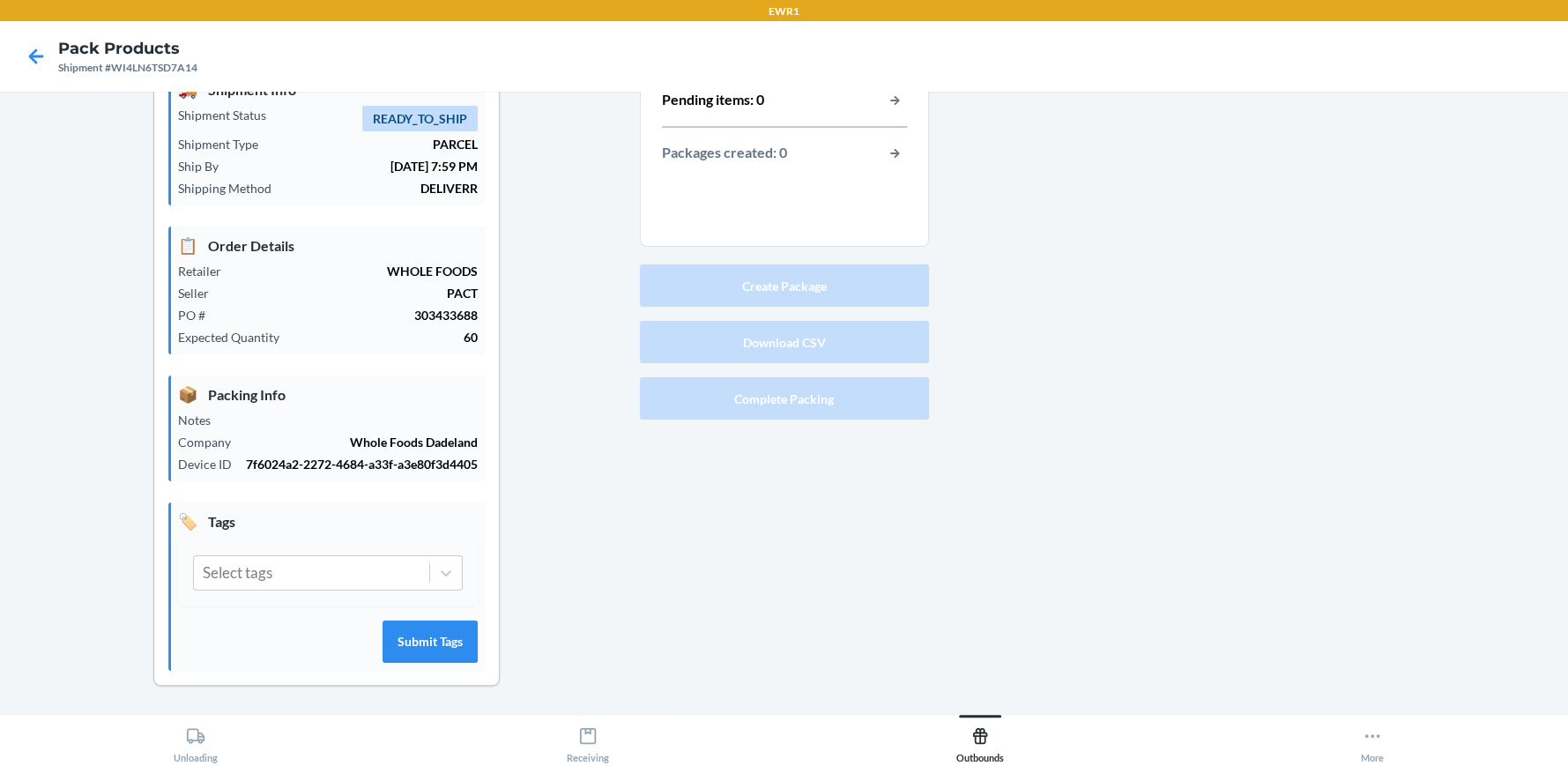
scroll to position [80, 0]
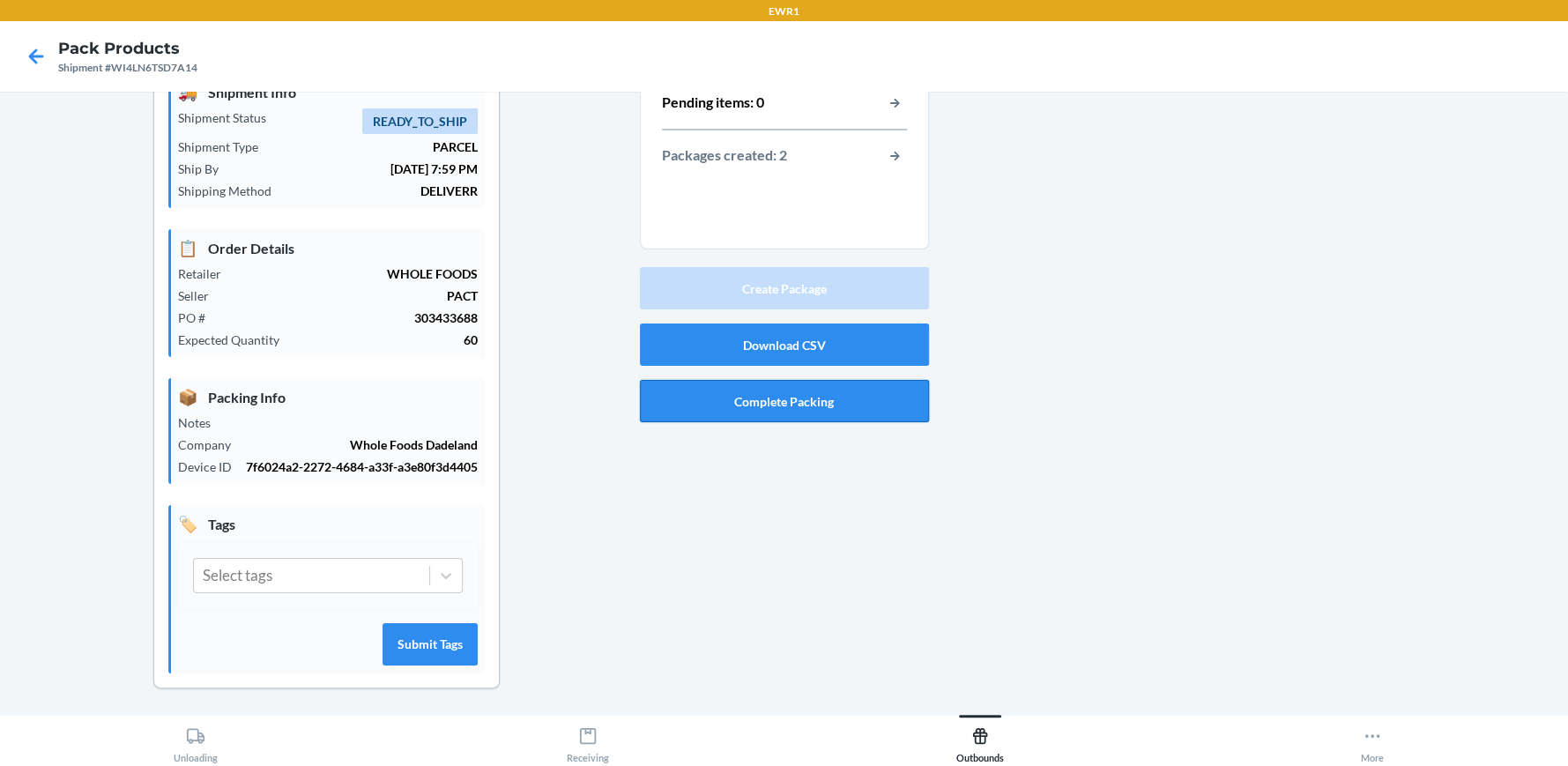
click at [826, 390] on button "Complete Packing" at bounding box center [784, 400] width 289 height 42
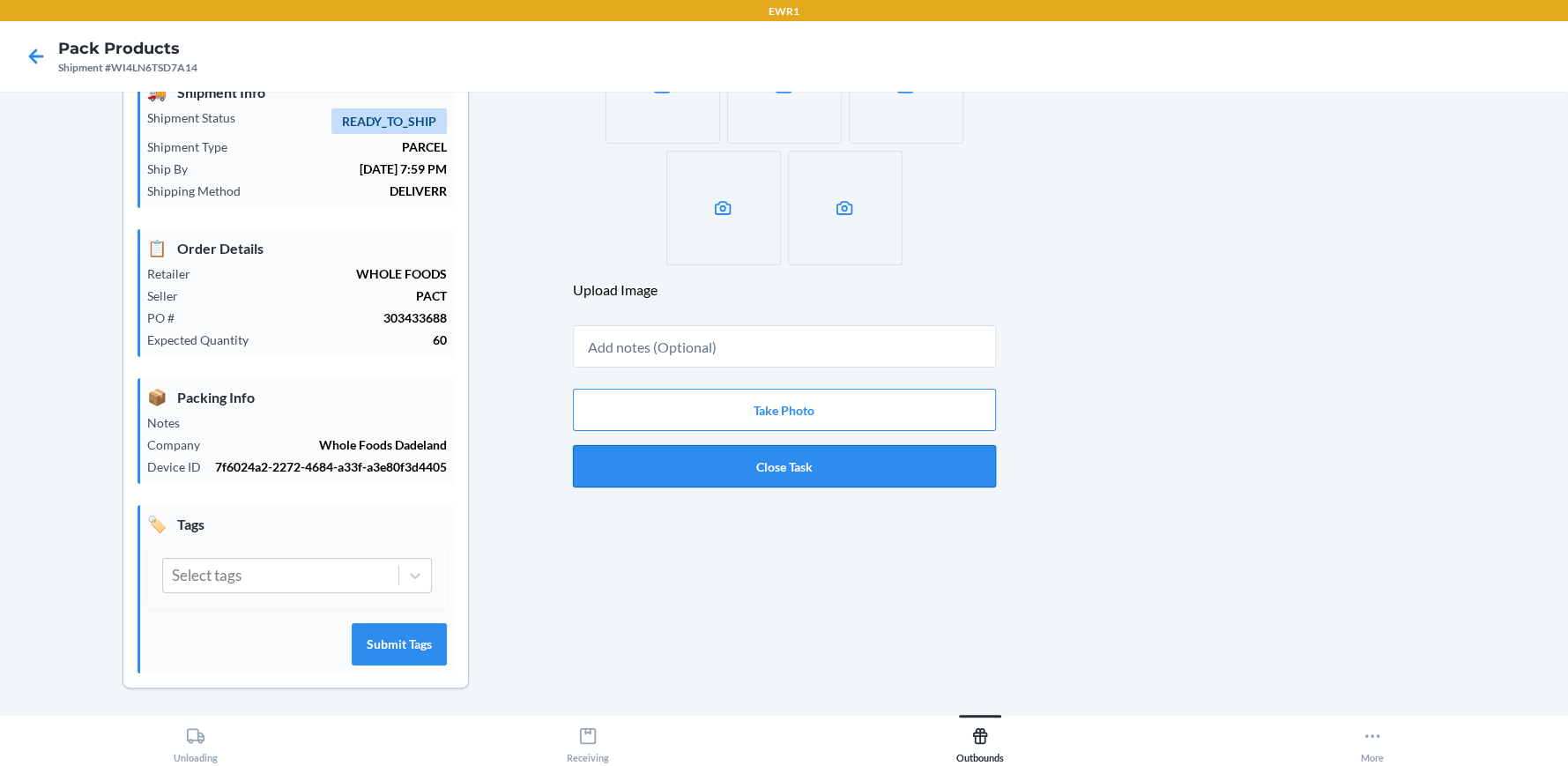
click at [782, 467] on button "Close Task" at bounding box center [784, 465] width 423 height 42
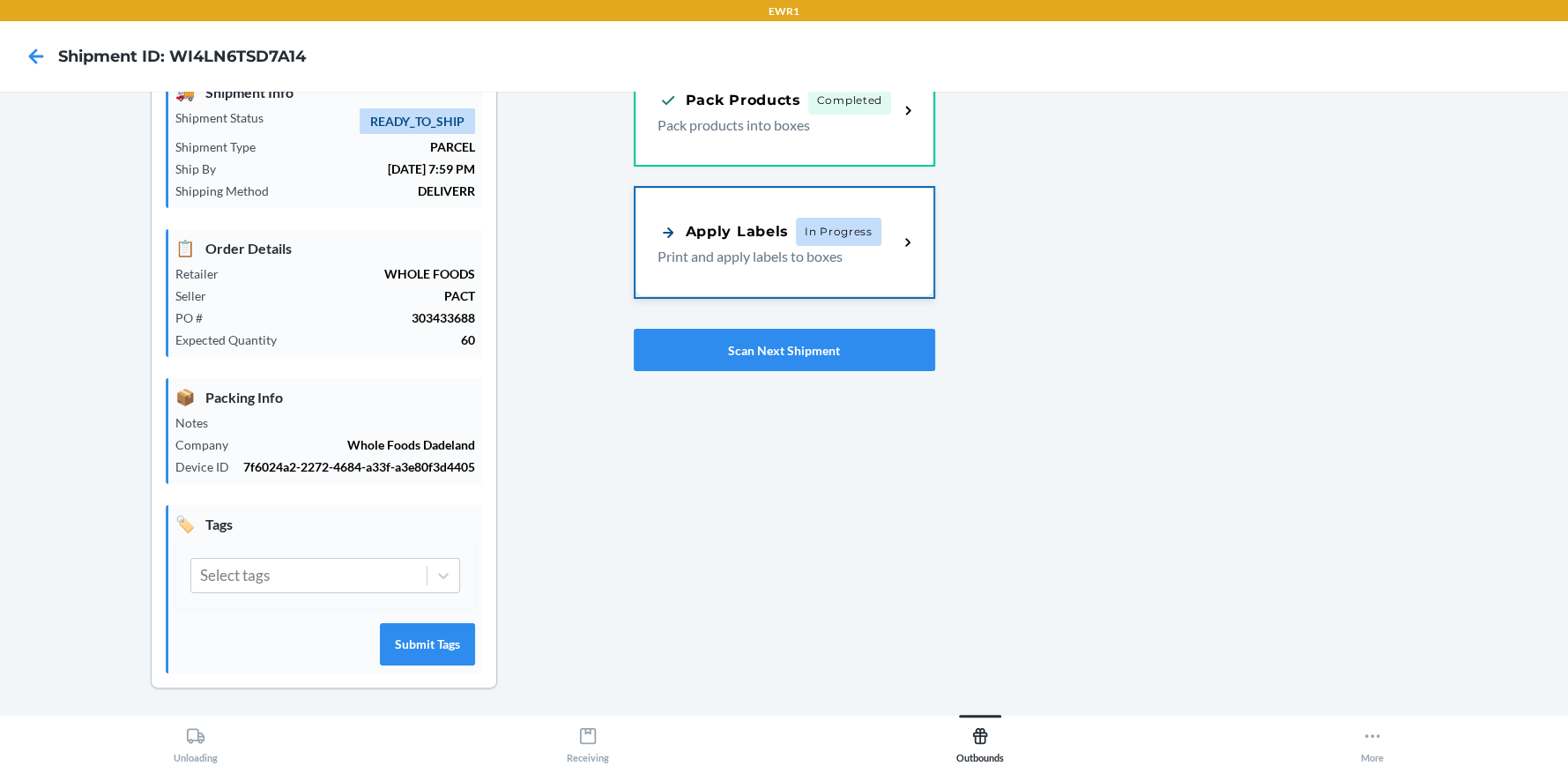
click at [835, 248] on p "Print and apply labels to boxes" at bounding box center [771, 255] width 228 height 21
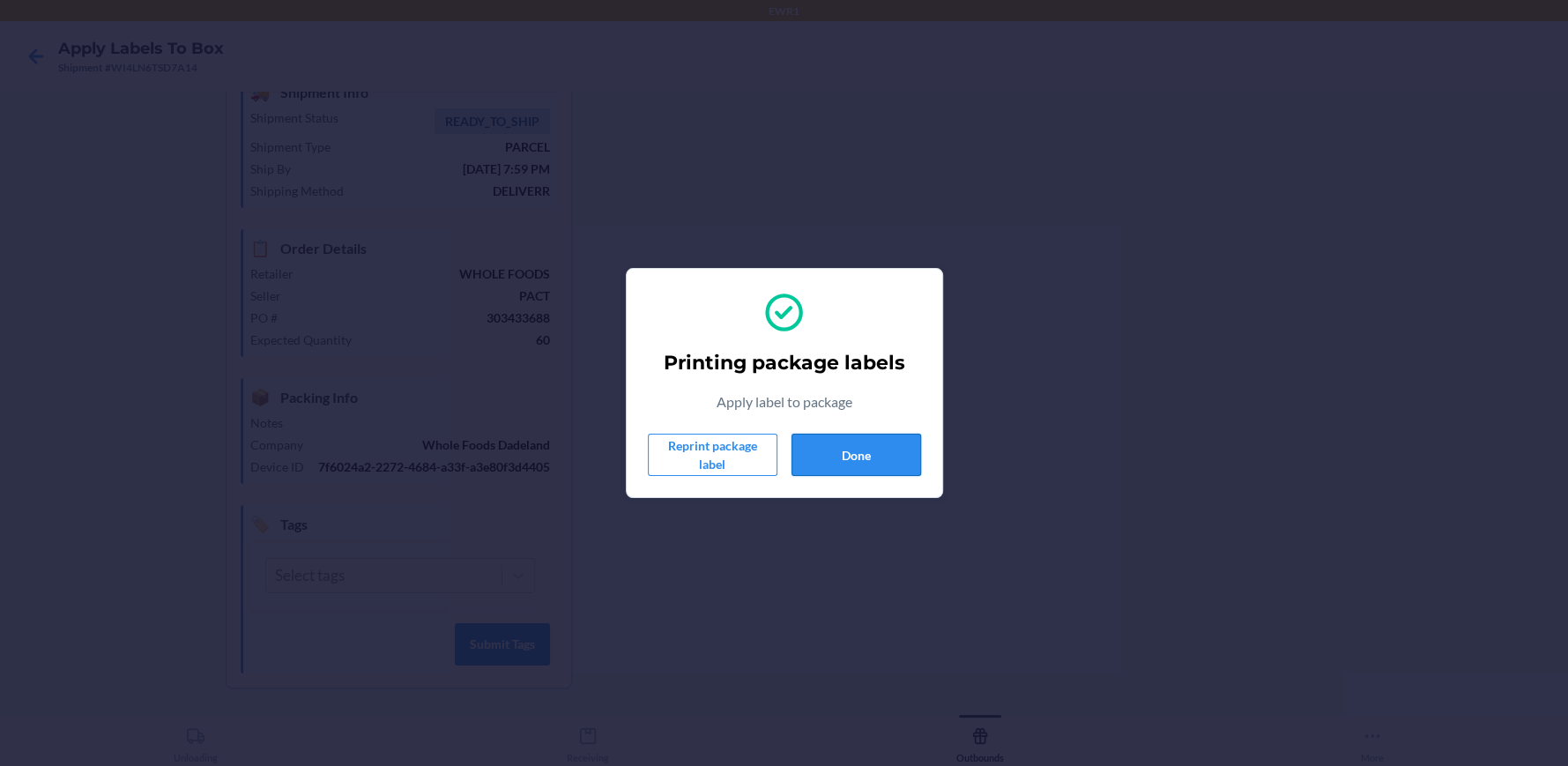
click at [868, 451] on button "Done" at bounding box center [856, 454] width 129 height 42
click at [814, 437] on button "Done" at bounding box center [856, 454] width 129 height 42
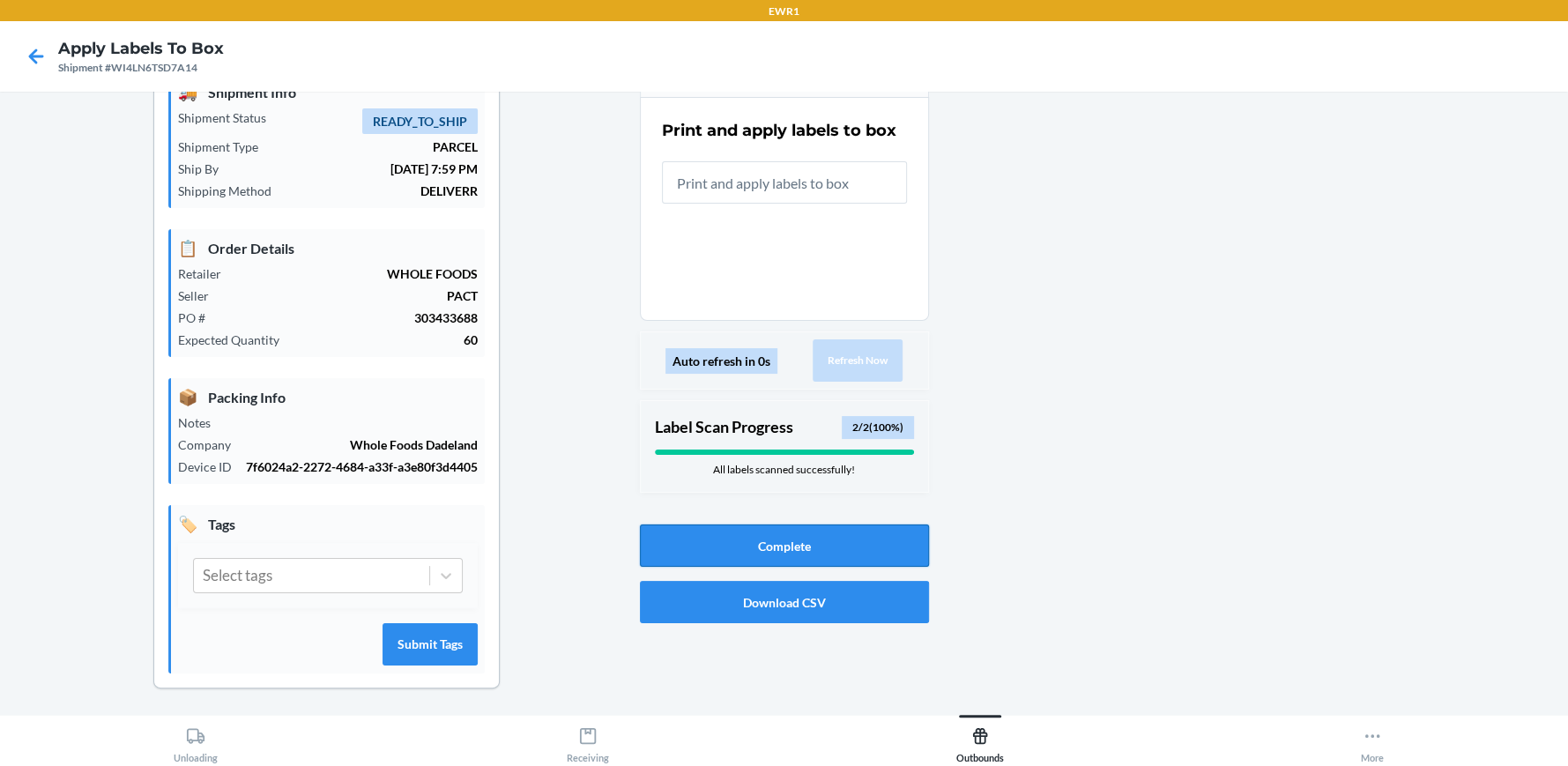
click at [764, 557] on button "Complete" at bounding box center [784, 545] width 289 height 42
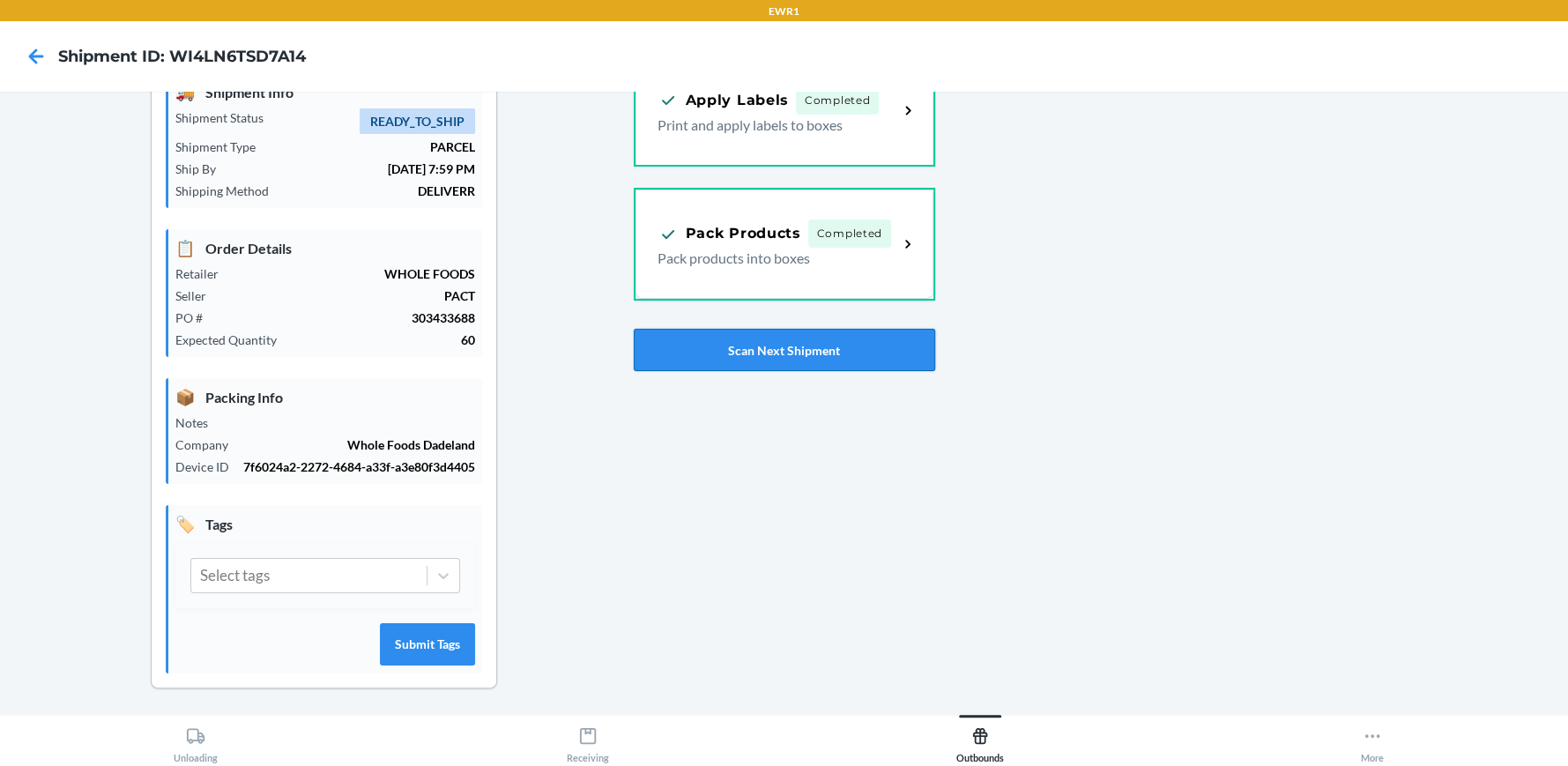
click at [794, 357] on button "Scan Next Shipment" at bounding box center [785, 349] width 302 height 42
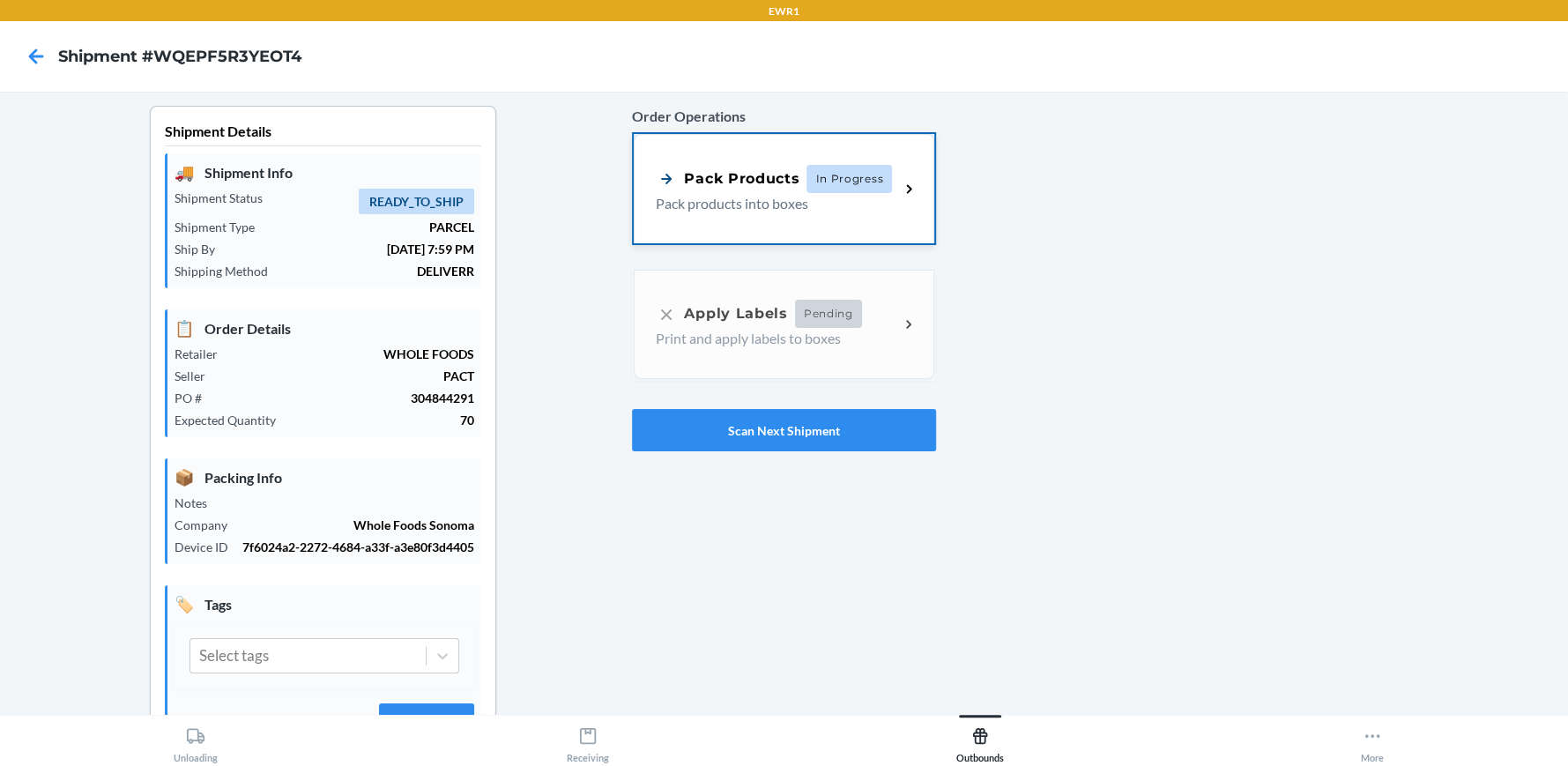
click at [760, 195] on p "Pack products into boxes" at bounding box center [770, 203] width 229 height 21
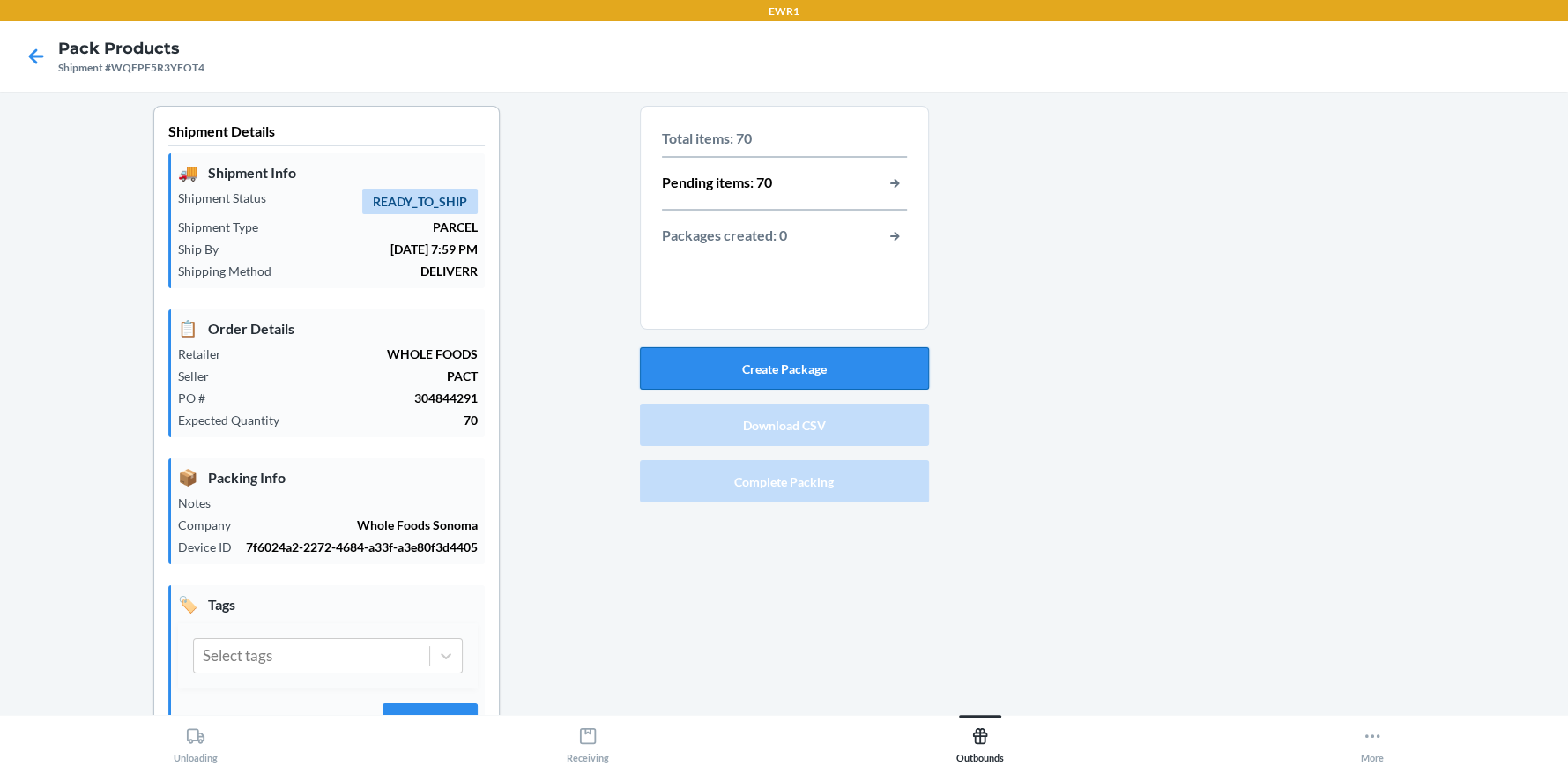
click at [760, 361] on button "Create Package" at bounding box center [784, 368] width 289 height 42
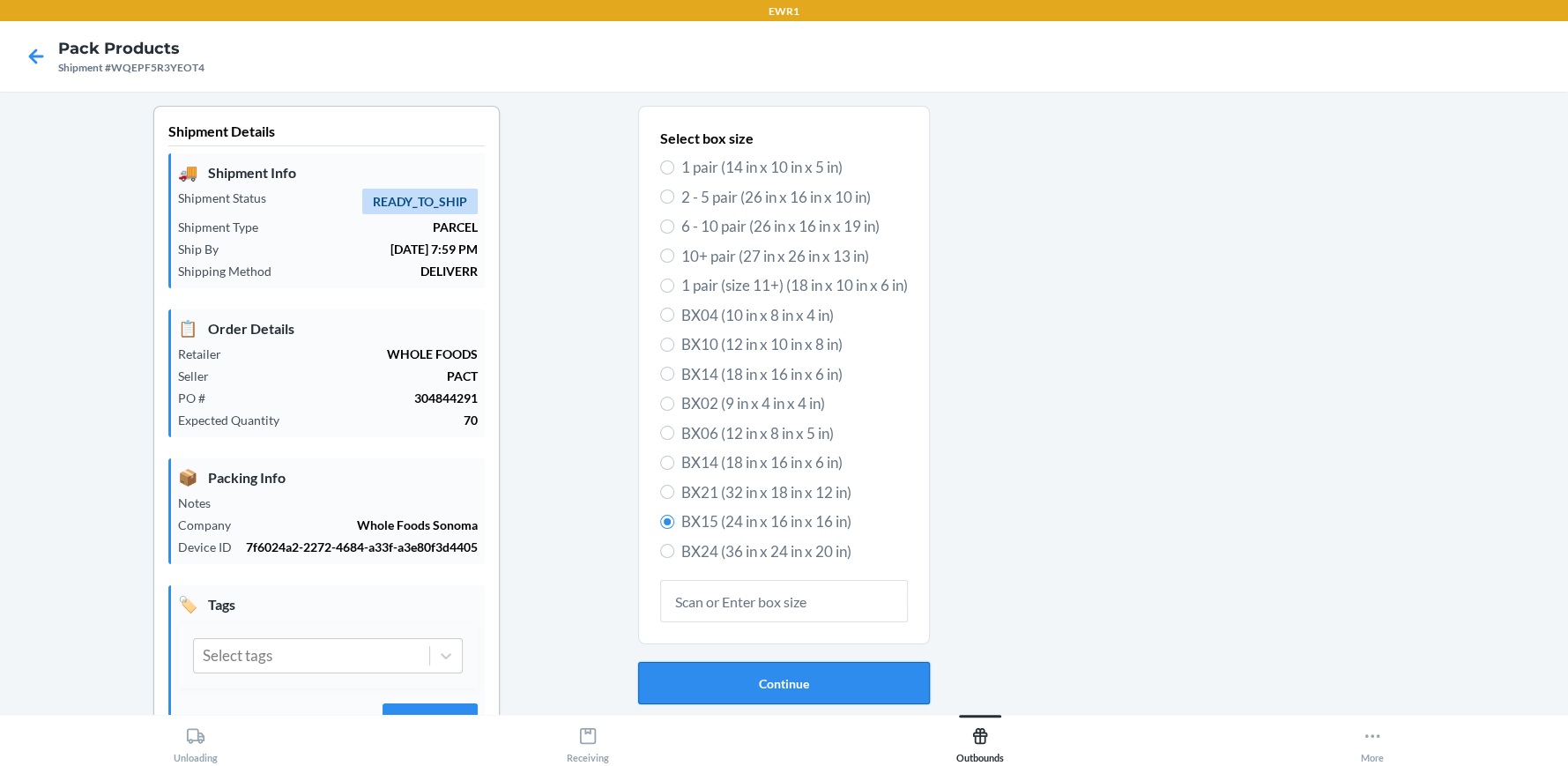
click at [738, 679] on button "Continue" at bounding box center [784, 682] width 292 height 42
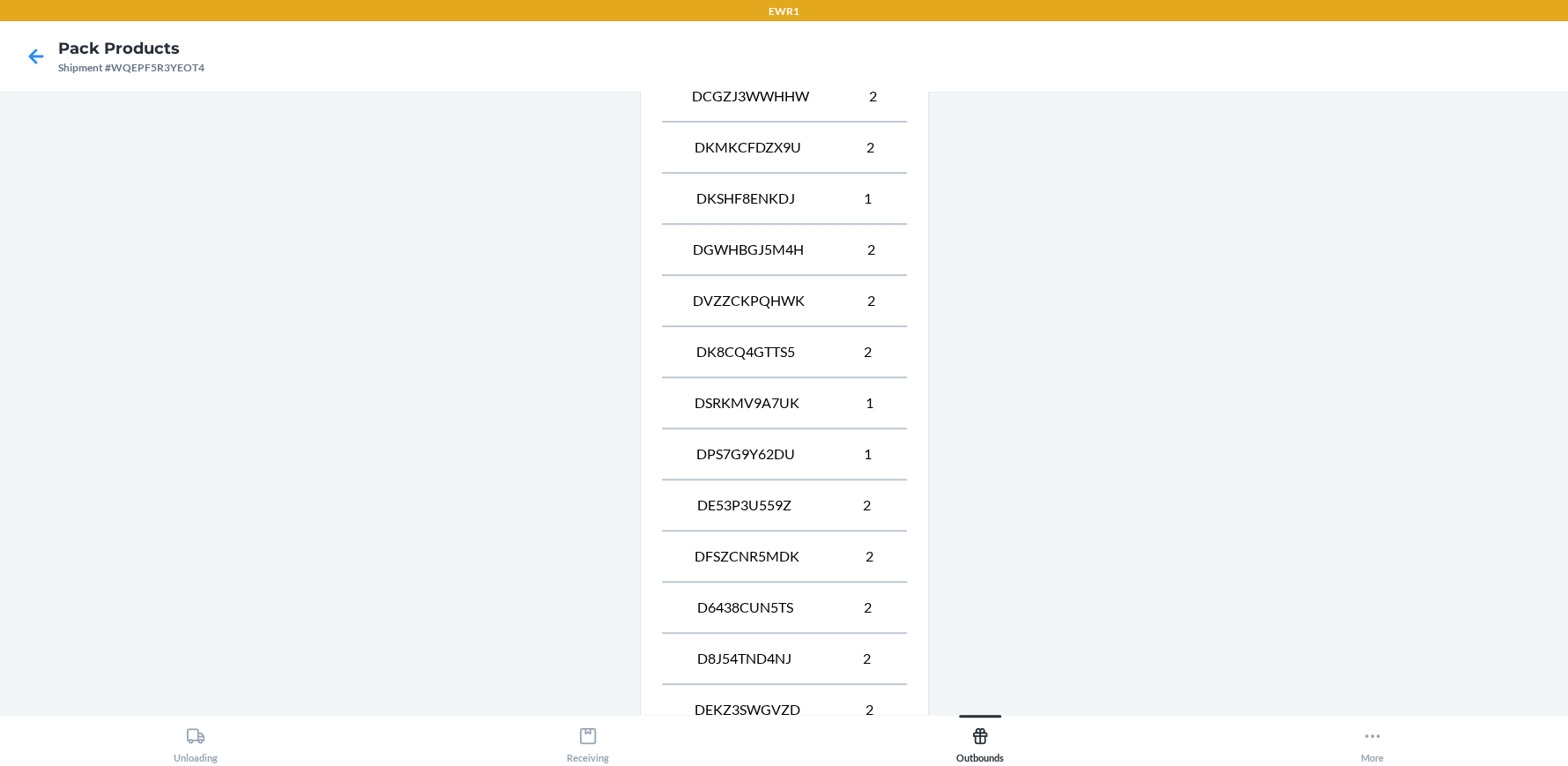
scroll to position [1153, 0]
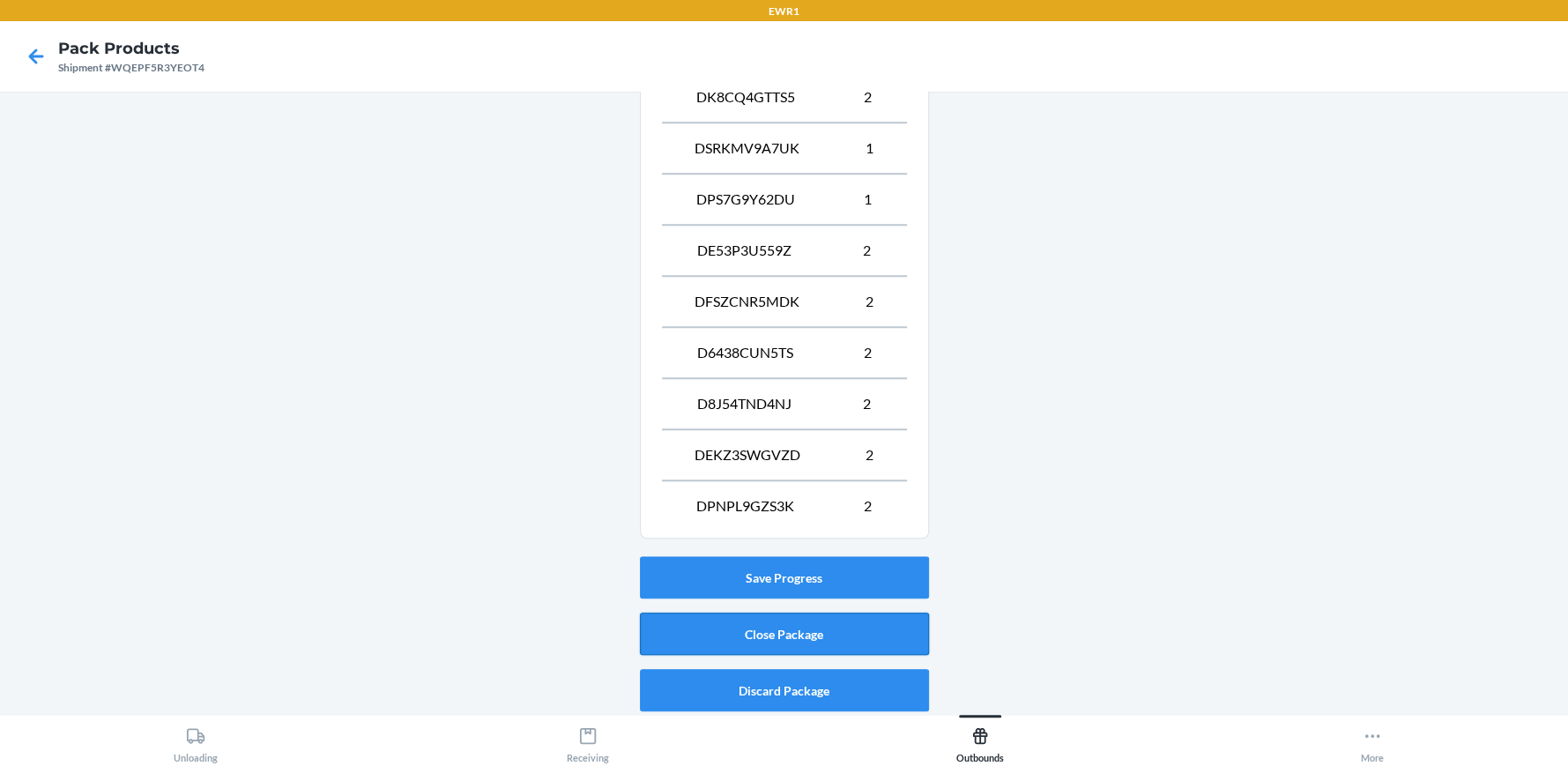
click at [856, 621] on button "Close Package" at bounding box center [784, 633] width 289 height 42
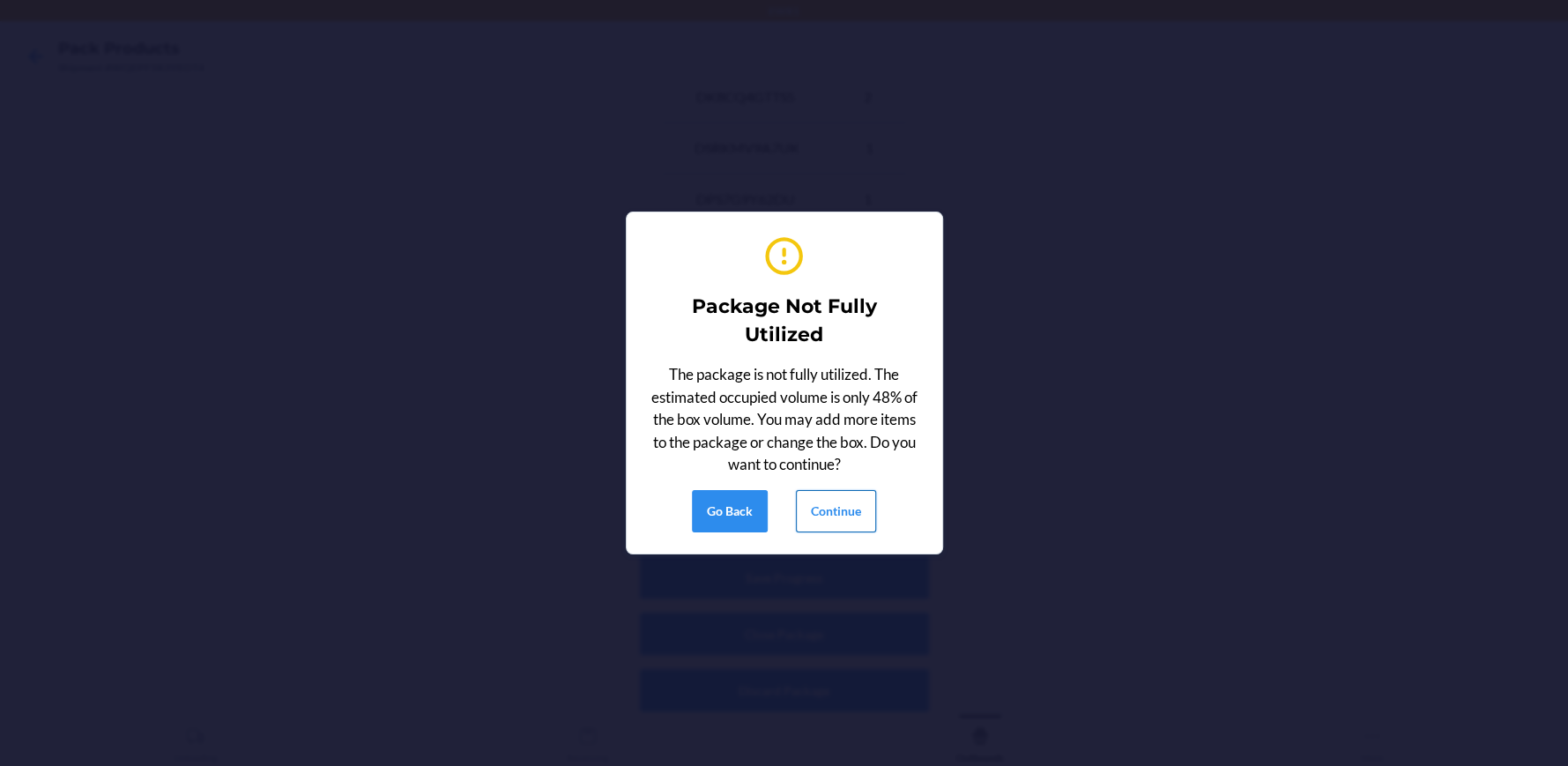
click at [865, 517] on button "Continue" at bounding box center [835, 511] width 80 height 42
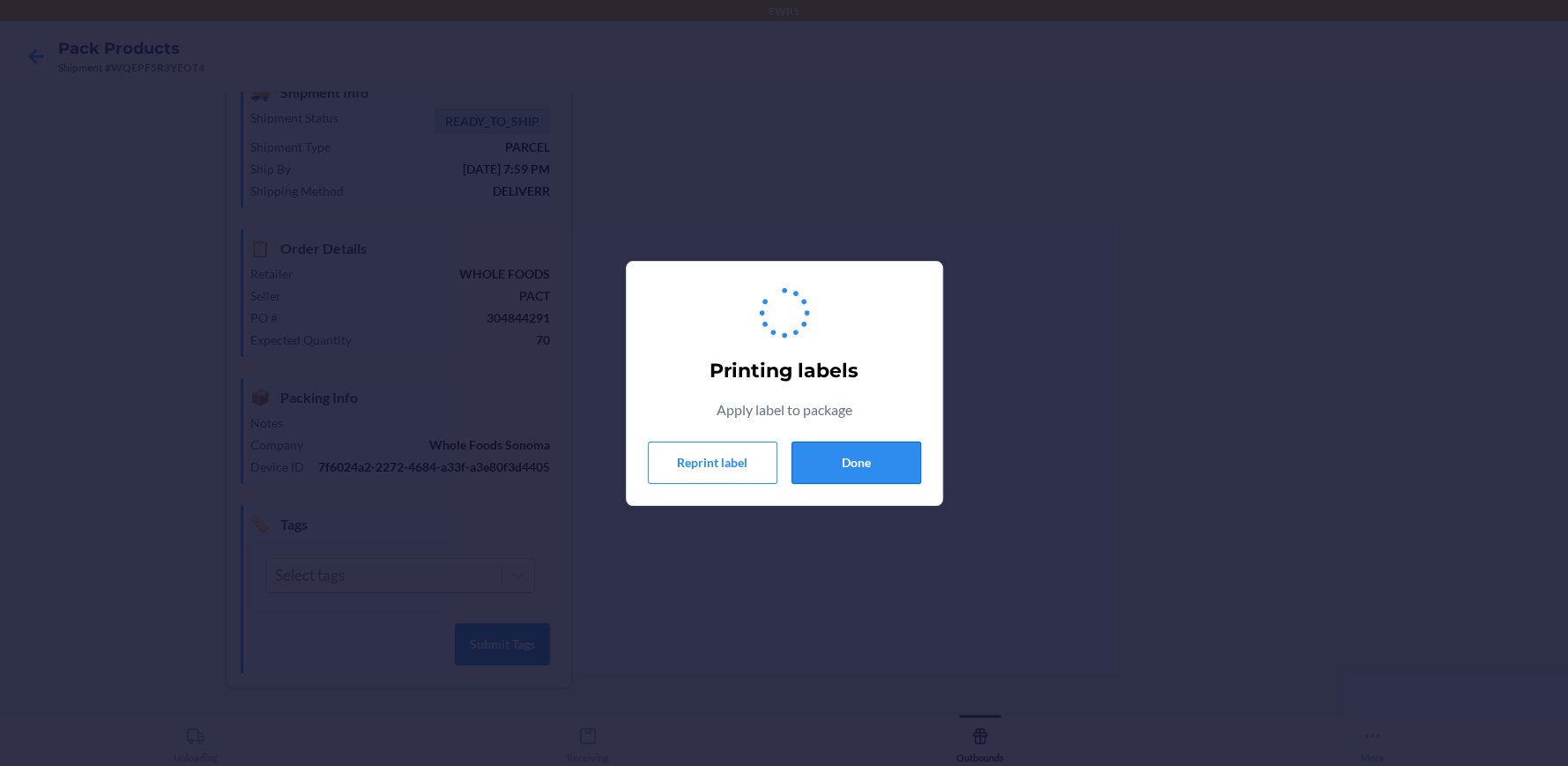
click at [843, 461] on button "Done" at bounding box center [856, 462] width 129 height 42
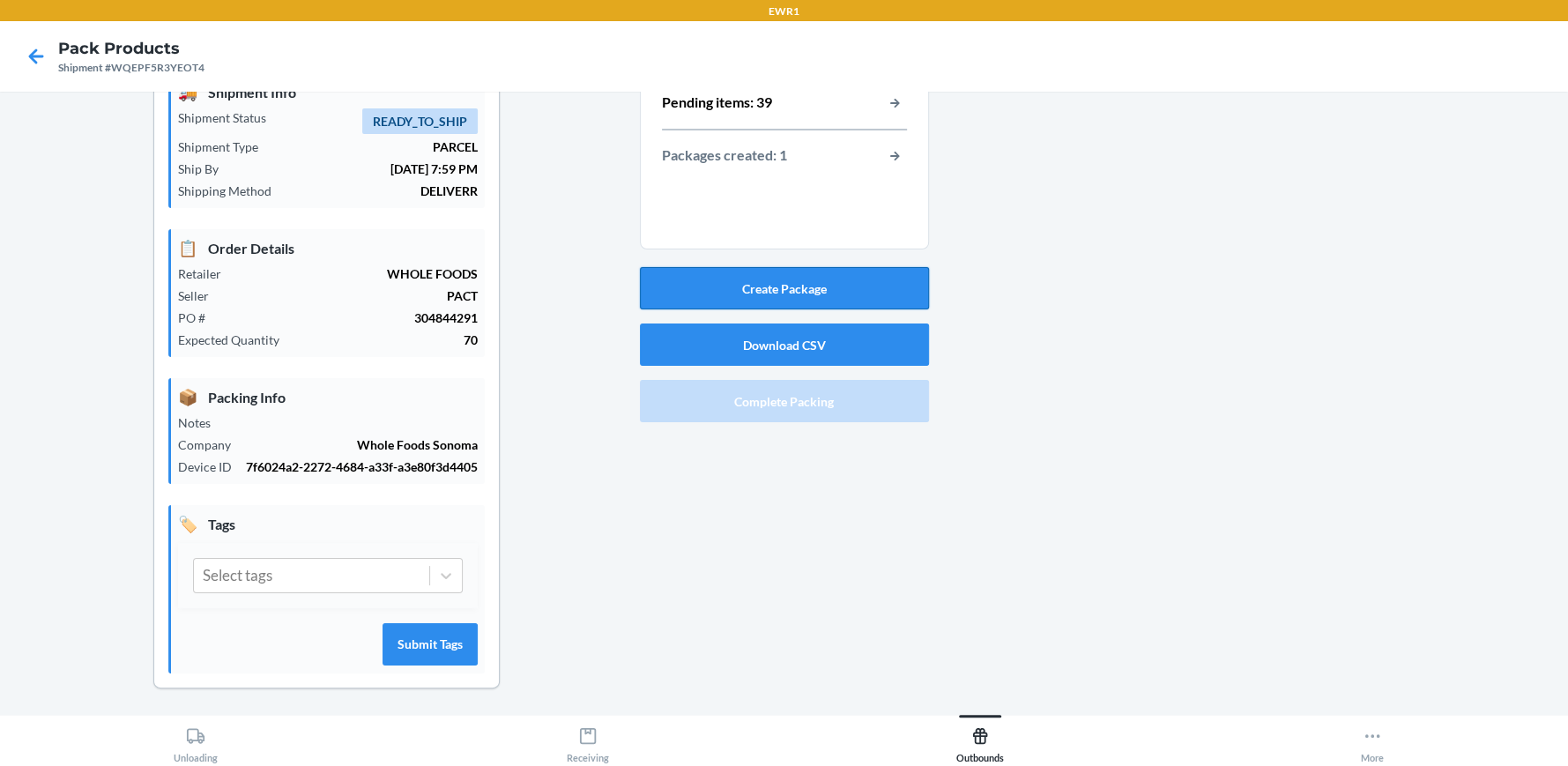
click at [851, 285] on button "Create Package" at bounding box center [784, 288] width 289 height 42
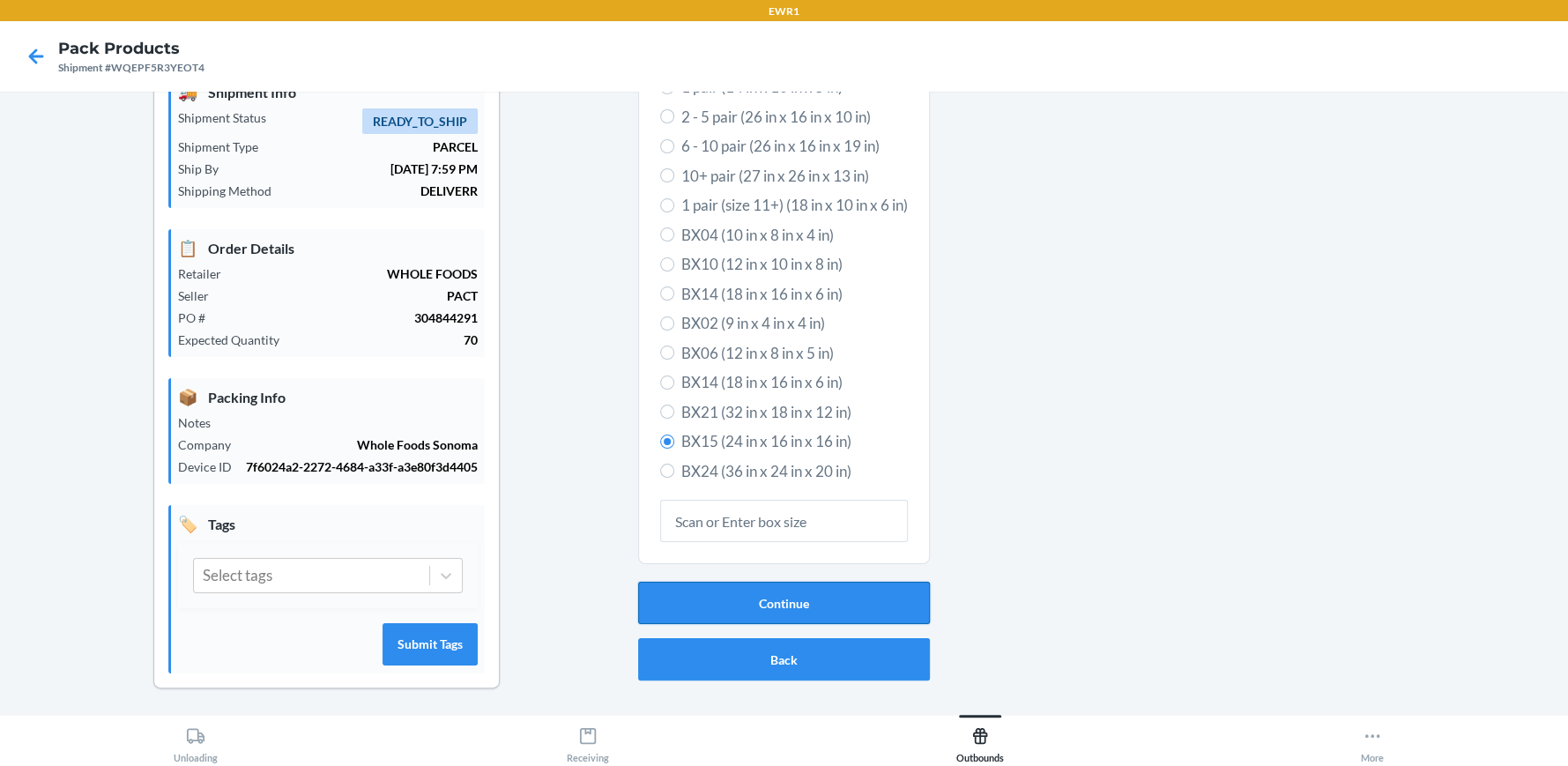
click at [827, 600] on button "Continue" at bounding box center [784, 602] width 292 height 42
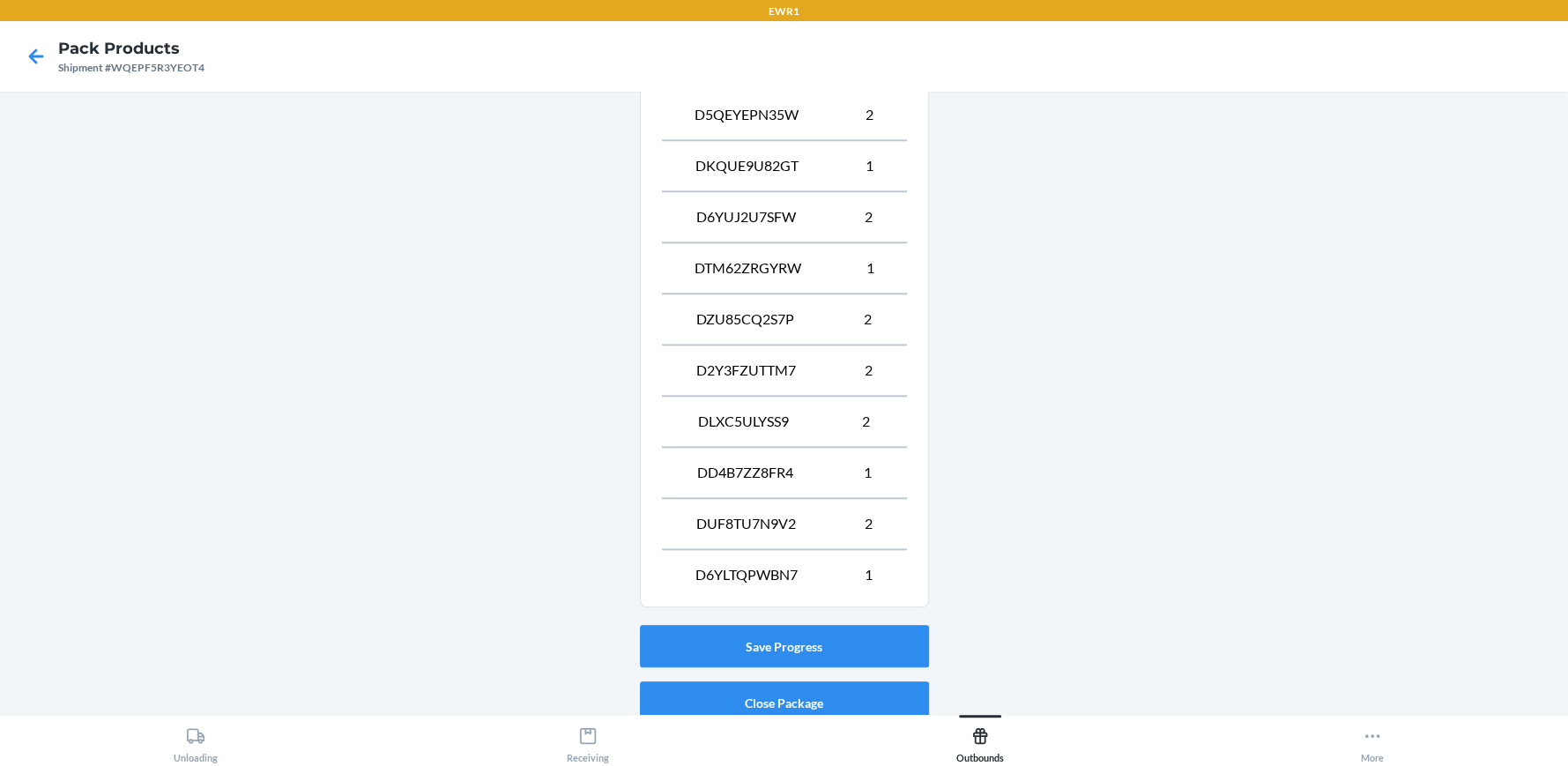
scroll to position [1459, 0]
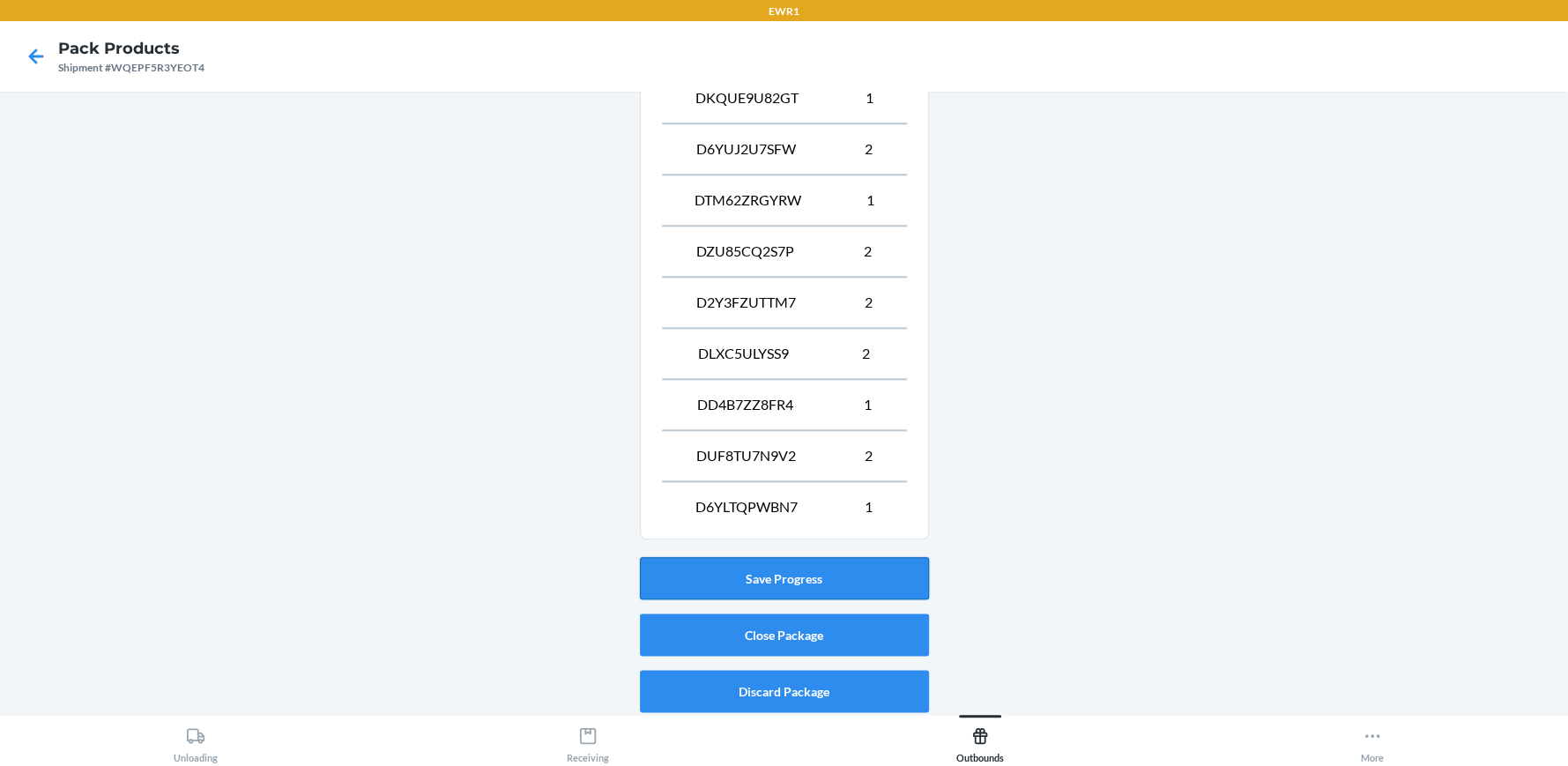
click at [766, 577] on button "Save Progress" at bounding box center [784, 578] width 289 height 42
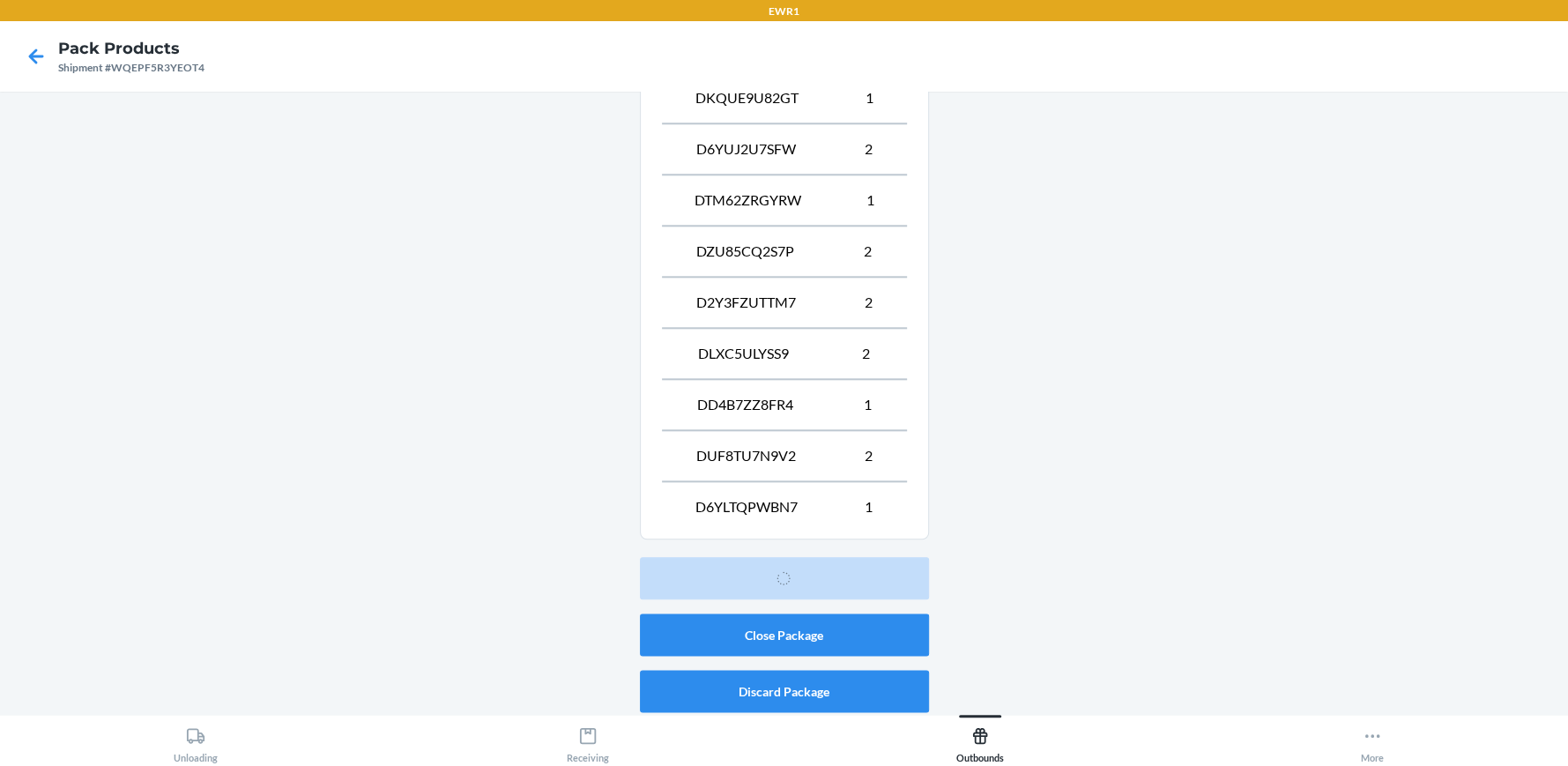
scroll to position [80, 0]
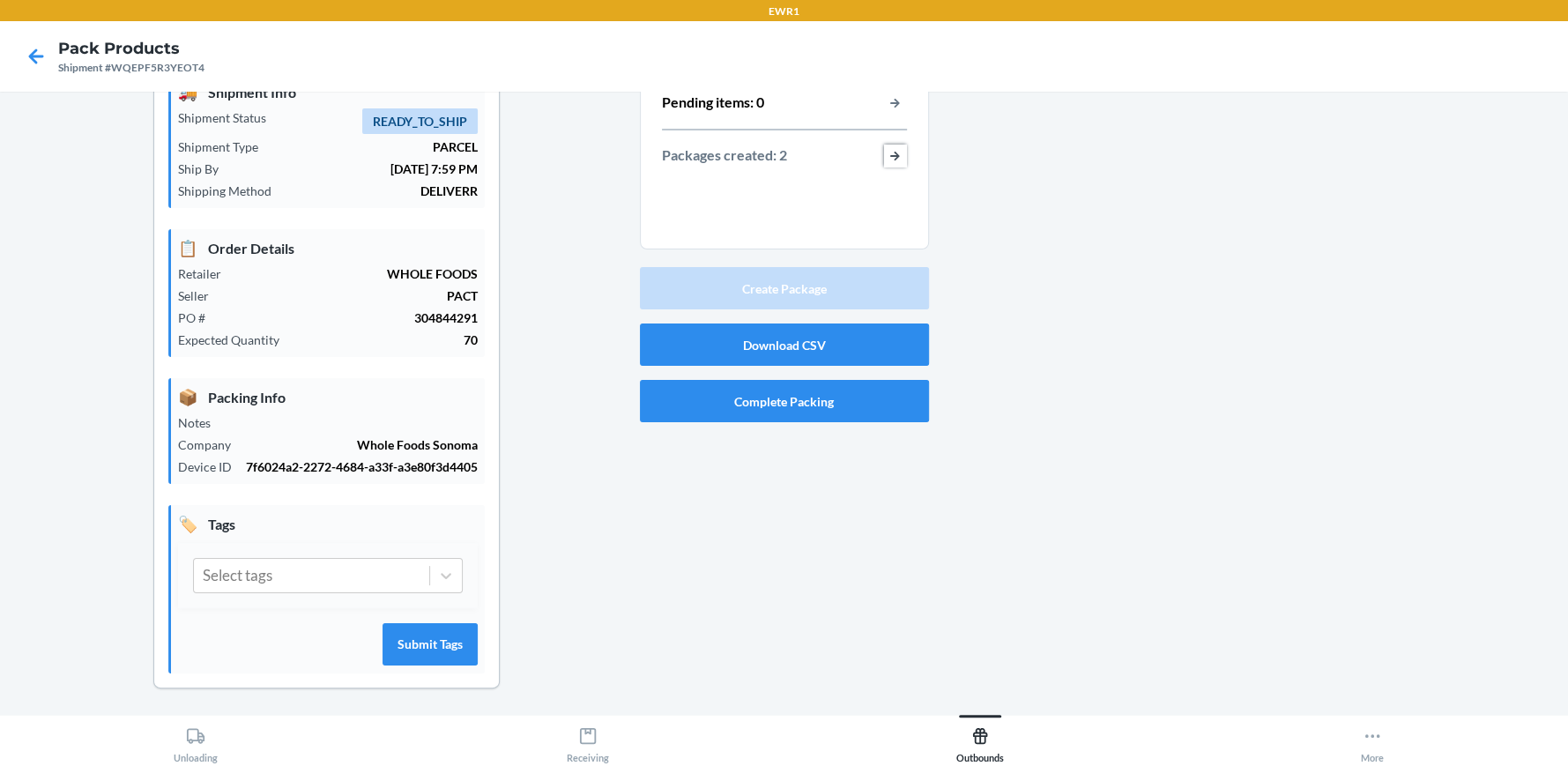
click at [893, 154] on button "button-view-packages-created" at bounding box center [895, 156] width 23 height 23
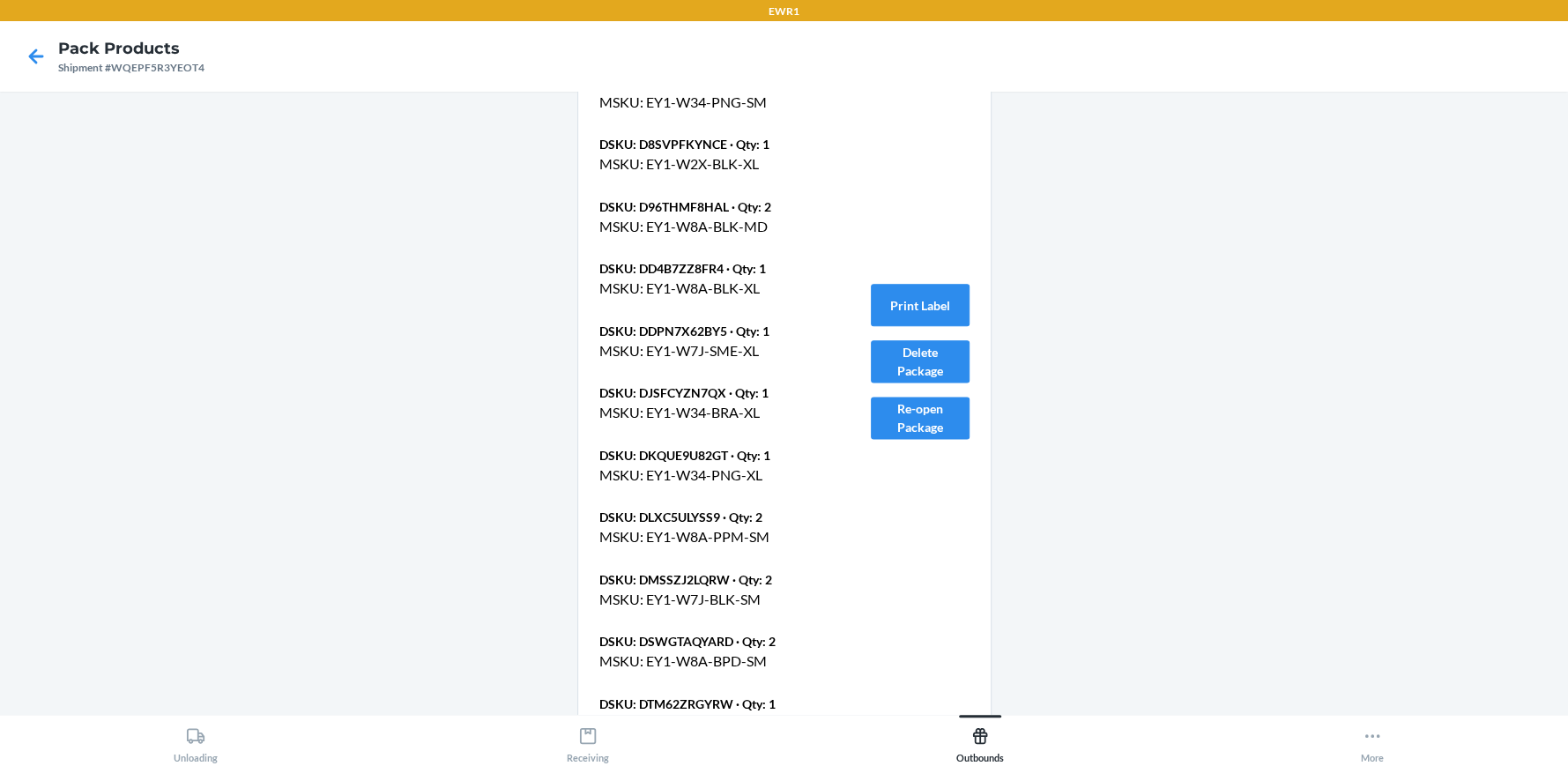
scroll to position [1695, 0]
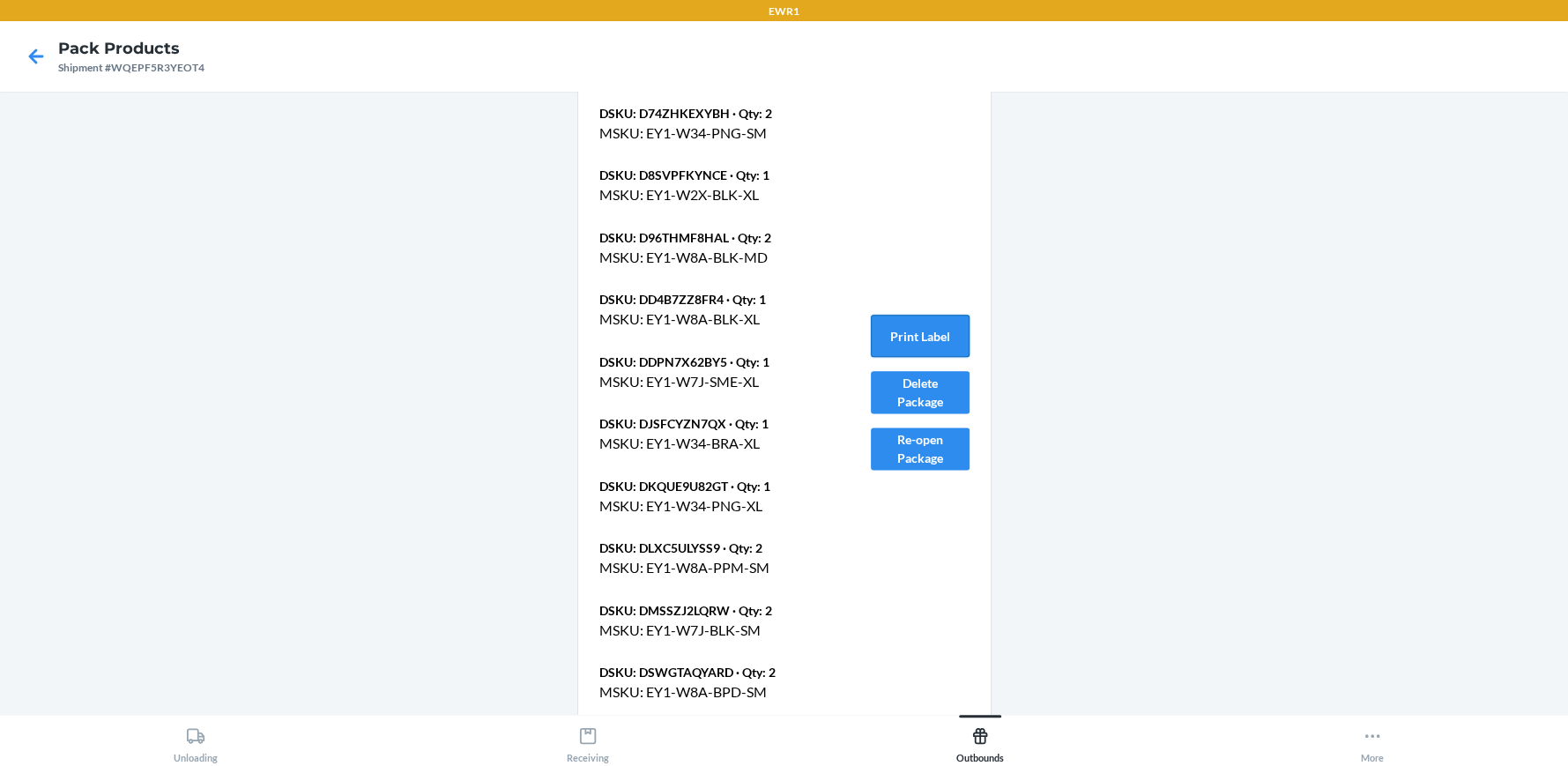
click at [924, 324] on button "Print Label" at bounding box center [920, 335] width 99 height 42
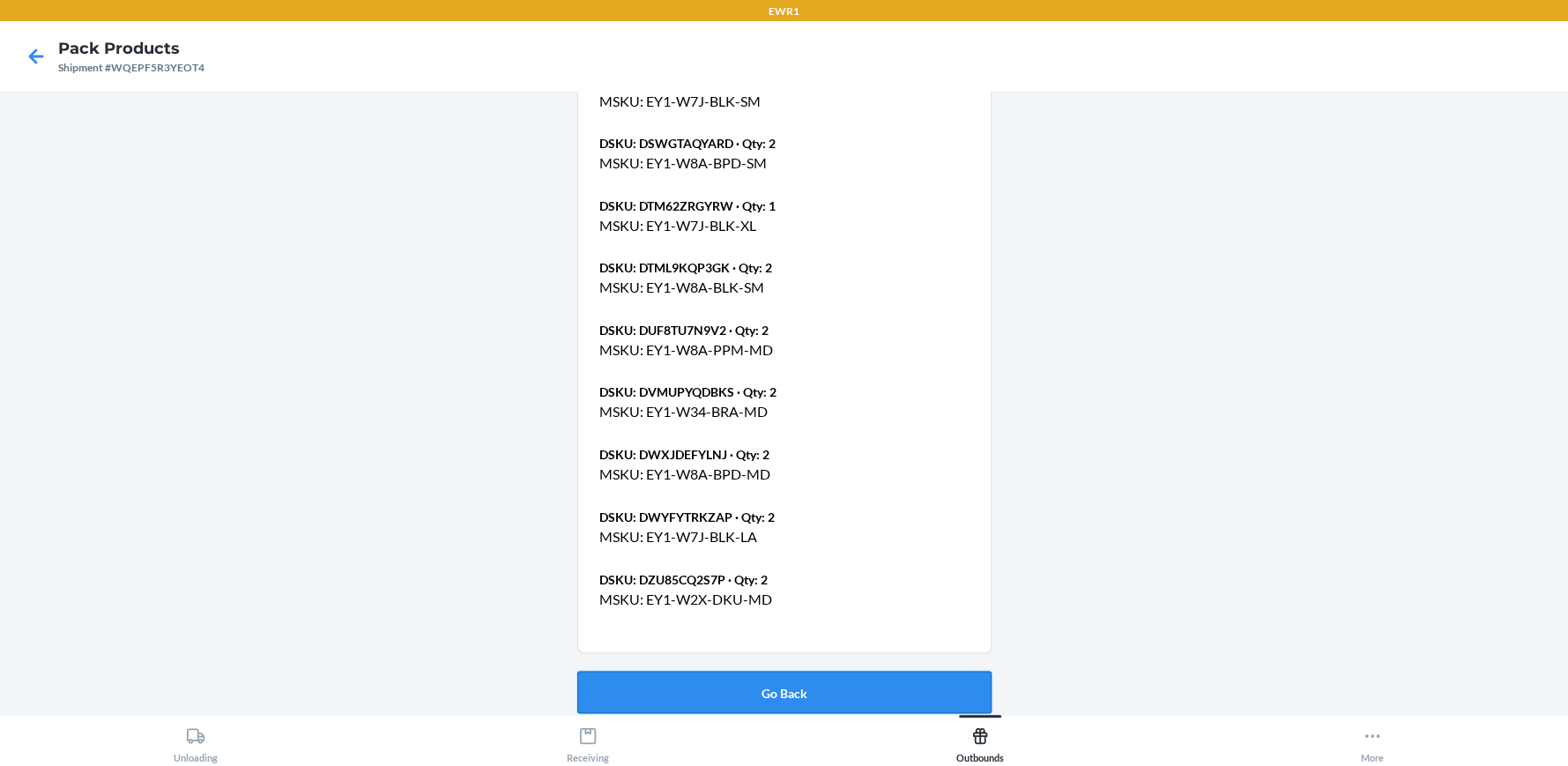
click at [919, 691] on button "Go Back" at bounding box center [784, 691] width 414 height 42
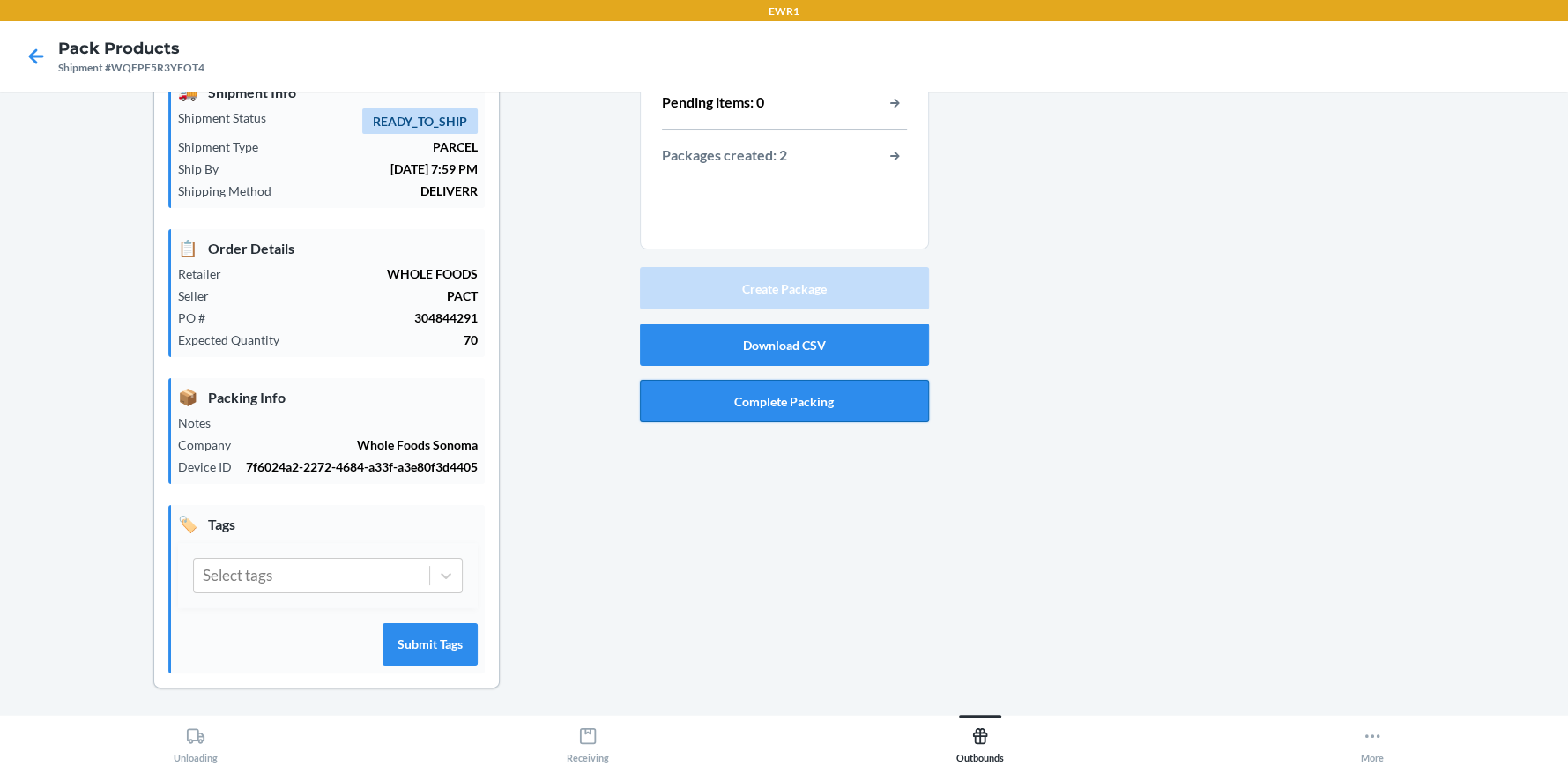
click at [826, 400] on button "Complete Packing" at bounding box center [784, 400] width 289 height 42
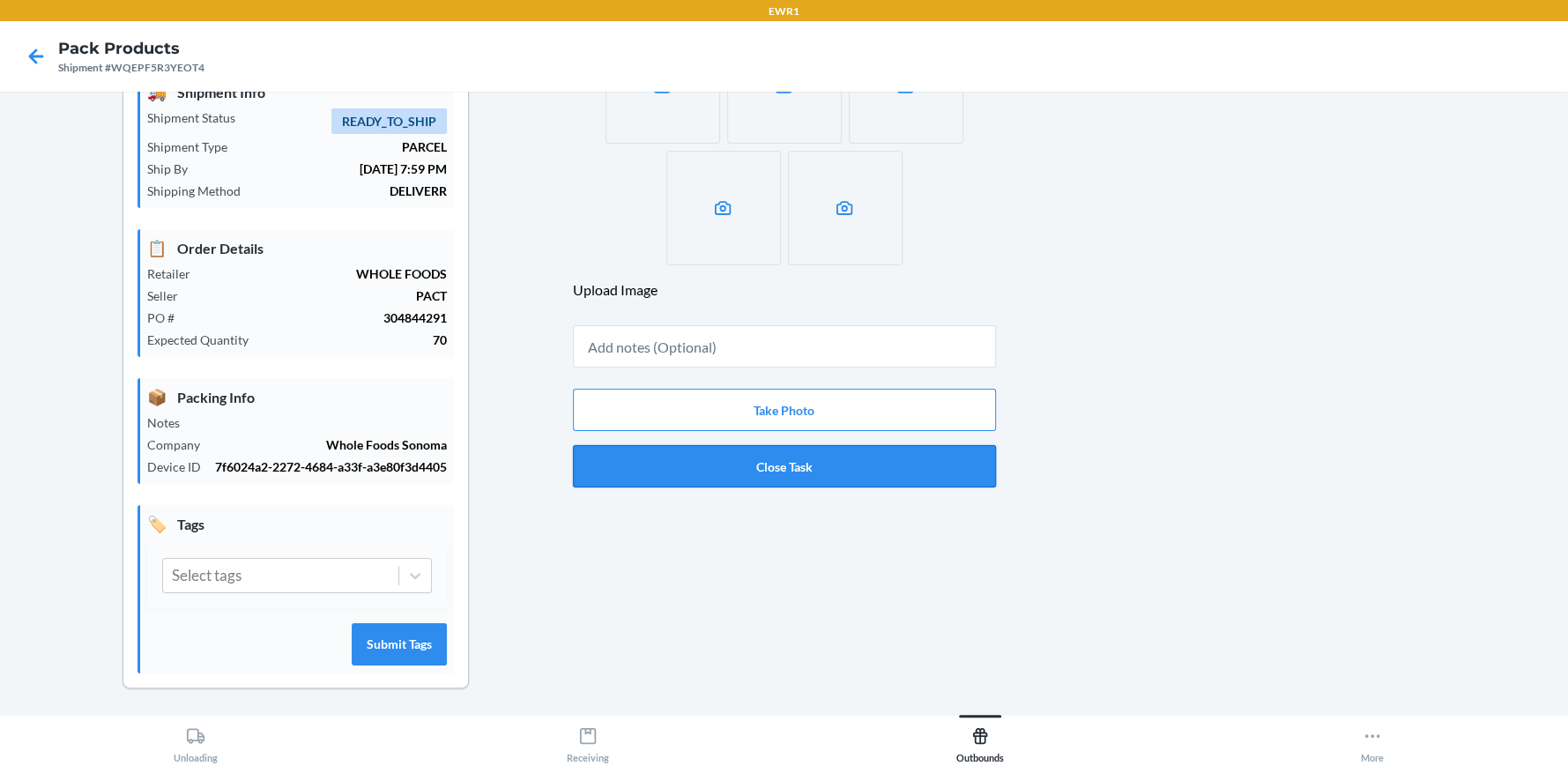
click at [811, 449] on div "Take Photo Close Task" at bounding box center [784, 438] width 423 height 112
click at [810, 452] on button "Close Task" at bounding box center [784, 465] width 423 height 42
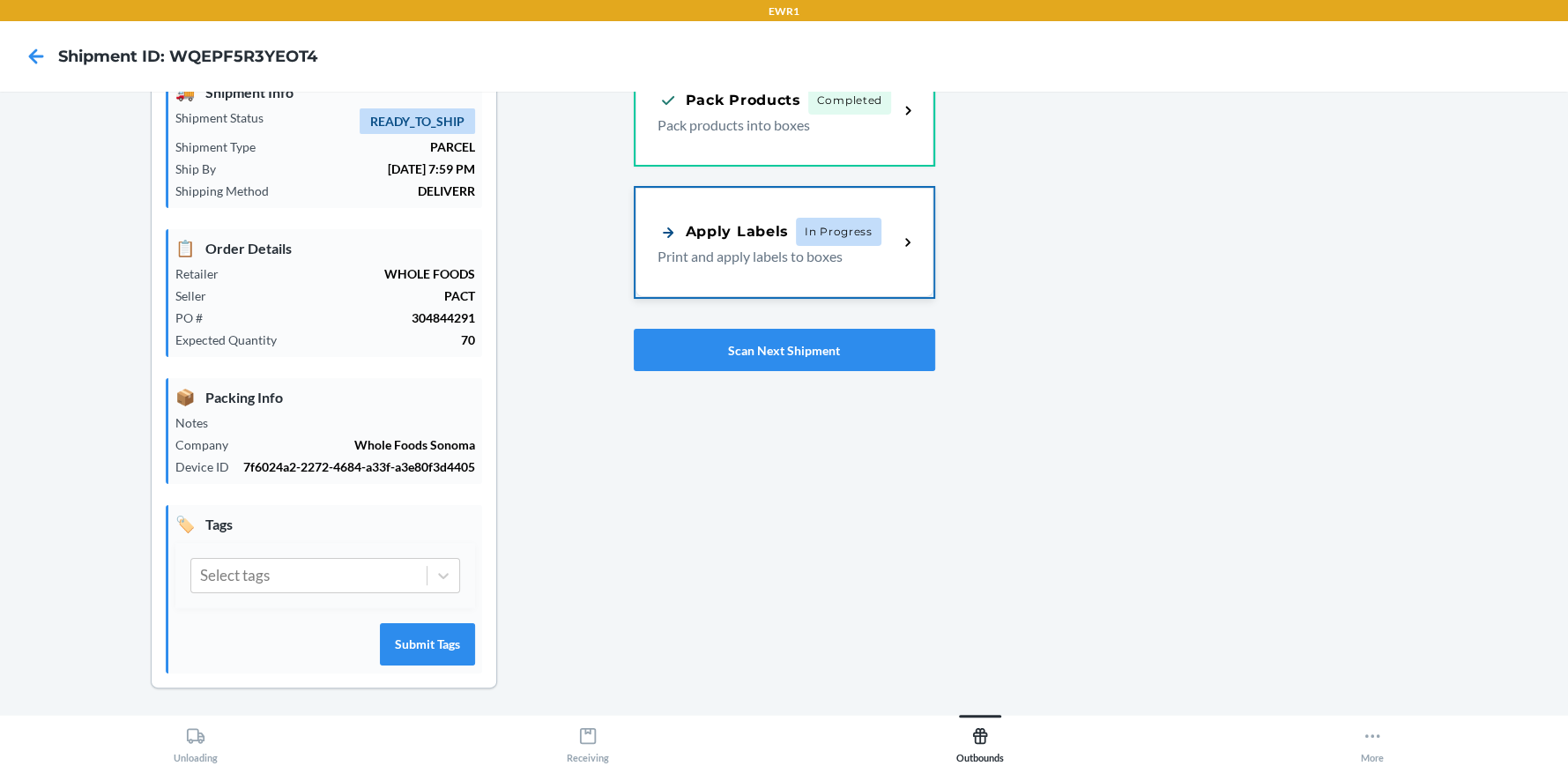
click at [819, 212] on div "Apply Labels In Progress Print and apply labels to boxes" at bounding box center [784, 242] width 298 height 109
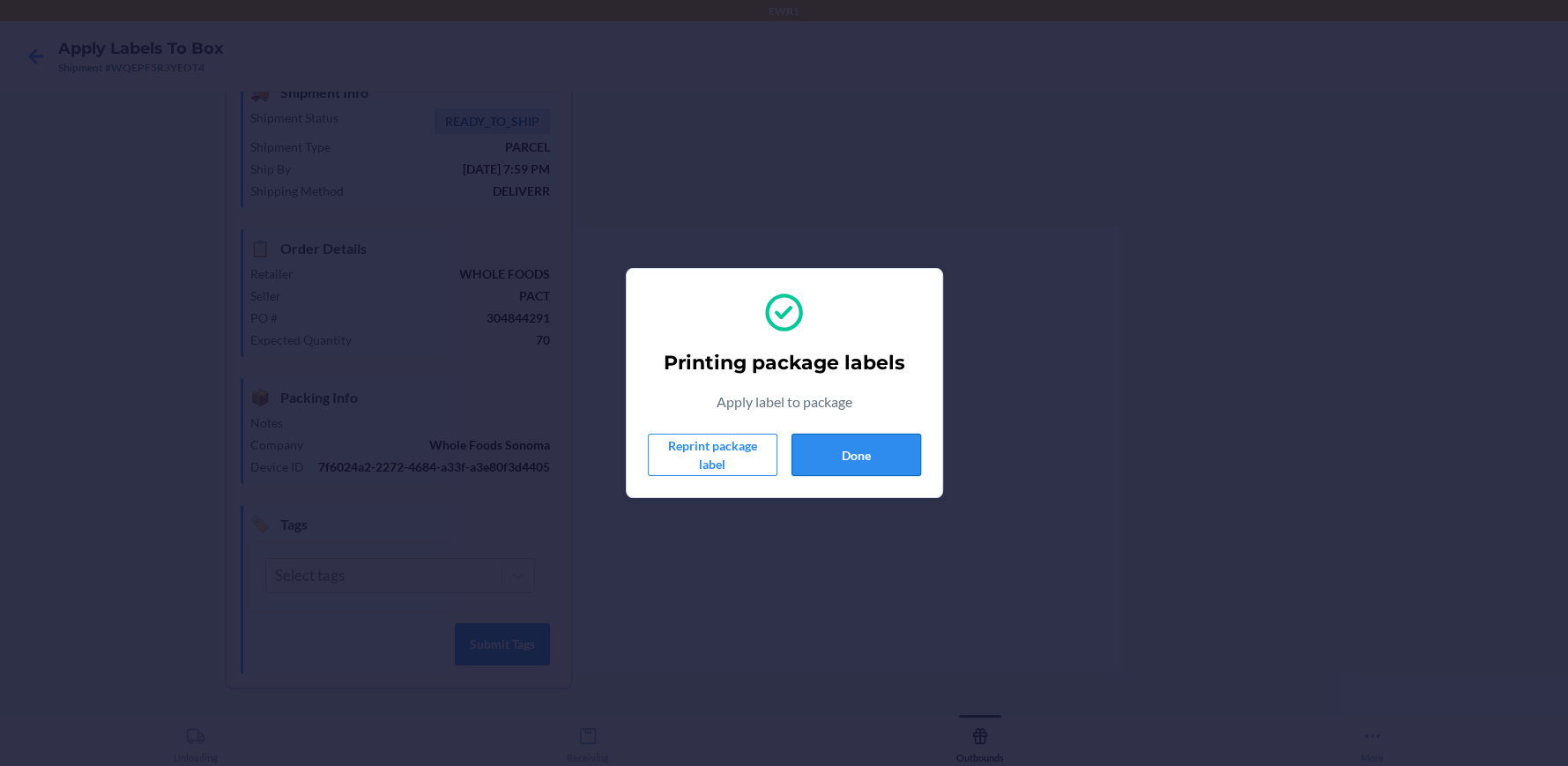
click at [860, 450] on button "Done" at bounding box center [856, 454] width 129 height 42
click at [825, 453] on button "Done" at bounding box center [856, 454] width 129 height 42
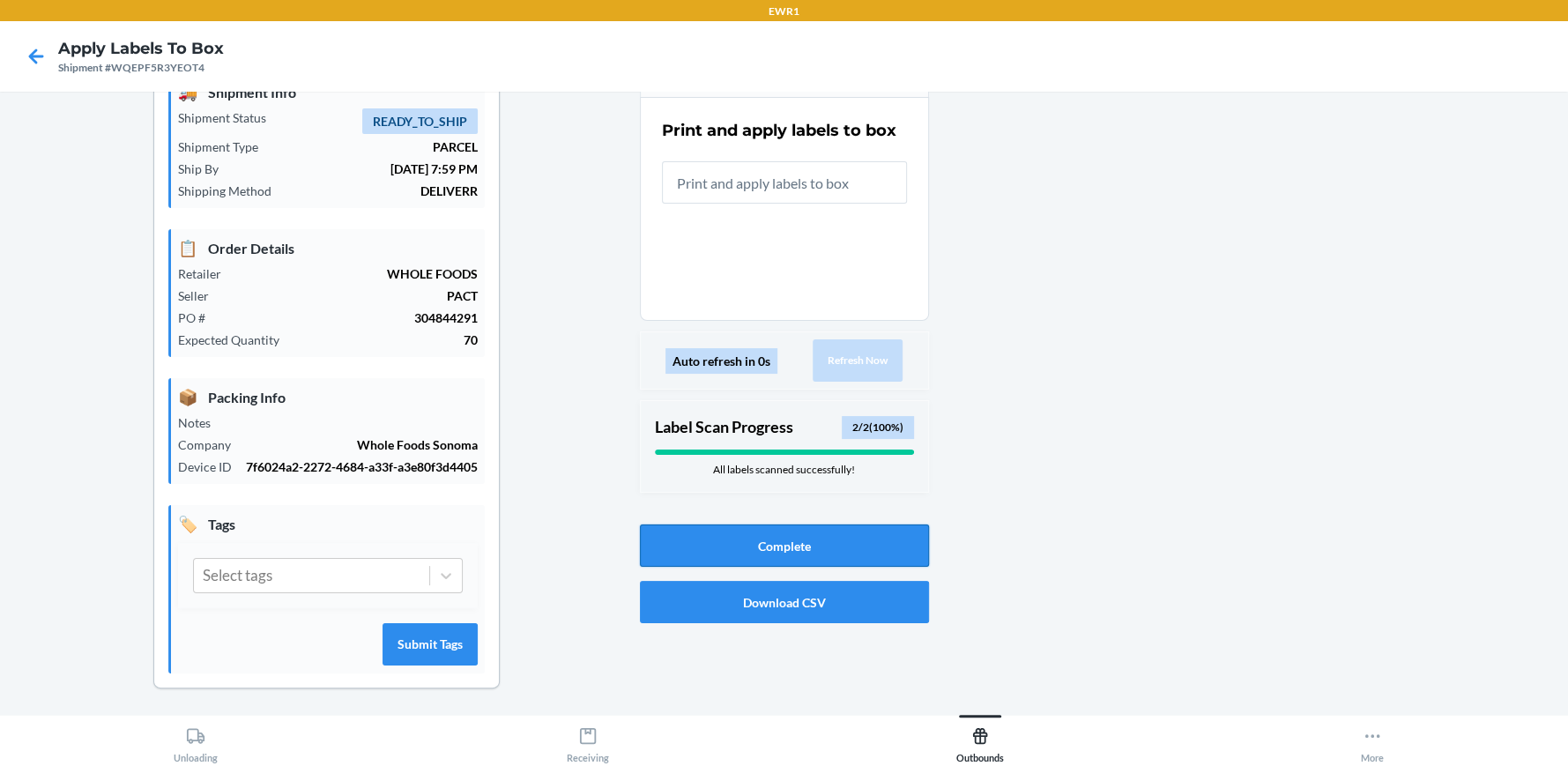
click at [860, 541] on button "Complete" at bounding box center [784, 545] width 289 height 42
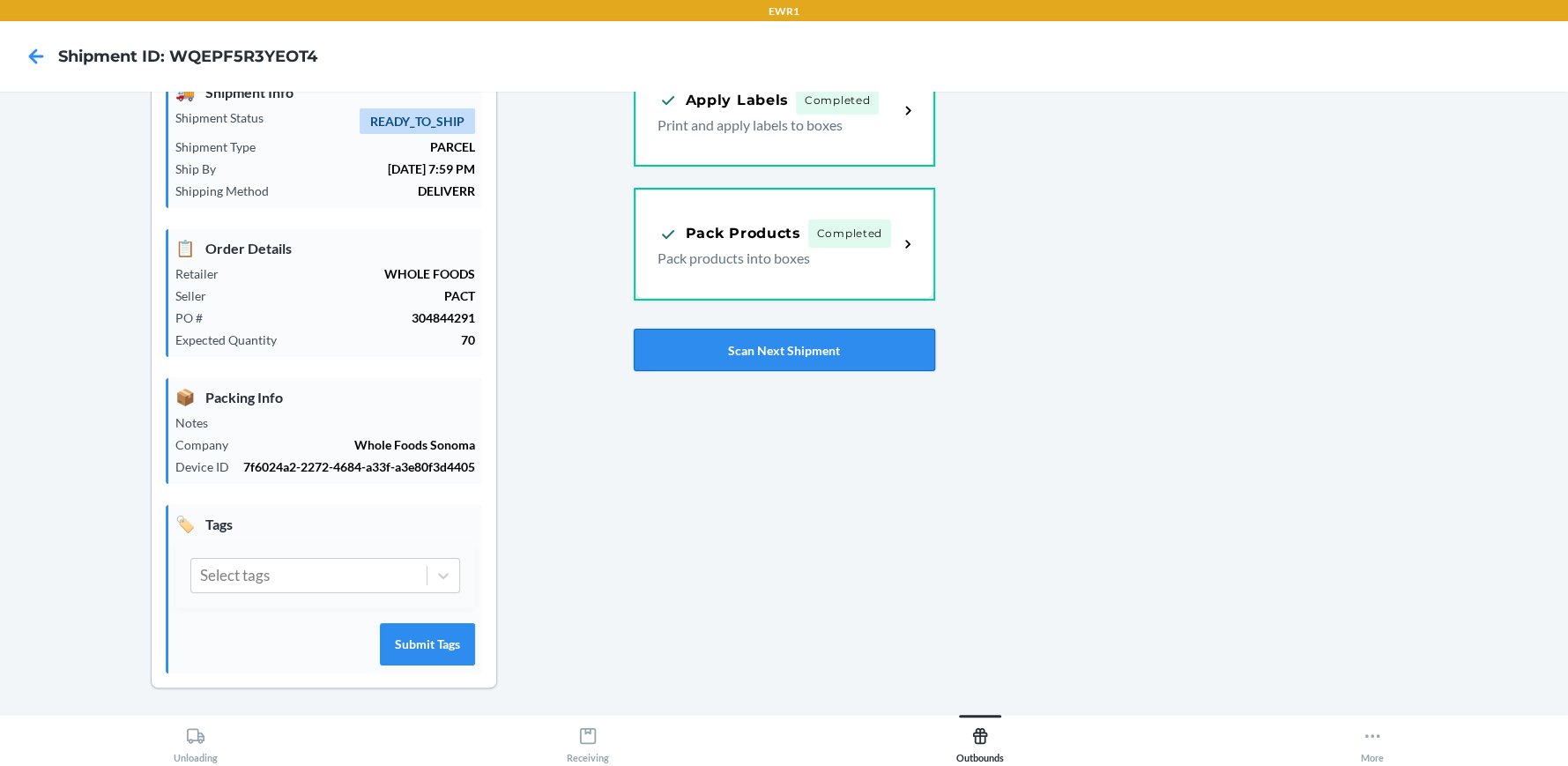
click at [877, 339] on button "Scan Next Shipment" at bounding box center [785, 349] width 302 height 42
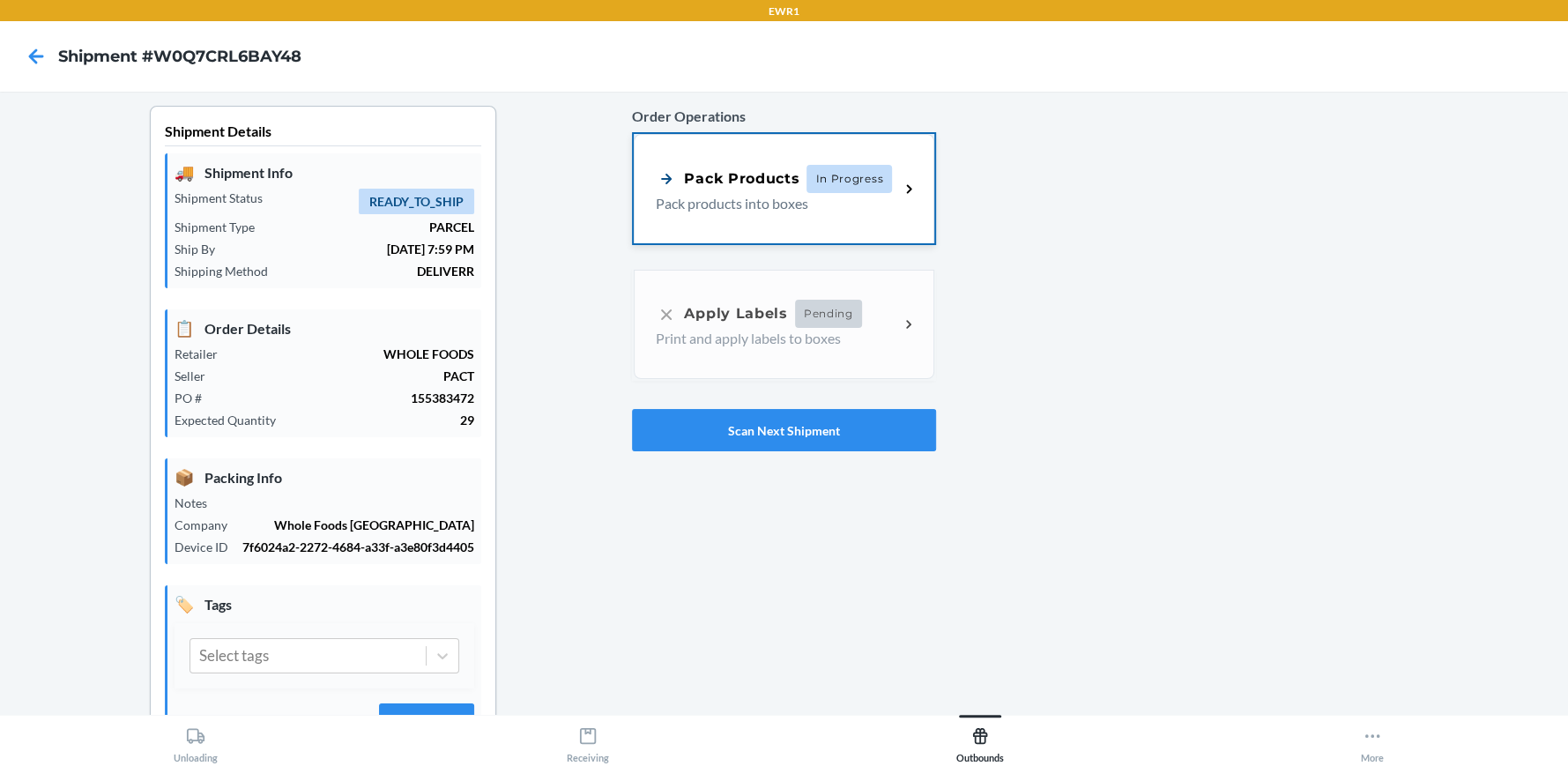
click at [819, 194] on p "Pack products into boxes" at bounding box center [770, 203] width 229 height 21
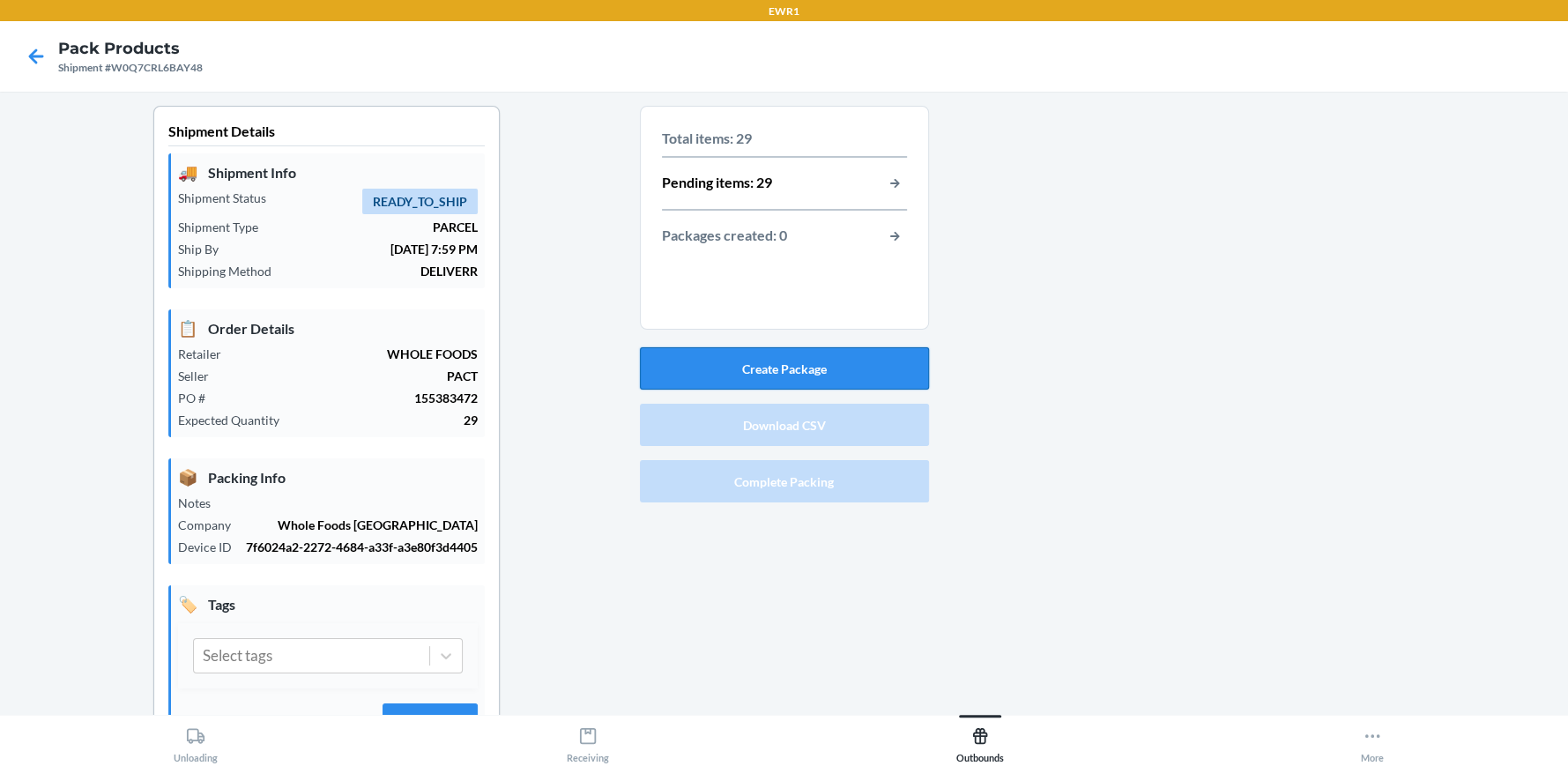
click at [778, 355] on button "Create Package" at bounding box center [784, 368] width 289 height 42
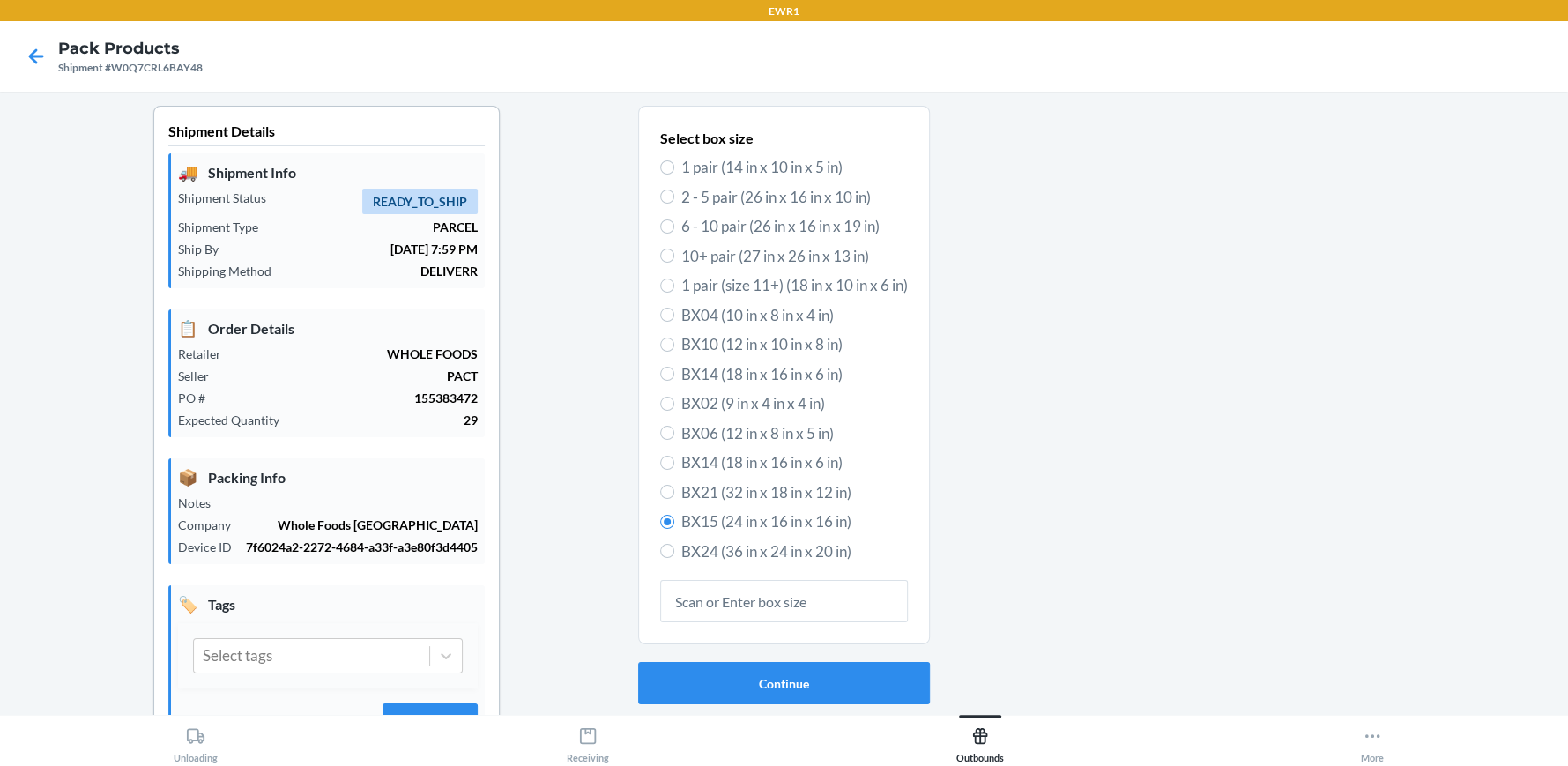
click at [751, 374] on span "BX14 (18 in x 16 in x 6 in)" at bounding box center [795, 374] width 227 height 23
click at [675, 374] on input "BX14 (18 in x 16 in x 6 in)" at bounding box center [668, 374] width 14 height 14
radio input "true"
radio input "false"
click at [769, 673] on button "Continue" at bounding box center [784, 682] width 292 height 42
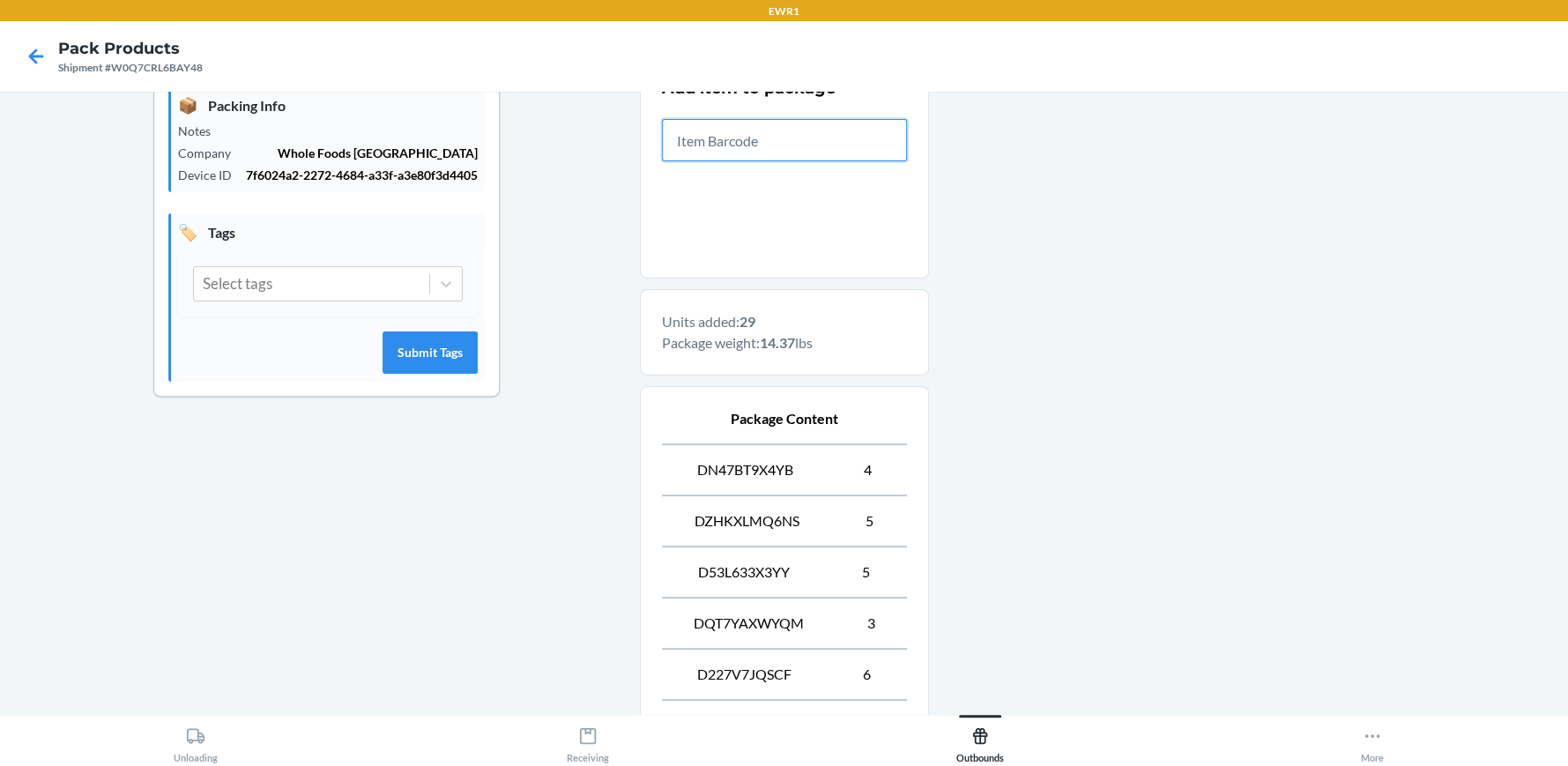
scroll to position [593, 0]
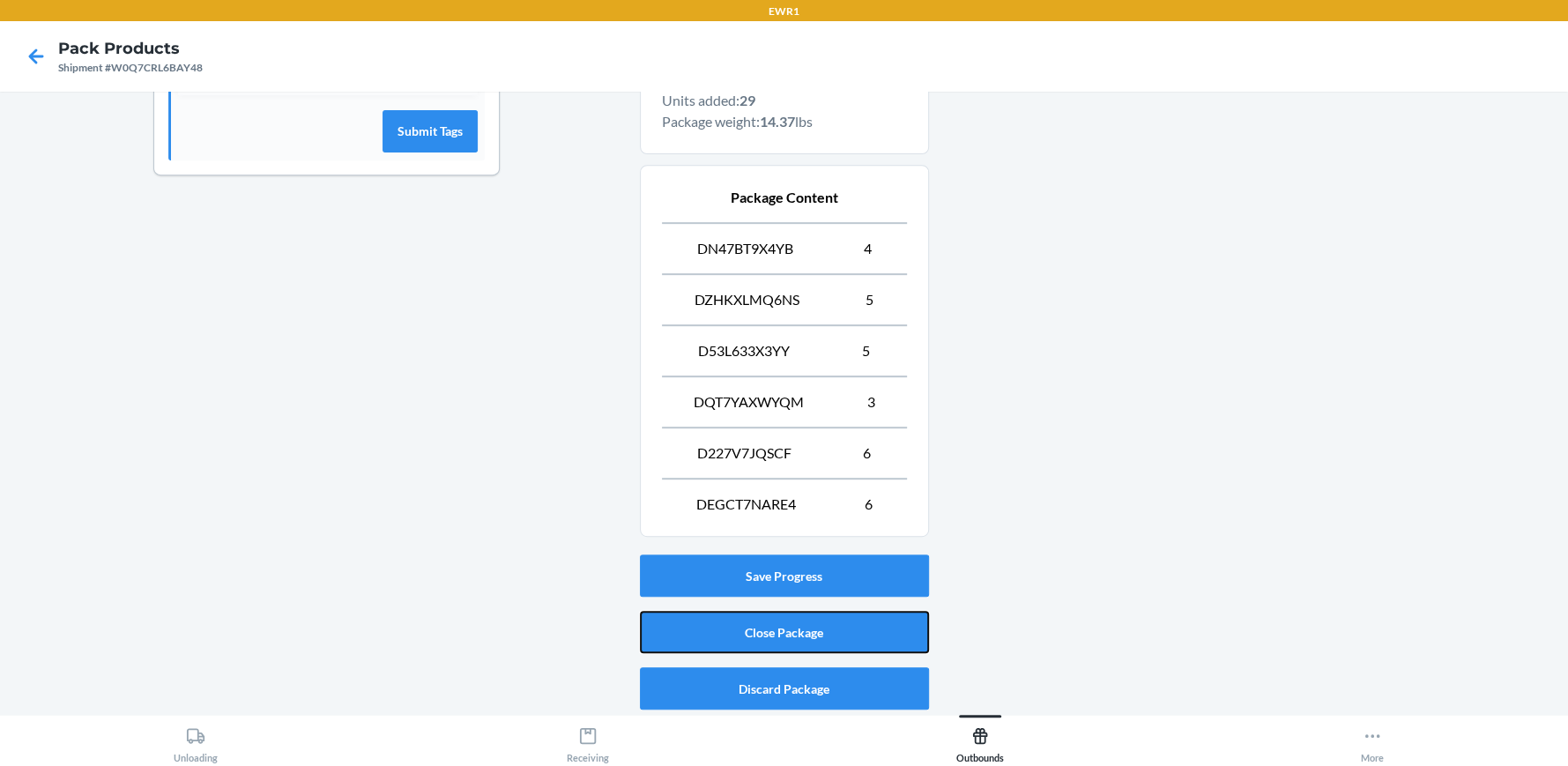
drag, startPoint x: 802, startPoint y: 629, endPoint x: 809, endPoint y: 600, distance: 29.8
click at [800, 630] on button "Close Package" at bounding box center [784, 631] width 289 height 42
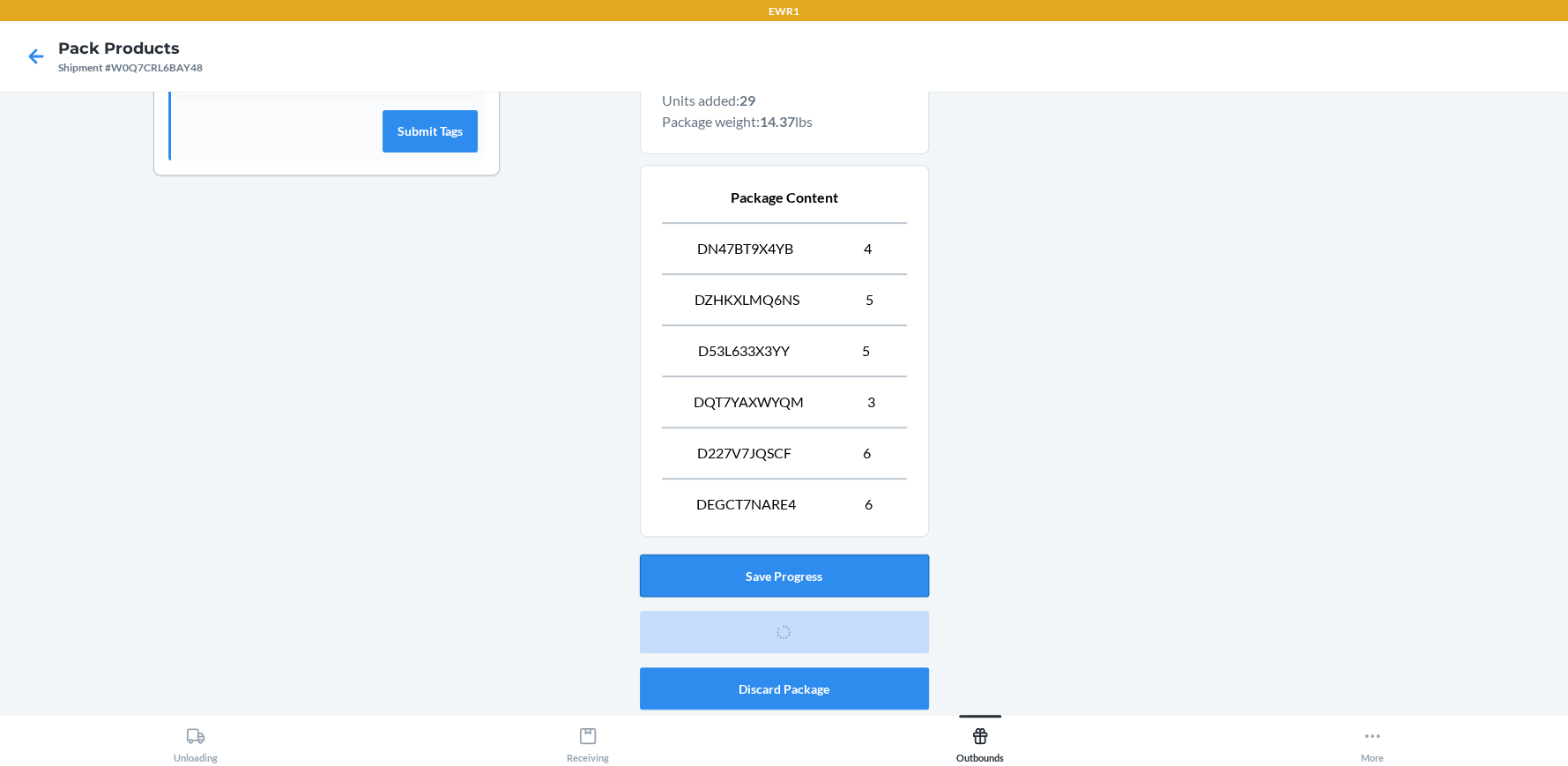
scroll to position [80, 0]
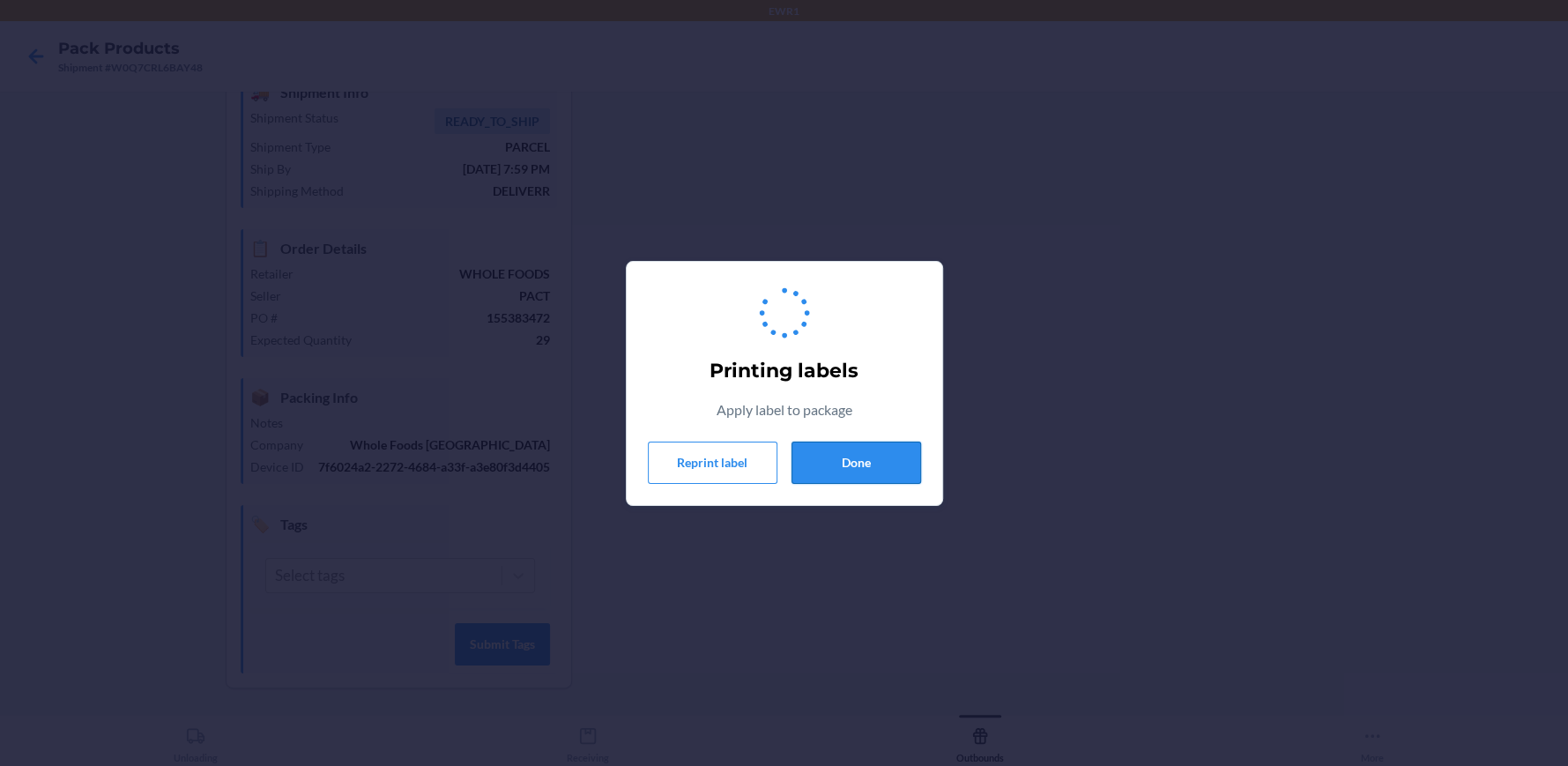
click at [835, 464] on button "Done" at bounding box center [856, 462] width 129 height 42
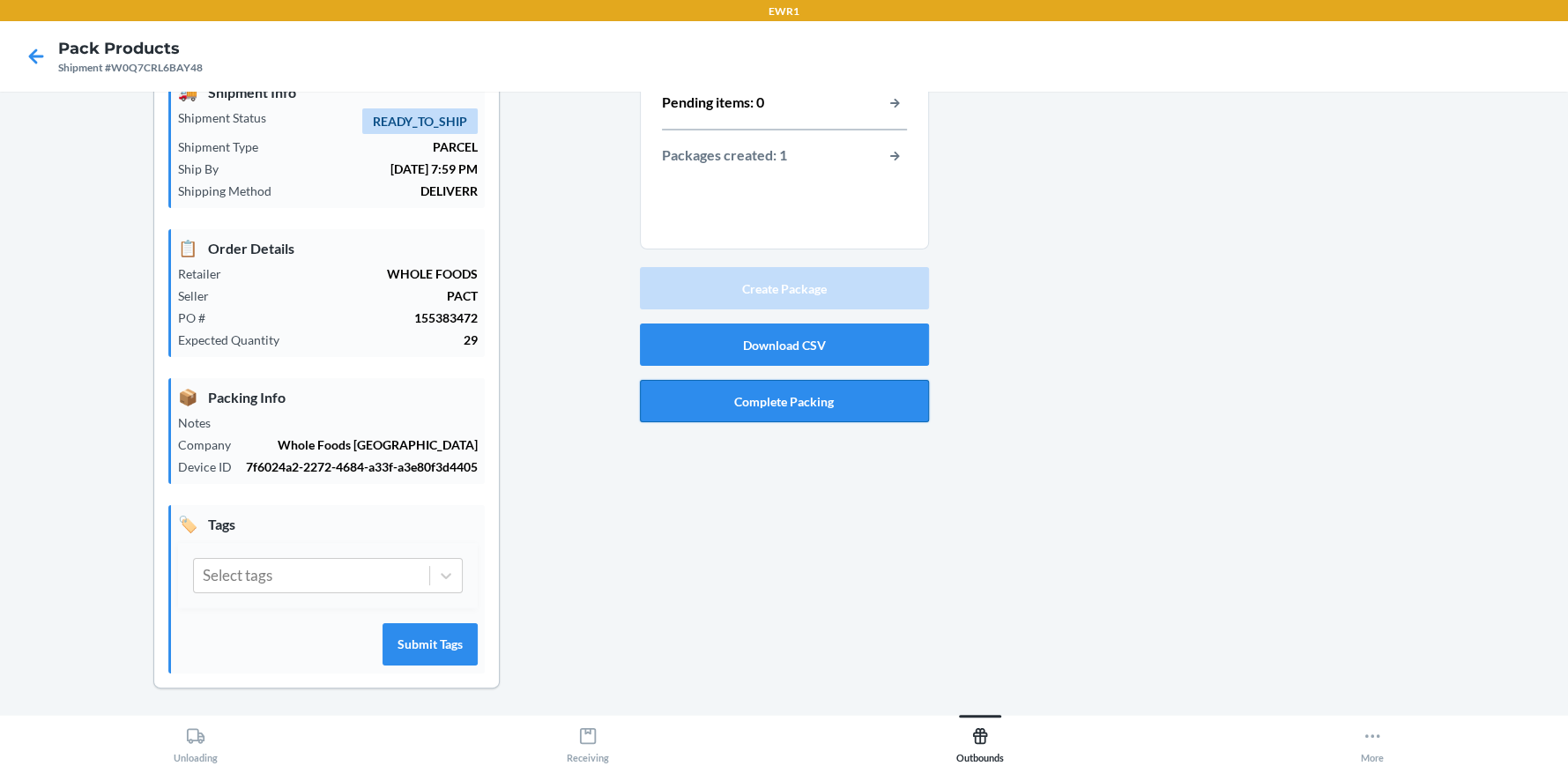
click at [810, 407] on button "Complete Packing" at bounding box center [784, 400] width 289 height 42
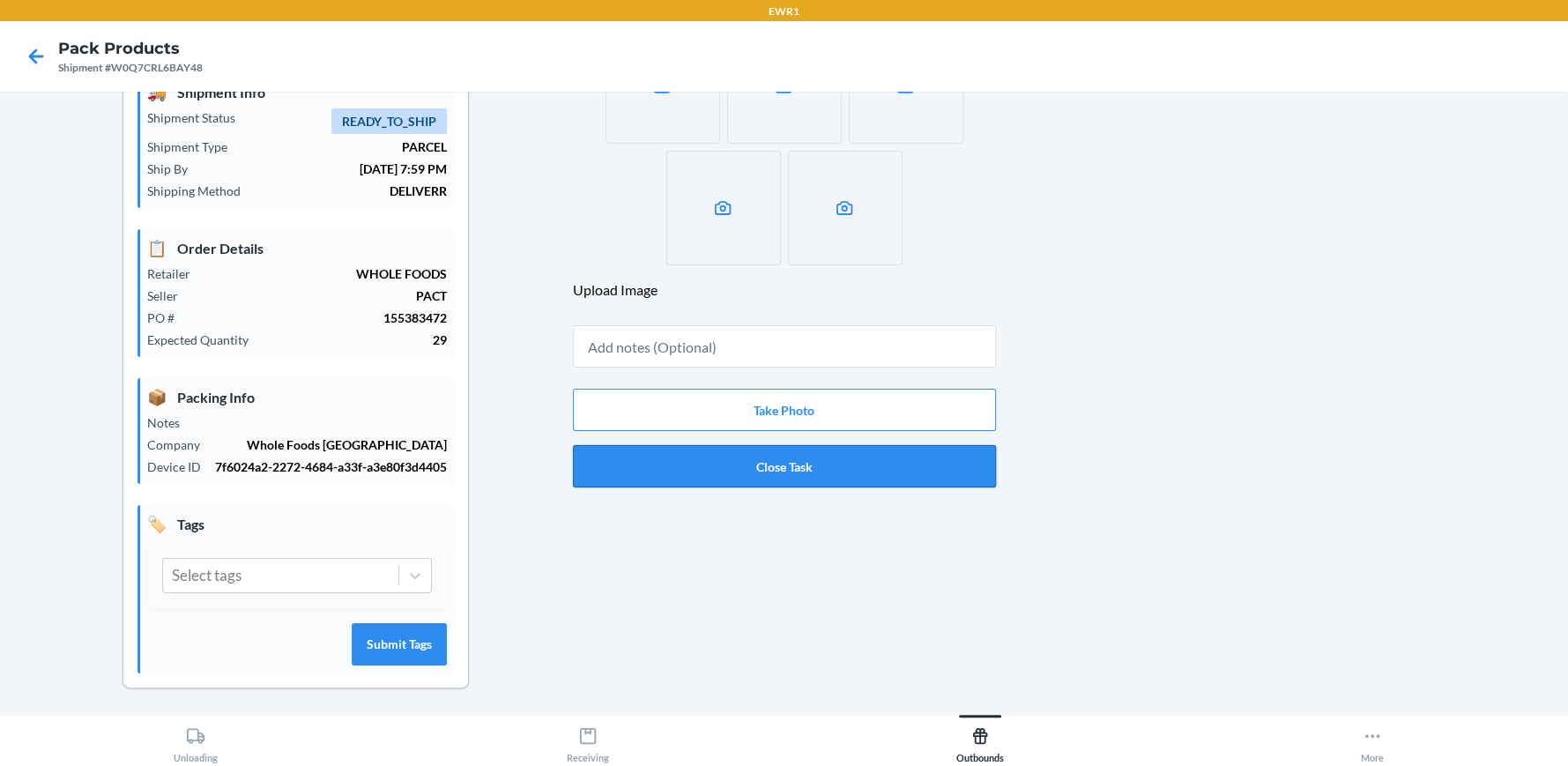
click at [808, 464] on button "Close Task" at bounding box center [784, 465] width 423 height 42
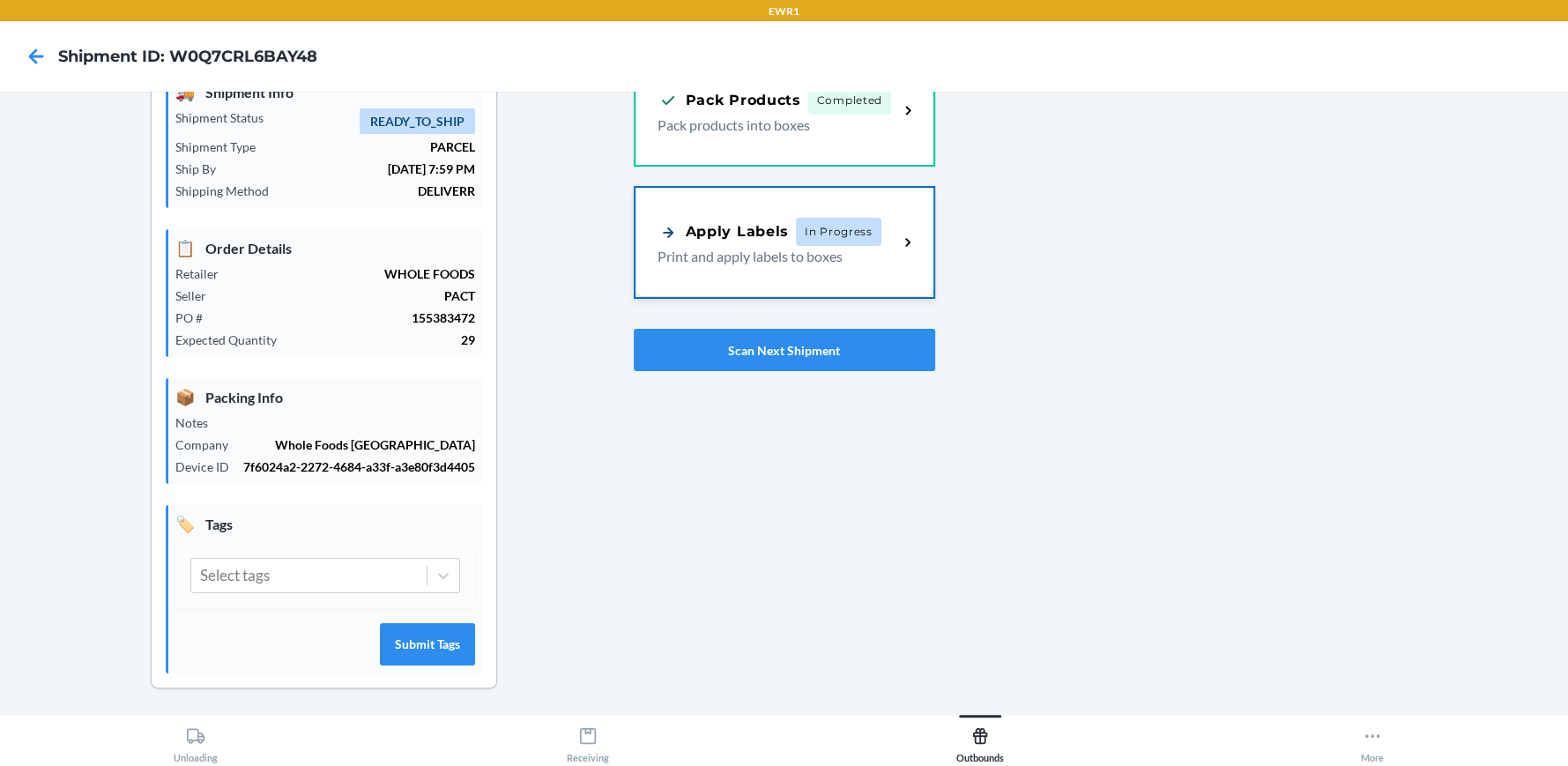
click at [805, 253] on p "Print and apply labels to boxes" at bounding box center [771, 255] width 228 height 21
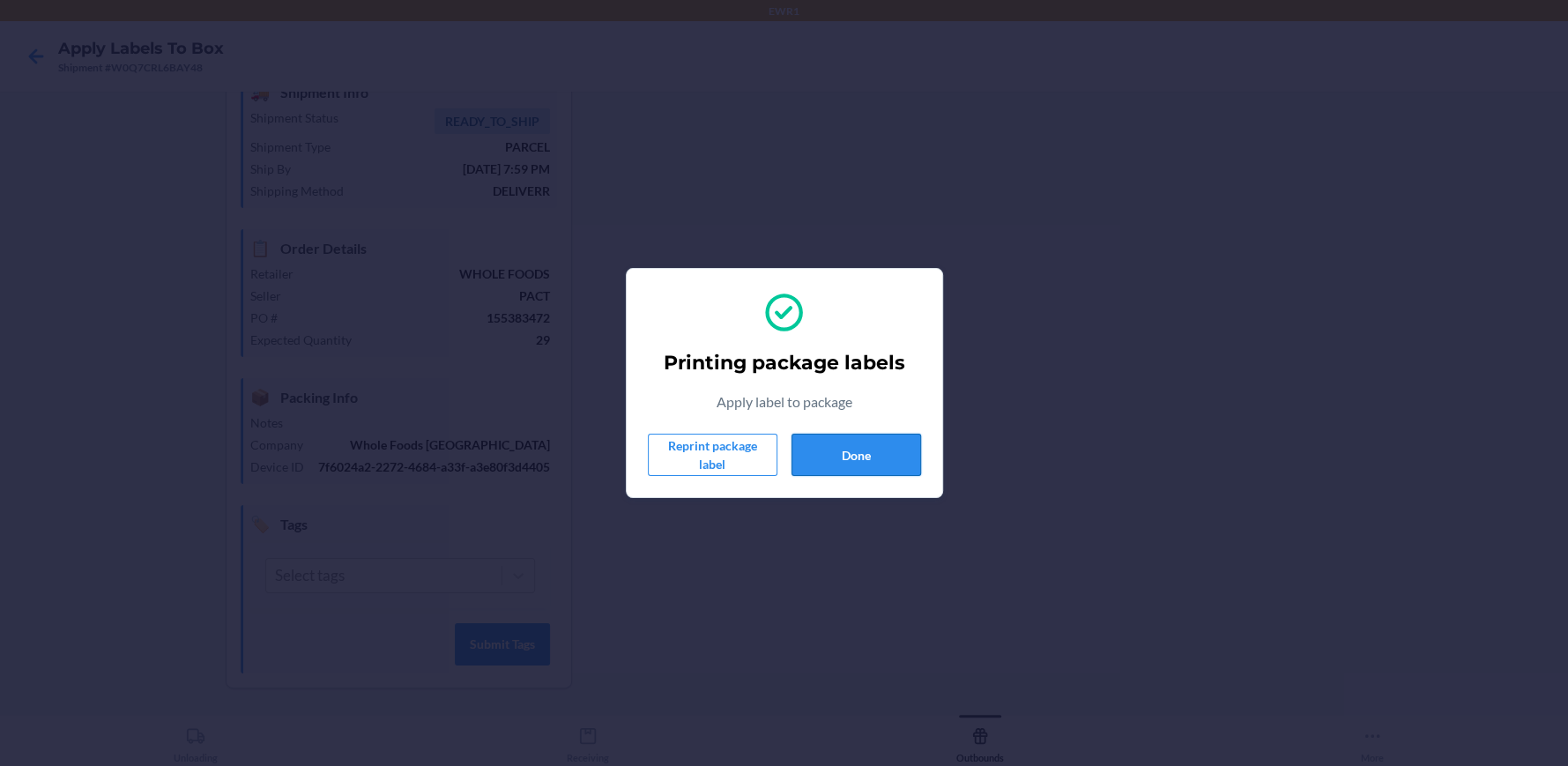
click at [853, 436] on button "Done" at bounding box center [856, 454] width 129 height 42
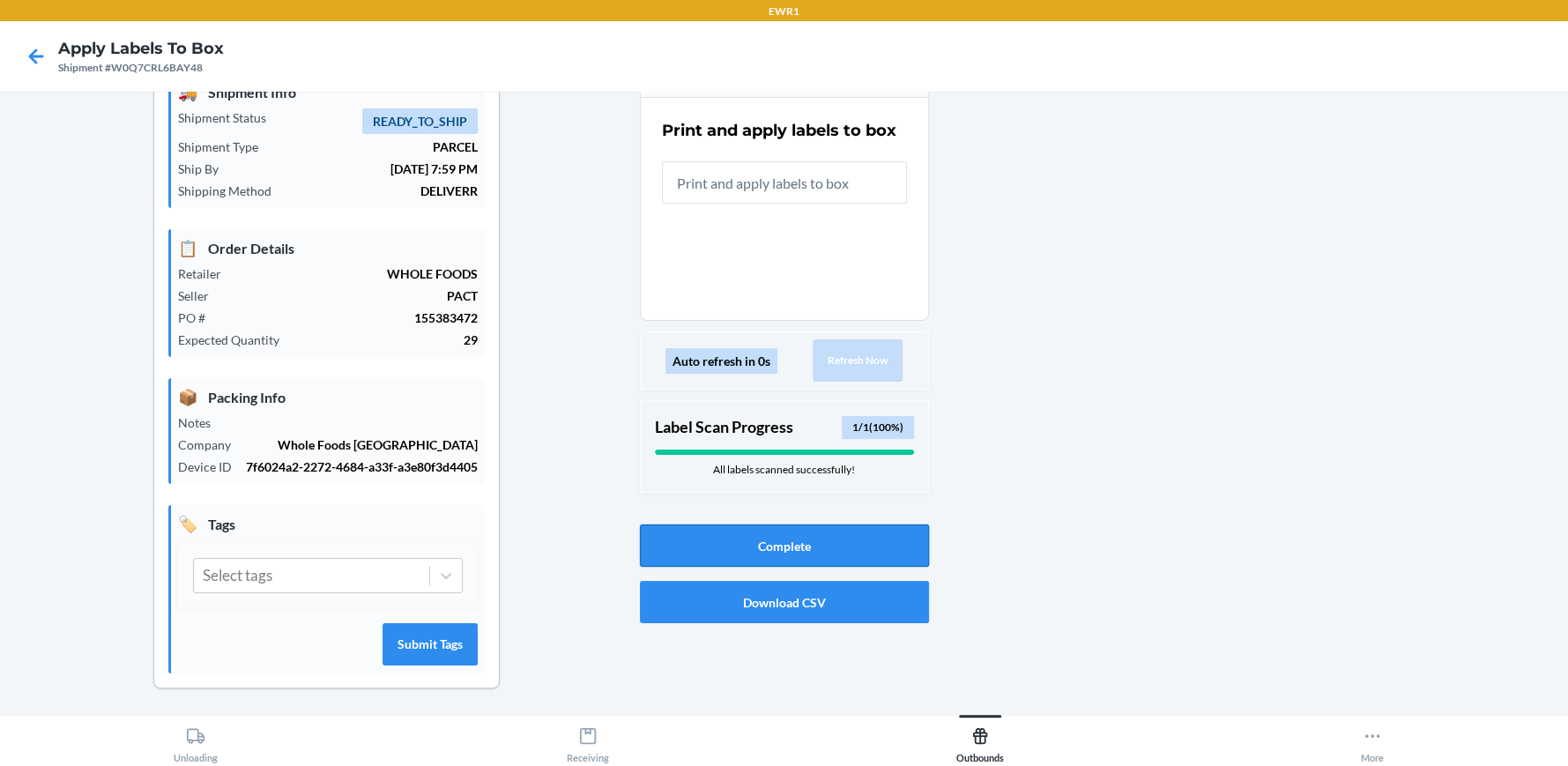
click at [828, 560] on button "Complete" at bounding box center [784, 545] width 289 height 42
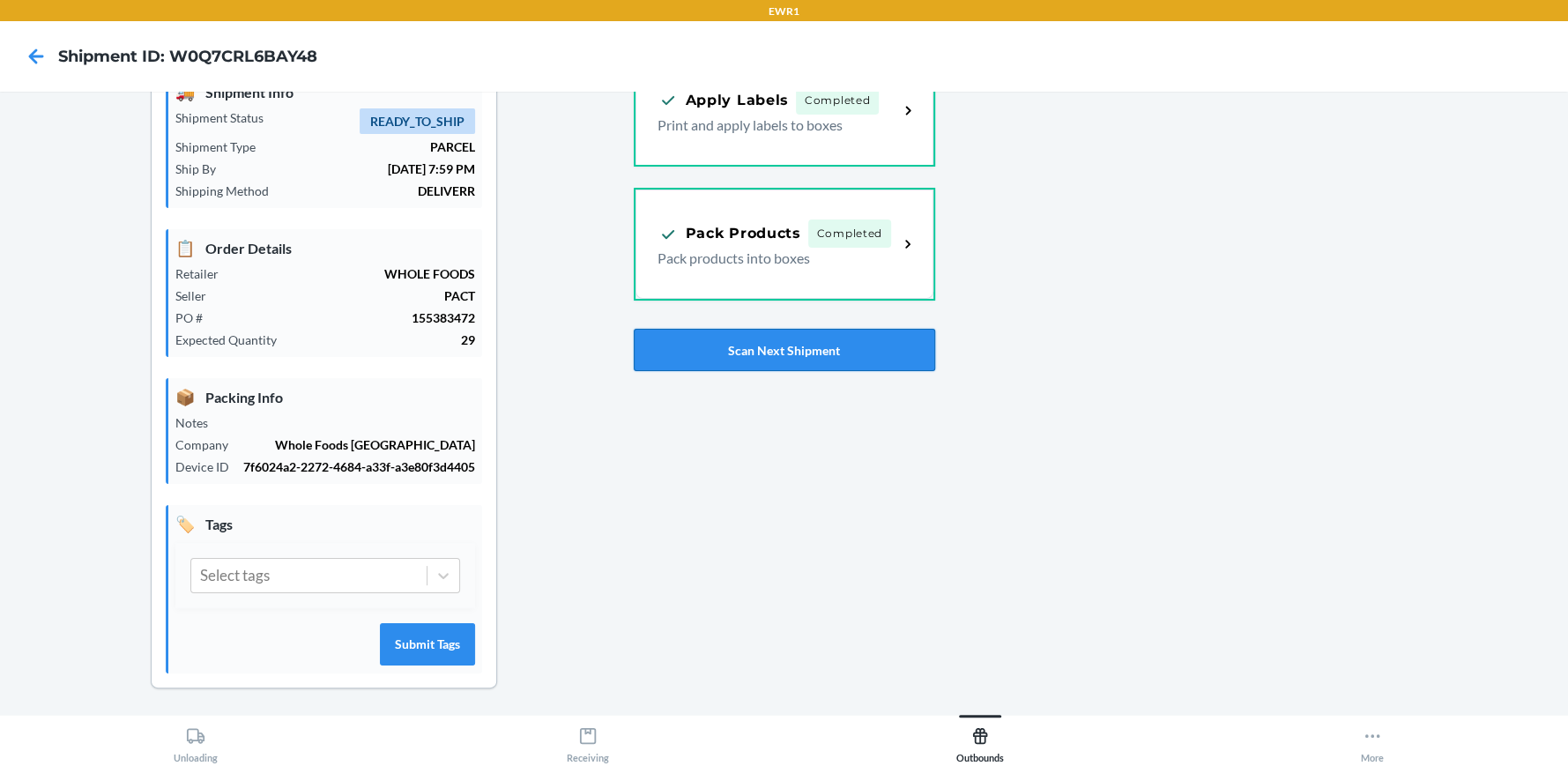
click at [837, 344] on button "Scan Next Shipment" at bounding box center [785, 349] width 302 height 42
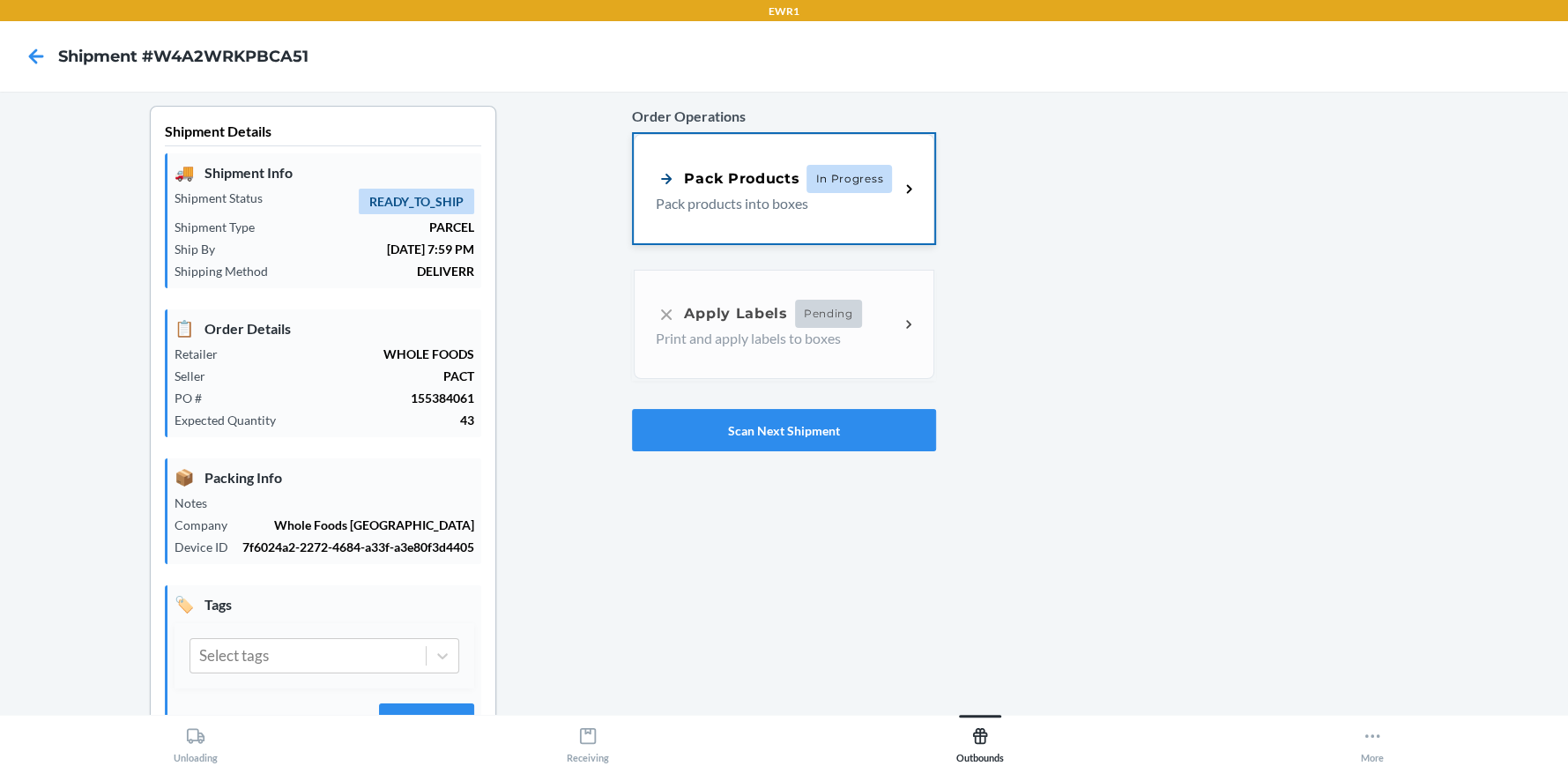
click at [748, 176] on div "Pack Products" at bounding box center [728, 178] width 144 height 22
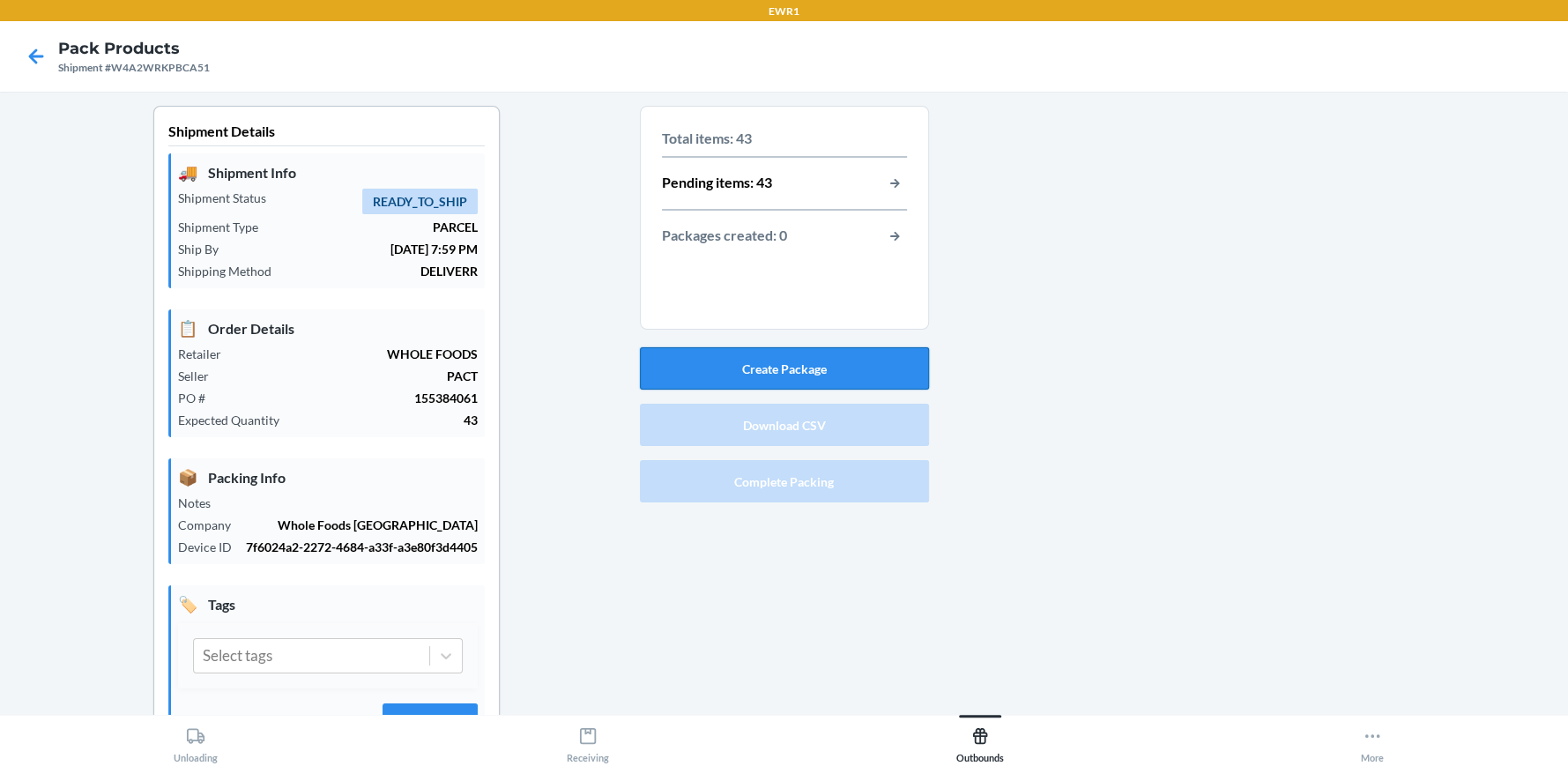
click at [793, 374] on button "Create Package" at bounding box center [784, 368] width 289 height 42
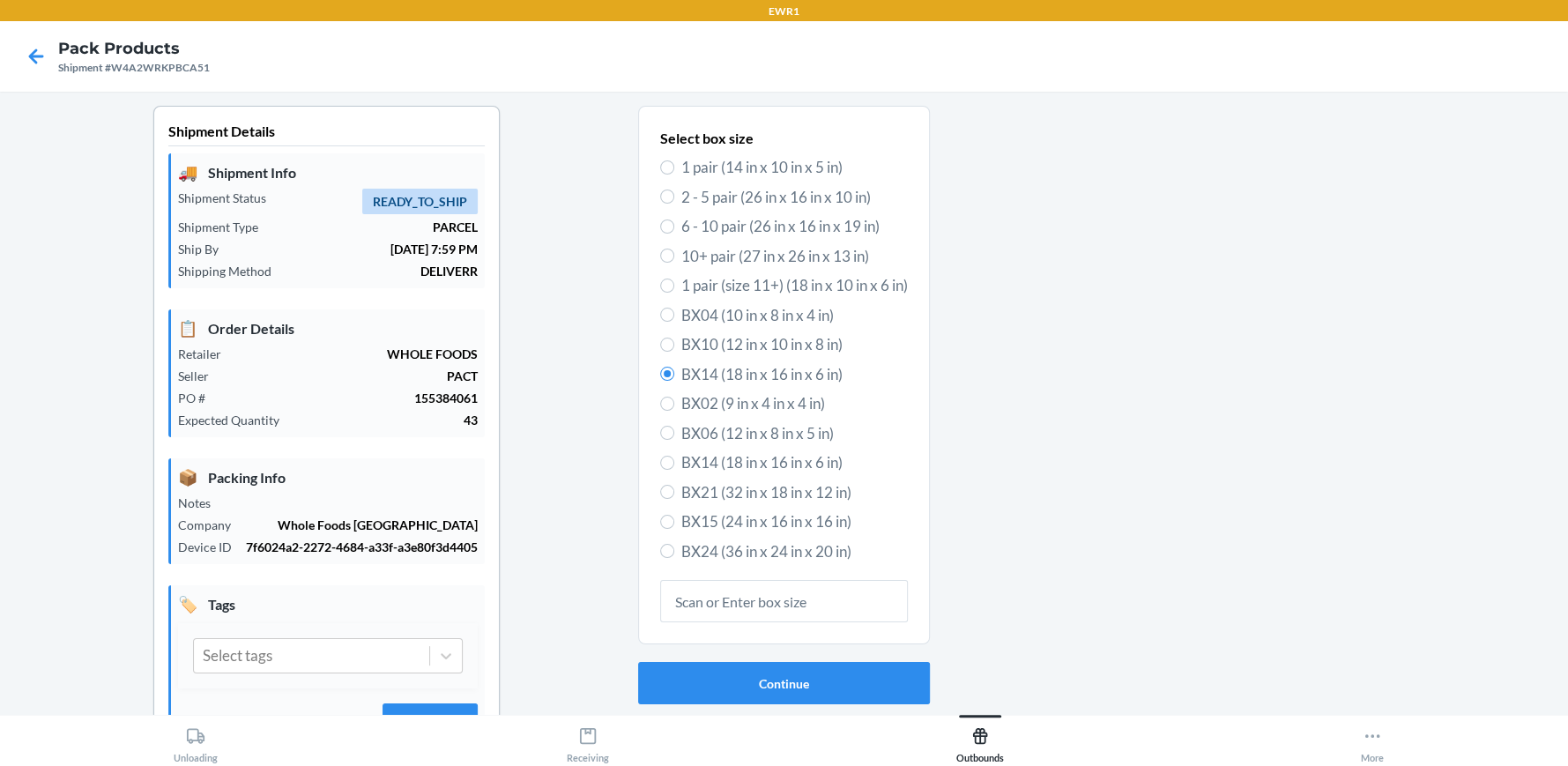
click at [760, 519] on span "BX15 (24 in x 16 in x 16 in)" at bounding box center [795, 522] width 227 height 23
click at [675, 519] on input "BX15 (24 in x 16 in x 16 in)" at bounding box center [668, 522] width 14 height 14
radio input "true"
radio input "false"
click at [747, 677] on button "Continue" at bounding box center [784, 682] width 292 height 42
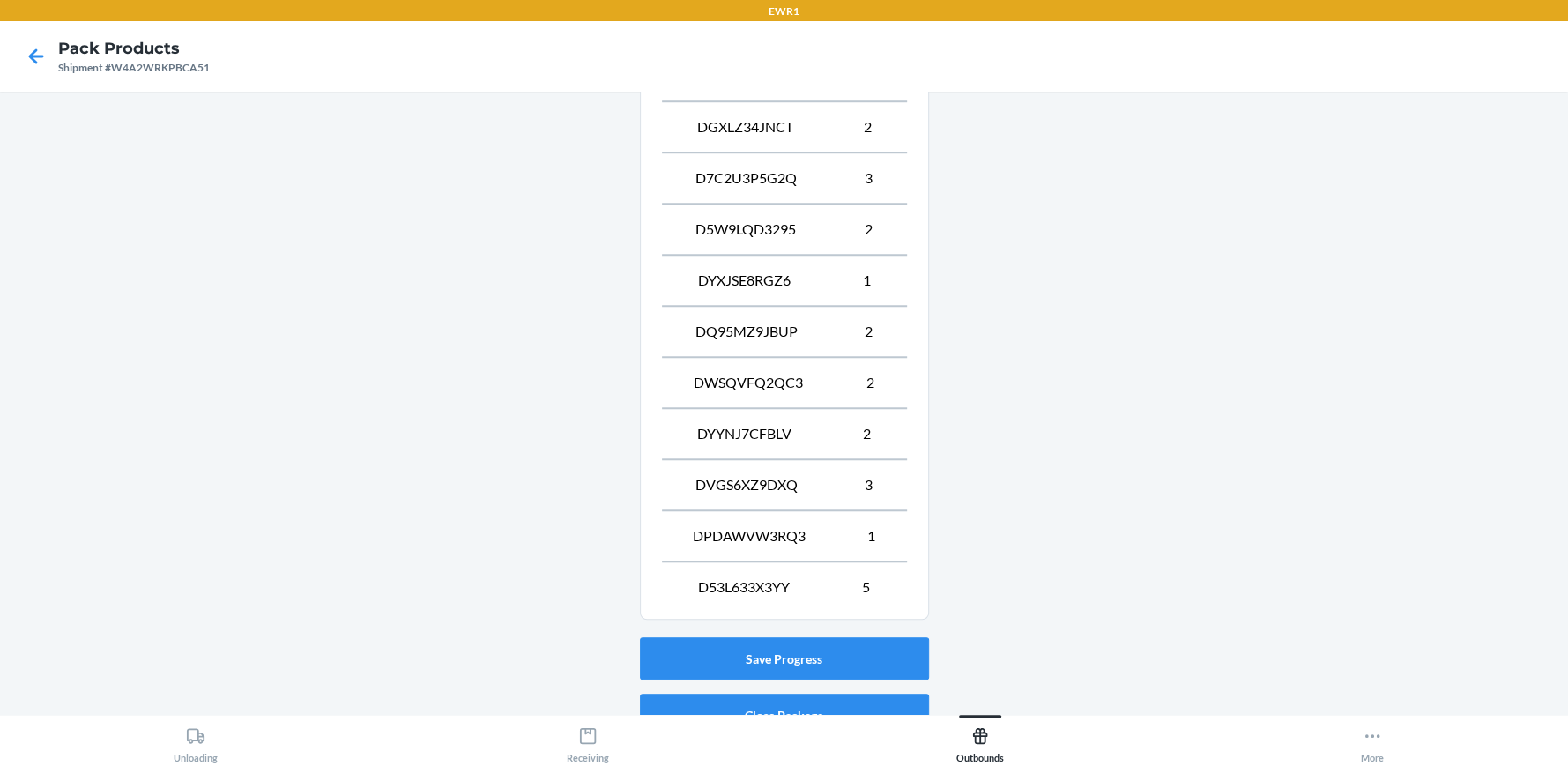
scroll to position [1204, 0]
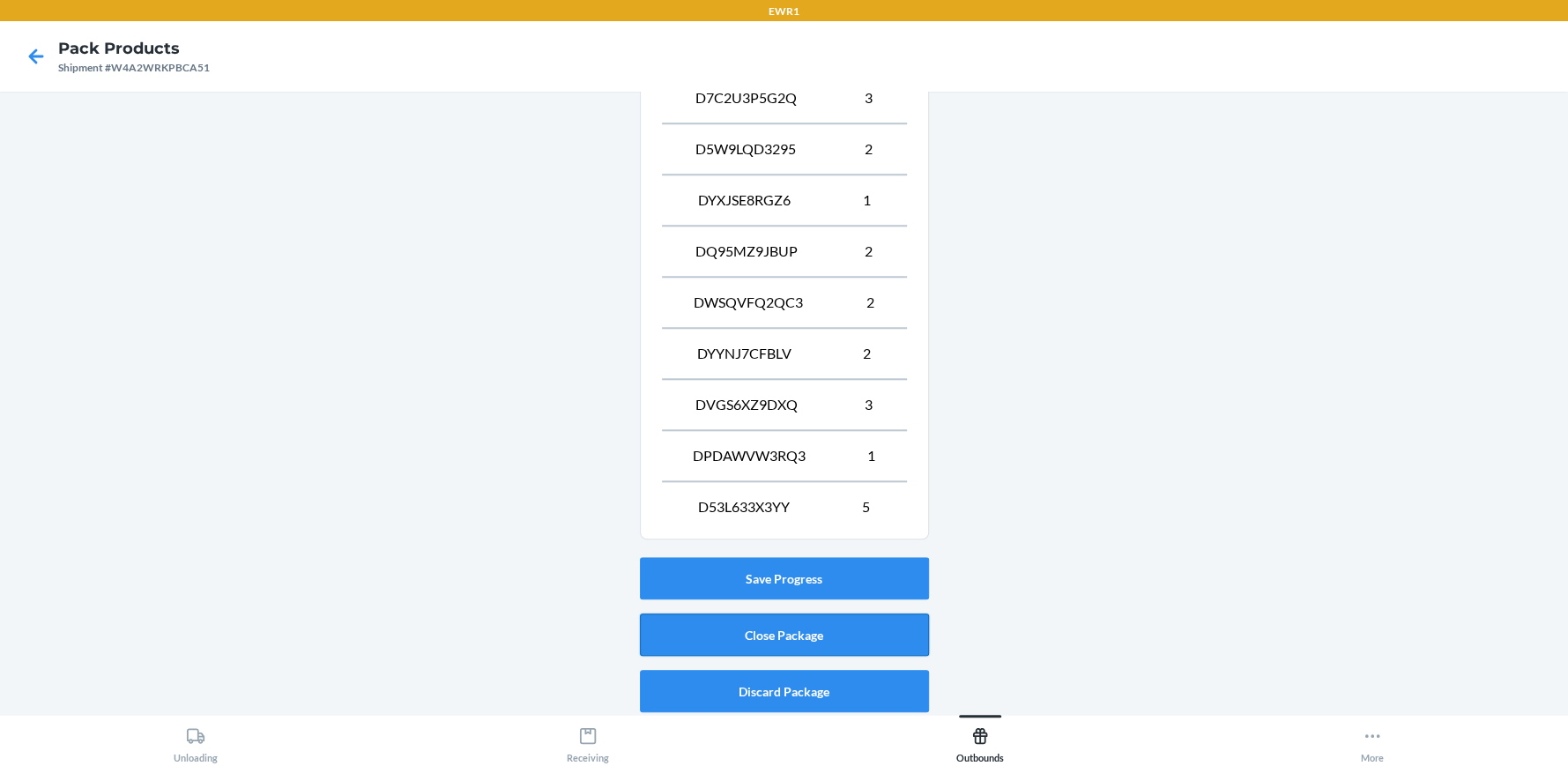
click at [736, 632] on button "Close Package" at bounding box center [784, 634] width 289 height 42
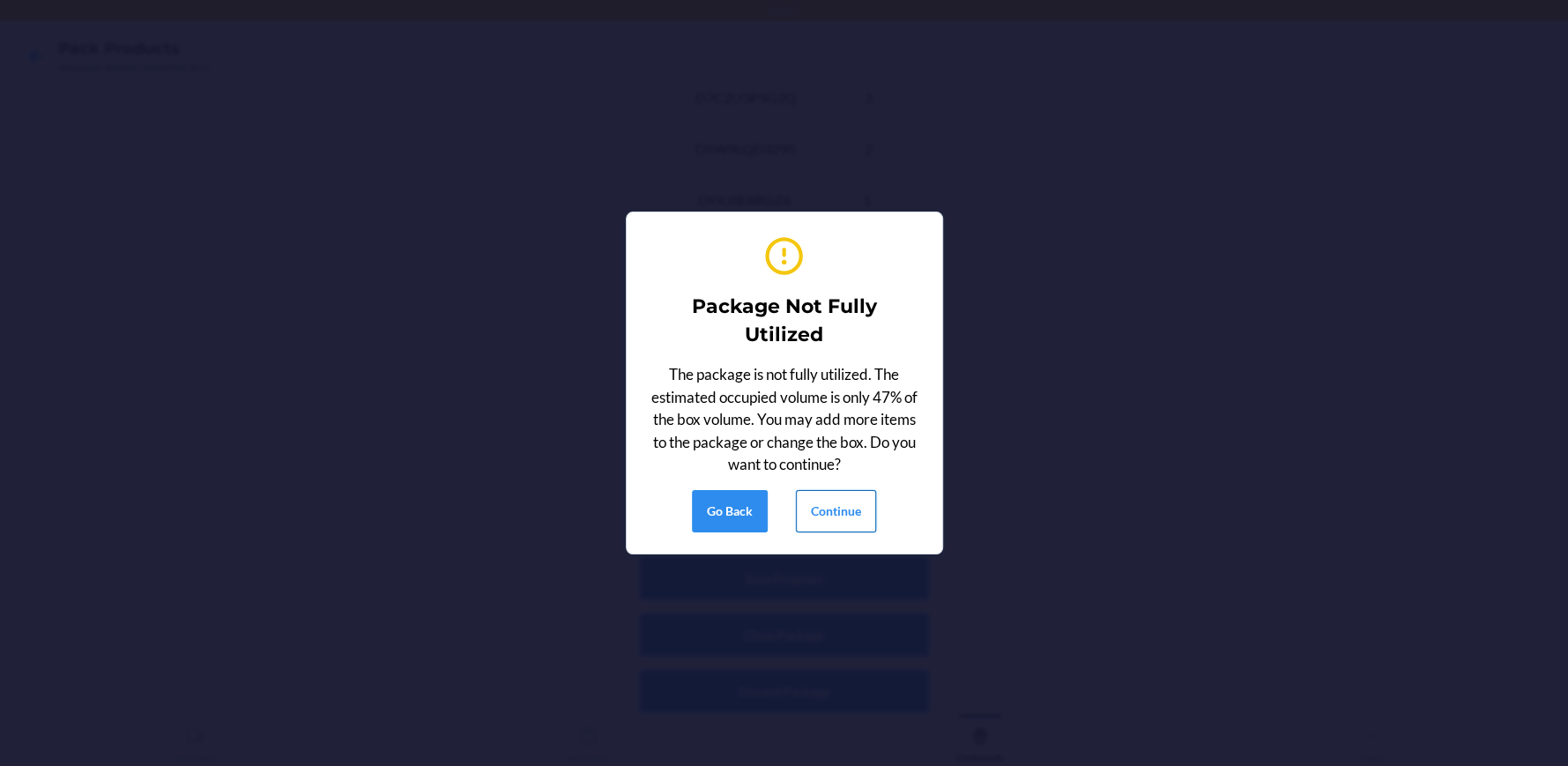
click at [838, 523] on button "Continue" at bounding box center [835, 511] width 80 height 42
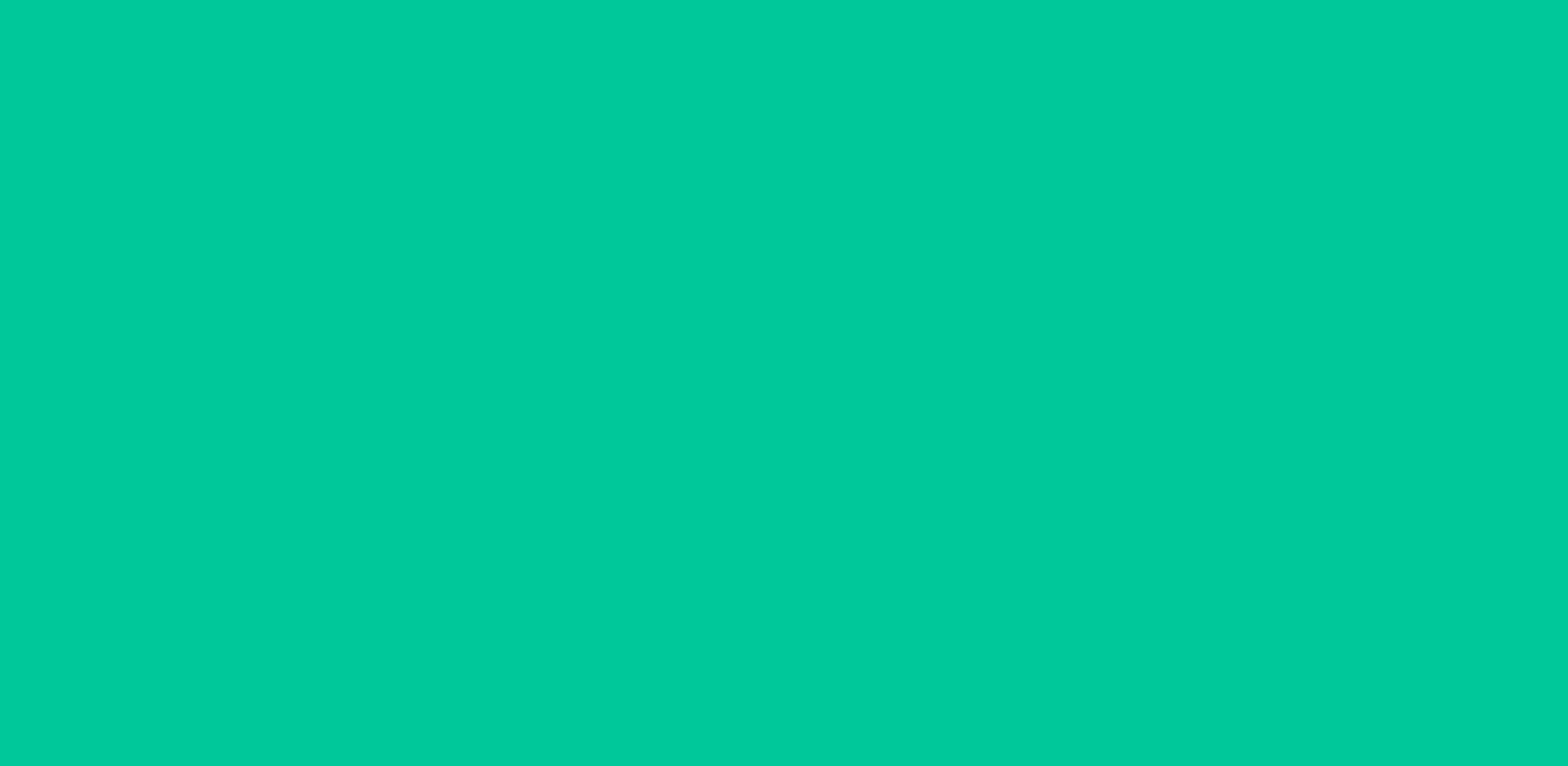
scroll to position [80, 0]
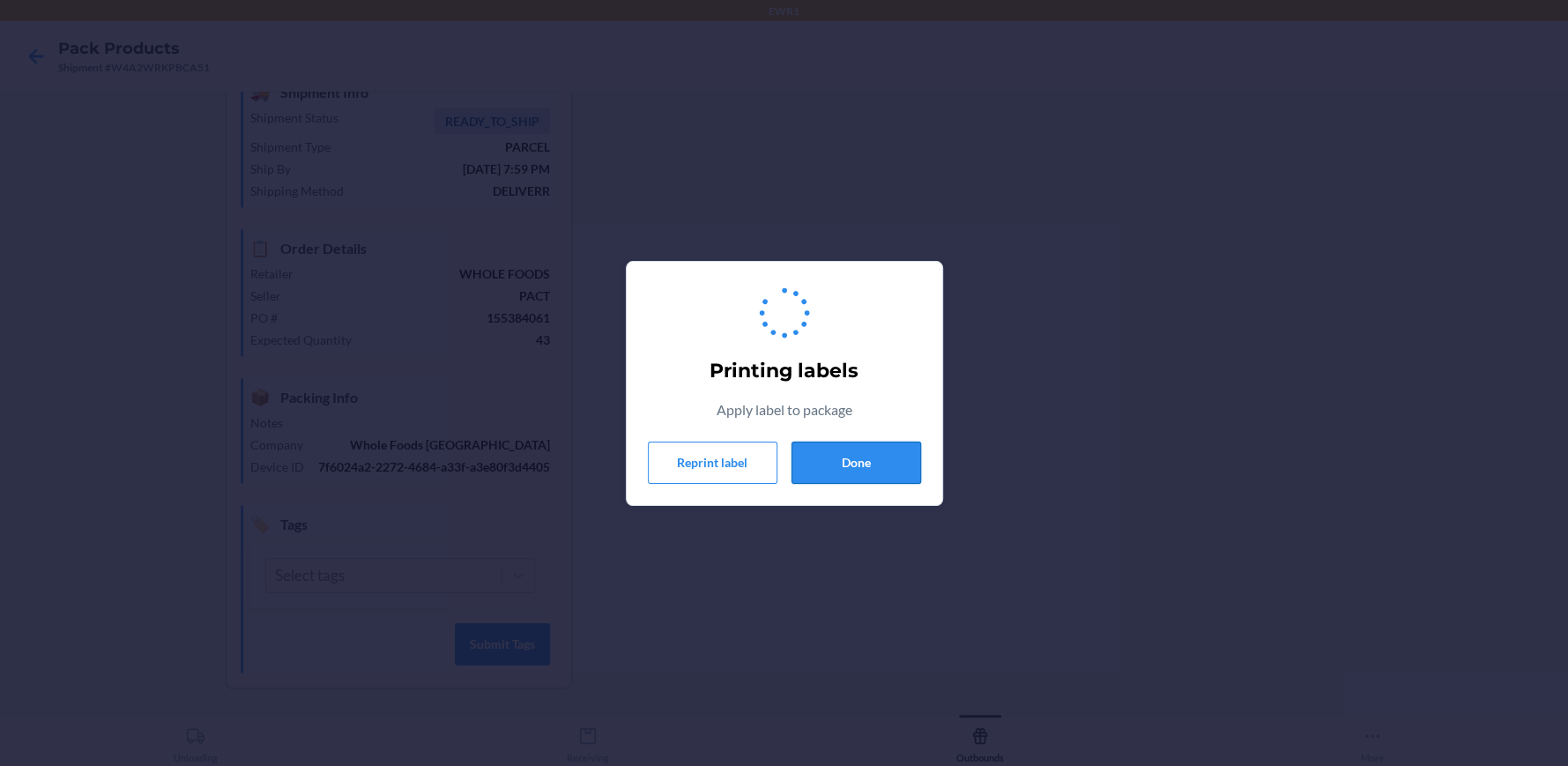
click at [852, 453] on button "Done" at bounding box center [856, 462] width 129 height 42
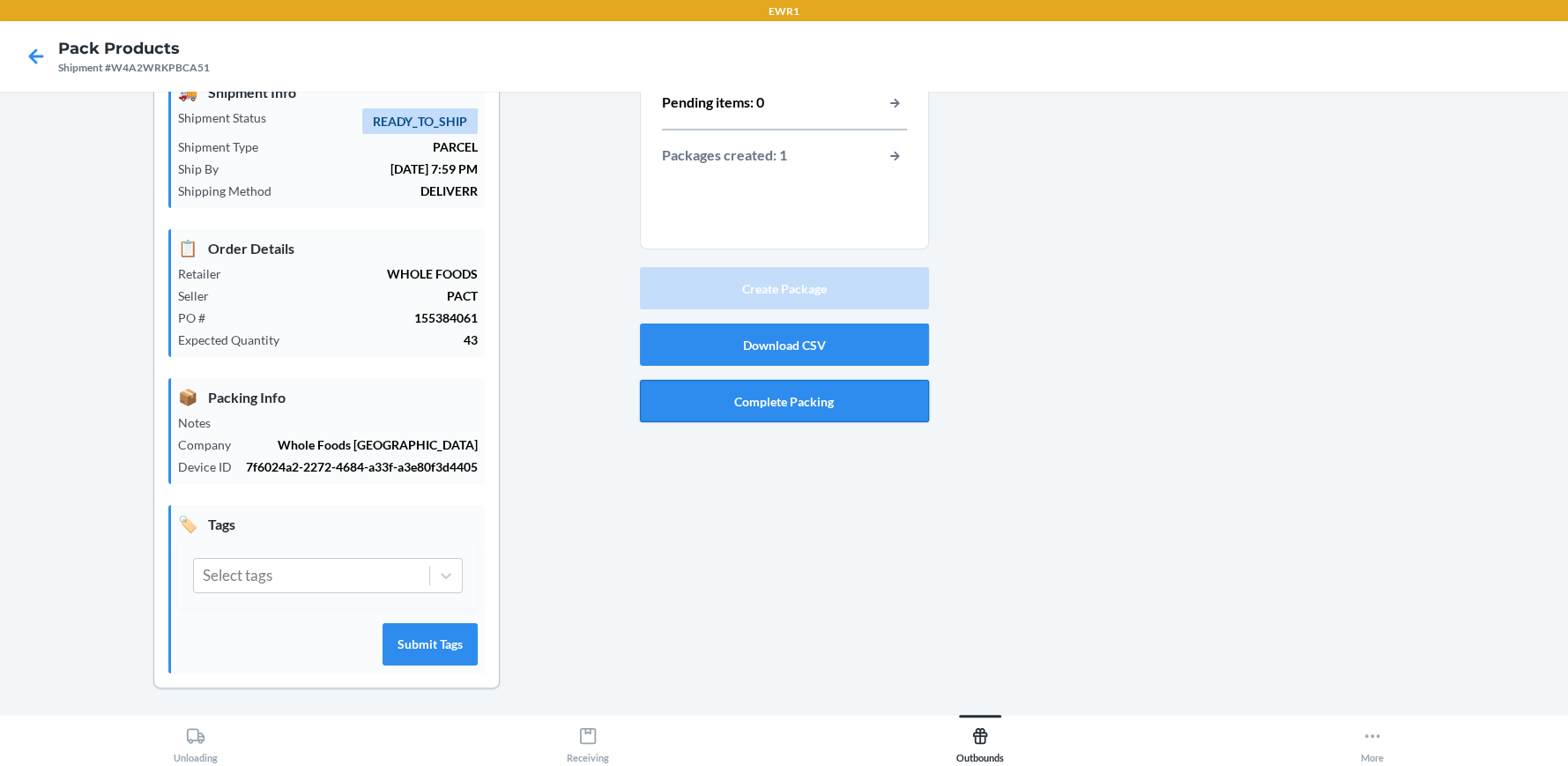
click at [832, 393] on button "Complete Packing" at bounding box center [784, 400] width 289 height 42
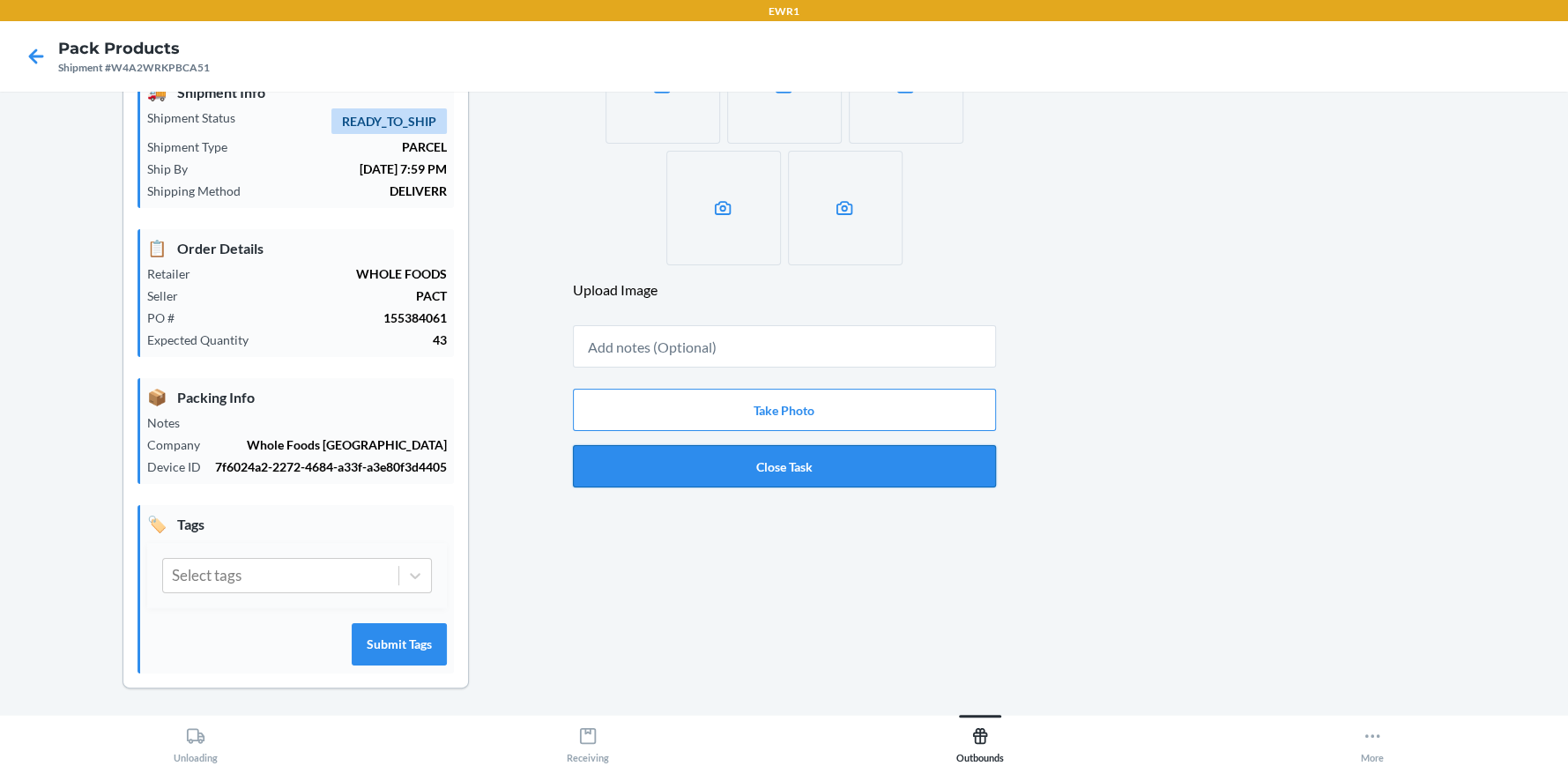
click at [832, 452] on button "Close Task" at bounding box center [784, 465] width 423 height 42
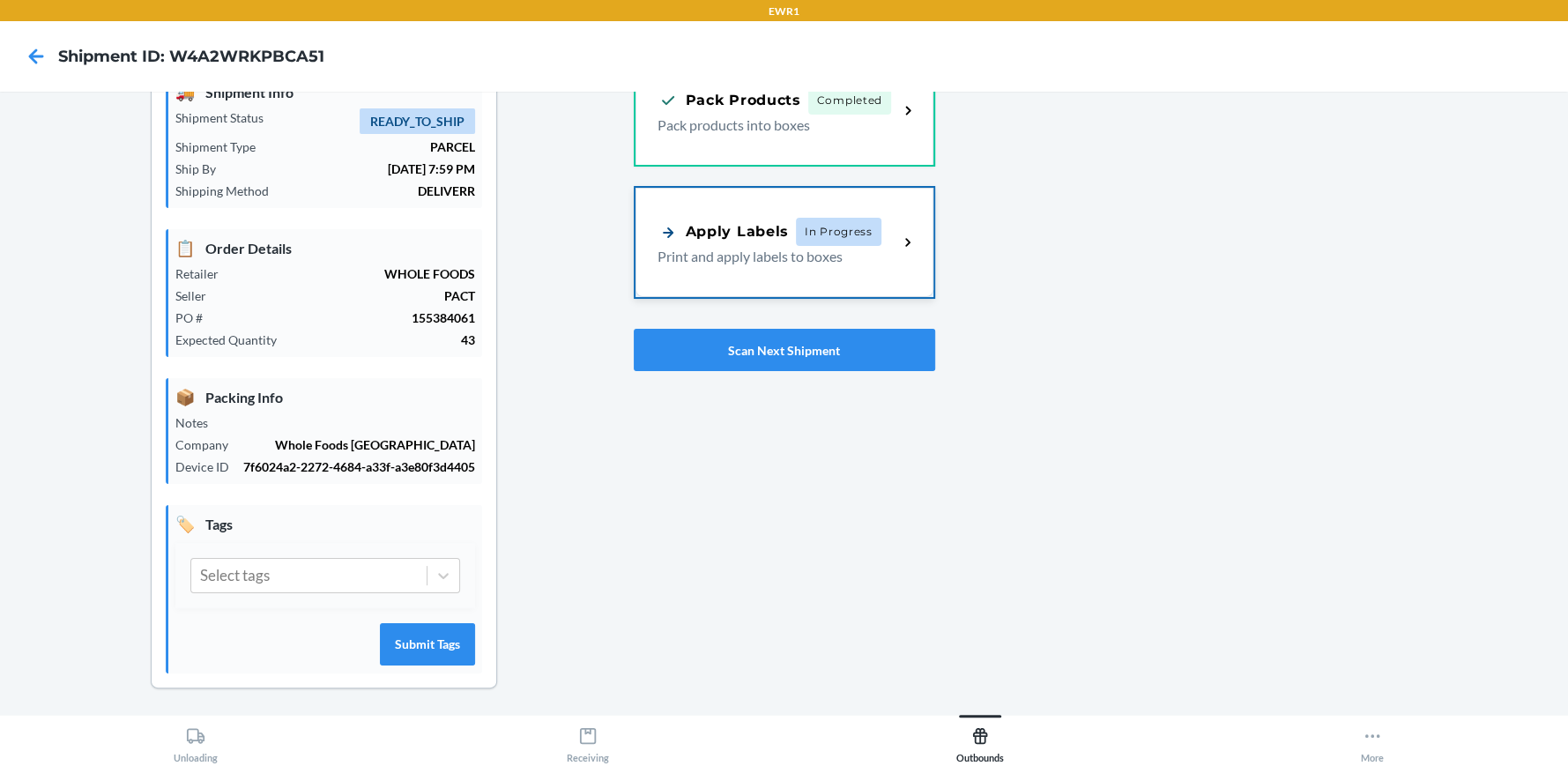
click at [798, 256] on p "Print and apply labels to boxes" at bounding box center [771, 255] width 228 height 21
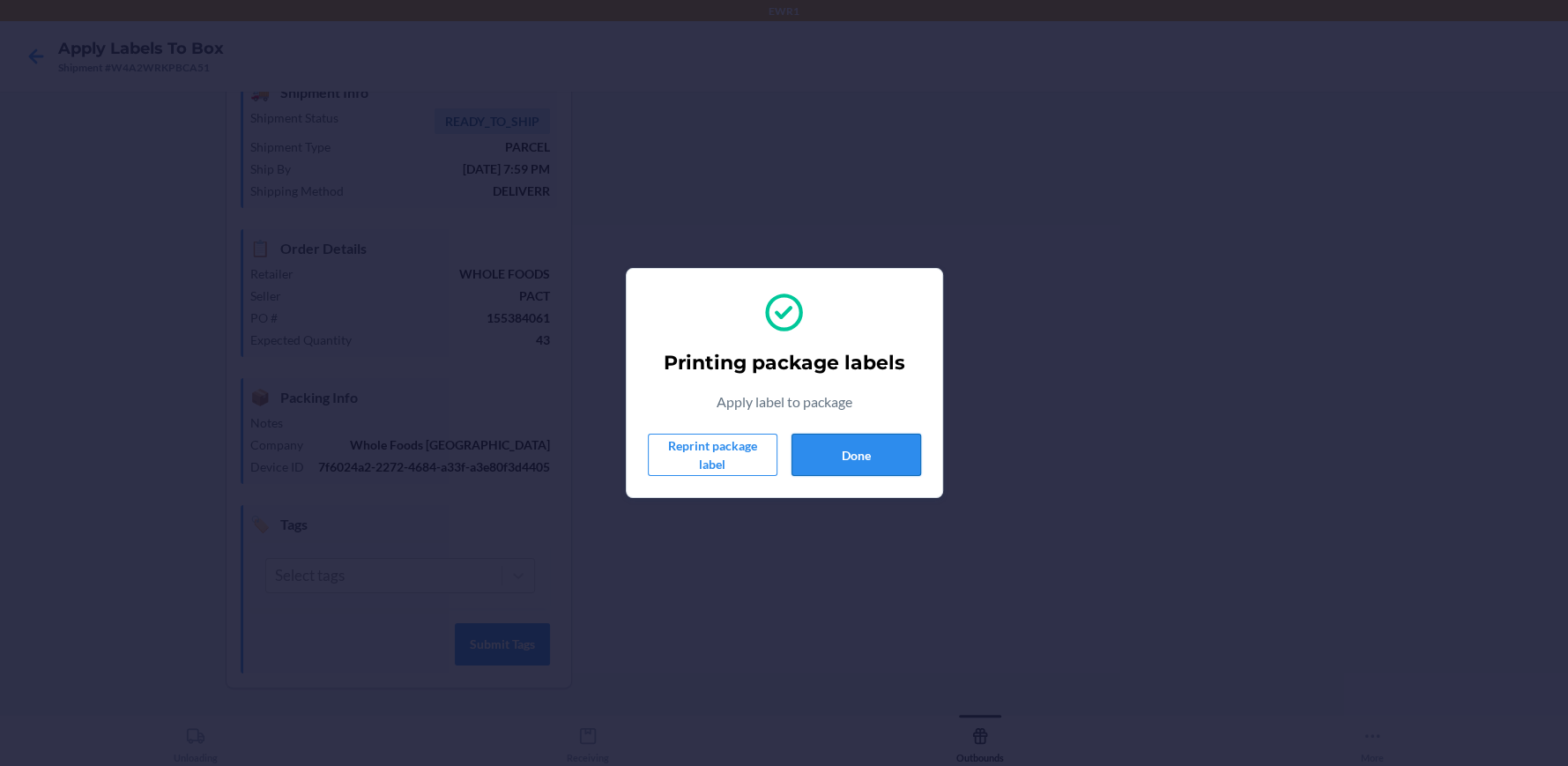
click at [876, 467] on button "Done" at bounding box center [856, 454] width 129 height 42
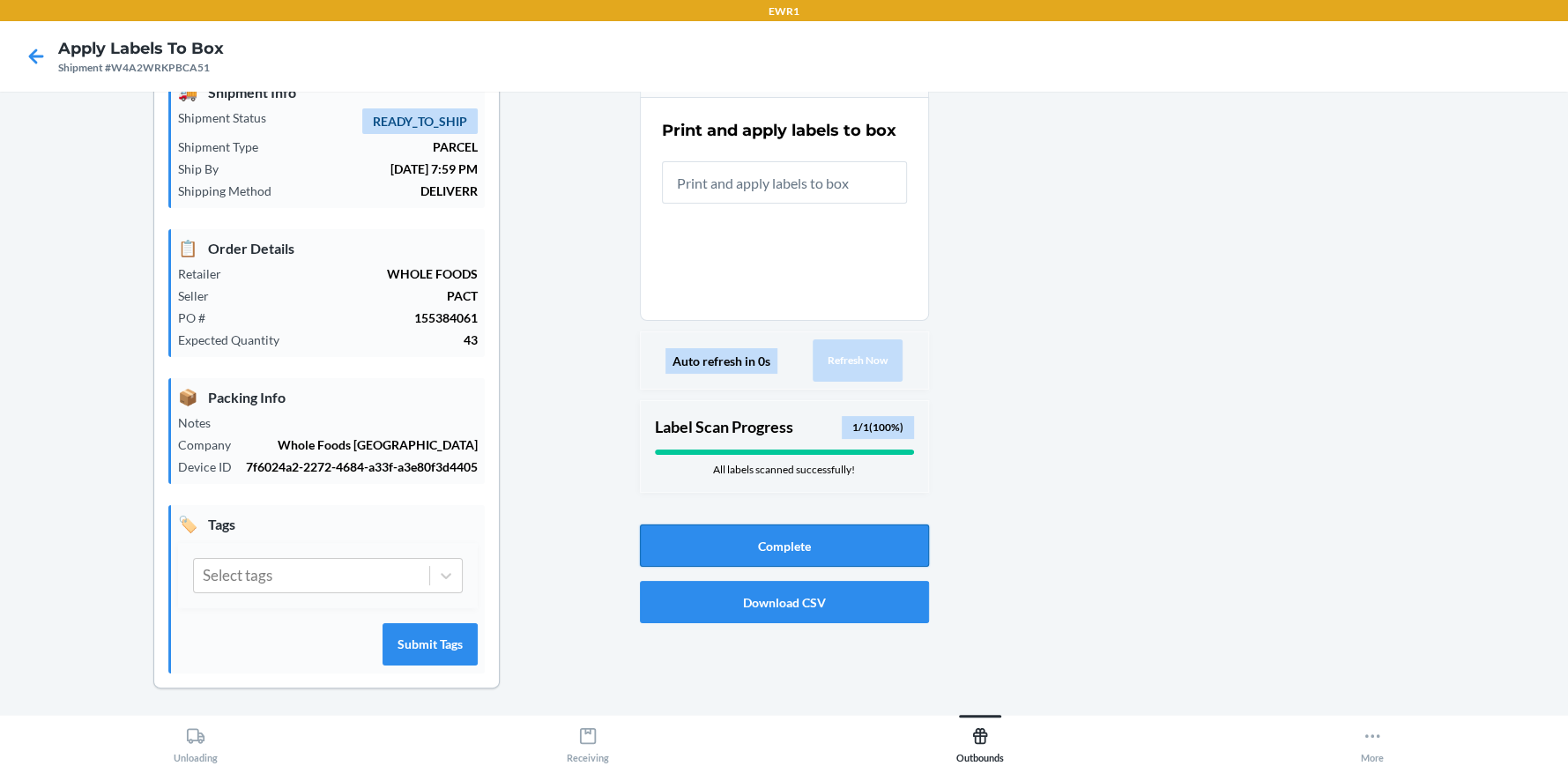
click at [828, 556] on button "Complete" at bounding box center [784, 545] width 289 height 42
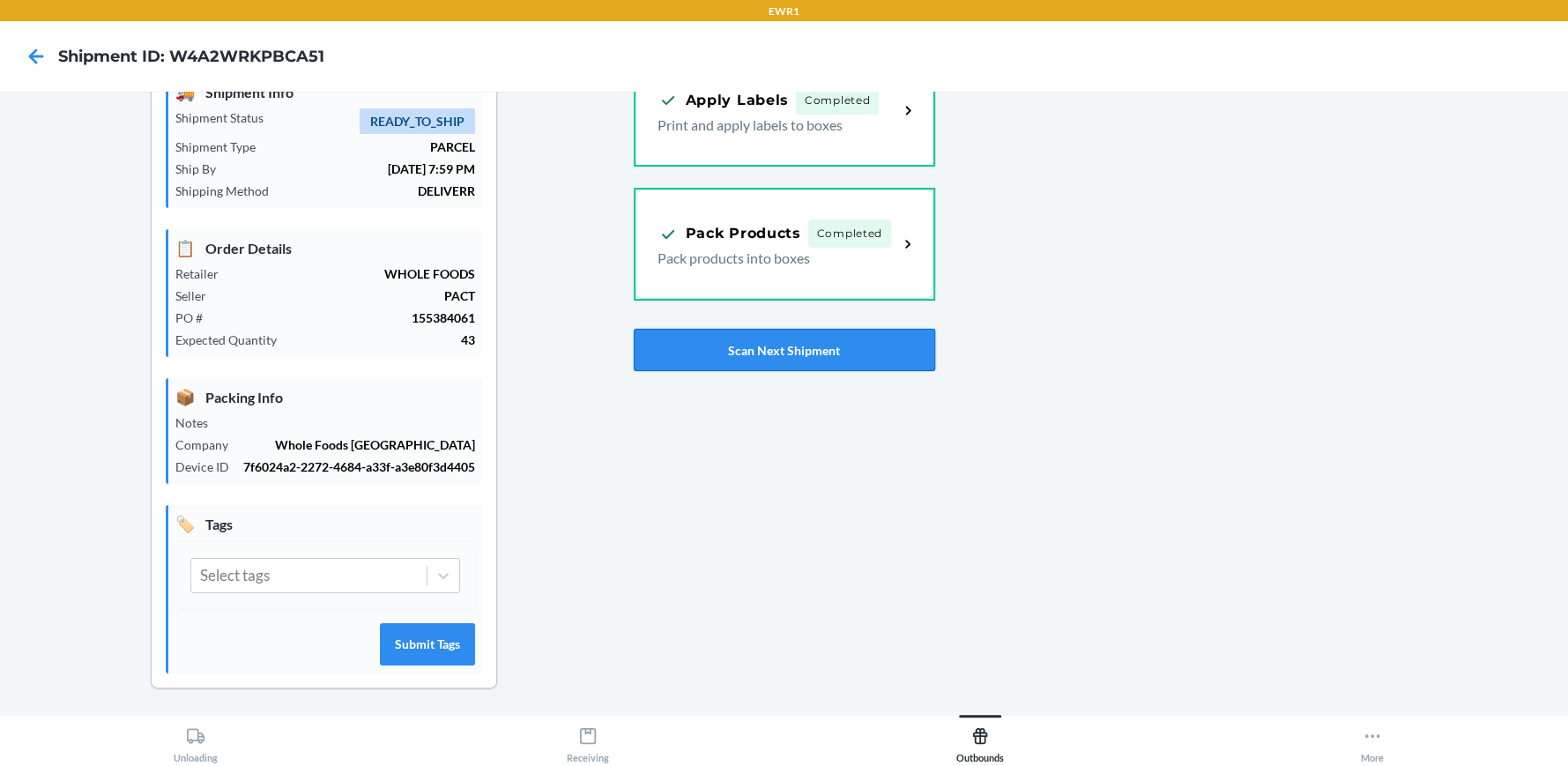
click at [728, 339] on button "Scan Next Shipment" at bounding box center [785, 349] width 302 height 42
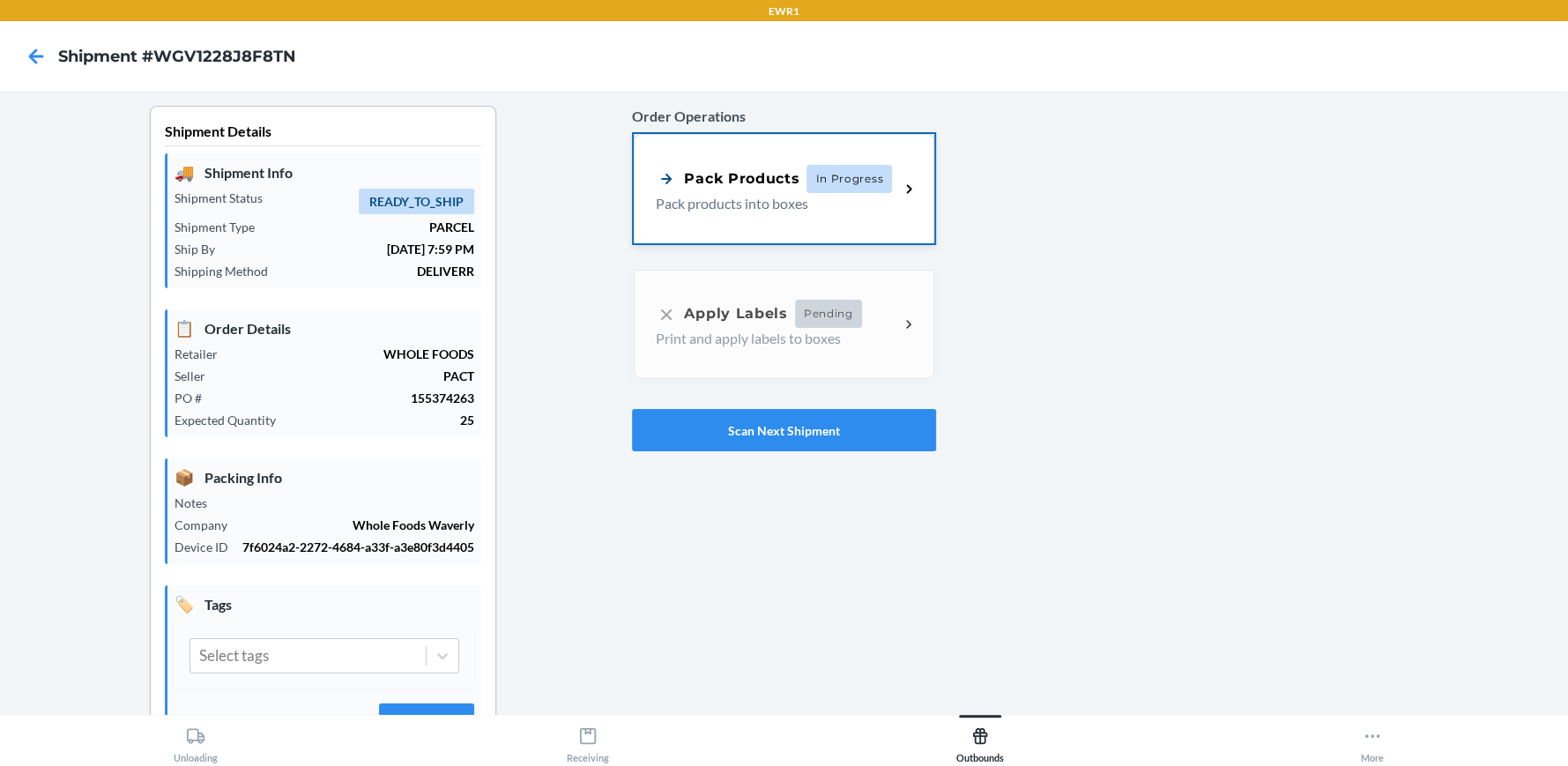
click at [763, 210] on p "Pack products into boxes" at bounding box center [770, 203] width 229 height 21
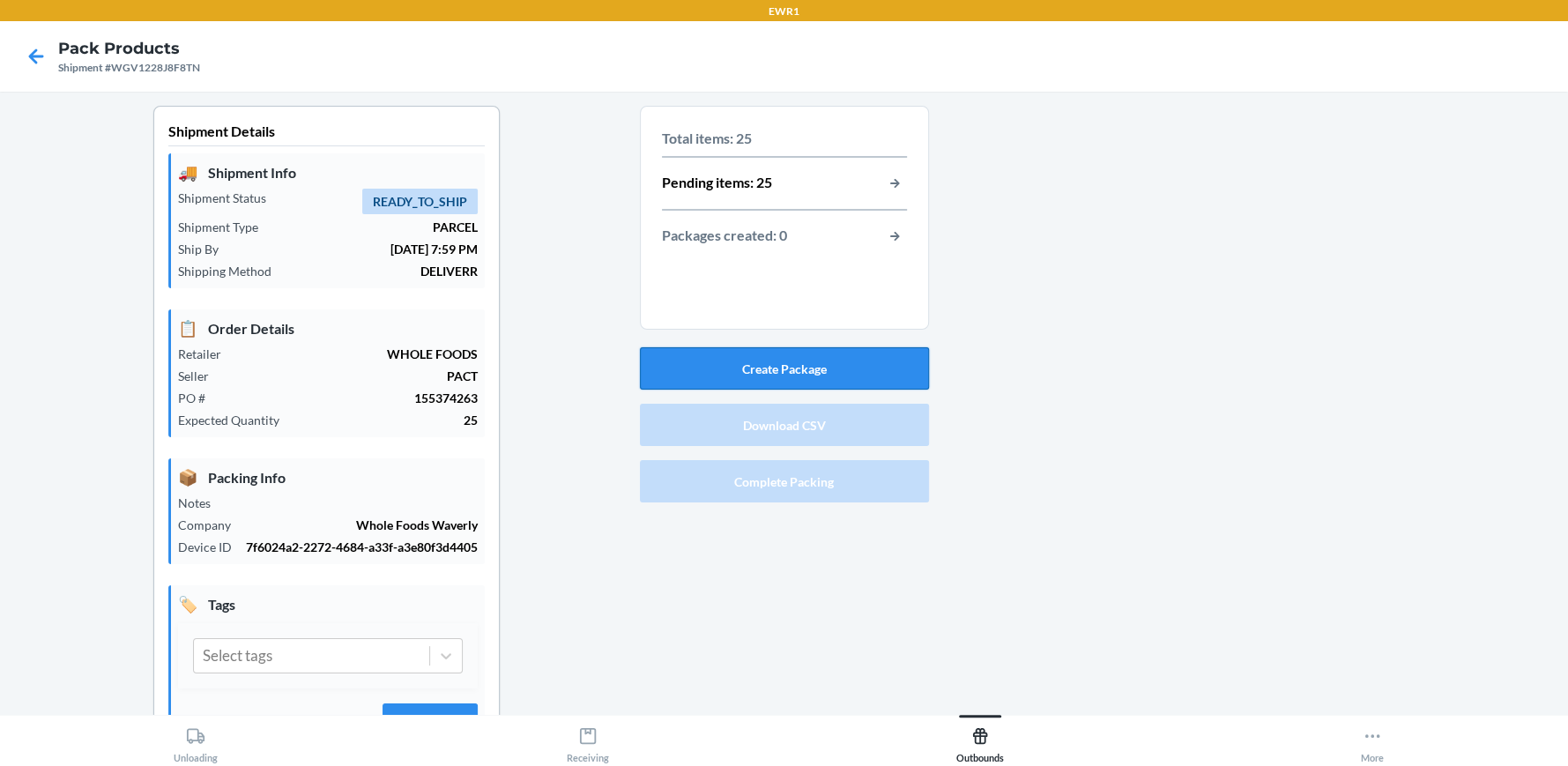
click at [763, 371] on button "Create Package" at bounding box center [784, 368] width 289 height 42
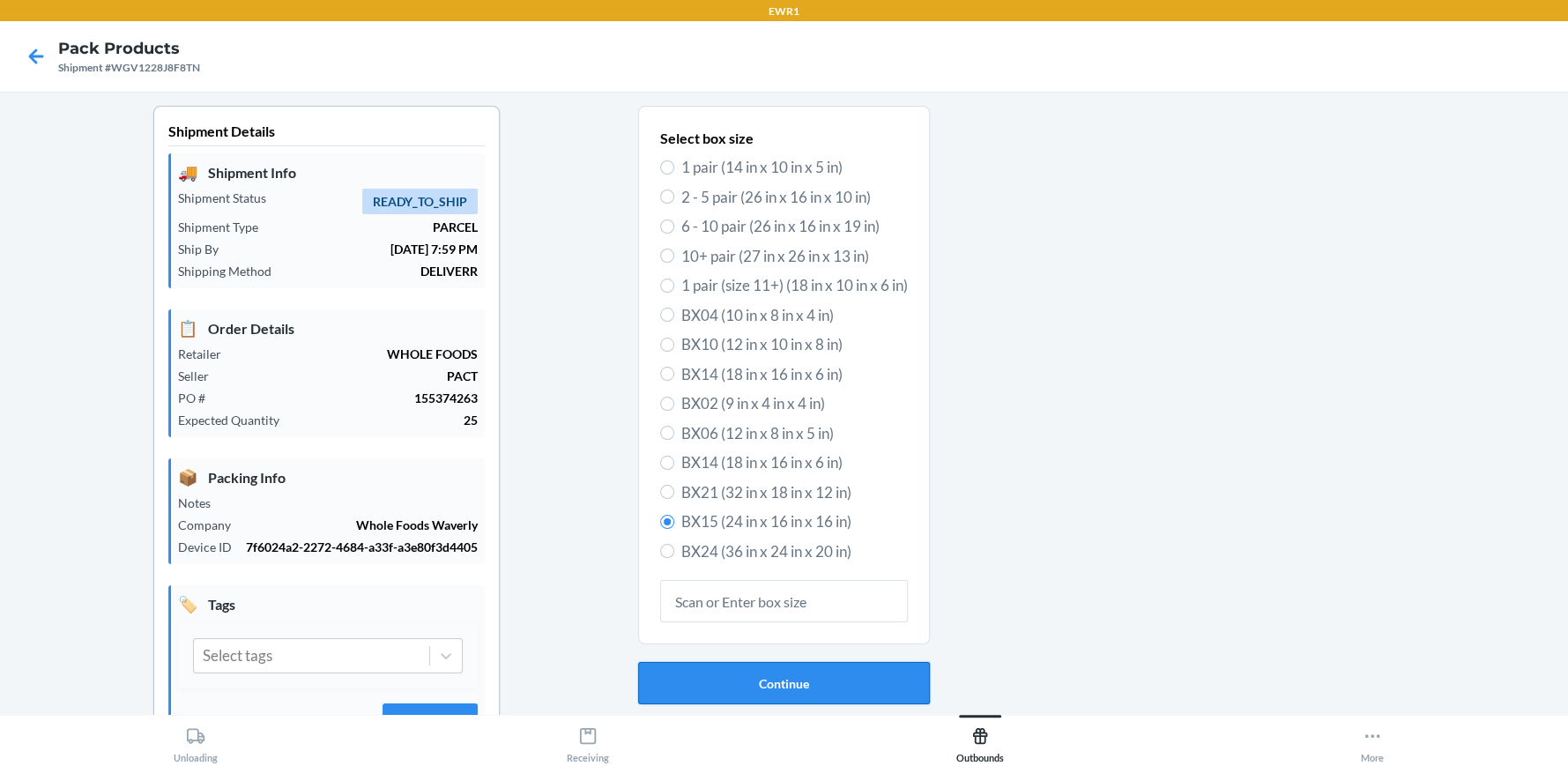
click at [788, 669] on button "Continue" at bounding box center [784, 682] width 292 height 42
